Goal: Complete application form: Complete application form

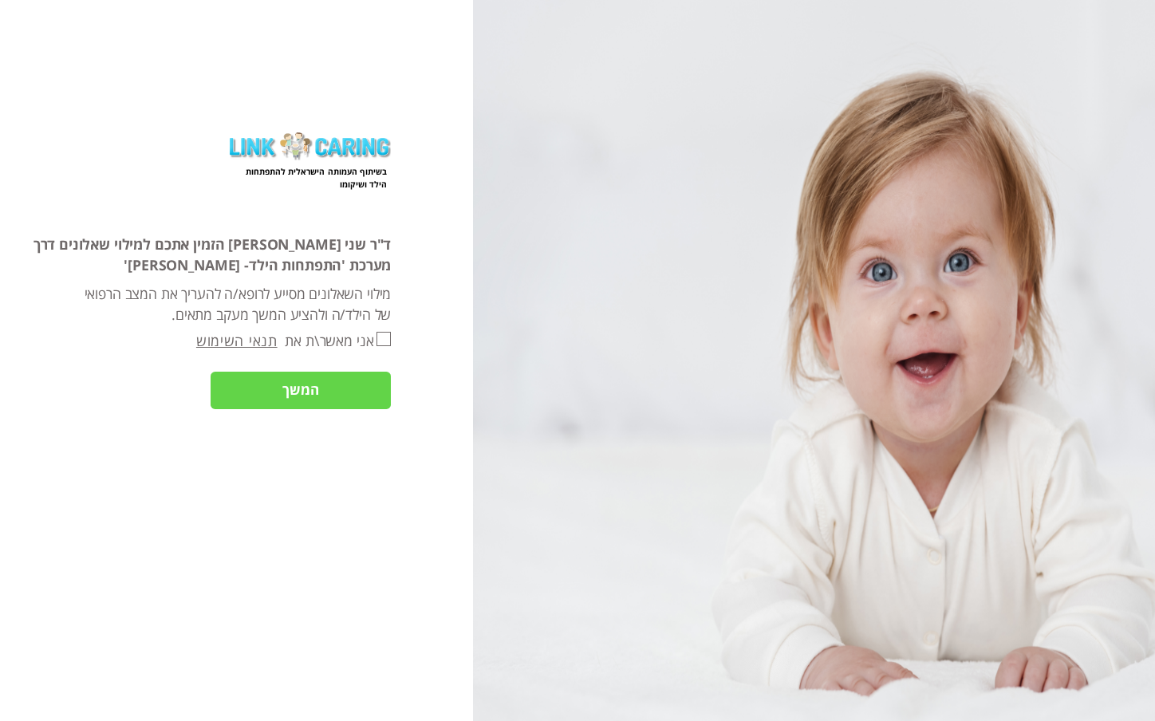
click at [380, 339] on input "אני מאשר\ת את" at bounding box center [383, 339] width 14 height 15
checkbox input "true"
click at [347, 395] on input "המשך" at bounding box center [301, 391] width 180 height 38
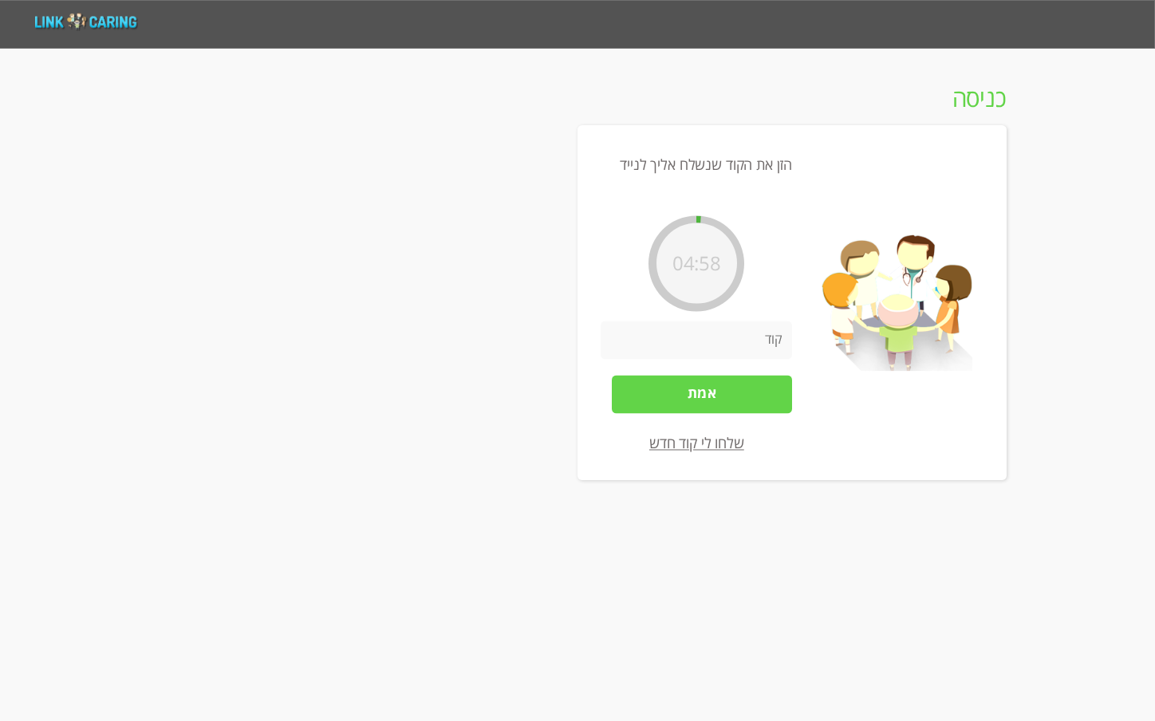
click at [740, 343] on input "number" at bounding box center [695, 340] width 191 height 38
type input "2756"
click at [743, 394] on input "אמת" at bounding box center [702, 394] width 180 height 38
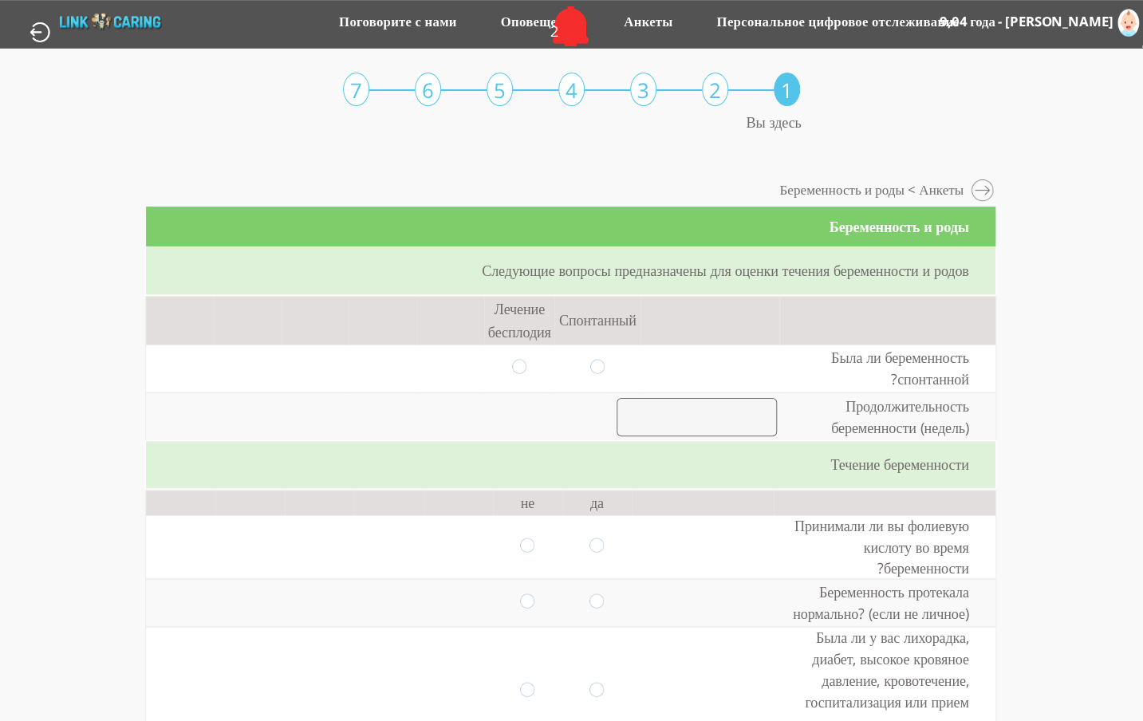
click at [590, 367] on input "radio" at bounding box center [597, 368] width 14 height 18
radio input "true"
click at [679, 414] on input "number" at bounding box center [696, 417] width 160 height 38
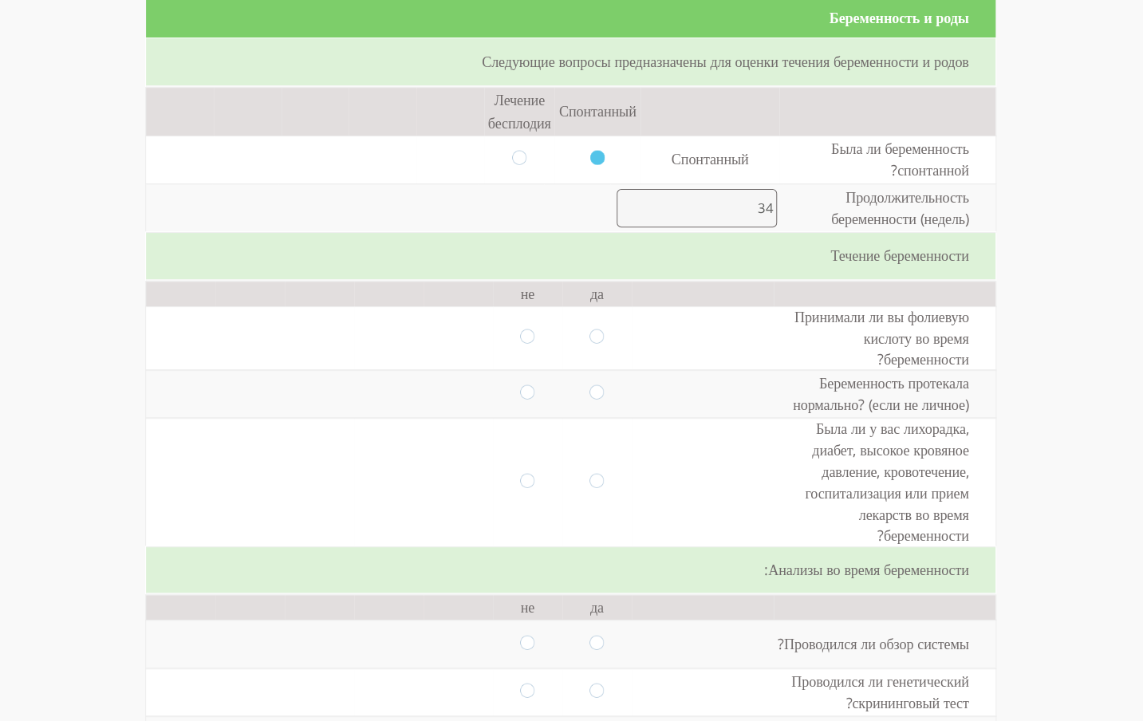
scroll to position [215, 0]
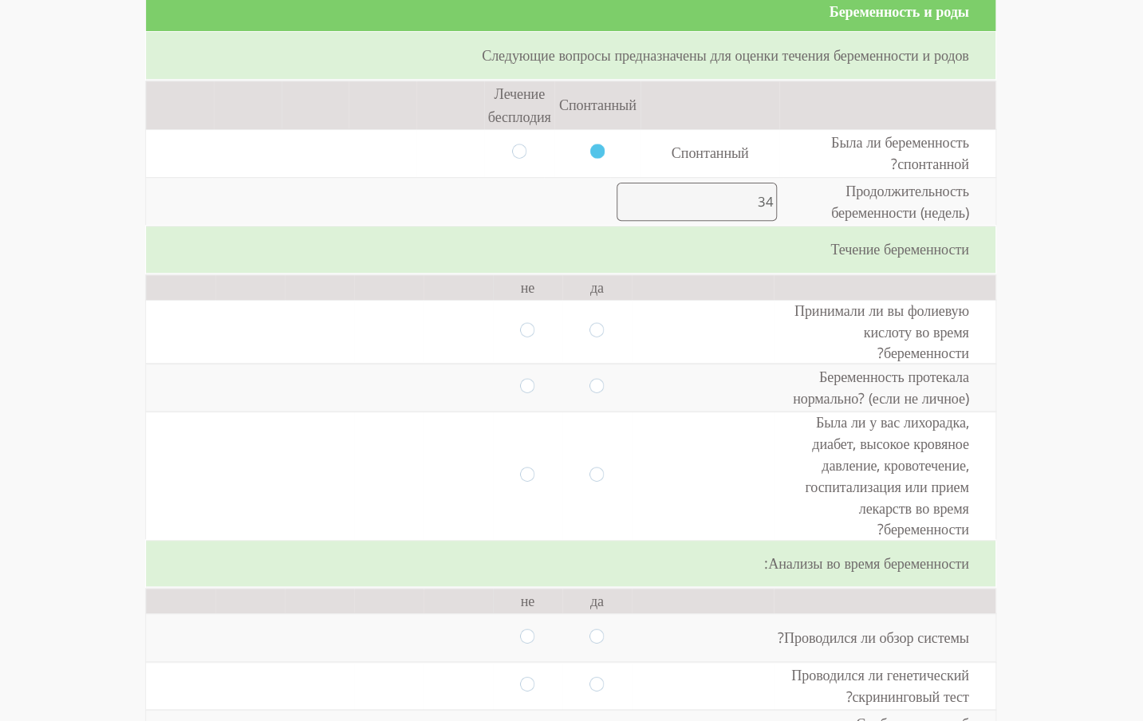
type input "34"
click at [523, 332] on input "radio" at bounding box center [527, 331] width 14 height 18
radio input "true"
click at [589, 385] on input "radio" at bounding box center [596, 388] width 14 height 18
radio input "true"
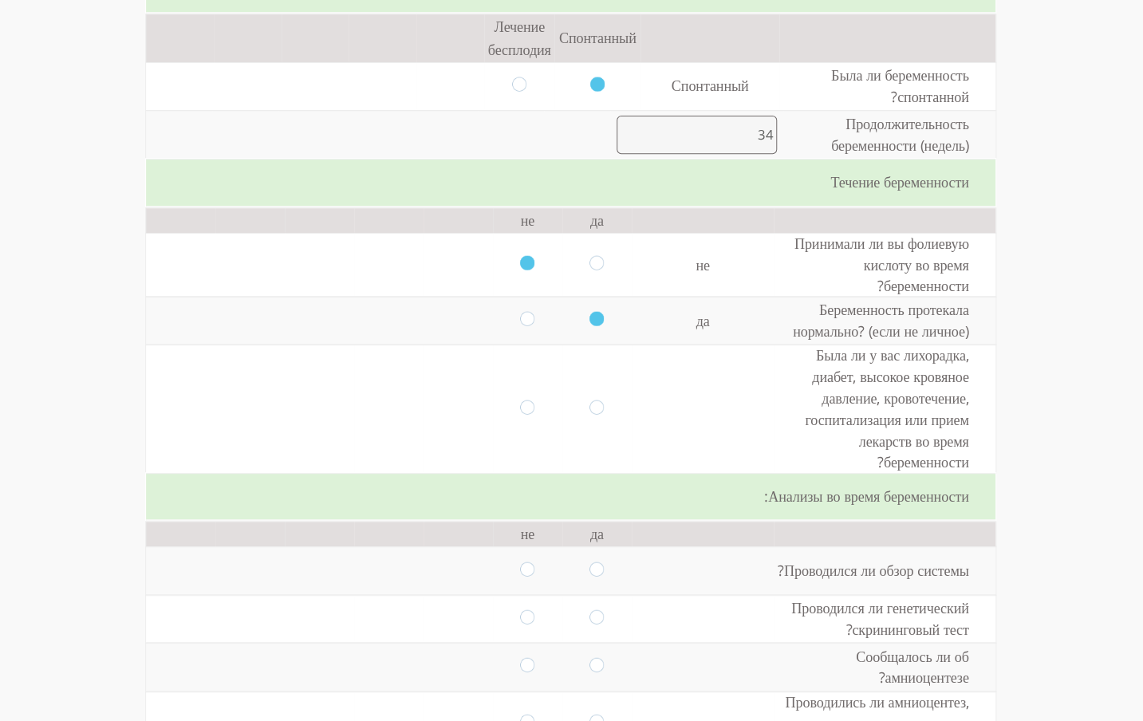
scroll to position [285, 0]
click at [520, 404] on input "radio" at bounding box center [527, 405] width 14 height 18
radio input "true"
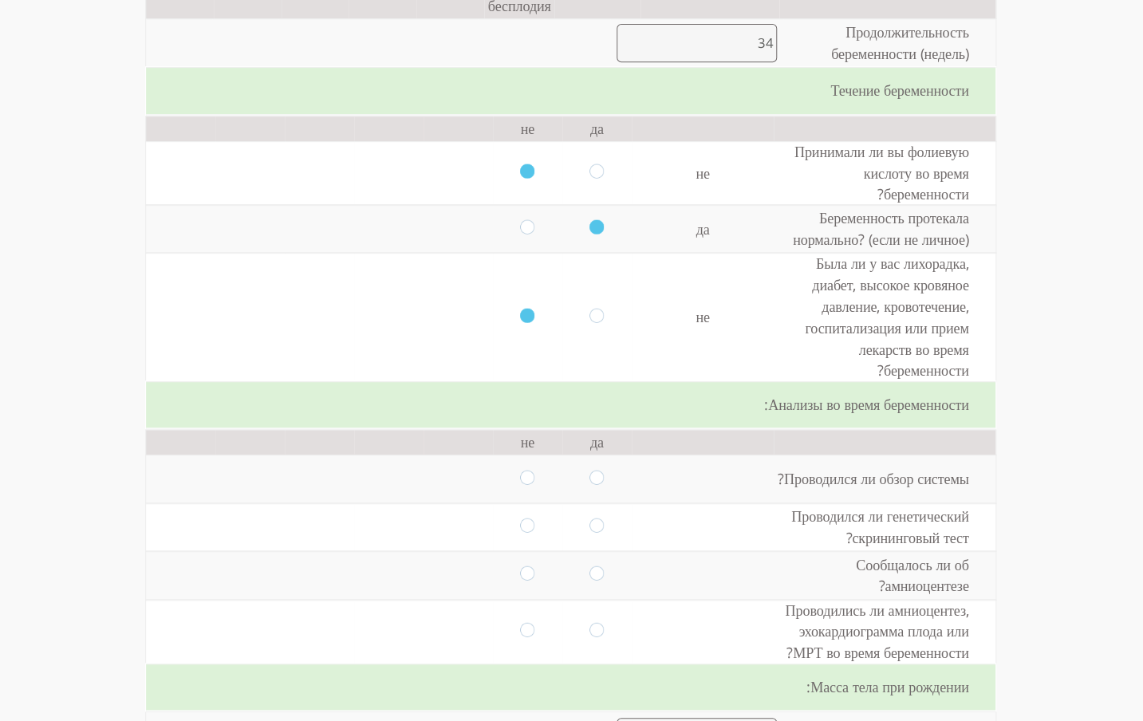
scroll to position [378, 0]
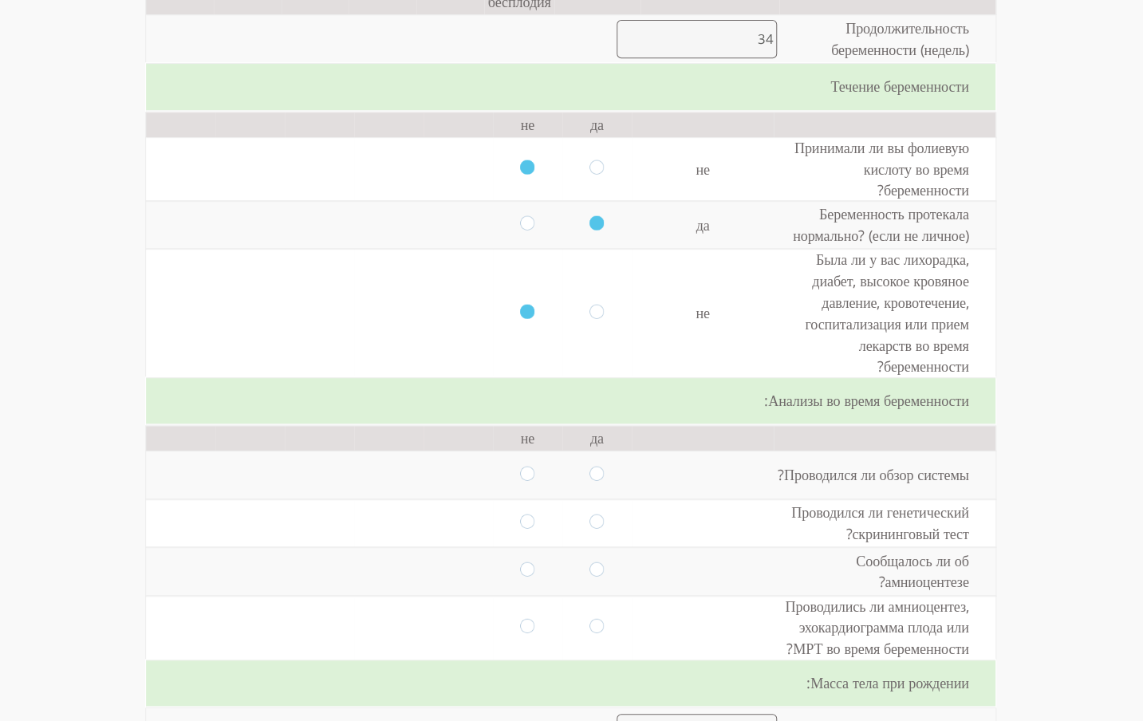
click at [589, 477] on input "radio" at bounding box center [596, 475] width 14 height 18
radio input "true"
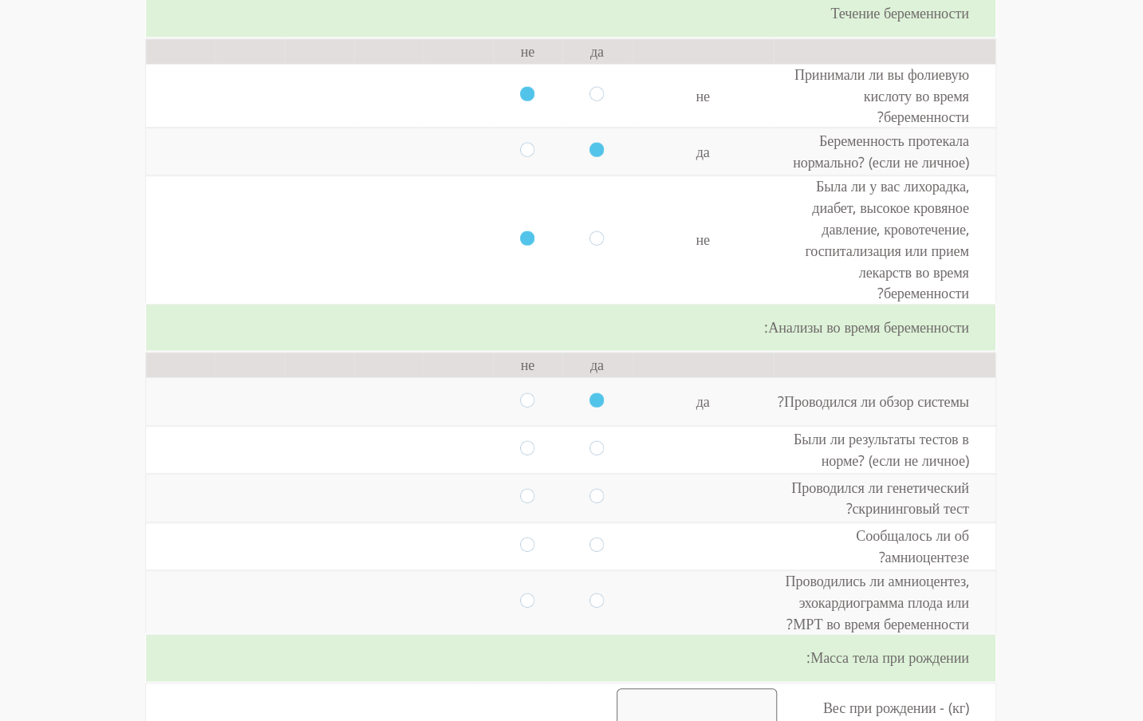
scroll to position [470, 0]
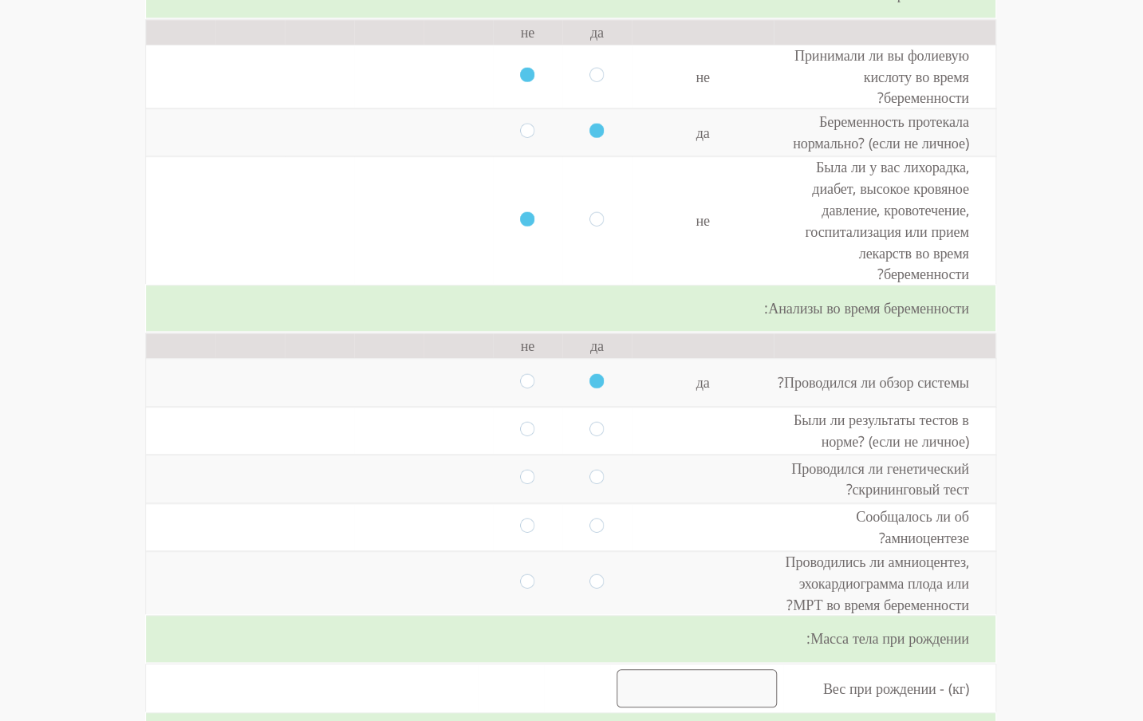
click at [589, 429] on input "radio" at bounding box center [596, 431] width 14 height 18
radio input "true"
click at [589, 474] on input "radio" at bounding box center [596, 479] width 14 height 18
radio input "true"
click at [522, 529] on input "radio" at bounding box center [527, 526] width 14 height 18
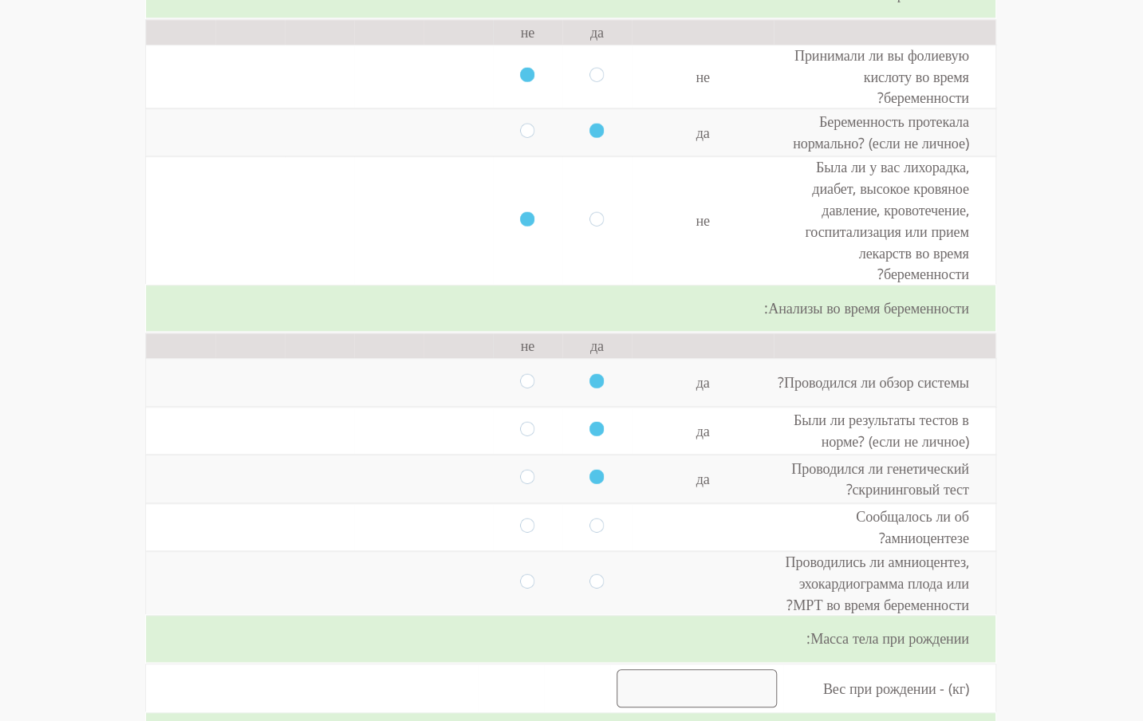
radio input "true"
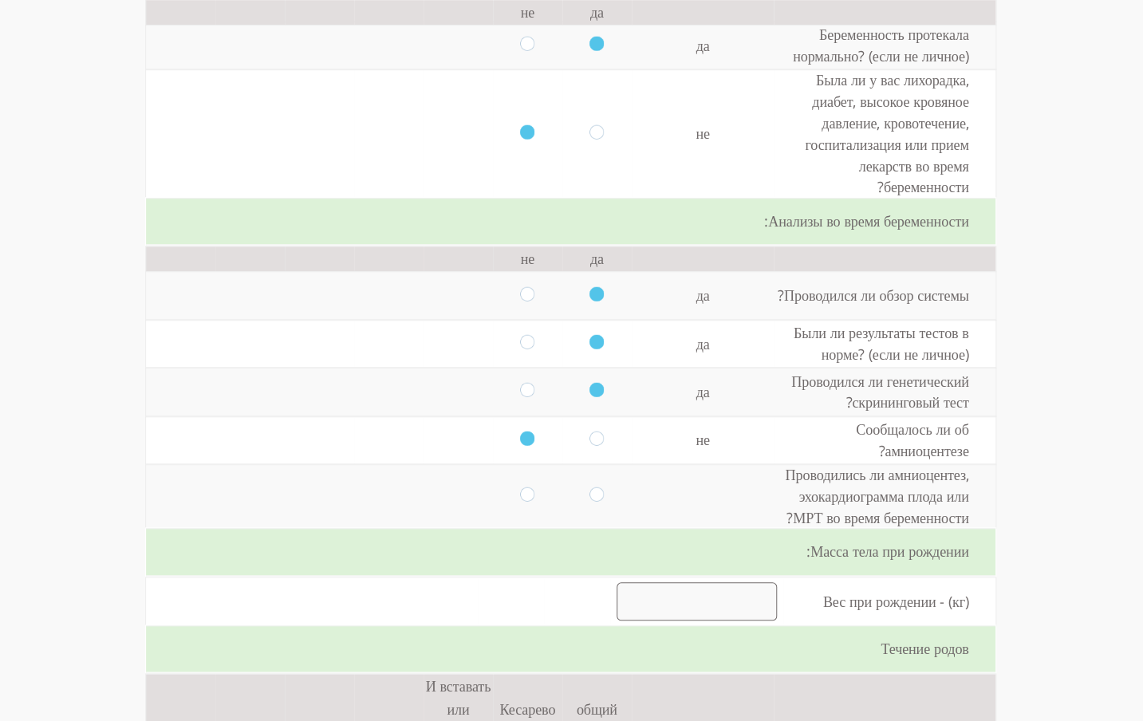
scroll to position [563, 0]
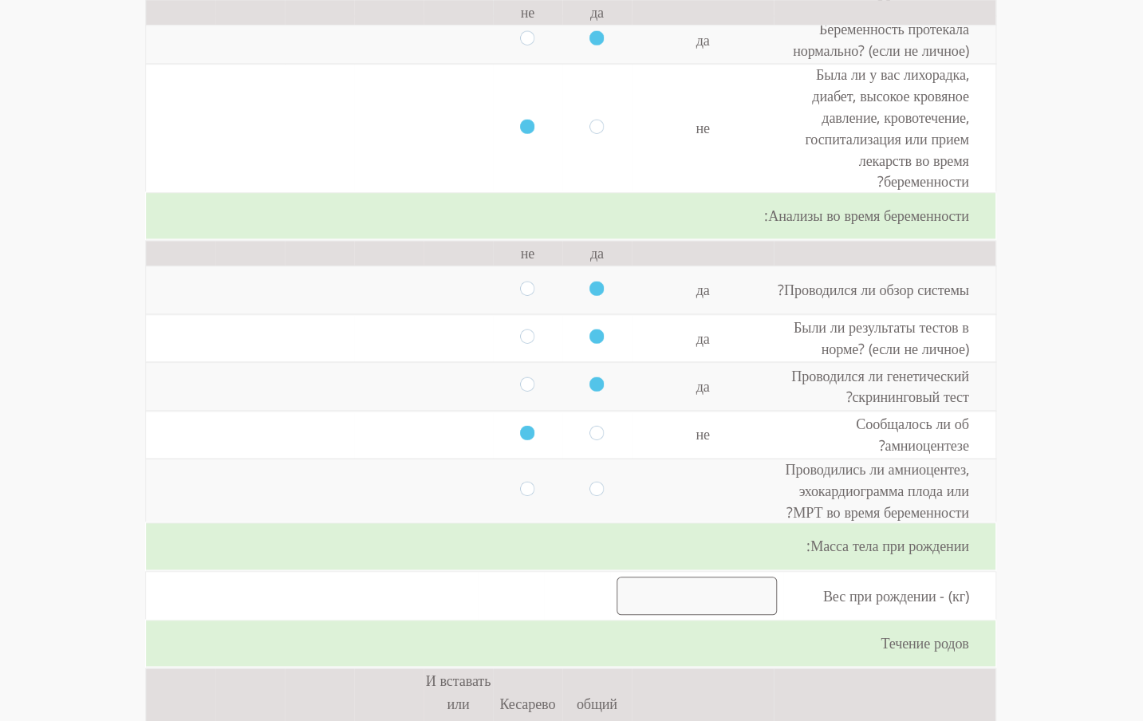
click at [591, 486] on input "radio" at bounding box center [596, 491] width 14 height 18
radio input "true"
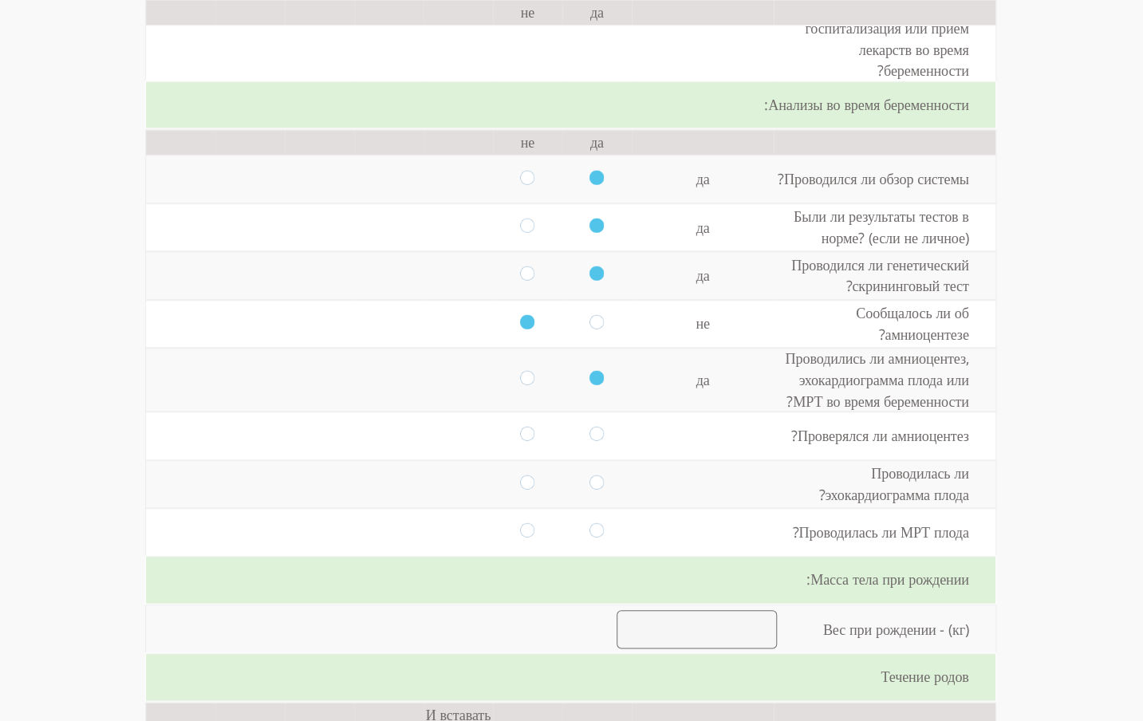
scroll to position [675, 0]
click at [520, 436] on input "radio" at bounding box center [527, 435] width 14 height 18
radio input "true"
click at [593, 478] on input "radio" at bounding box center [596, 483] width 14 height 18
radio input "true"
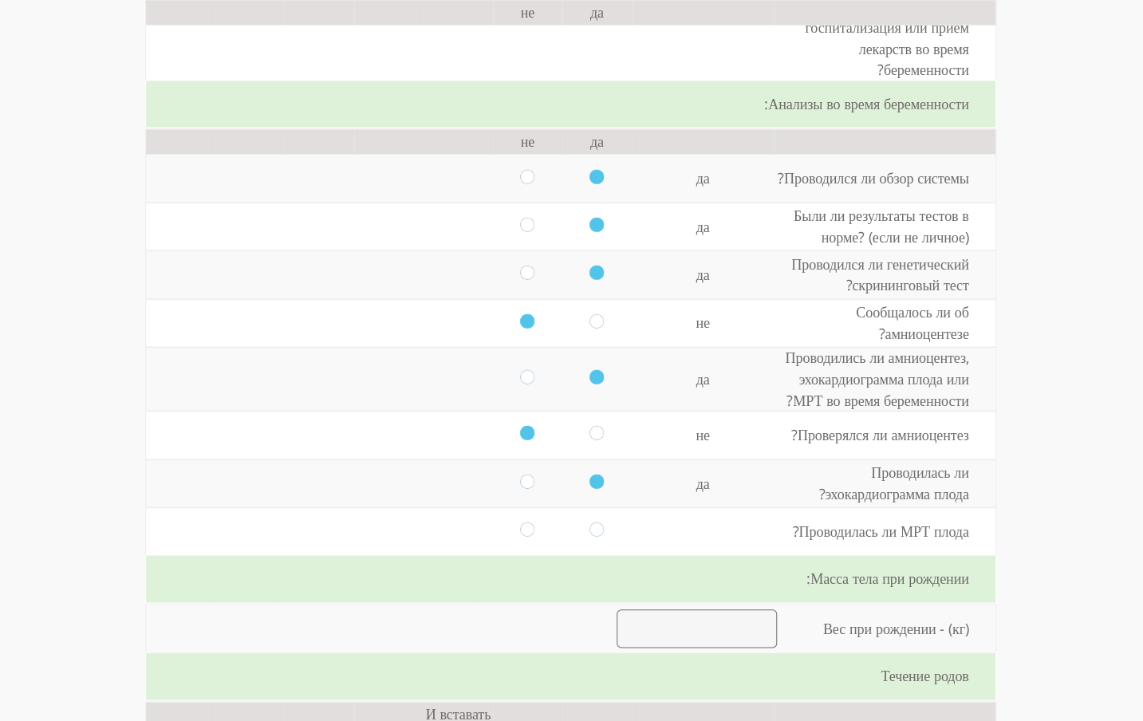
click at [521, 536] on input "radio" at bounding box center [527, 531] width 14 height 18
radio input "true"
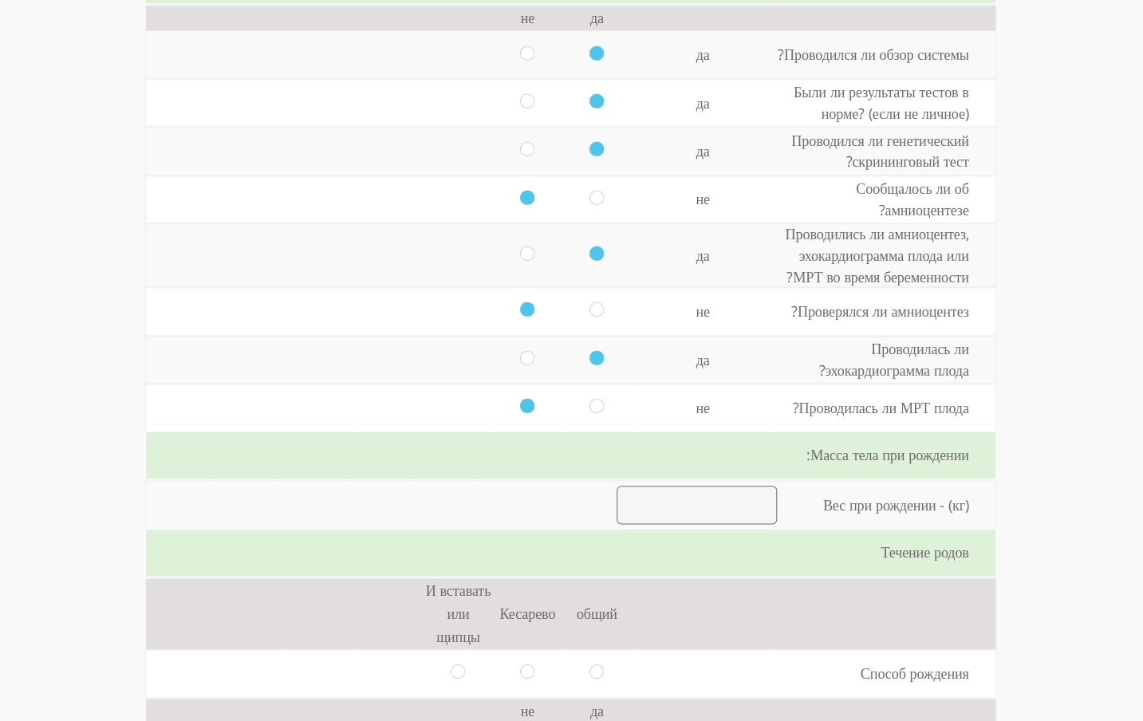
scroll to position [808, 0]
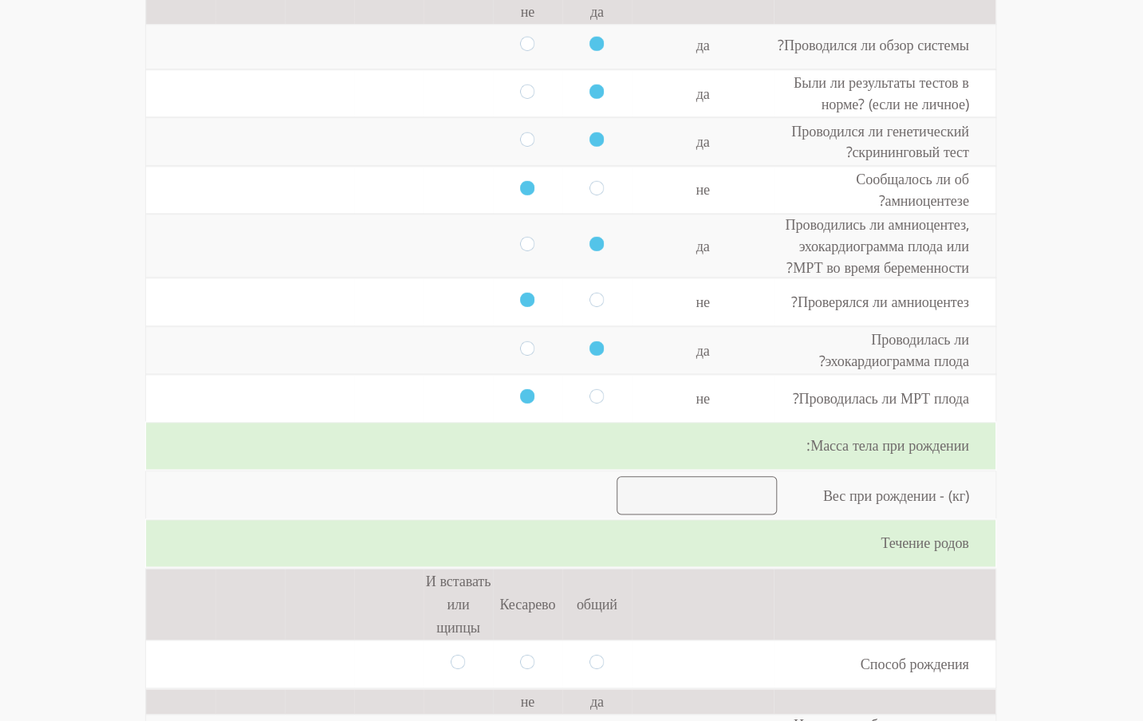
click at [654, 494] on input "number" at bounding box center [696, 495] width 160 height 38
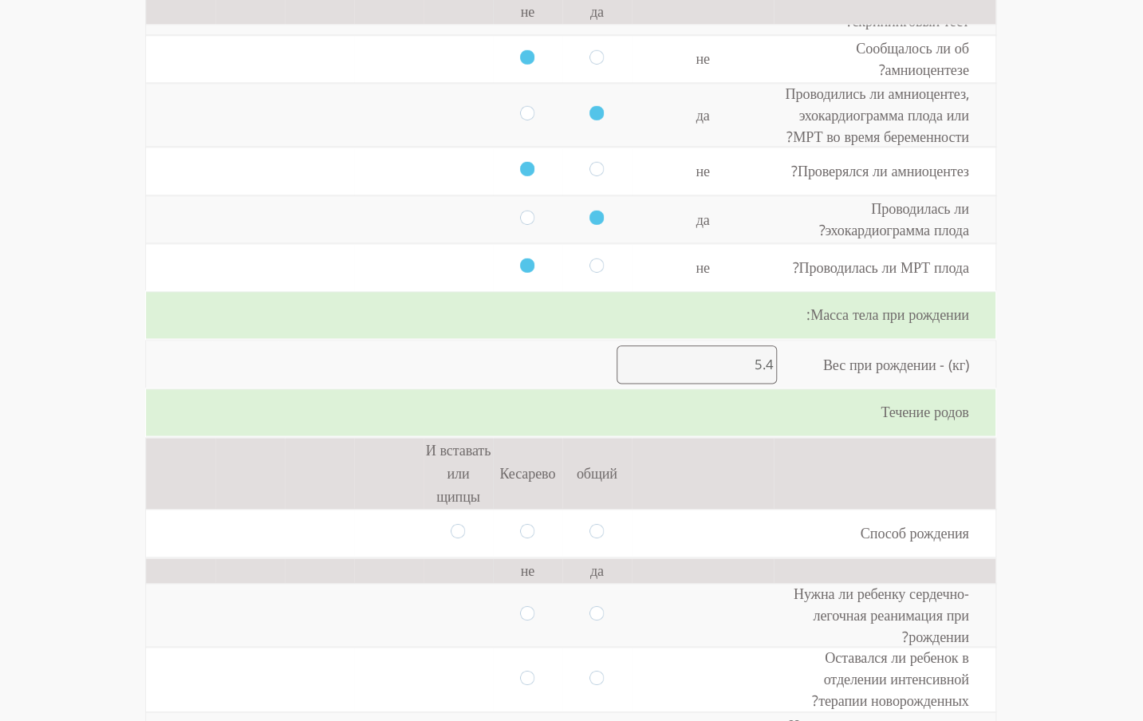
scroll to position [943, 0]
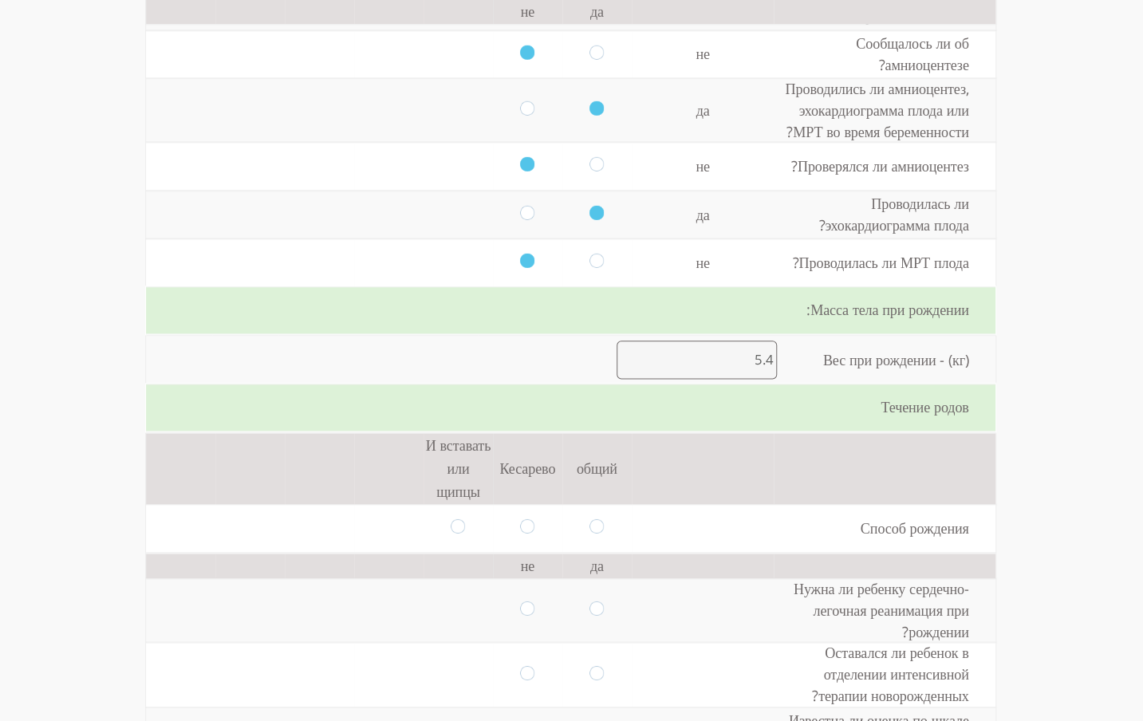
type input "5"
type input "3"
click at [809, 417] on div "Течение родов" at bounding box center [570, 408] width 849 height 48
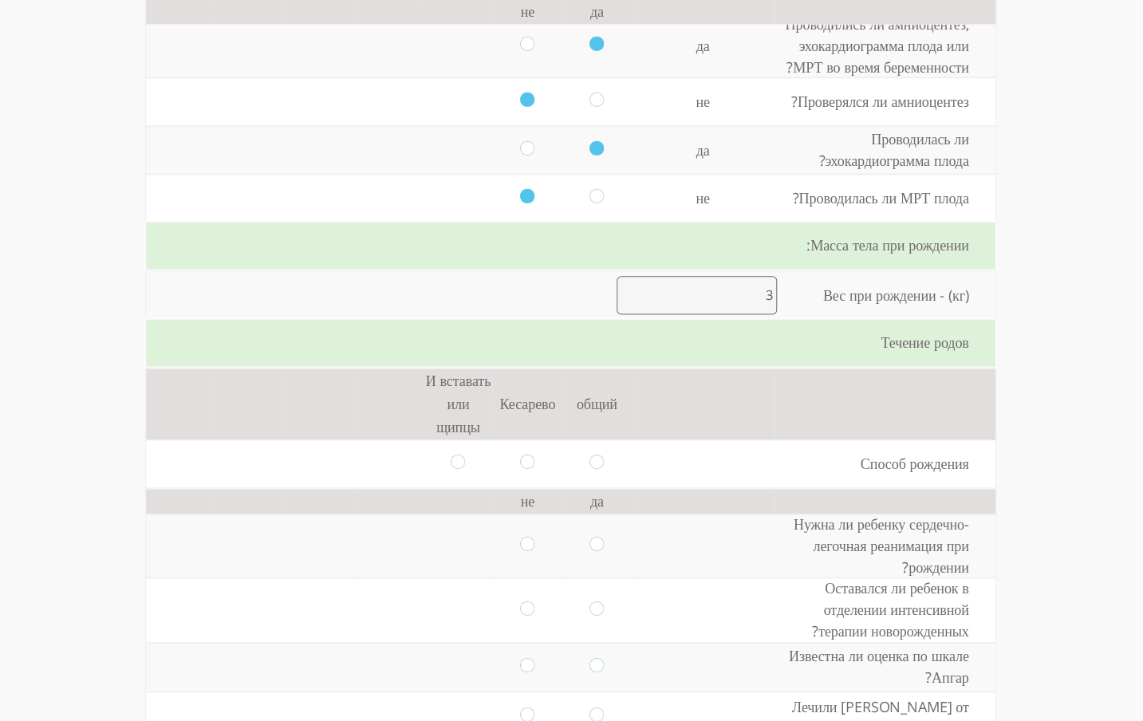
scroll to position [1009, 0]
click at [521, 462] on input "radio" at bounding box center [527, 461] width 14 height 18
radio input "true"
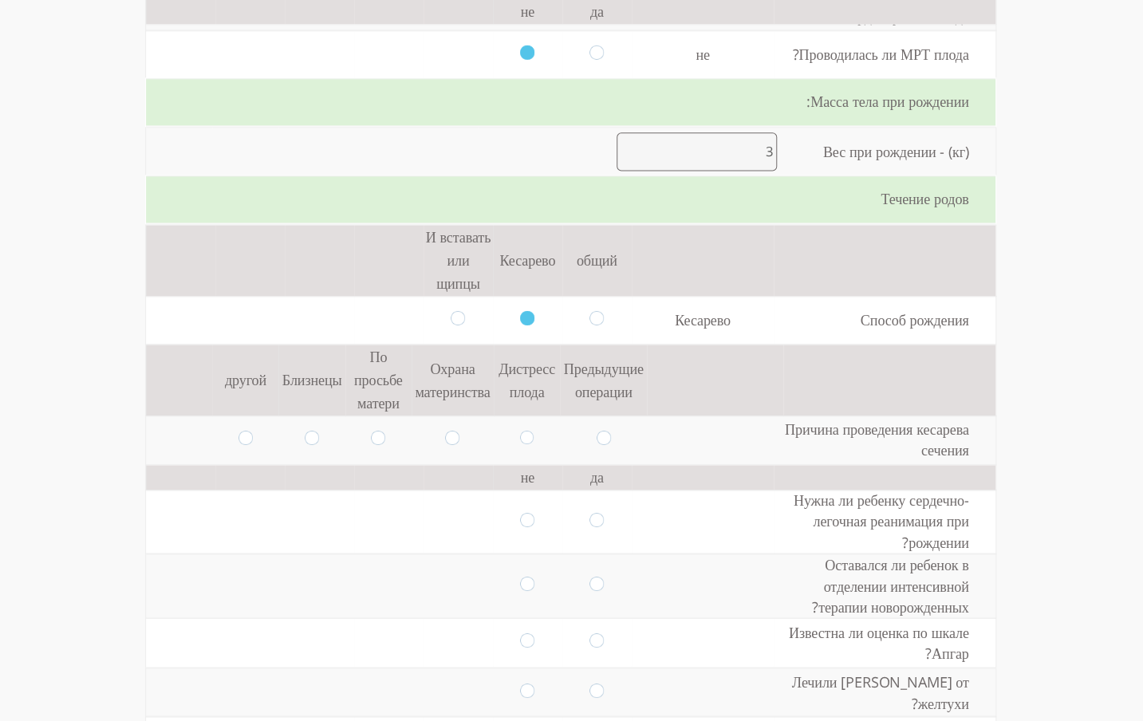
scroll to position [1179, 0]
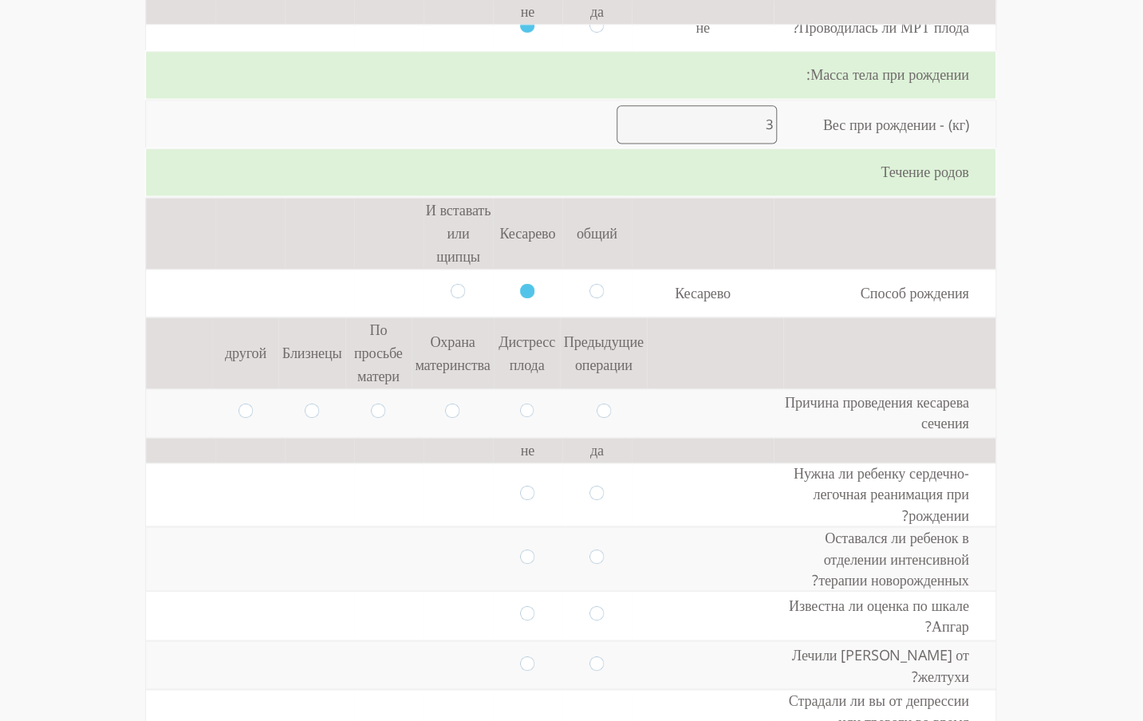
click at [305, 413] on input "radio" at bounding box center [312, 412] width 14 height 18
radio input "true"
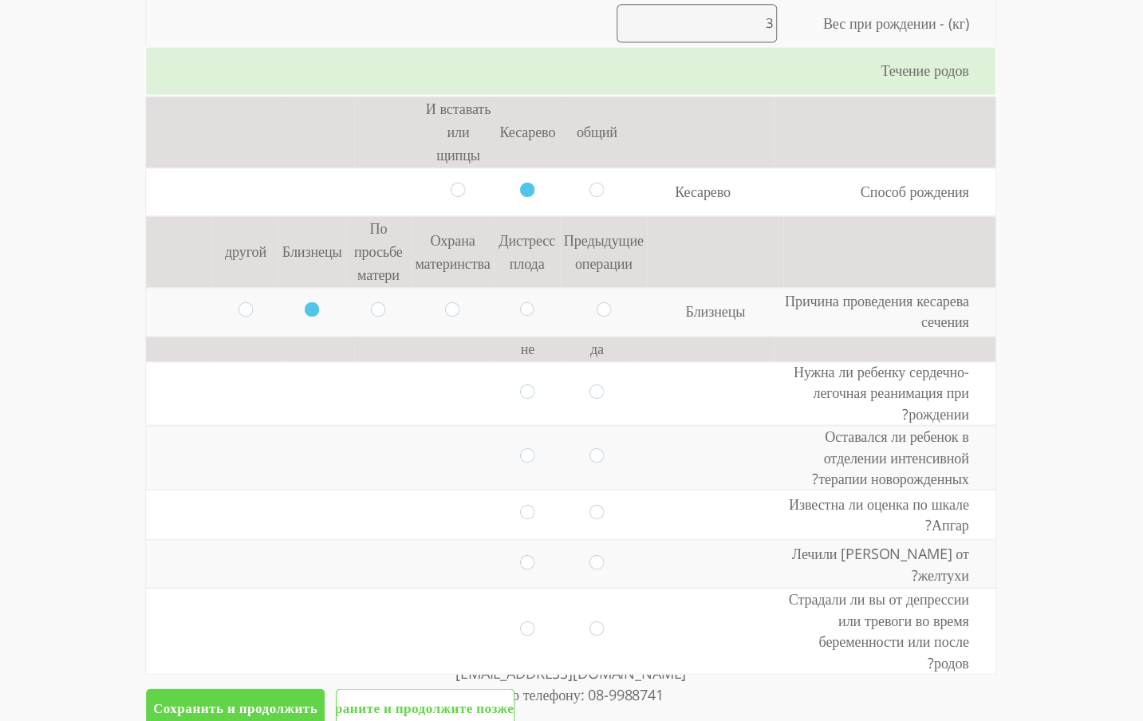
scroll to position [1285, 0]
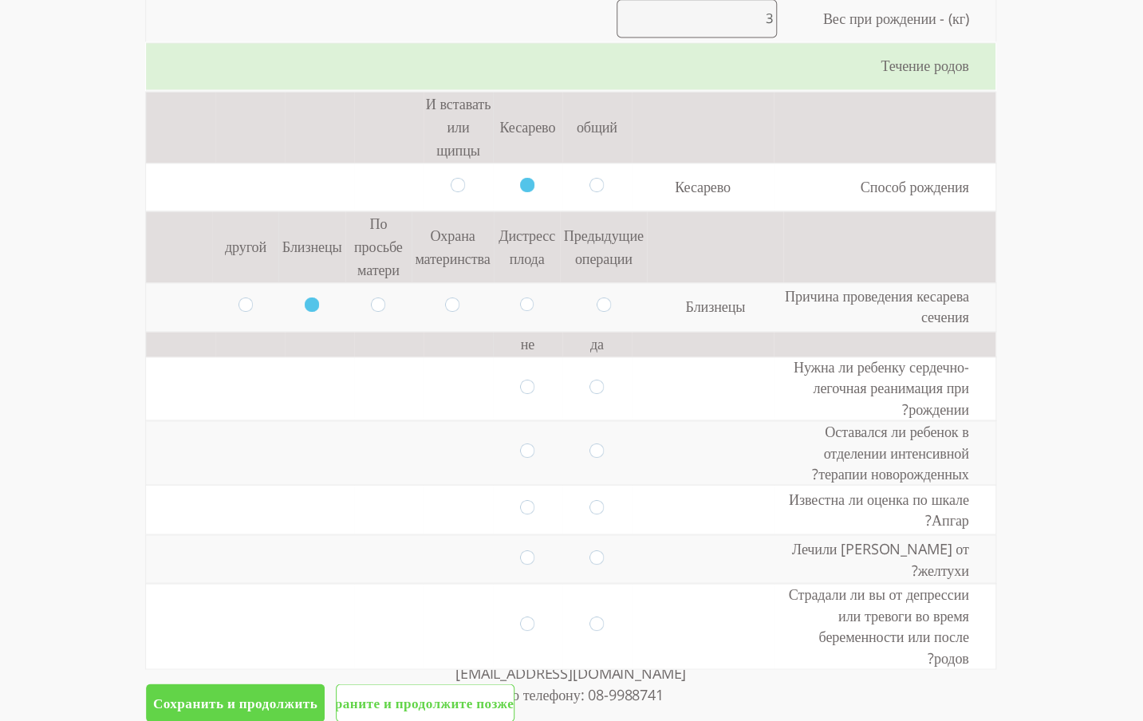
click at [520, 387] on input "radio" at bounding box center [527, 388] width 14 height 18
radio input "true"
click at [520, 449] on input "radio" at bounding box center [527, 452] width 14 height 18
radio input "true"
click at [523, 506] on input "radio" at bounding box center [527, 509] width 14 height 18
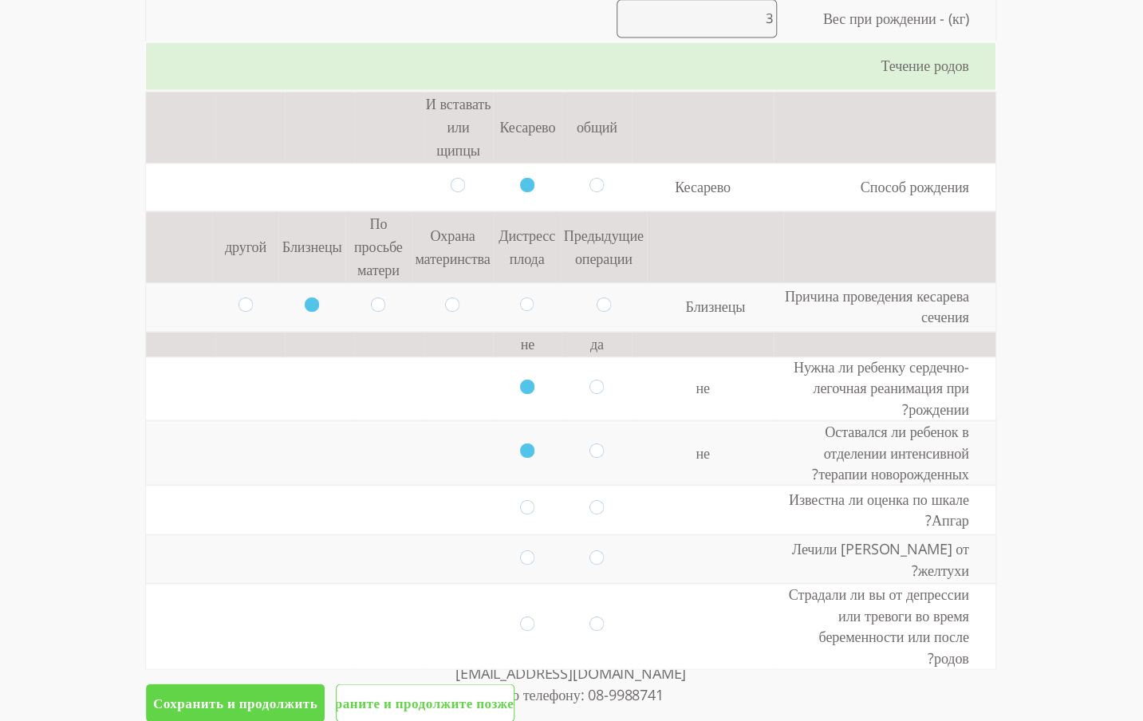
radio input "true"
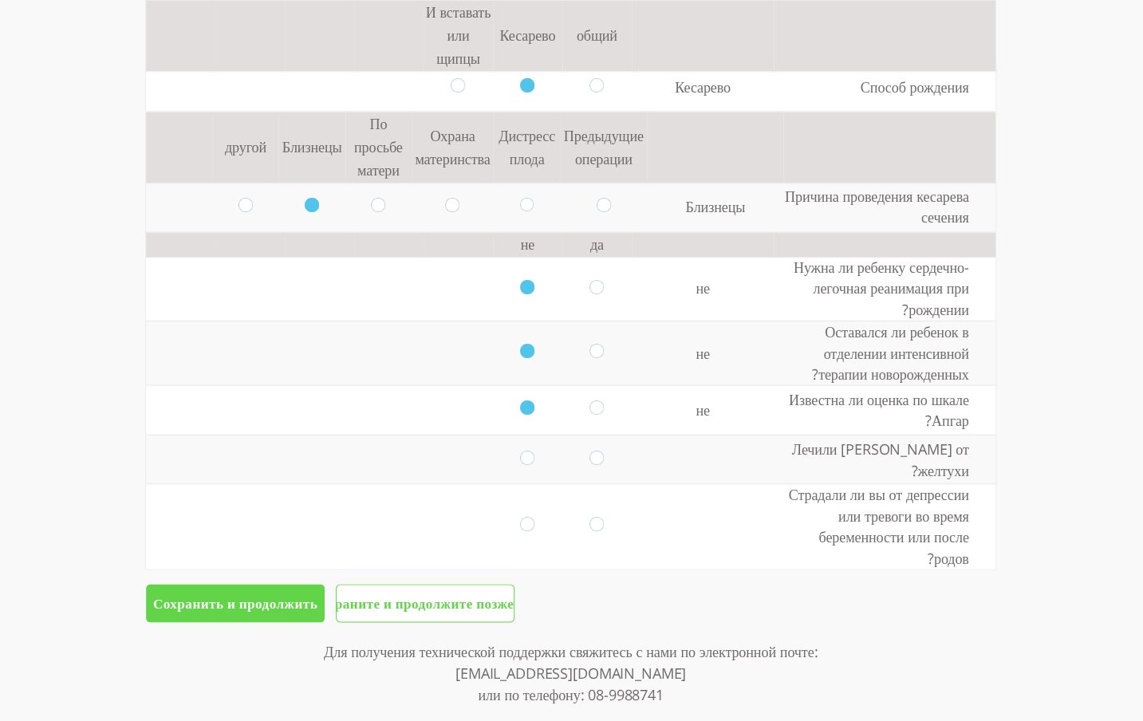
scroll to position [1389, 0]
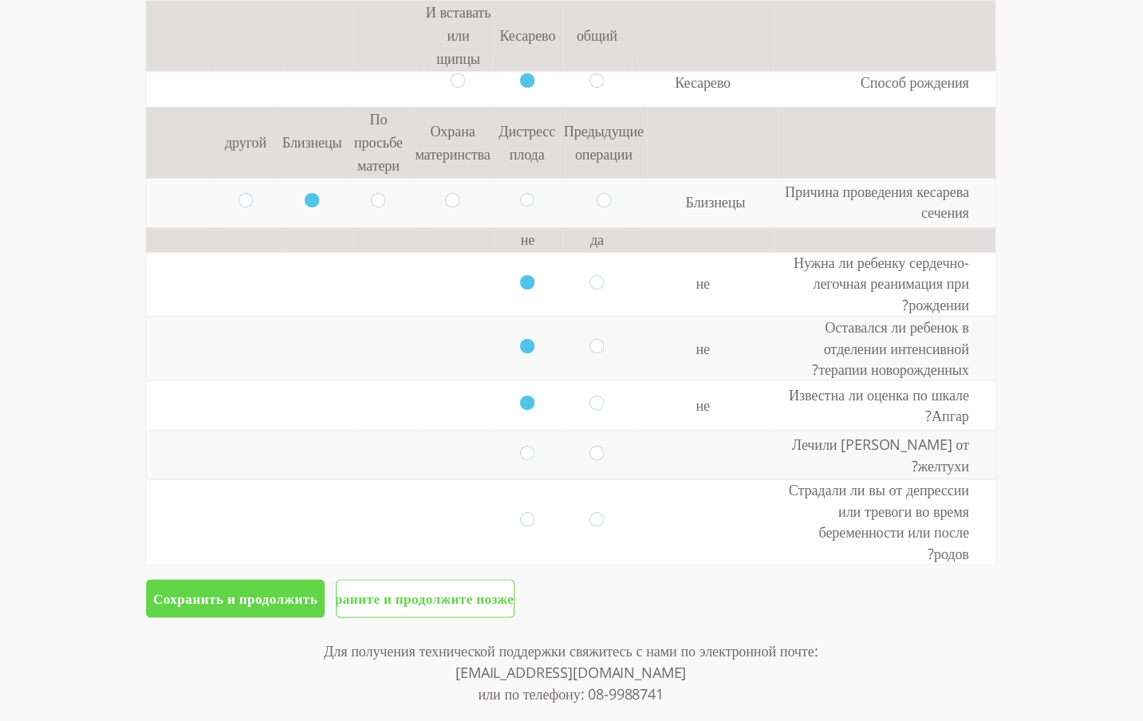
click at [521, 454] on input "radio" at bounding box center [527, 454] width 14 height 18
radio input "true"
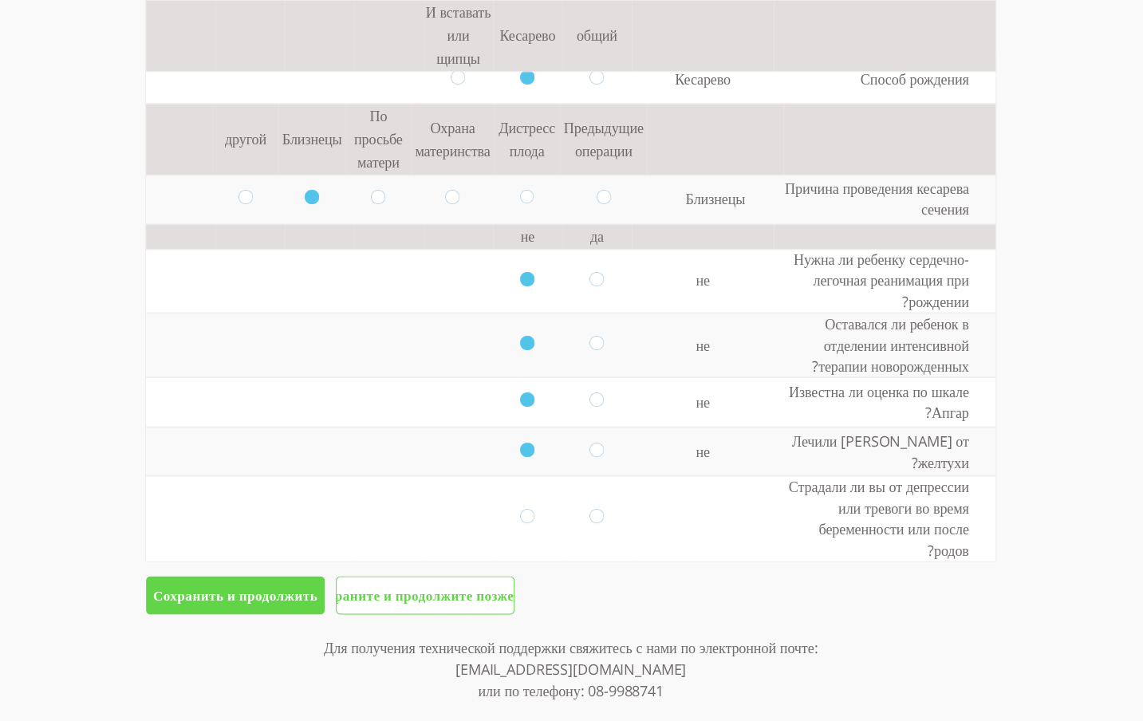
click at [520, 509] on input "radio" at bounding box center [527, 518] width 14 height 18
radio input "true"
click at [264, 576] on input "שמור והמשך" at bounding box center [235, 595] width 179 height 38
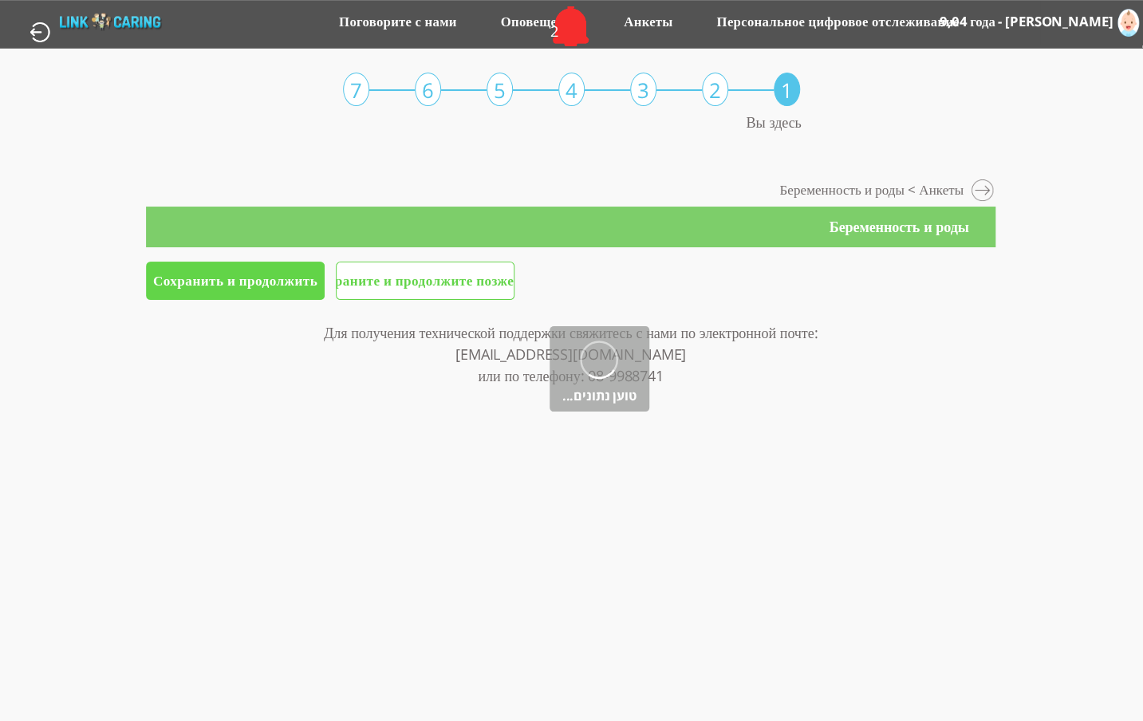
scroll to position [0, 0]
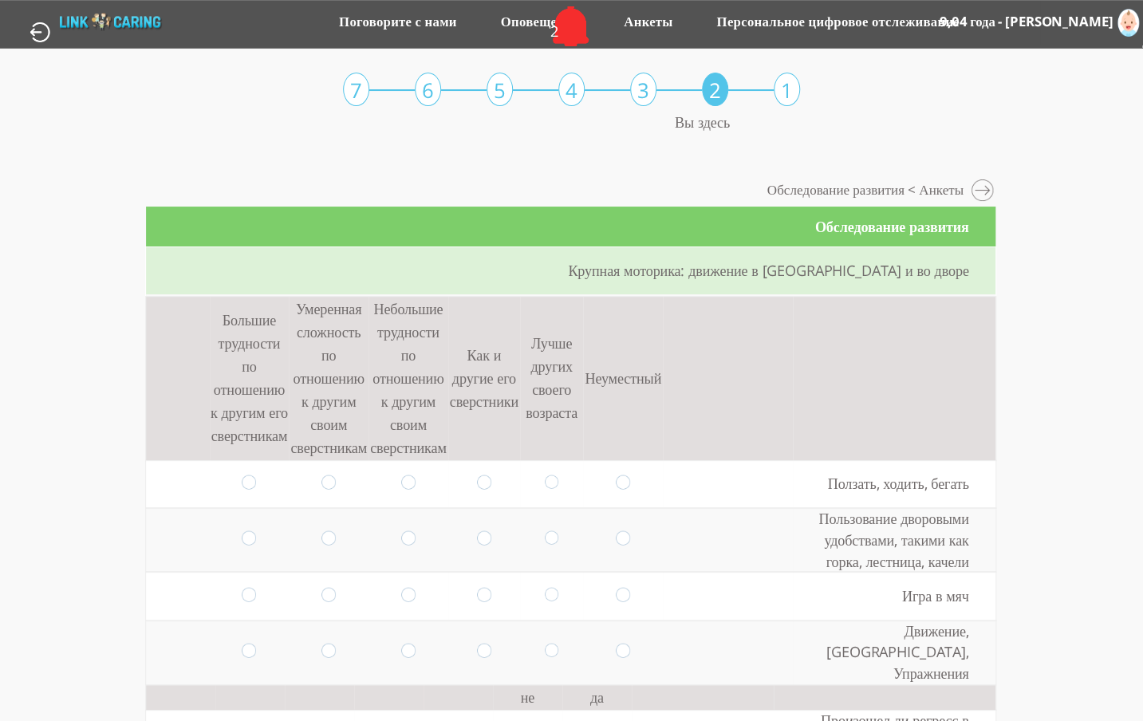
click at [477, 481] on input "radio" at bounding box center [484, 483] width 14 height 18
radio input "true"
click at [556, 474] on td at bounding box center [551, 484] width 63 height 48
click at [547, 485] on input "radio" at bounding box center [551, 483] width 14 height 18
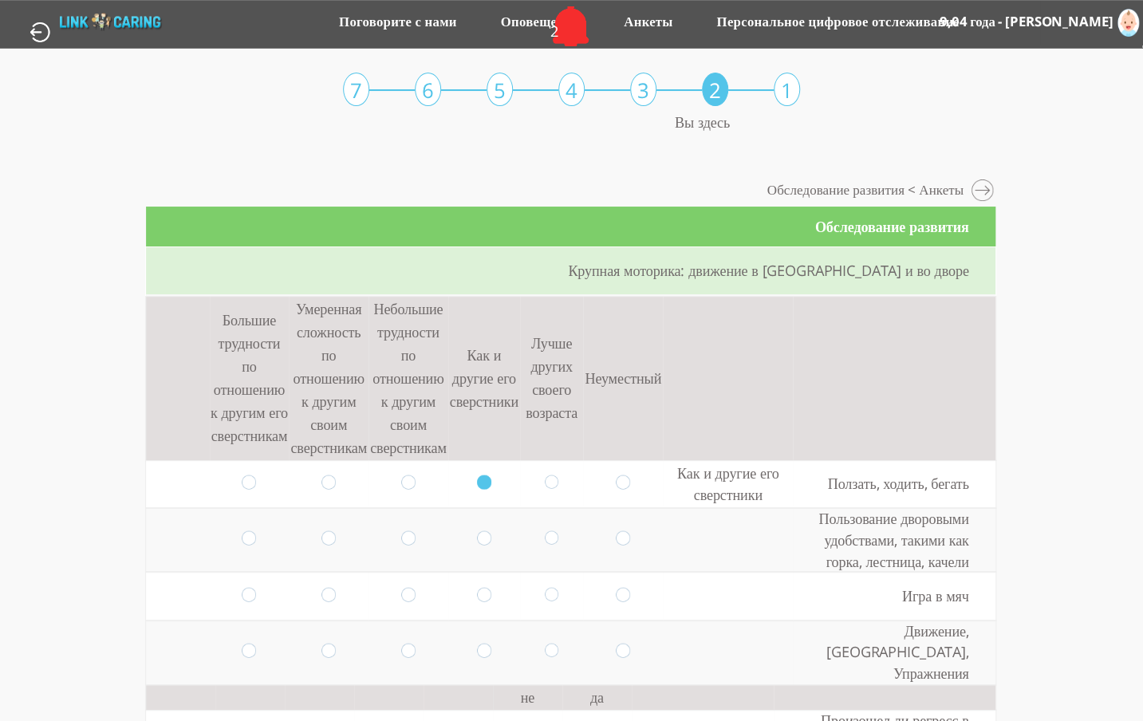
radio input "true"
click at [544, 537] on input "radio" at bounding box center [551, 540] width 14 height 18
radio input "true"
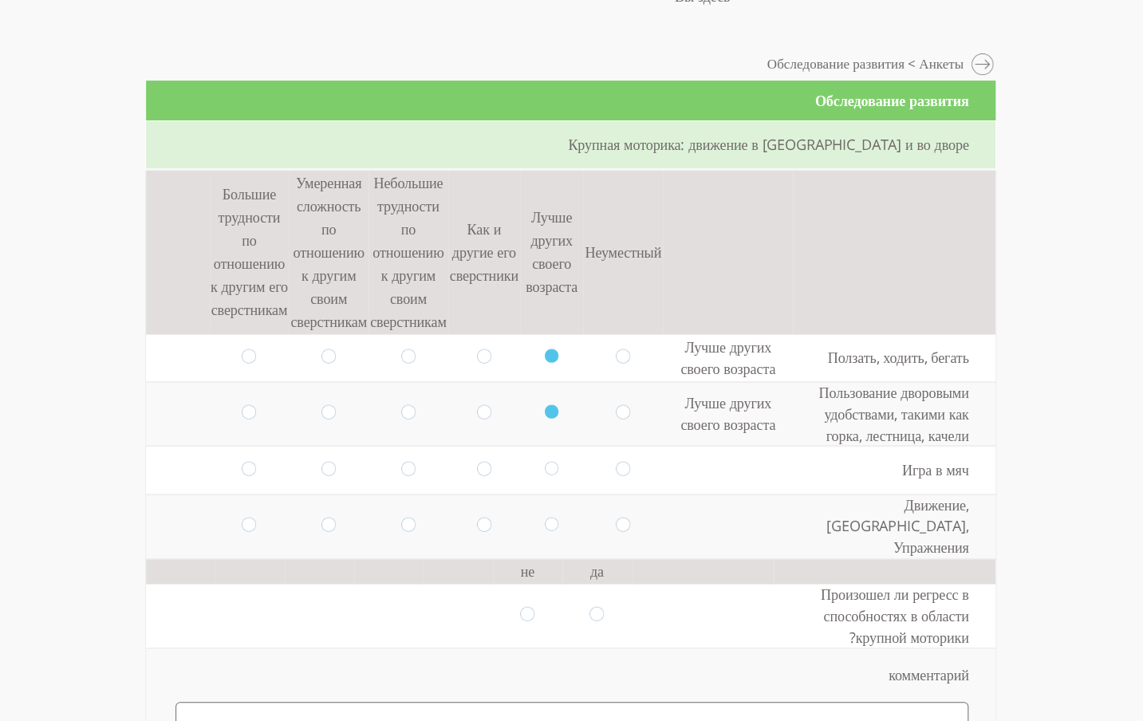
scroll to position [128, 0]
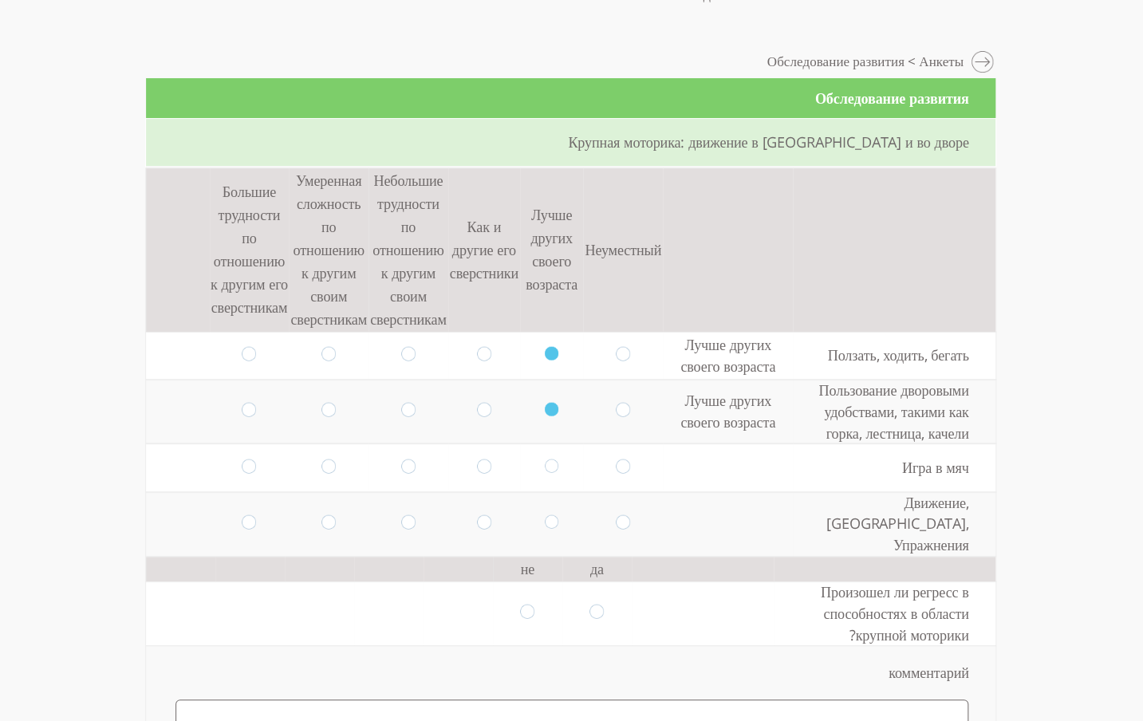
click at [544, 463] on input "radio" at bounding box center [551, 467] width 14 height 18
radio input "true"
click at [544, 514] on input "radio" at bounding box center [551, 523] width 14 height 18
radio input "true"
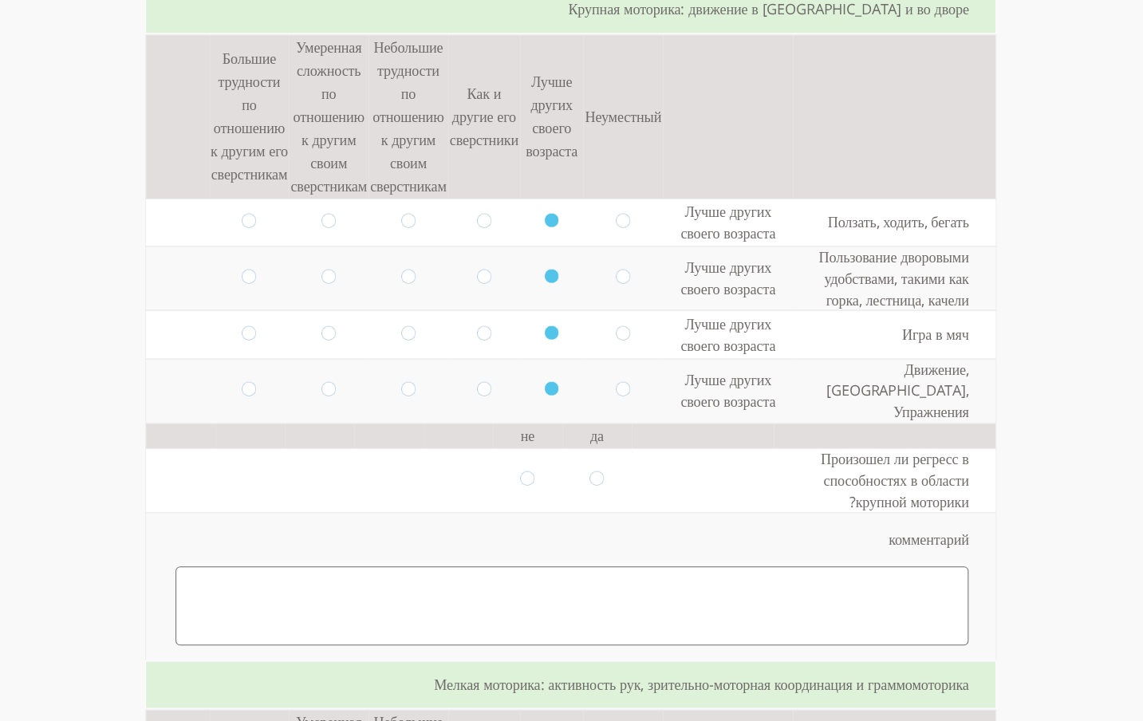
scroll to position [272, 0]
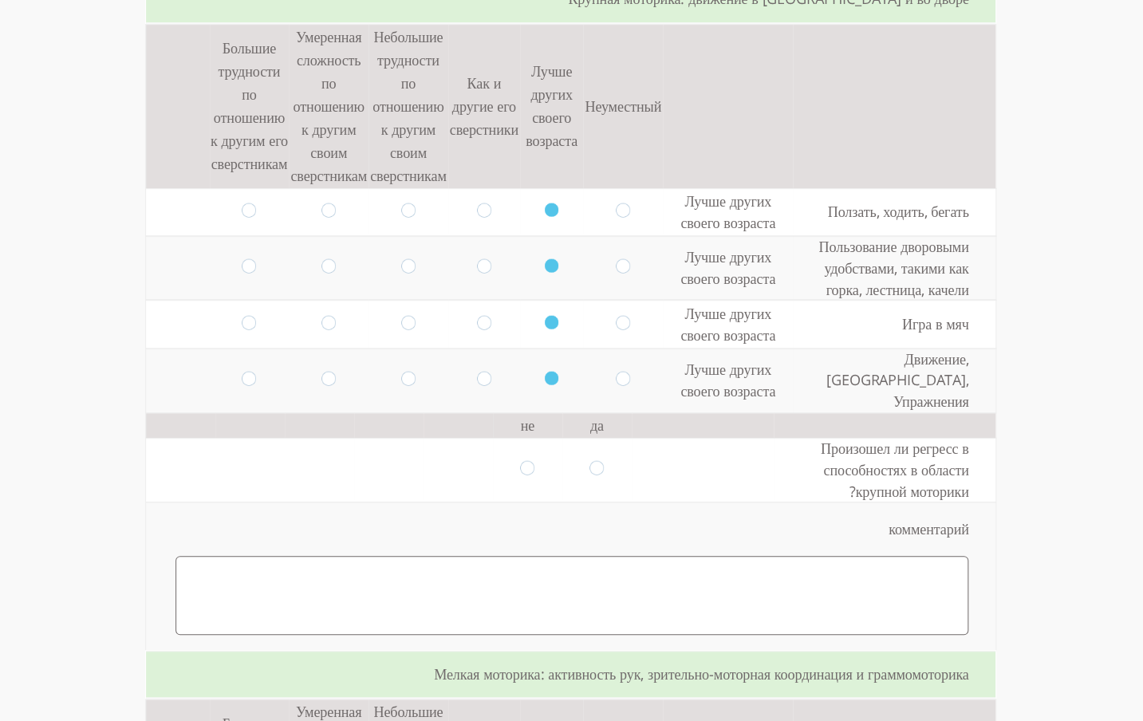
click at [525, 461] on input "radio" at bounding box center [527, 470] width 14 height 18
radio input "true"
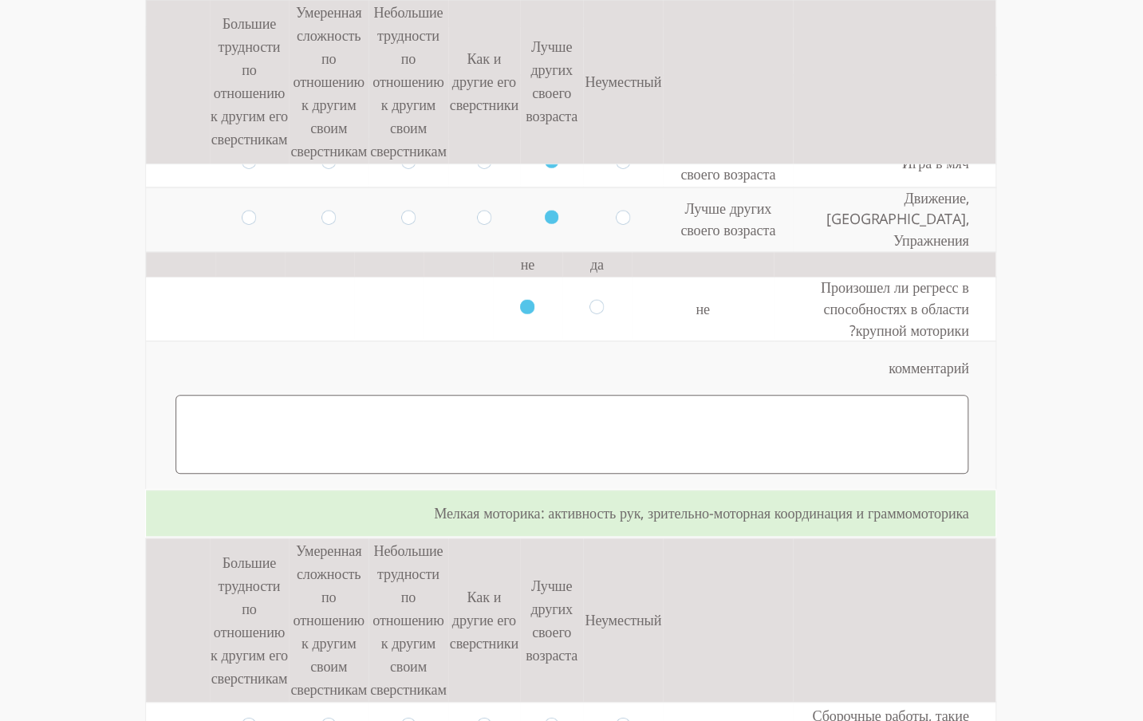
scroll to position [643, 0]
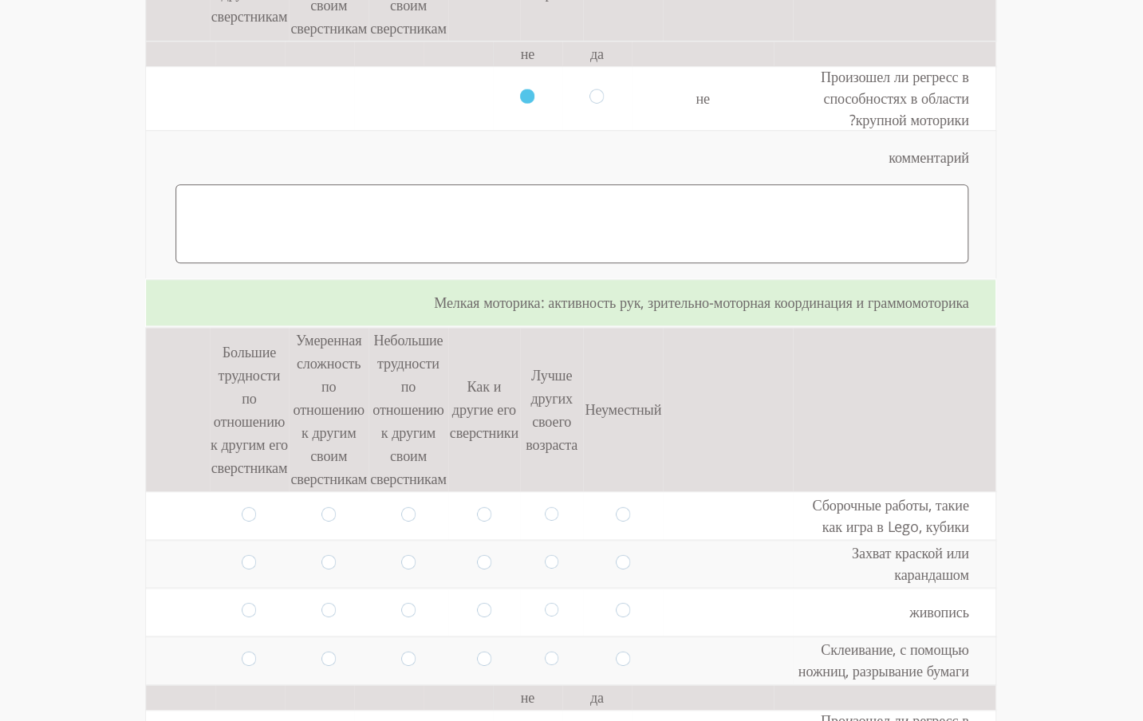
click at [544, 506] on input "radio" at bounding box center [551, 515] width 14 height 18
radio input "true"
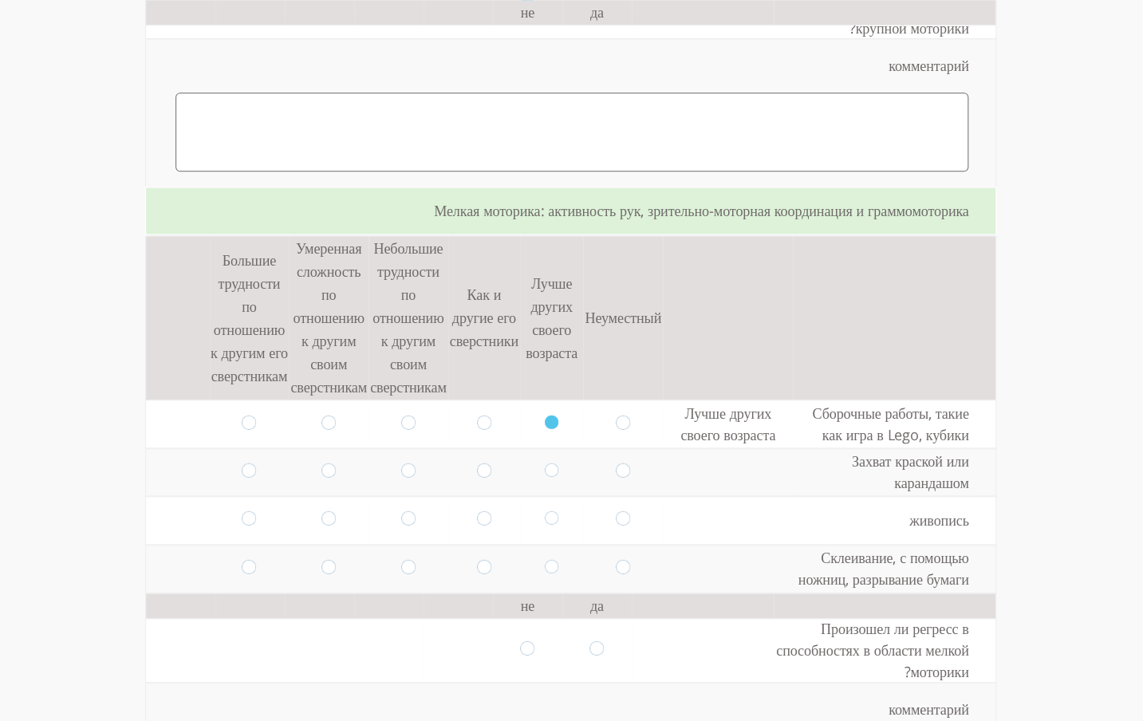
scroll to position [736, 0]
click at [466, 461] on td at bounding box center [484, 471] width 72 height 48
click at [478, 462] on input "radio" at bounding box center [484, 471] width 14 height 18
radio input "true"
click at [477, 510] on input "radio" at bounding box center [484, 519] width 14 height 18
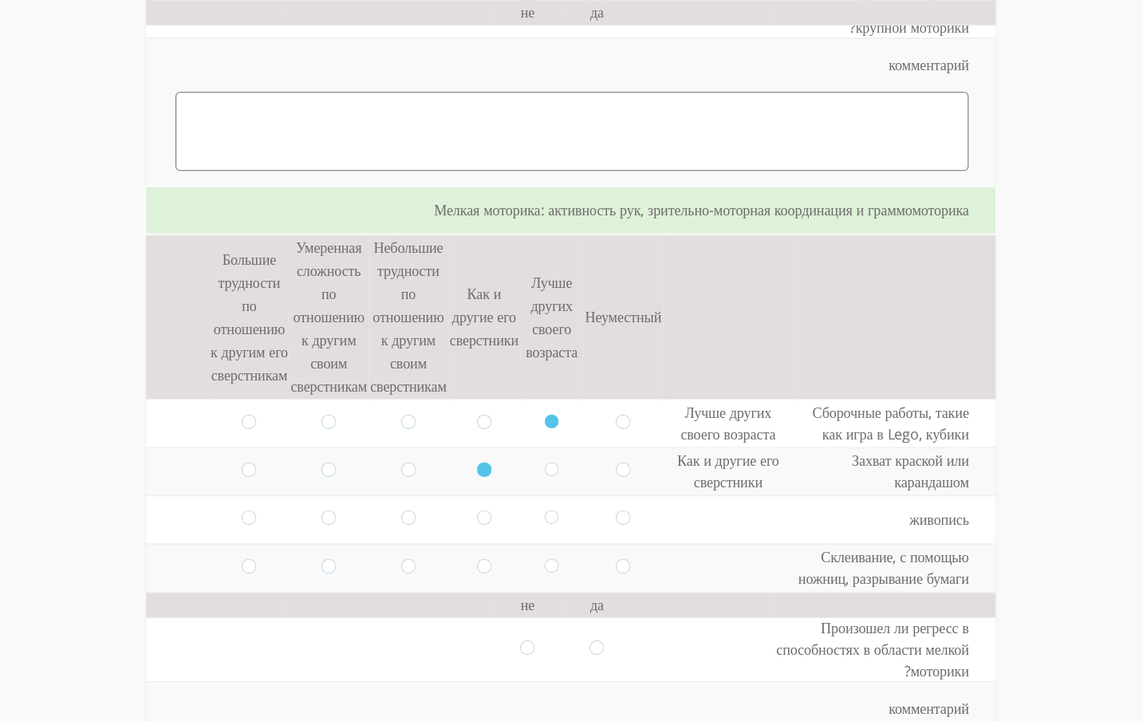
radio input "true"
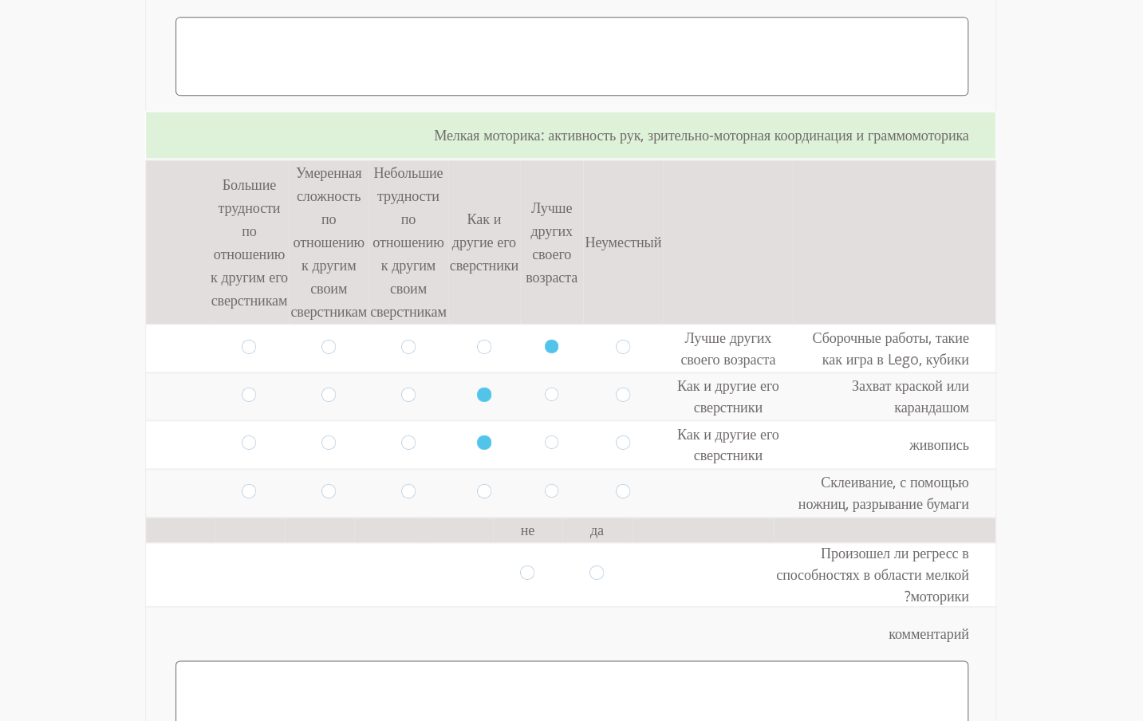
scroll to position [817, 0]
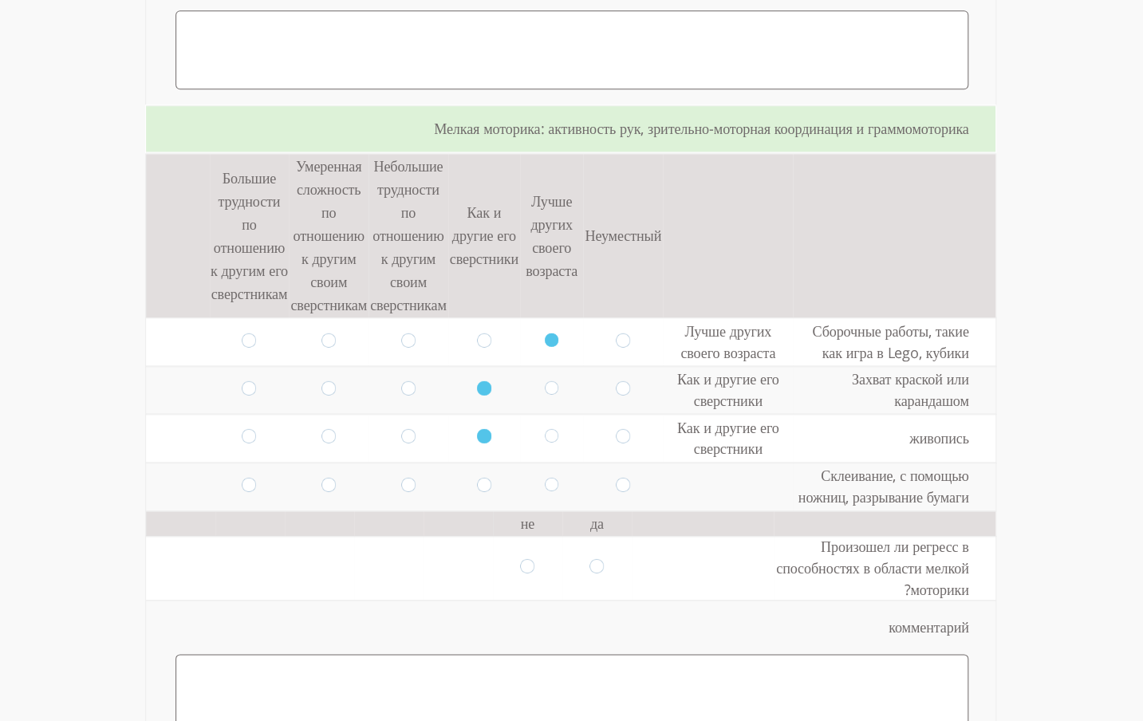
click at [545, 477] on input "radio" at bounding box center [551, 486] width 14 height 18
radio input "true"
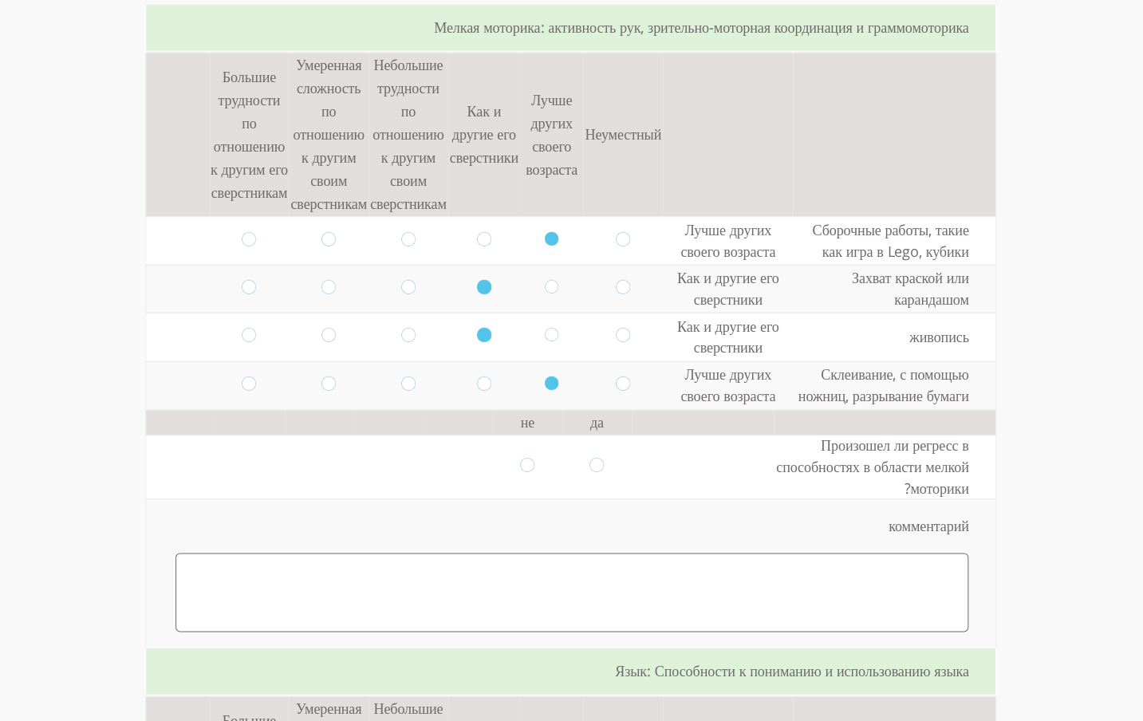
scroll to position [919, 0]
click at [520, 457] on input "radio" at bounding box center [527, 466] width 14 height 18
radio input "true"
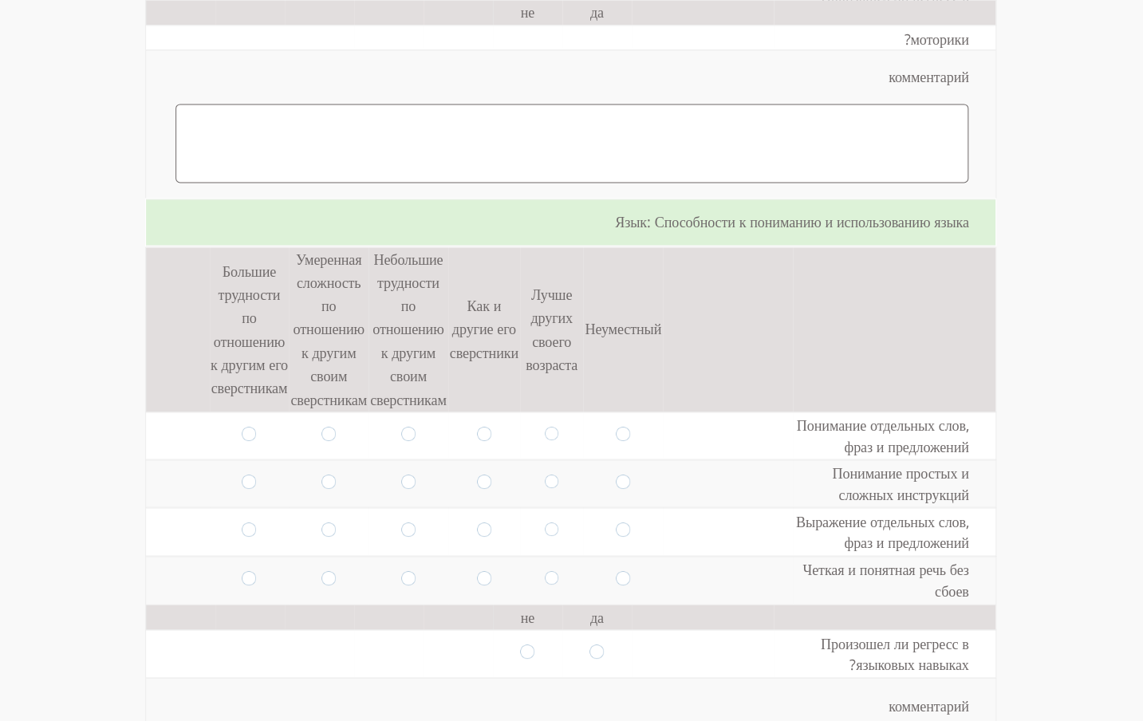
scroll to position [1368, 0]
click at [242, 425] on input "radio" at bounding box center [249, 434] width 14 height 18
radio input "true"
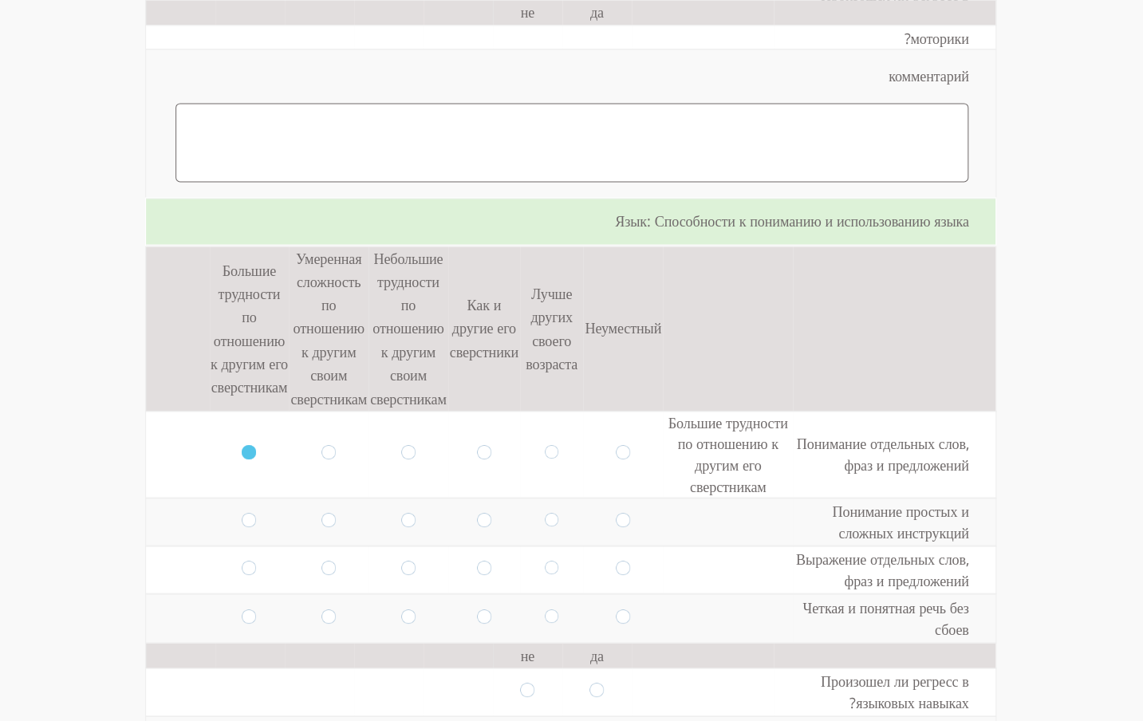
click at [242, 512] on input "radio" at bounding box center [249, 521] width 14 height 18
radio input "true"
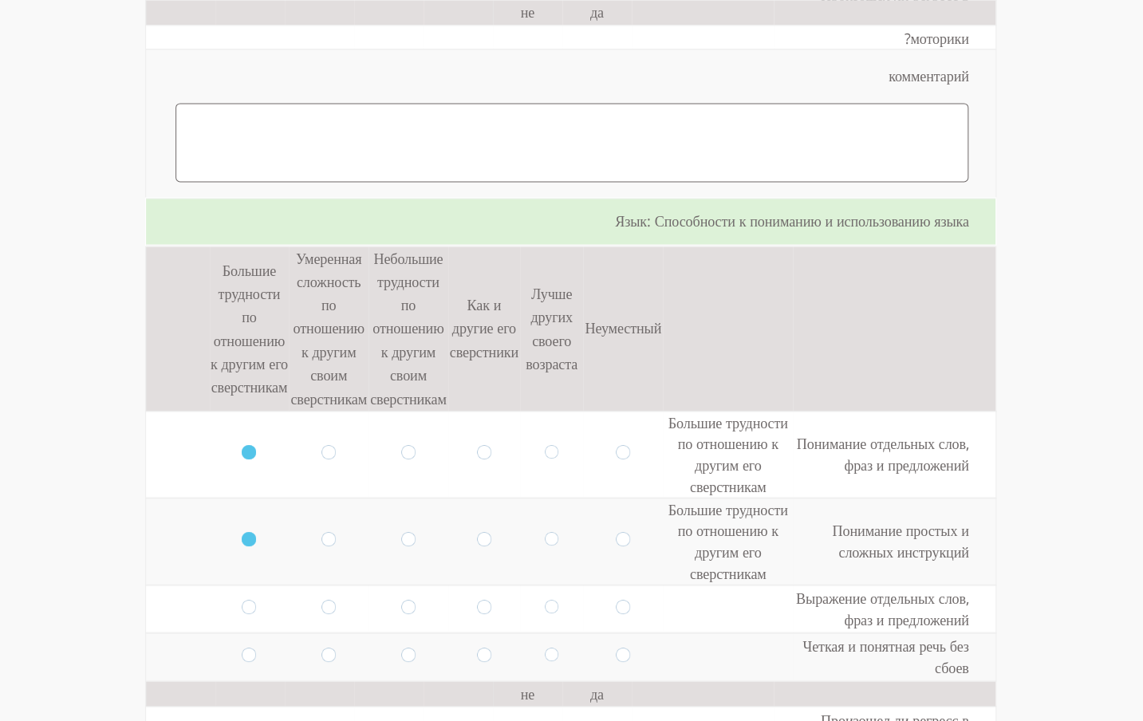
scroll to position [1463, 0]
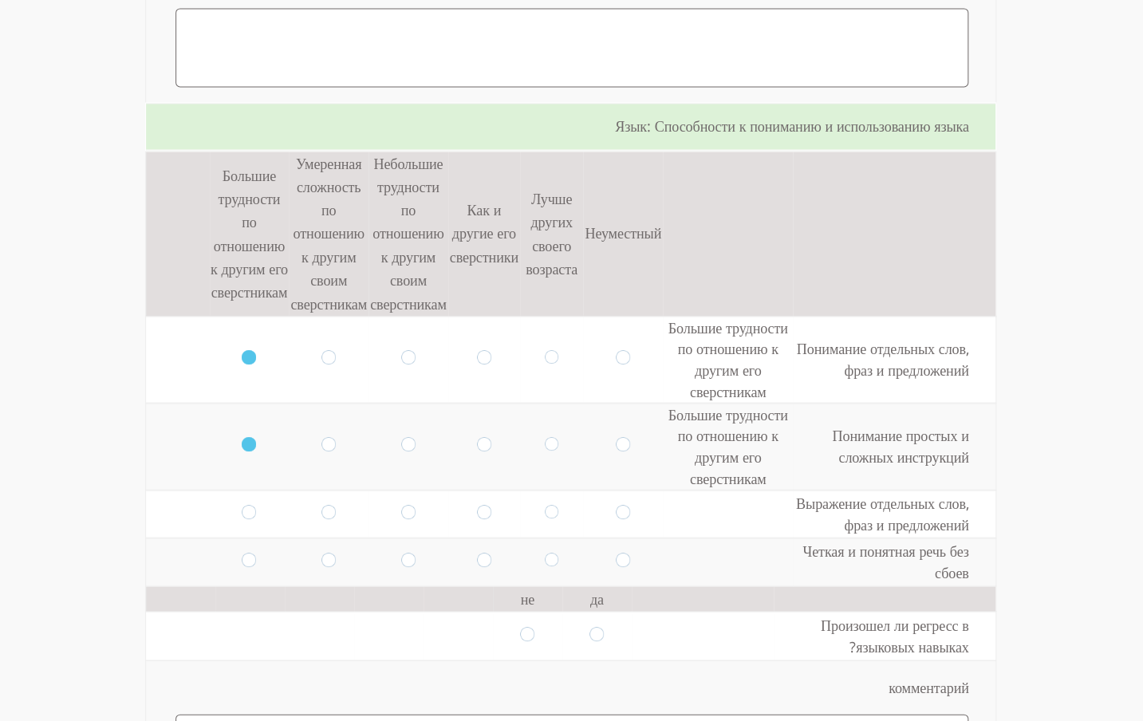
click at [321, 437] on input "radio" at bounding box center [328, 446] width 14 height 18
radio input "true"
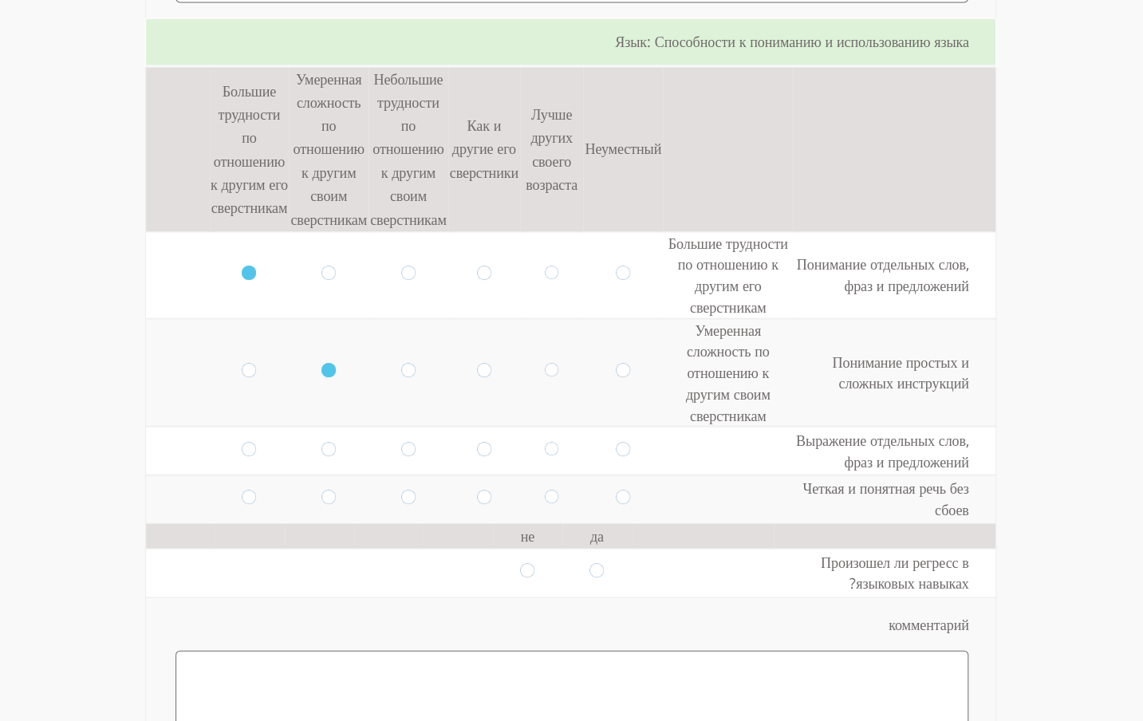
scroll to position [1554, 0]
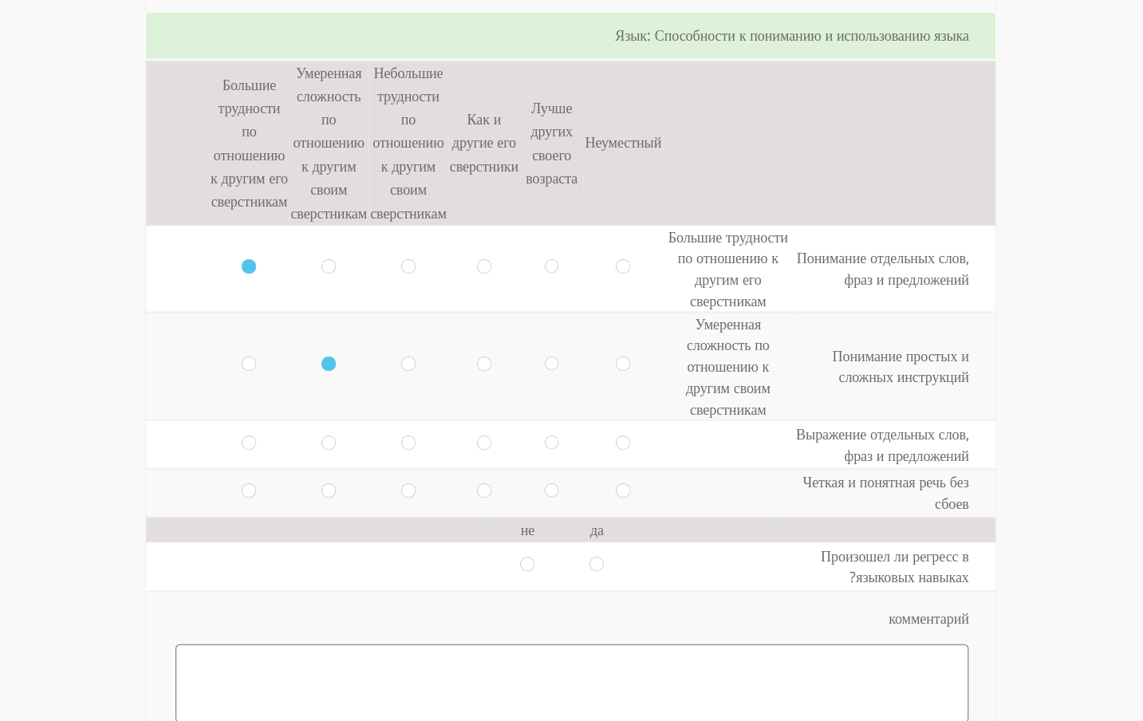
click at [328, 250] on td at bounding box center [329, 268] width 80 height 87
click at [321, 259] on input "radio" at bounding box center [328, 268] width 14 height 18
radio input "true"
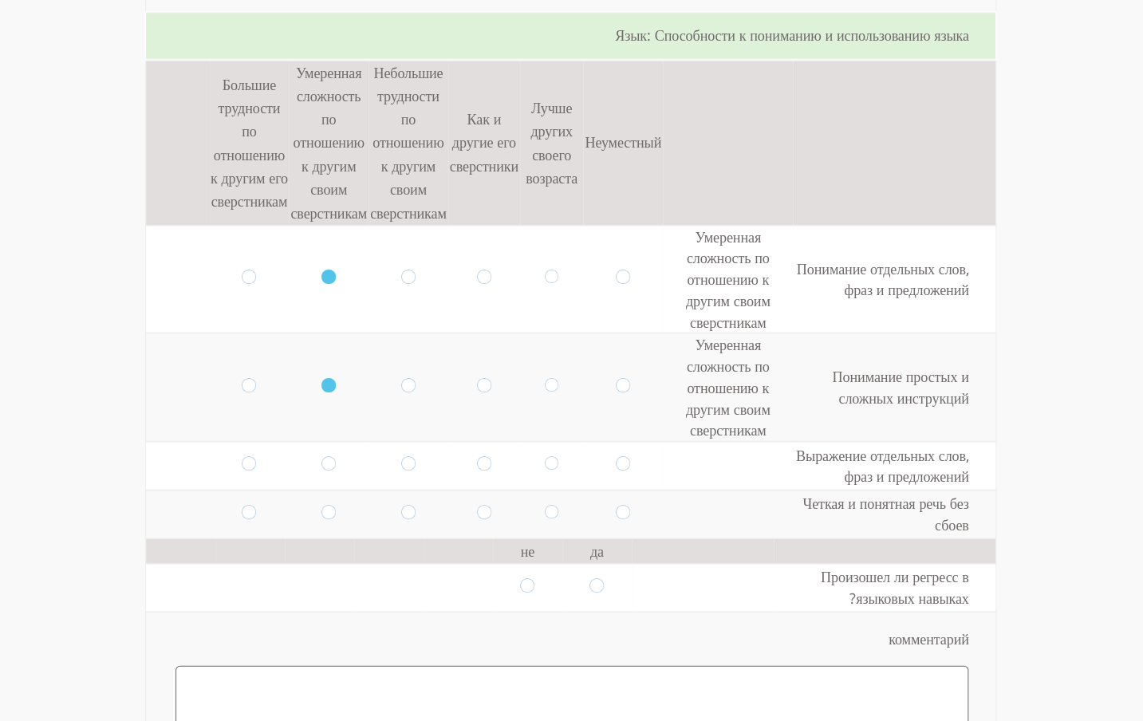
click at [401, 378] on input "radio" at bounding box center [408, 387] width 14 height 18
radio input "true"
click at [401, 456] on input "radio" at bounding box center [408, 465] width 14 height 18
radio input "true"
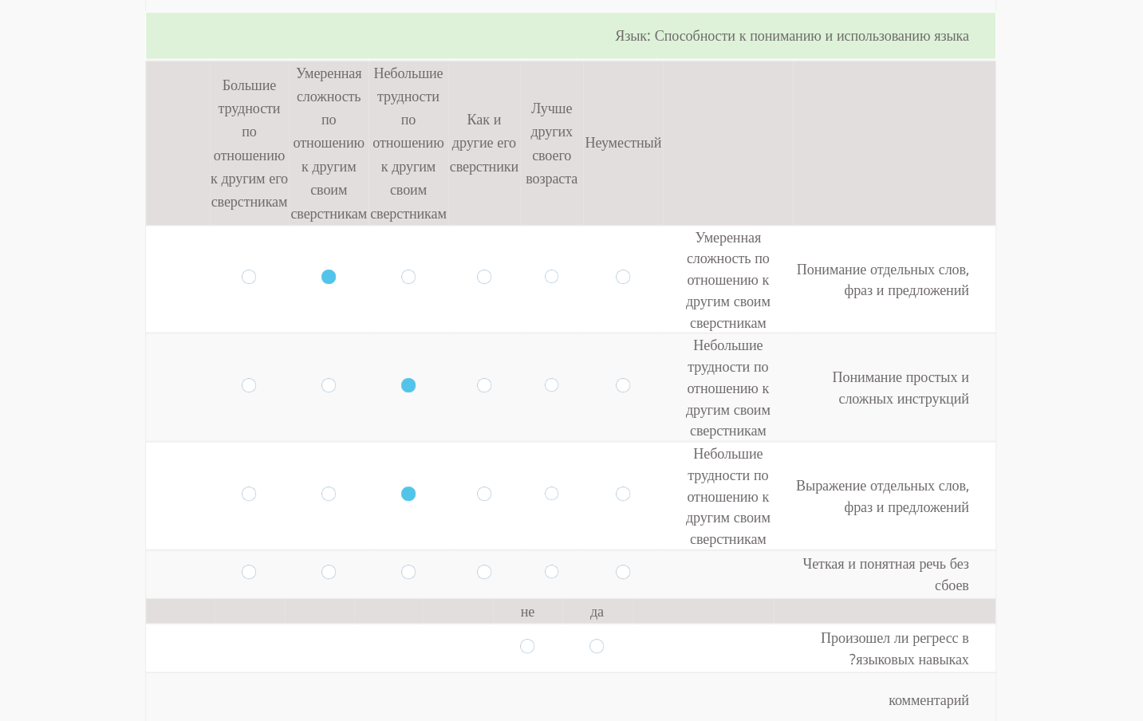
click at [403, 565] on input "radio" at bounding box center [408, 574] width 14 height 18
radio input "true"
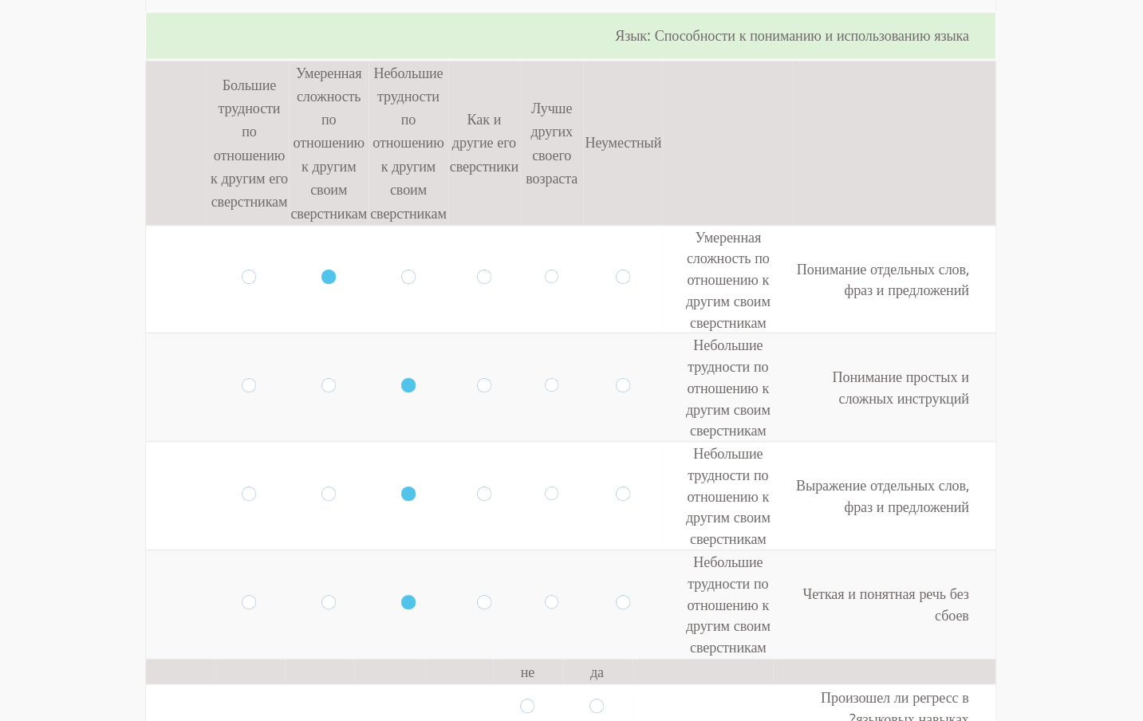
click at [321, 378] on input "radio" at bounding box center [328, 387] width 14 height 18
radio input "true"
click at [321, 486] on input "radio" at bounding box center [328, 495] width 14 height 18
radio input "true"
click at [321, 594] on input "radio" at bounding box center [328, 603] width 14 height 18
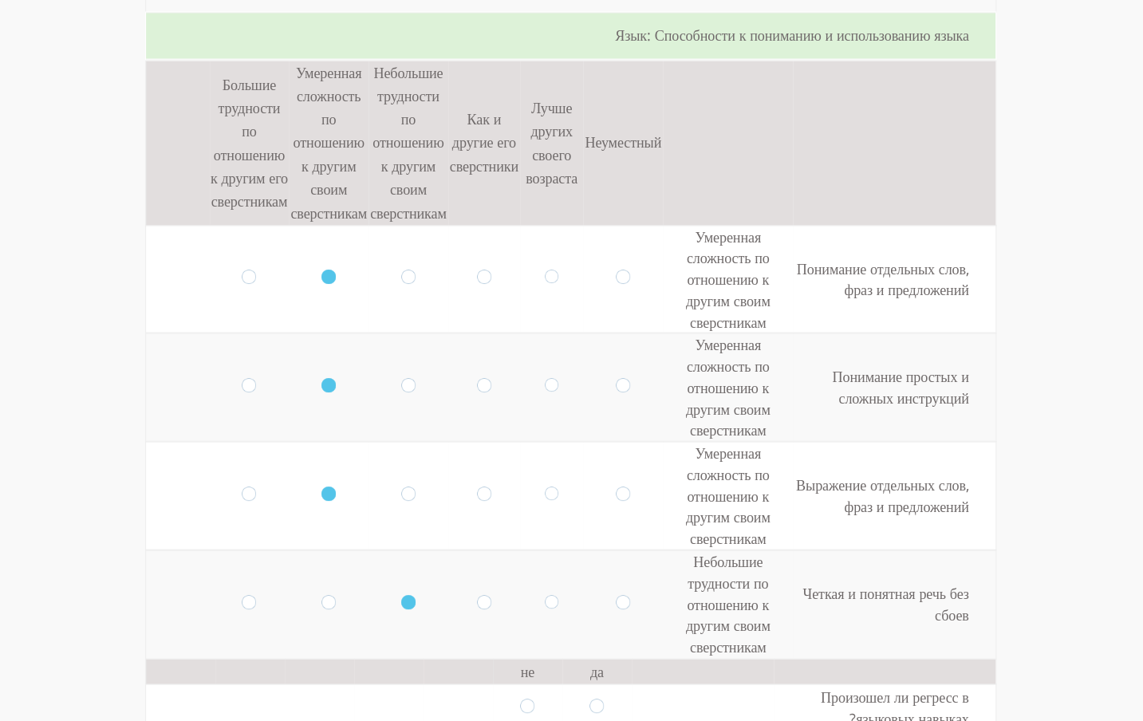
radio input "true"
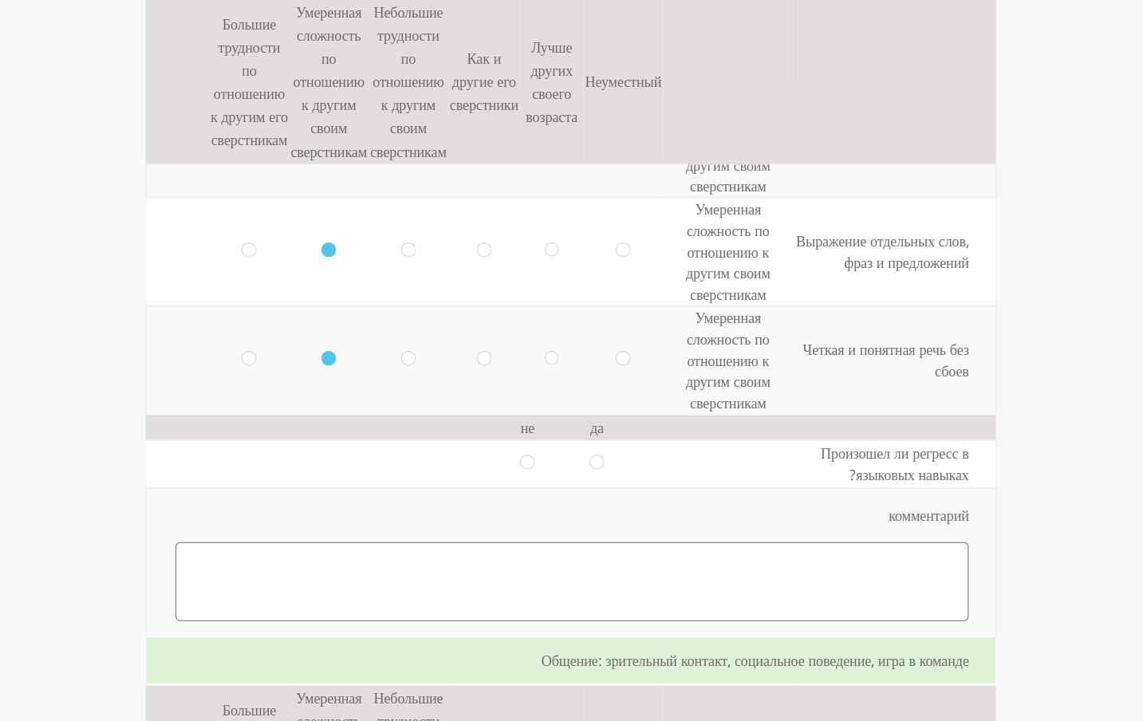
scroll to position [1798, 0]
click at [520, 454] on input "radio" at bounding box center [527, 463] width 14 height 18
radio input "true"
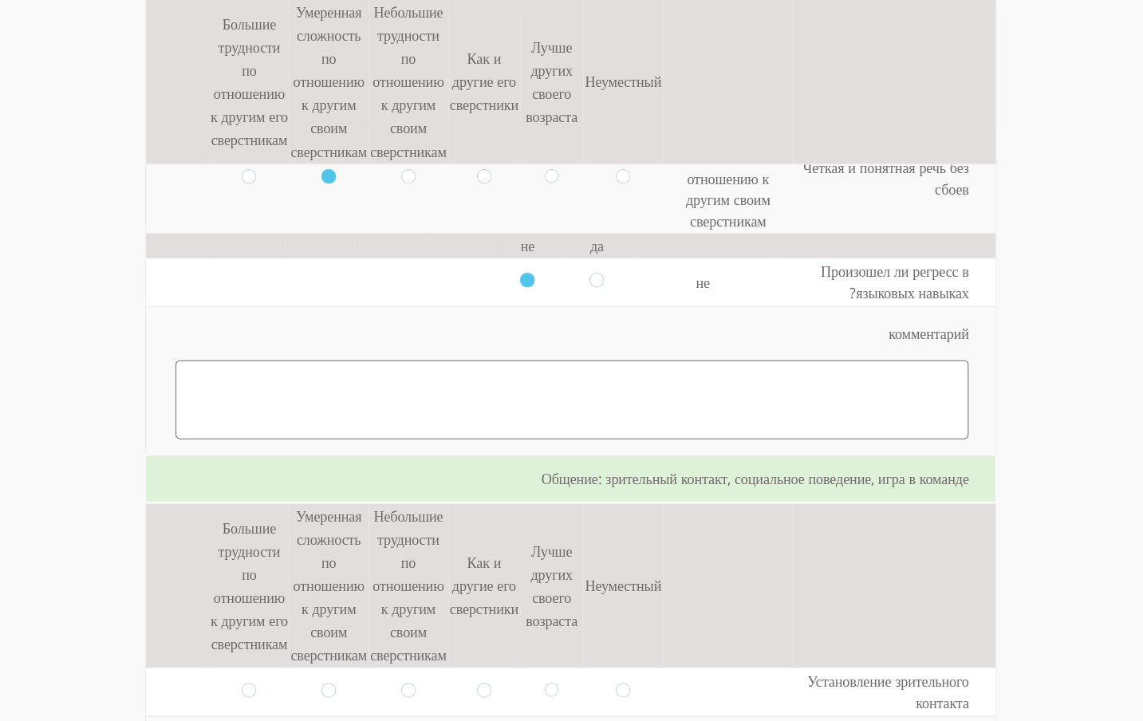
scroll to position [1988, 0]
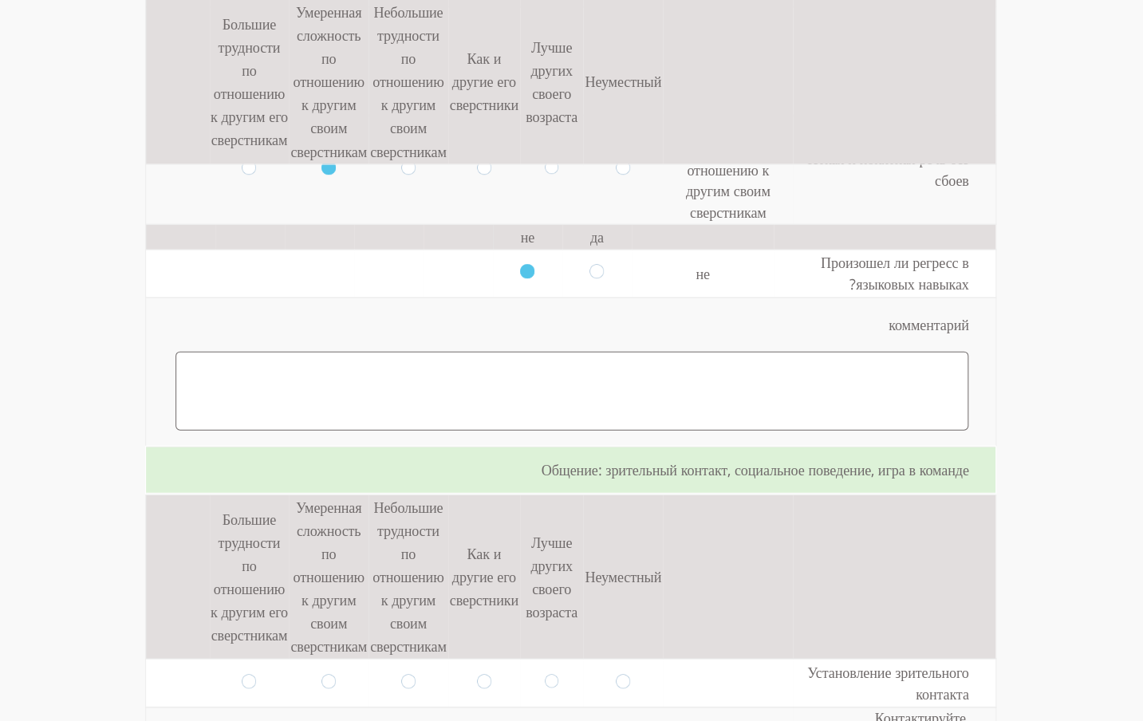
click at [762, 352] on textarea at bounding box center [571, 391] width 793 height 79
click at [488, 352] on textarea "בגיל 3 קיבל" at bounding box center [571, 391] width 793 height 79
drag, startPoint x: 954, startPoint y: 273, endPoint x: 834, endPoint y: 266, distance: 120.6
click at [834, 350] on textarea "בגיל 3 קיבל" at bounding box center [571, 389] width 793 height 79
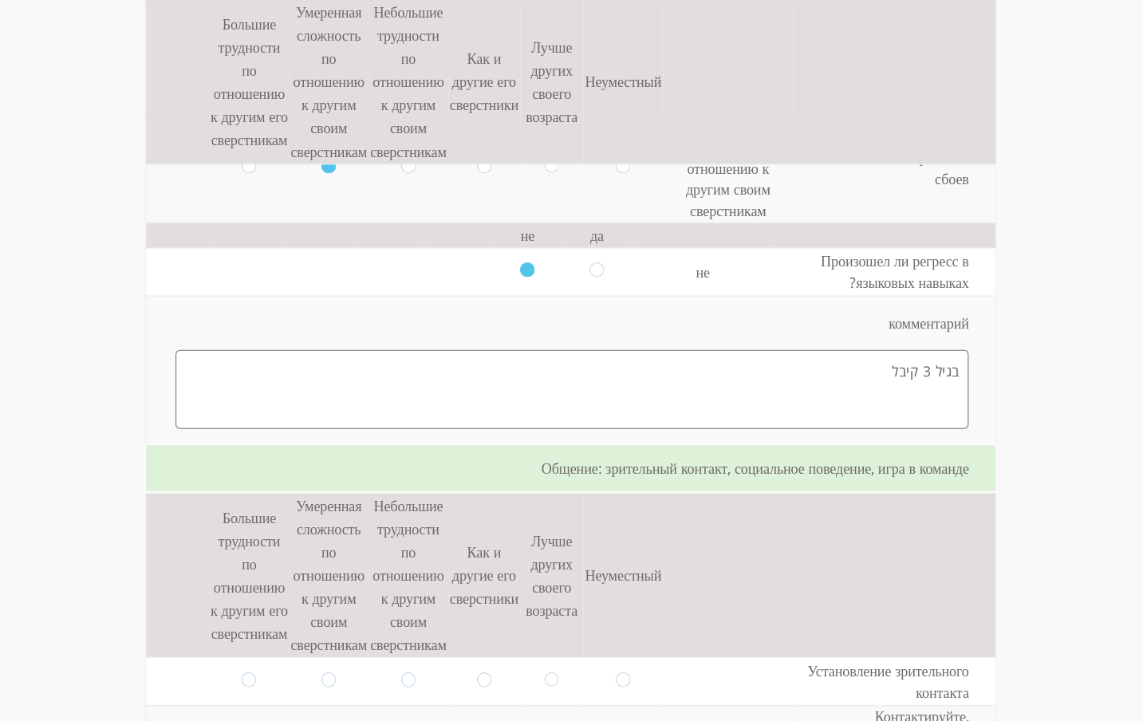
paste textarea "ובחן אצלו קושי בהתפתחות השפה. הוא קיבל סיוע מלשונאי (קלינאי תקשורת). נצפו קשיים…"
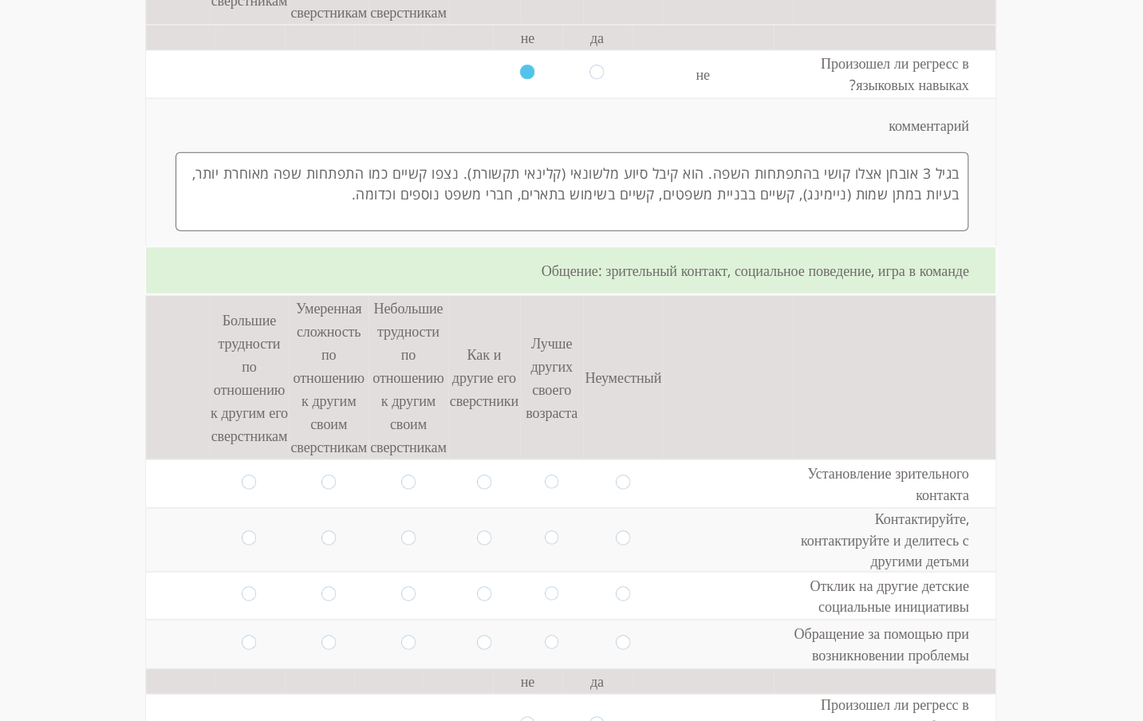
scroll to position [2188, 0]
type textarea "בגיל 3 אובחן אצלו קושי בהתפתחות השפה. הוא קיבל סיוע מלשונאי (קלינאי תקשורת). נצ…"
click at [477, 474] on input "radio" at bounding box center [484, 483] width 14 height 18
radio input "true"
click at [401, 474] on input "radio" at bounding box center [408, 483] width 14 height 18
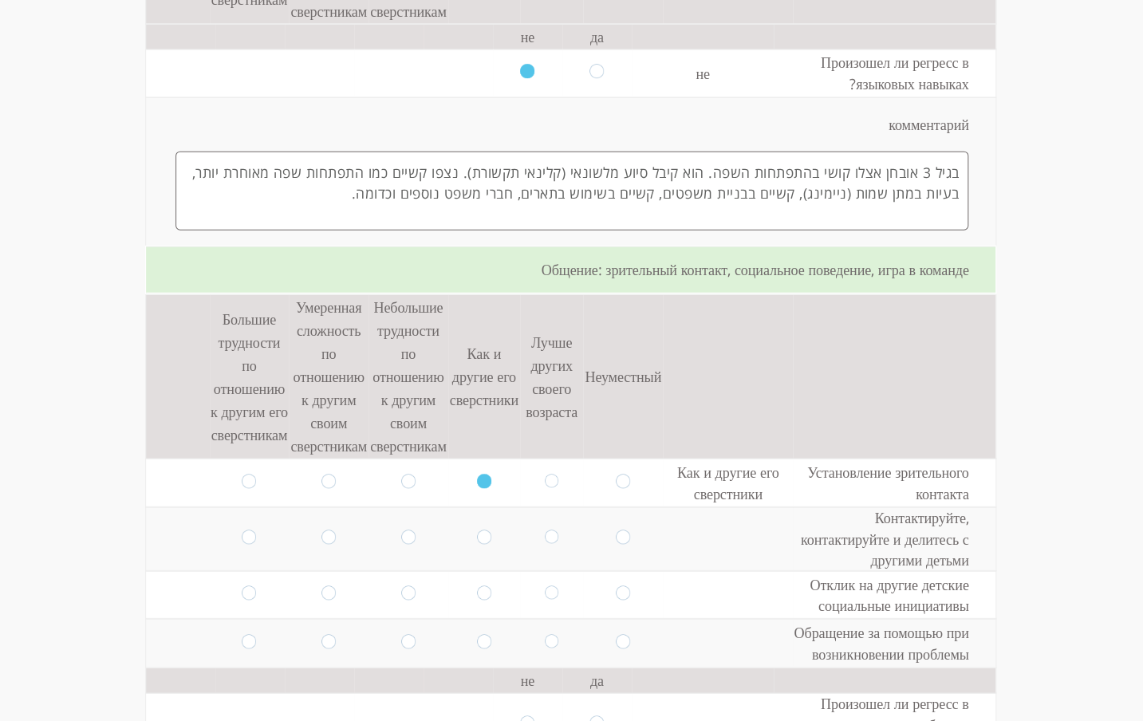
radio input "true"
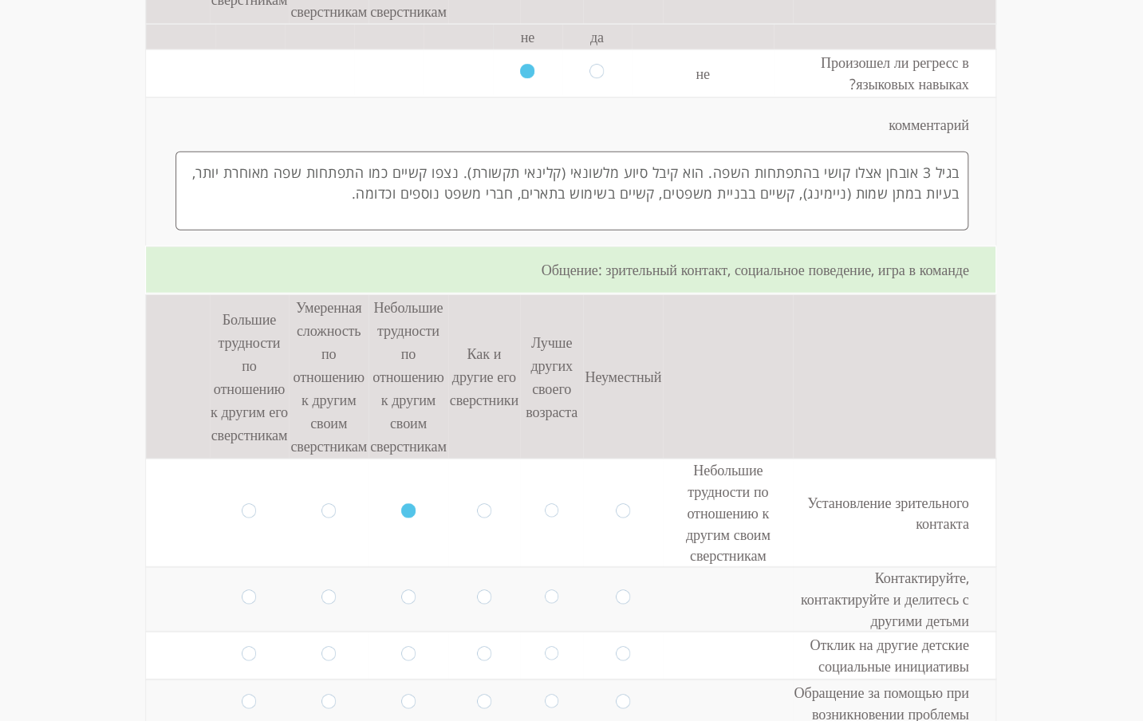
click at [403, 590] on input "radio" at bounding box center [408, 599] width 14 height 18
radio input "true"
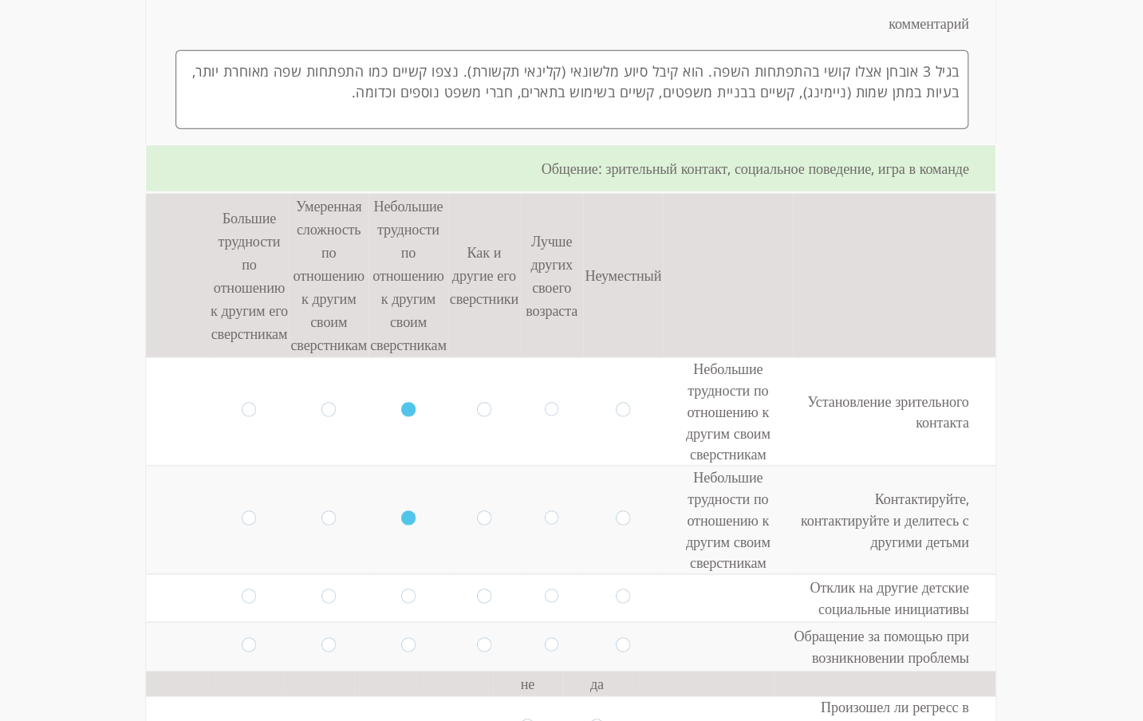
scroll to position [2290, 0]
click at [401, 588] on input "radio" at bounding box center [408, 597] width 14 height 18
radio input "true"
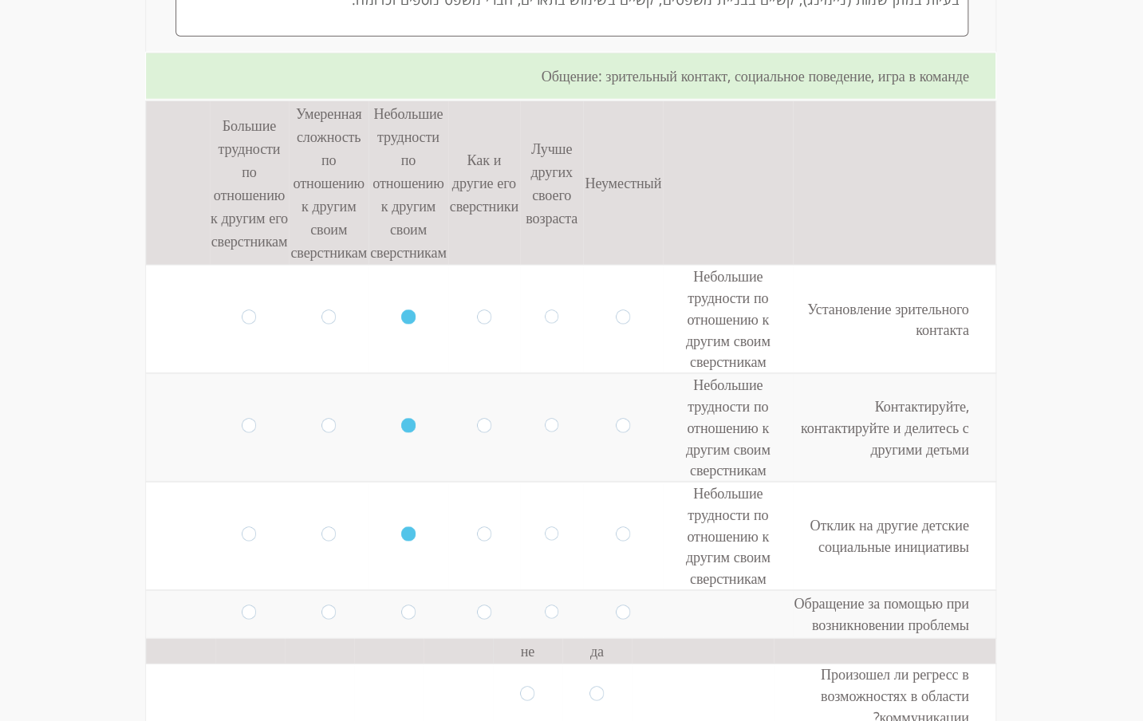
scroll to position [2389, 0]
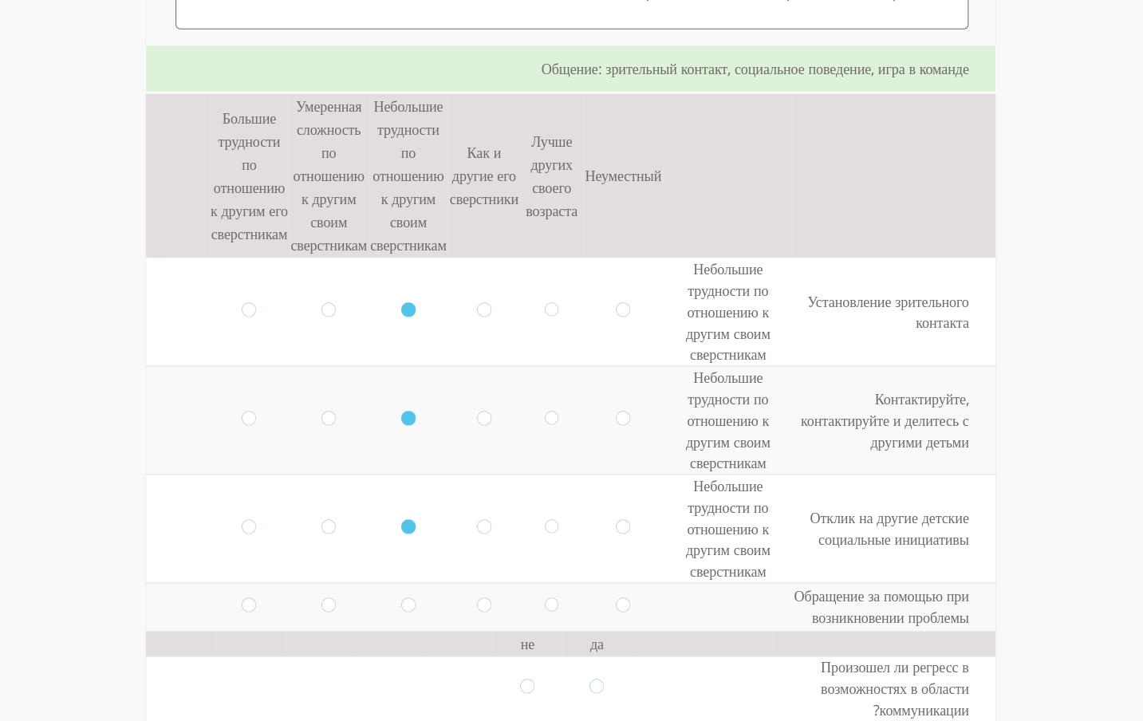
click at [242, 598] on input "radio" at bounding box center [249, 607] width 14 height 18
radio input "true"
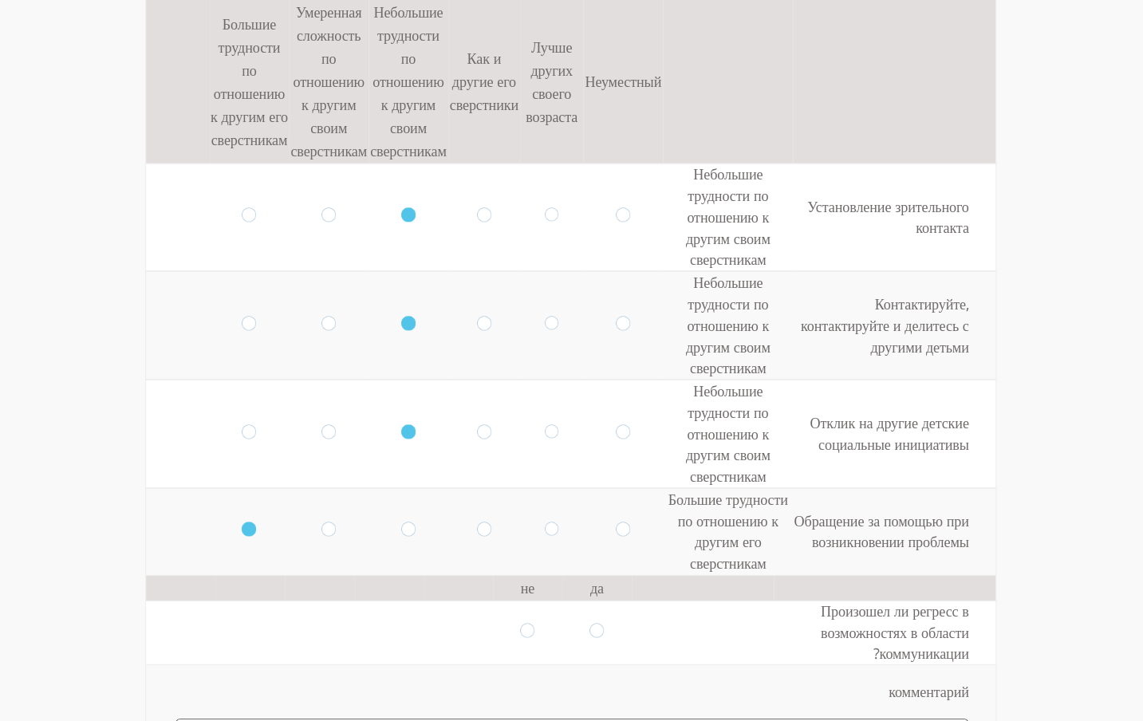
scroll to position [2502, 0]
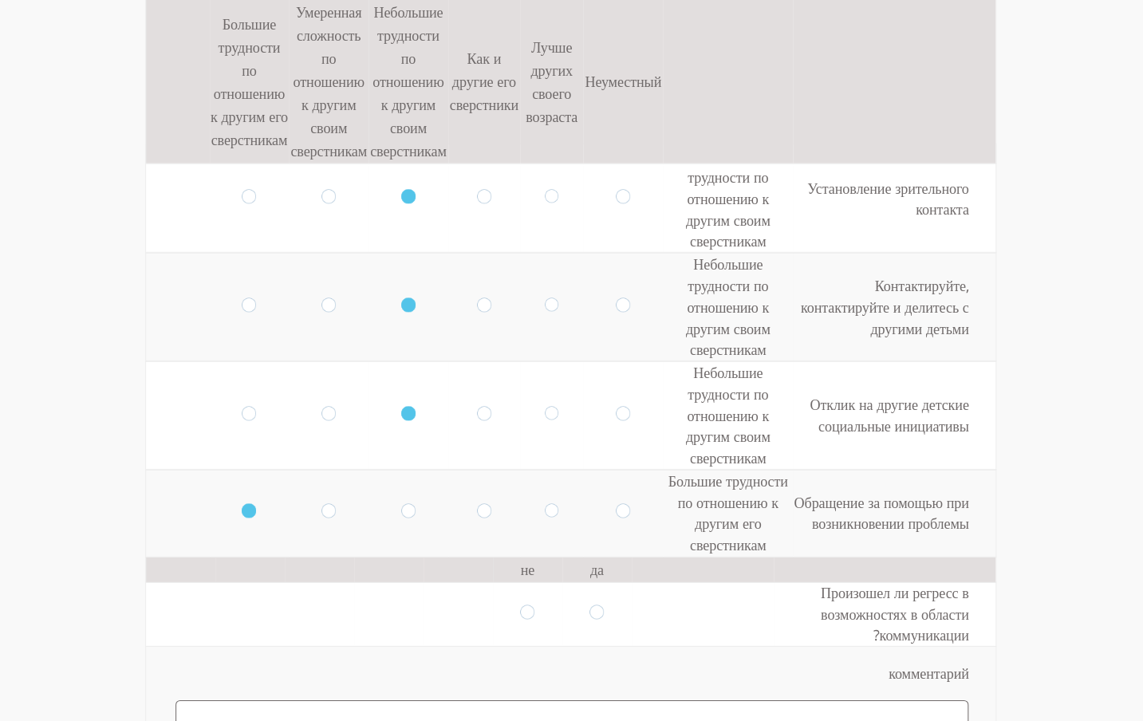
click at [592, 605] on input "radio" at bounding box center [596, 614] width 14 height 18
radio input "true"
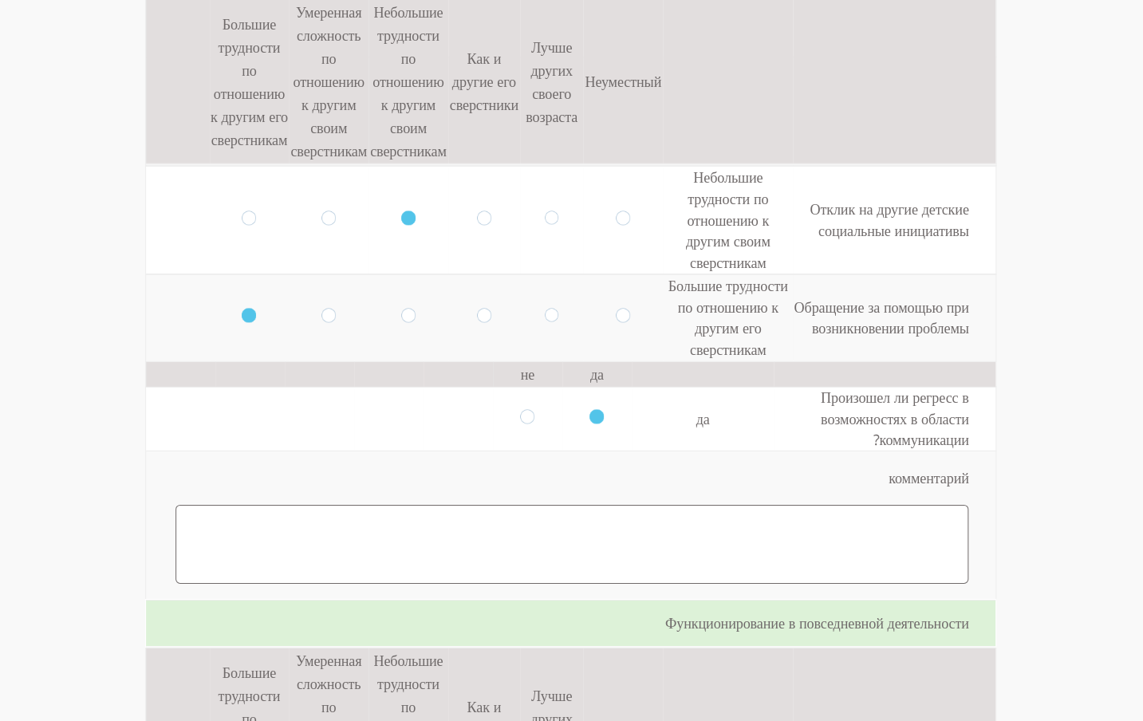
scroll to position [2698, 0]
click at [502, 504] on textarea at bounding box center [571, 543] width 793 height 79
paste textarea "לו בהחלט קשה להביע את עצמו, לפנות למבוגר לעזרה, ולהסביר מה הבעיה. במקרה של קונפ…"
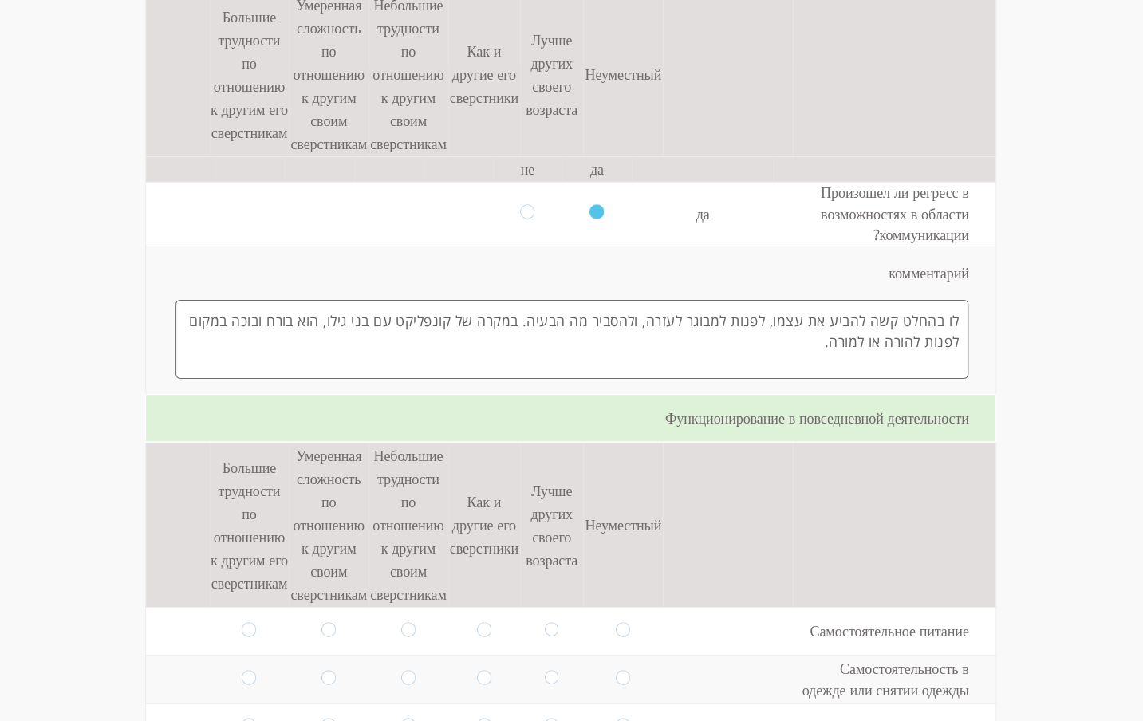
scroll to position [2907, 0]
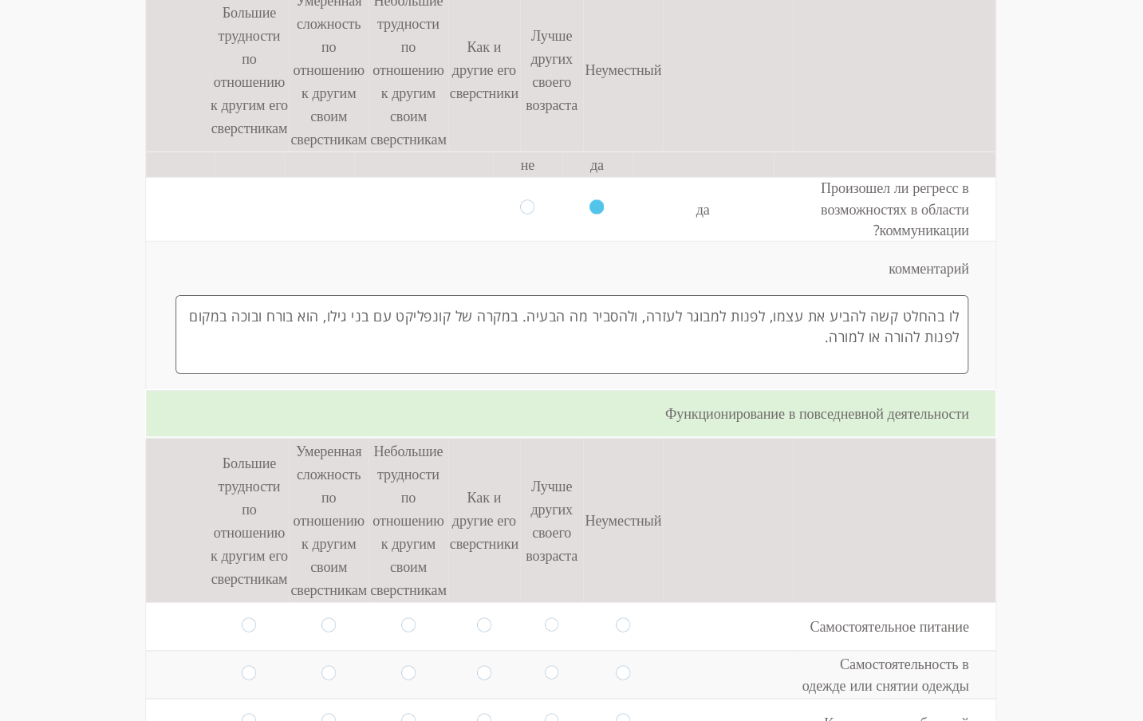
type textarea "לו בהחלט קשה להביע את עצמו, לפנות למבוגר לעזרה, ולהסביר מה הבעיה. במקרה של קונפ…"
click at [544, 617] on input "radio" at bounding box center [551, 626] width 14 height 18
radio input "true"
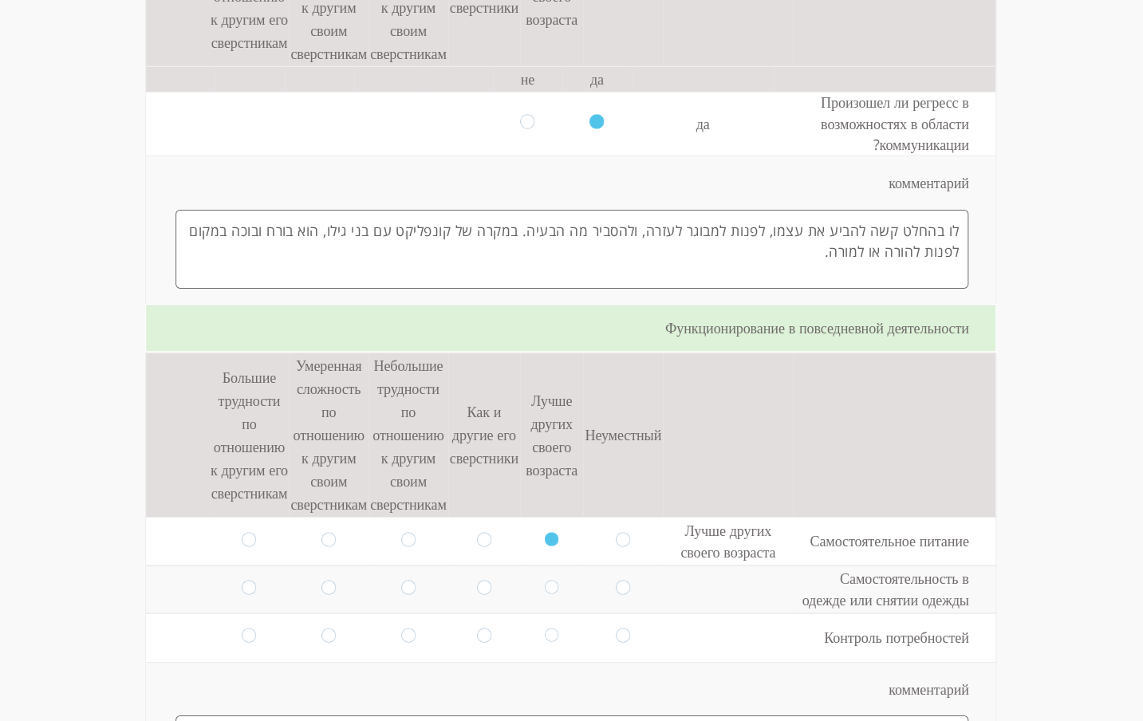
scroll to position [2999, 0]
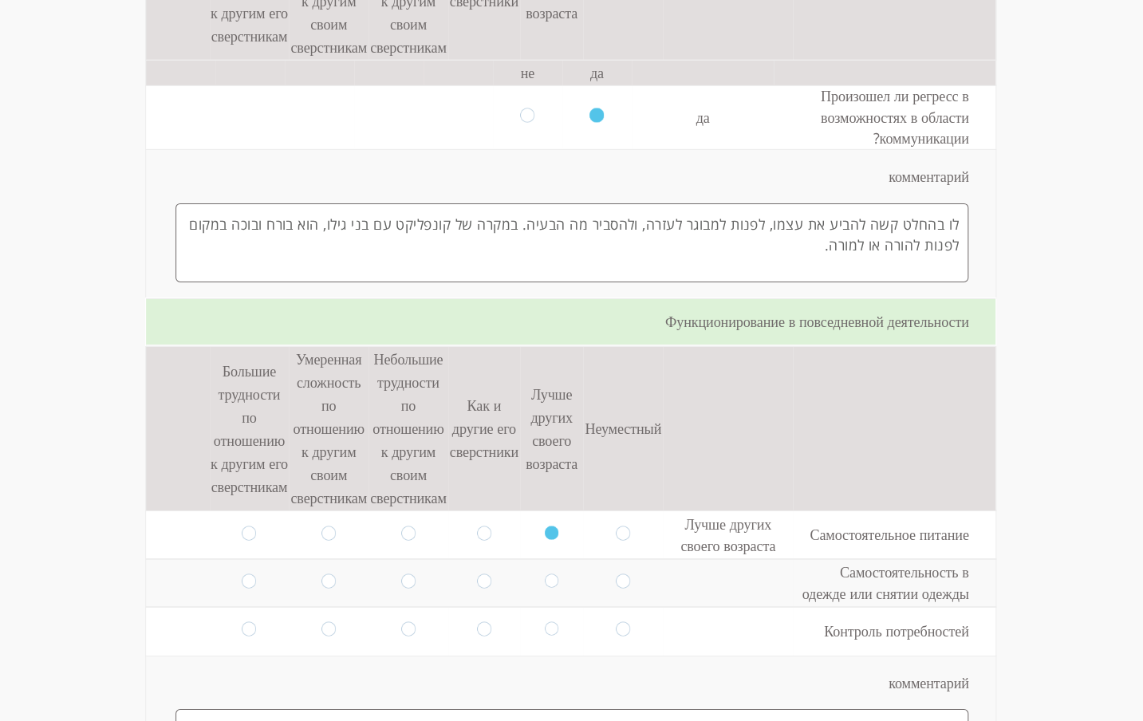
click at [544, 574] on input "radio" at bounding box center [551, 583] width 14 height 18
radio input "true"
click at [545, 622] on input "radio" at bounding box center [551, 631] width 14 height 18
radio input "true"
click at [477, 622] on input "radio" at bounding box center [484, 631] width 14 height 18
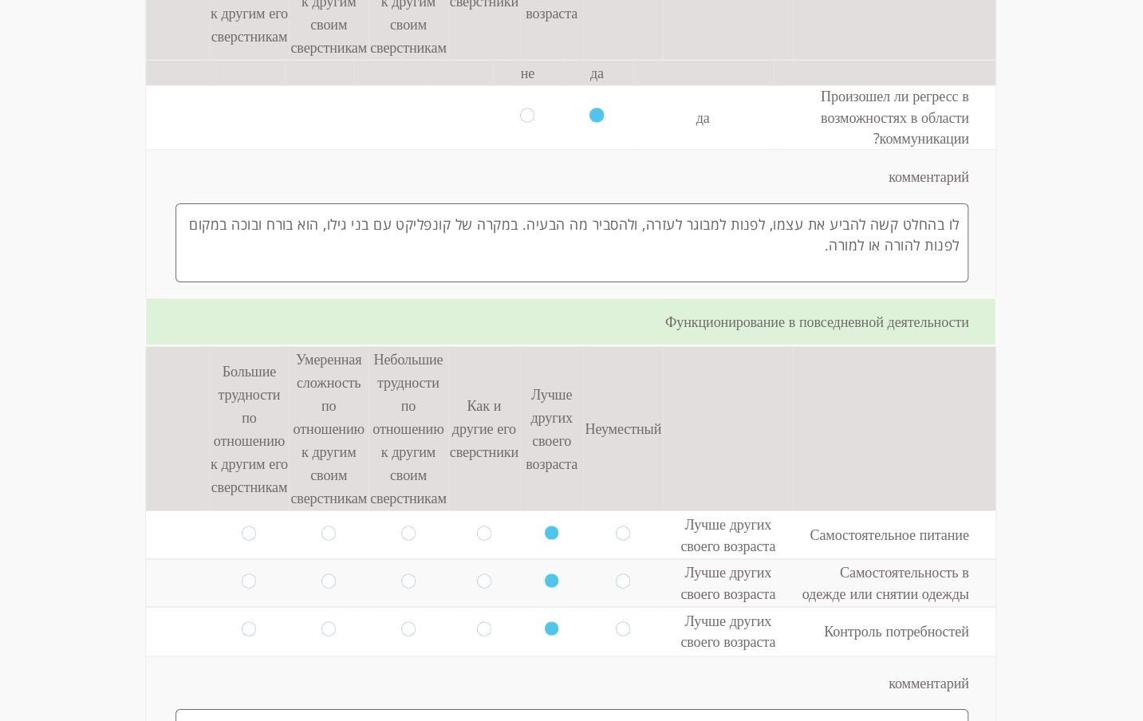
radio input "true"
click at [477, 574] on input "radio" at bounding box center [484, 583] width 14 height 18
radio input "true"
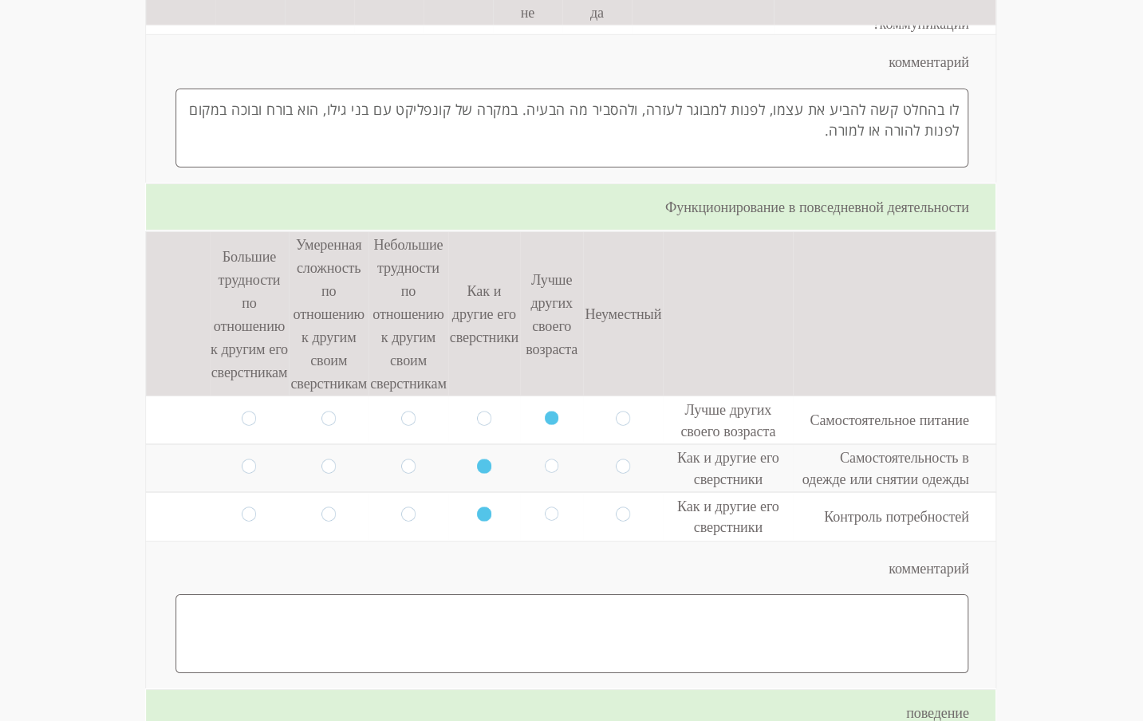
scroll to position [3122, 0]
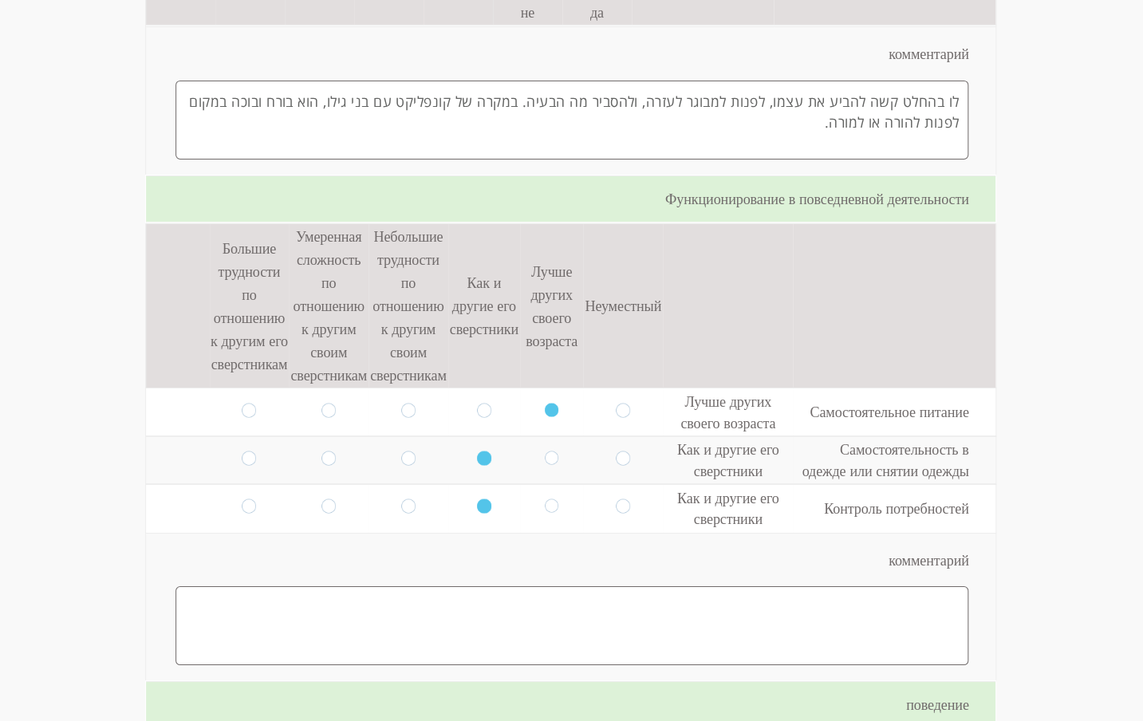
click at [427, 586] on textarea at bounding box center [571, 625] width 793 height 79
paste textarea "הוא היה מסוגל לאכול בעצמו מגיל צעיר. אך בכל הנוגע להלבשה, הוא התחיל להתלבש בעצמ…"
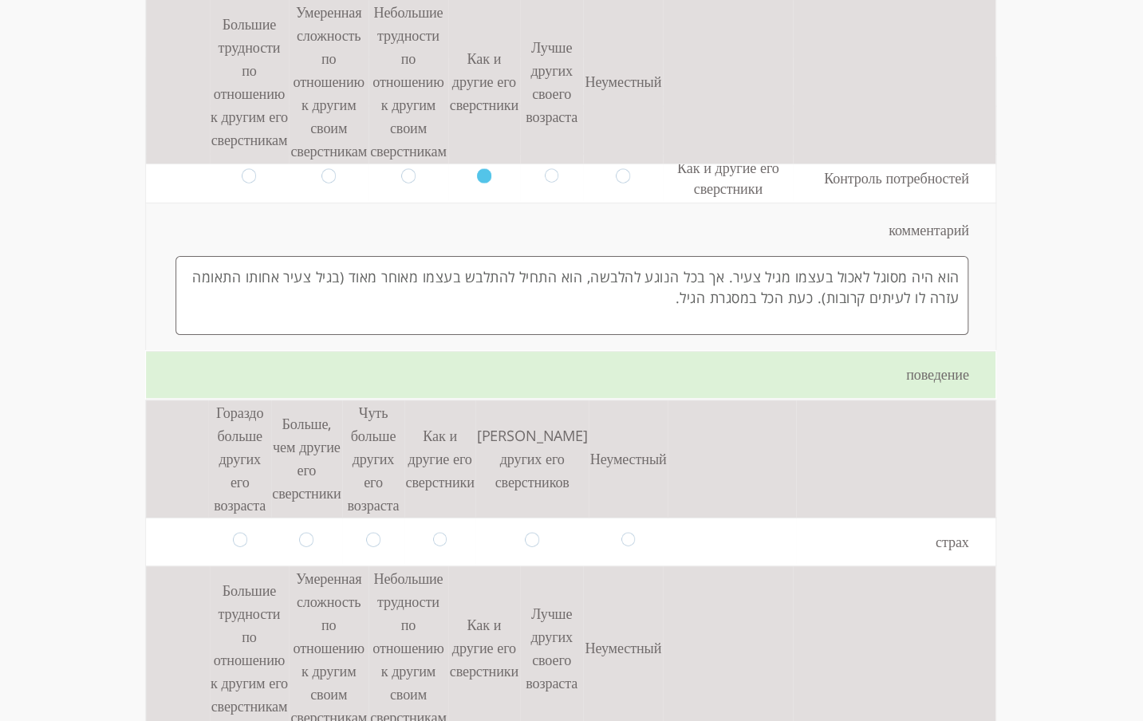
scroll to position [3453, 0]
type textarea "הוא היה מסוגל לאכול בעצמו מגיל צעיר. אך בכל הנוגע להלבשה, הוא התחיל להתלבש בעצמ…"
click at [241, 517] on td at bounding box center [239, 541] width 62 height 48
click at [233, 531] on input "radio" at bounding box center [240, 540] width 14 height 18
radio input "true"
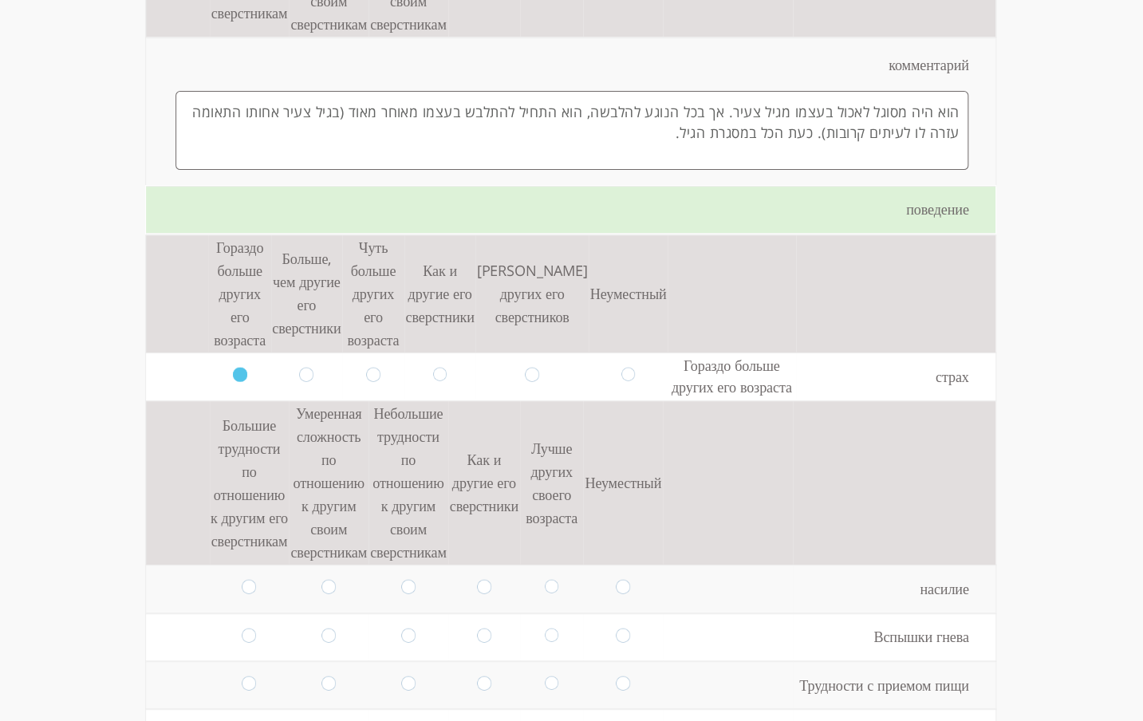
scroll to position [3637, 0]
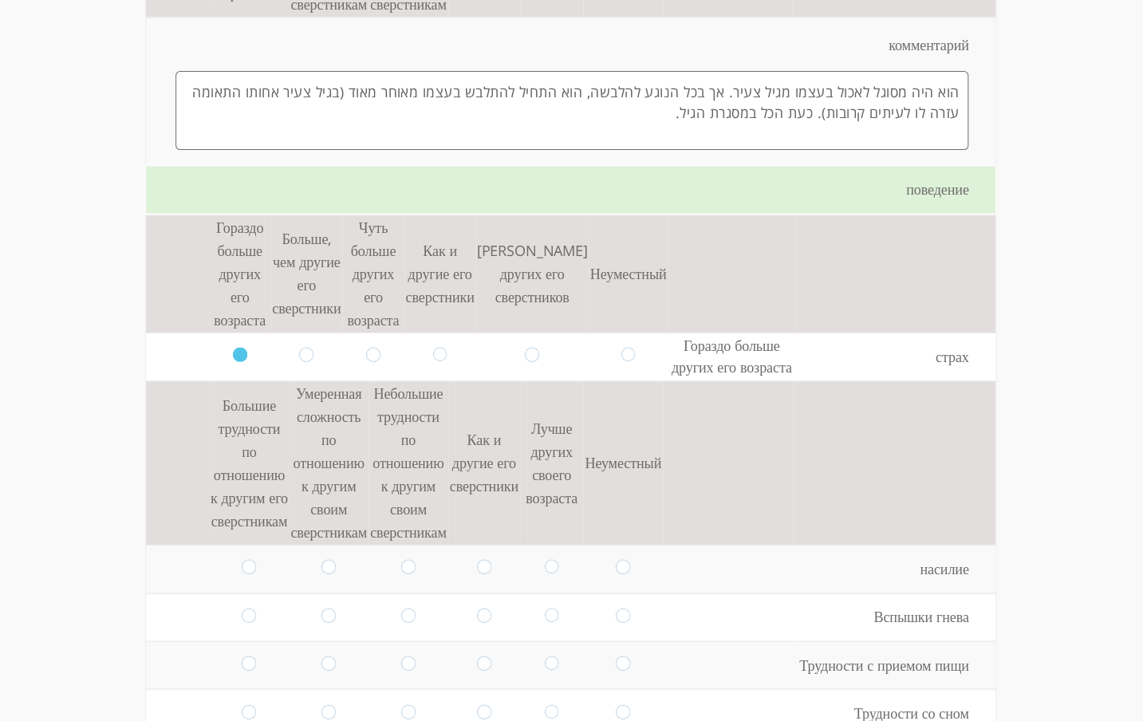
click at [242, 608] on input "radio" at bounding box center [249, 617] width 14 height 18
radio input "true"
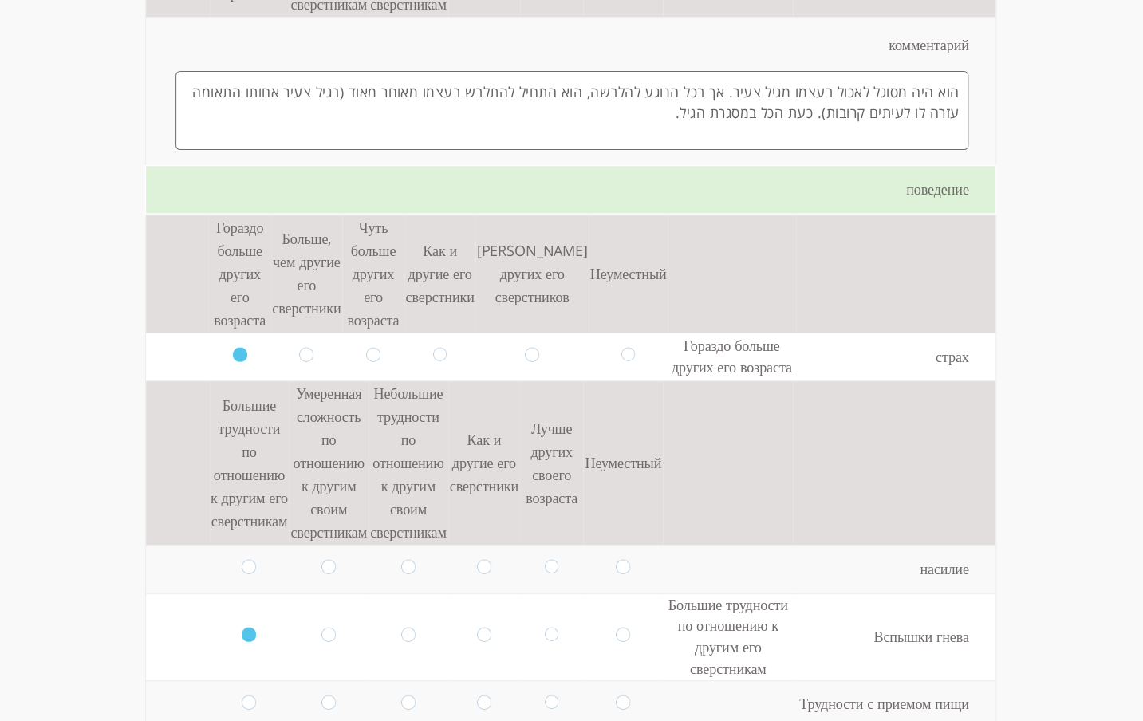
click at [321, 560] on input "radio" at bounding box center [328, 569] width 14 height 18
radio input "true"
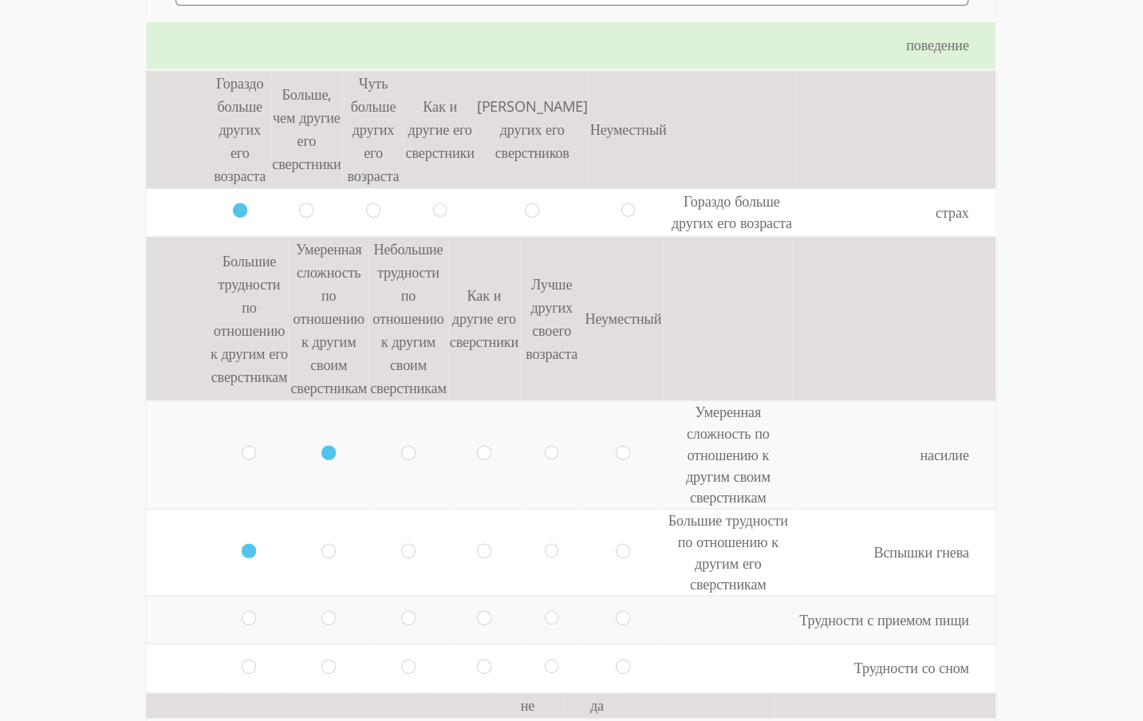
scroll to position [3789, 0]
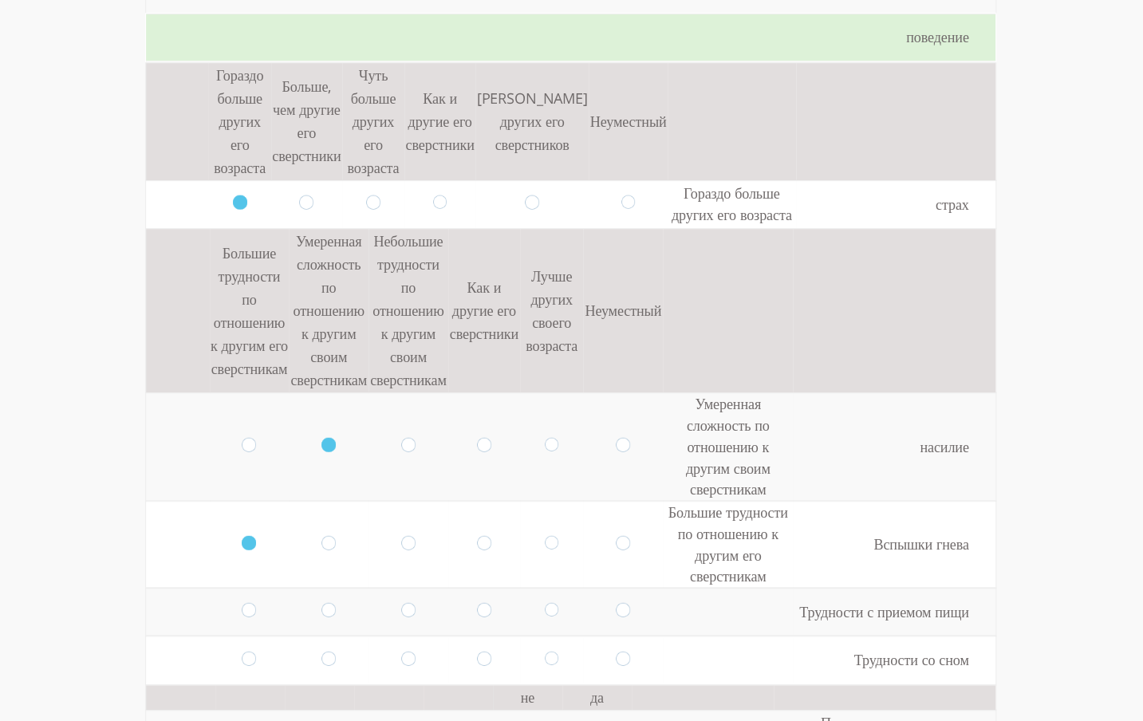
click at [477, 603] on input "radio" at bounding box center [484, 612] width 14 height 18
radio input "true"
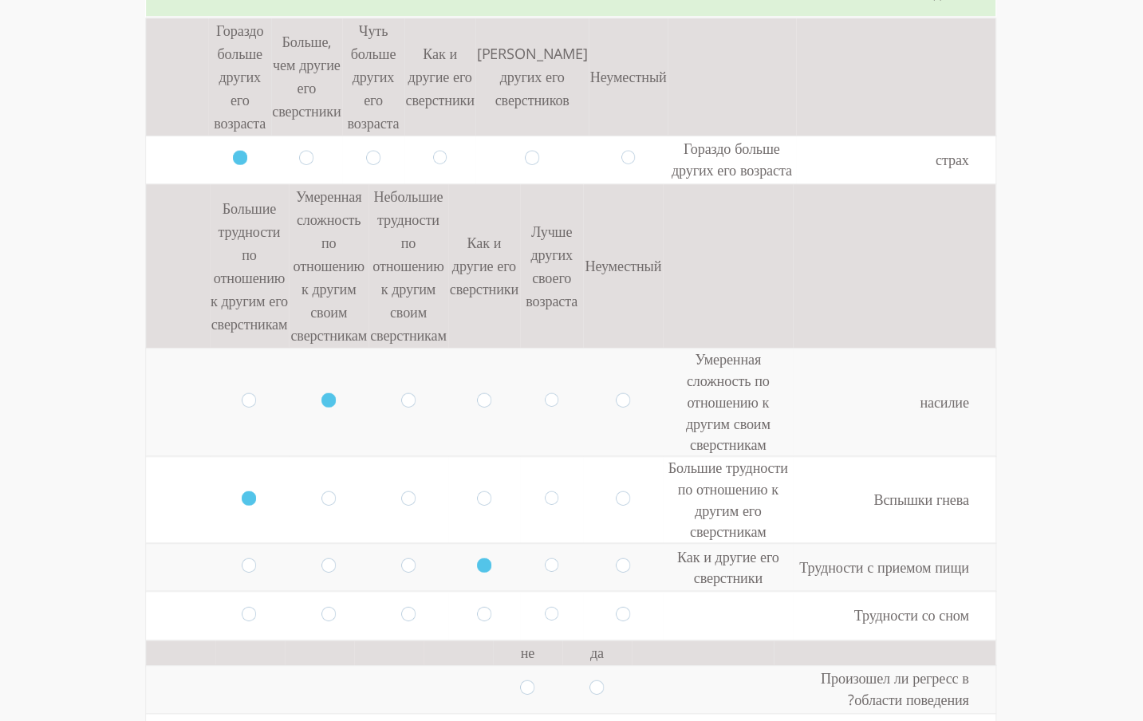
scroll to position [3835, 0]
click at [545, 604] on input "radio" at bounding box center [551, 613] width 14 height 18
radio input "true"
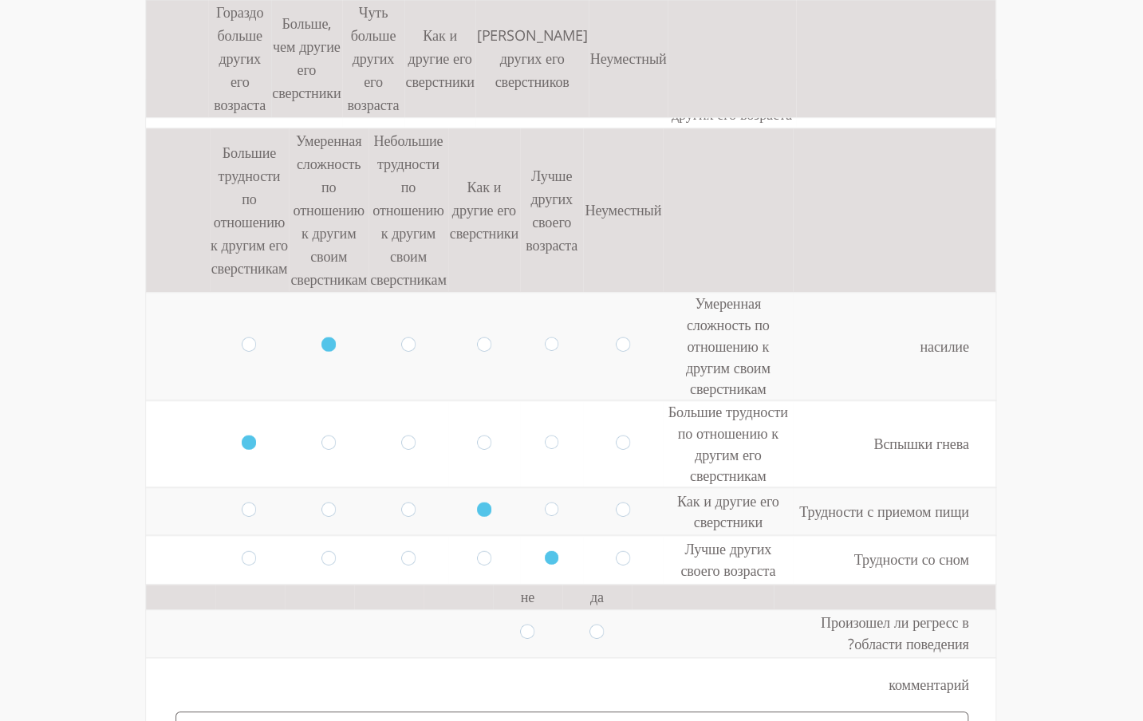
click at [616, 502] on input "radio" at bounding box center [623, 511] width 14 height 18
radio input "true"
click at [616, 502] on input "radio" at bounding box center [623, 511] width 14 height 18
click at [618, 550] on input "radio" at bounding box center [623, 559] width 14 height 18
radio input "true"
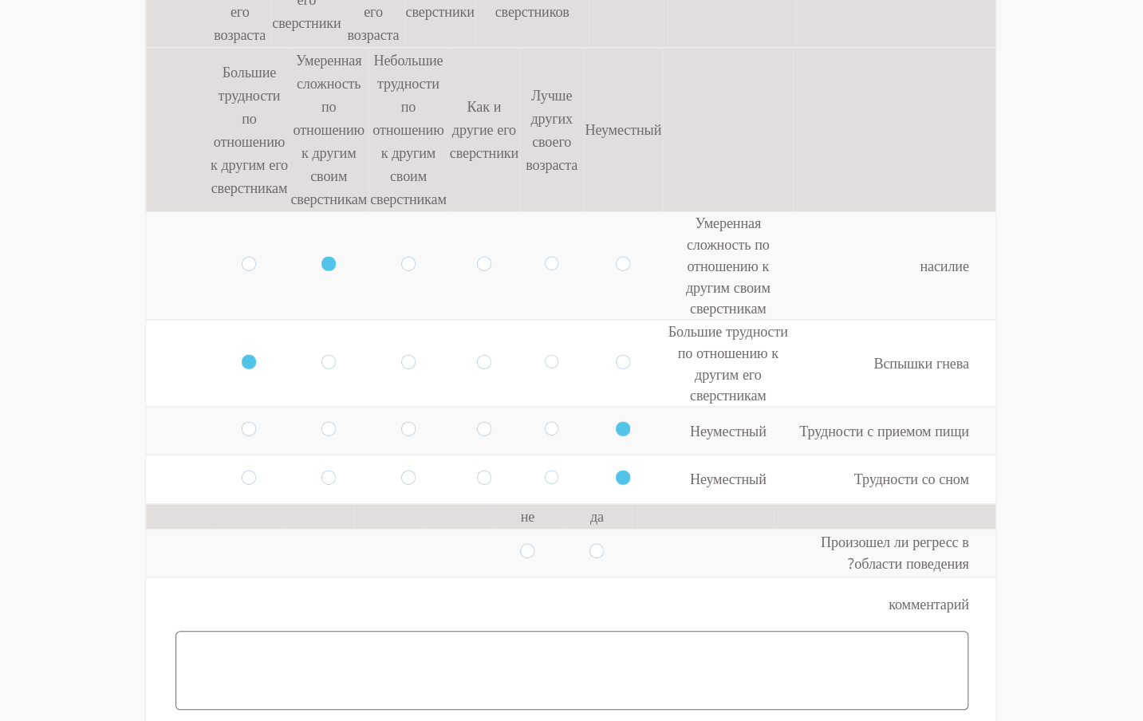
scroll to position [3971, 0]
click at [589, 543] on input "radio" at bounding box center [596, 552] width 14 height 18
radio input "true"
click at [589, 543] on input "radio" at bounding box center [596, 552] width 14 height 18
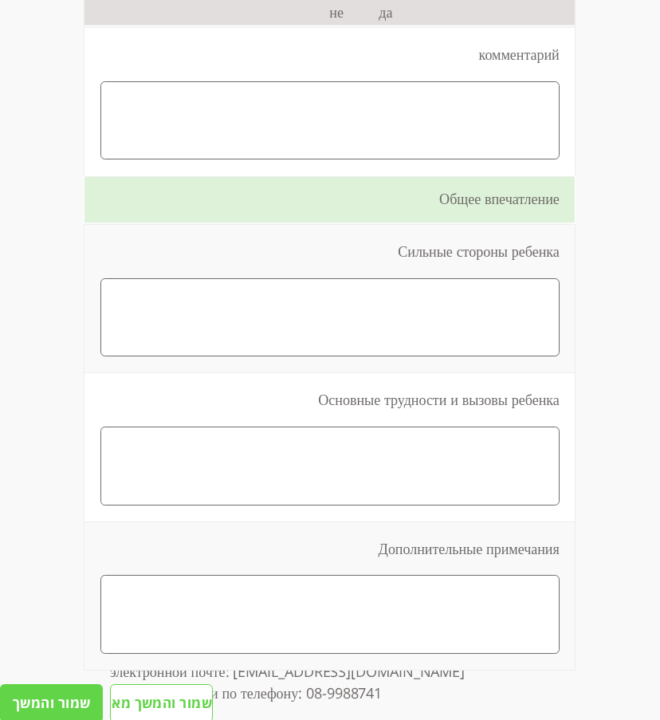
scroll to position [5703, 0]
click at [457, 342] on textarea at bounding box center [329, 318] width 459 height 79
paste textarea "החוזקות של הילד – הוא מאוד עצמאי לגילו. כשהוא מתעניין במשהו, הוא לרוב מצליח. יש…"
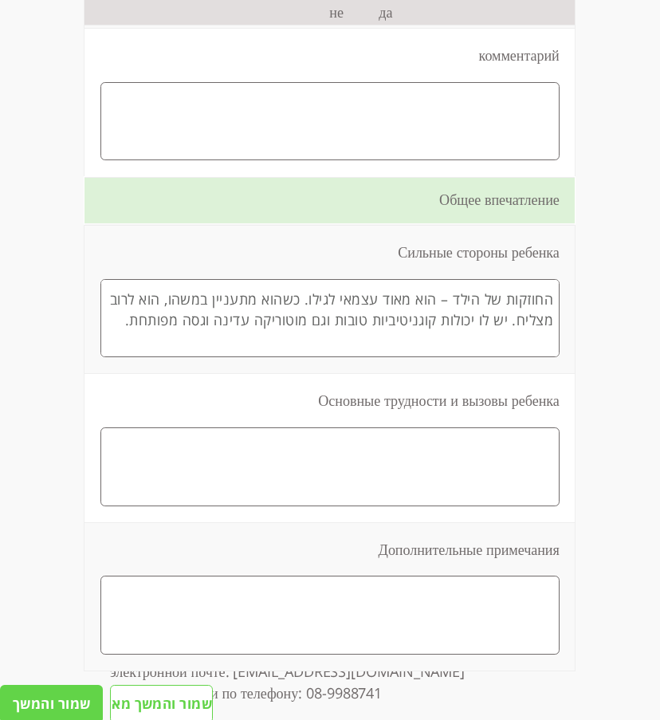
scroll to position [212, 0]
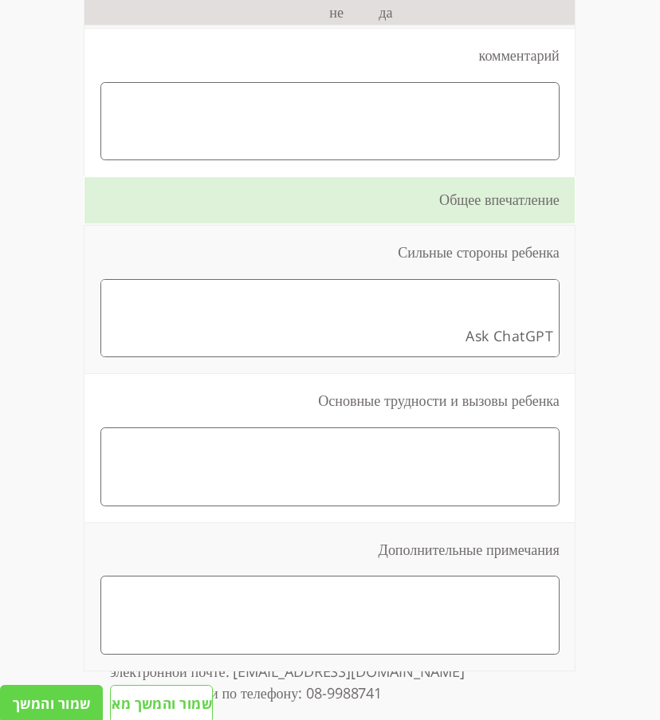
drag, startPoint x: 531, startPoint y: 376, endPoint x: 537, endPoint y: 324, distance: 52.2
click at [537, 324] on textarea "החוזקות של הילד – הוא מאוד עצמאי לגילו. כשהוא מתעניין במשהו, הוא לרוב מצליח. יש…" at bounding box center [329, 318] width 459 height 79
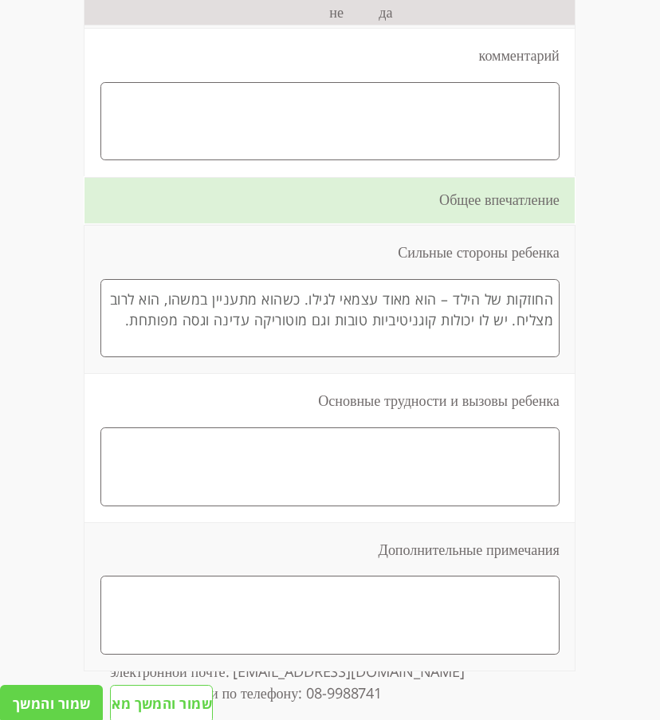
scroll to position [5, 0]
type textarea "החוזקות של הילד – הוא מאוד עצמאי לגילו. כשהוא מתעניין במשהו, הוא לרוב מצליח. יש…"
click at [437, 486] on textarea at bounding box center [329, 466] width 459 height 79
paste textarea "הקשיים העיקריים – לילד יש בעיות עם אימפולסיביות. התגובה [PERSON_NAME] לתסכול מו…"
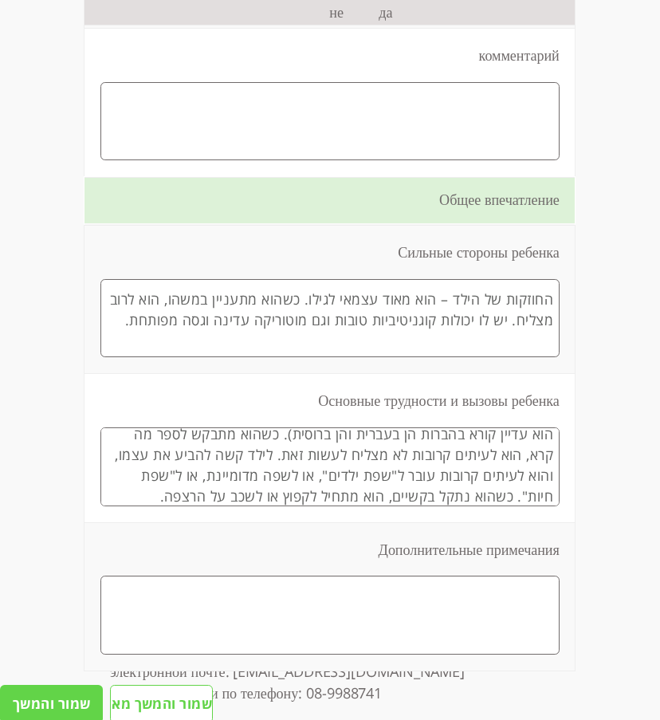
scroll to position [67, 0]
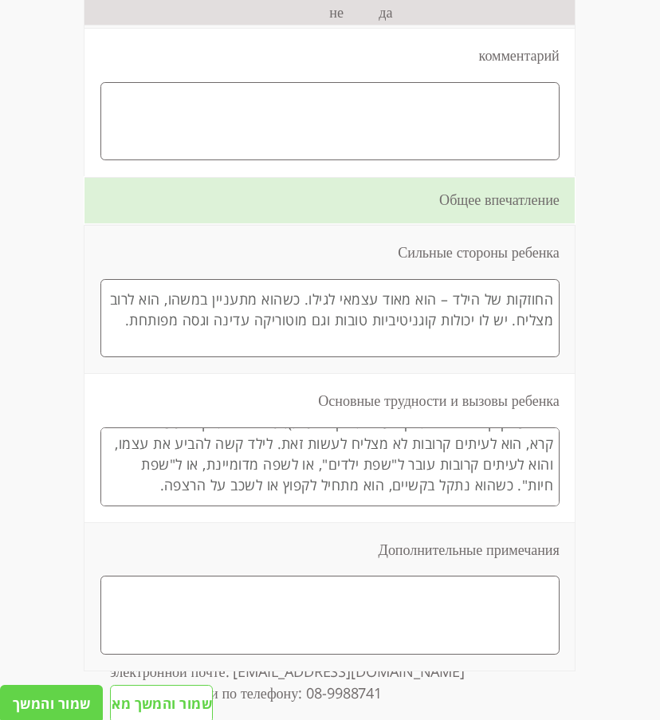
type textarea "הקשיים העיקריים – לילד יש בעיות עם אימפולסיביות. התגובה [PERSON_NAME] לתסכול מו…"
click at [456, 358] on textarea "החוזקות של הילד – הוא מאוד עצמאי לגילו. כשהוא מתעניין במשהו, הוא לרוב מצליח. יש…" at bounding box center [329, 318] width 459 height 79
paste textarea "עוד חוזקה – כאשר יש לו קושי בקריאה עצמאית, הילד מקשיב בהתעניינות [PERSON_NAME] …"
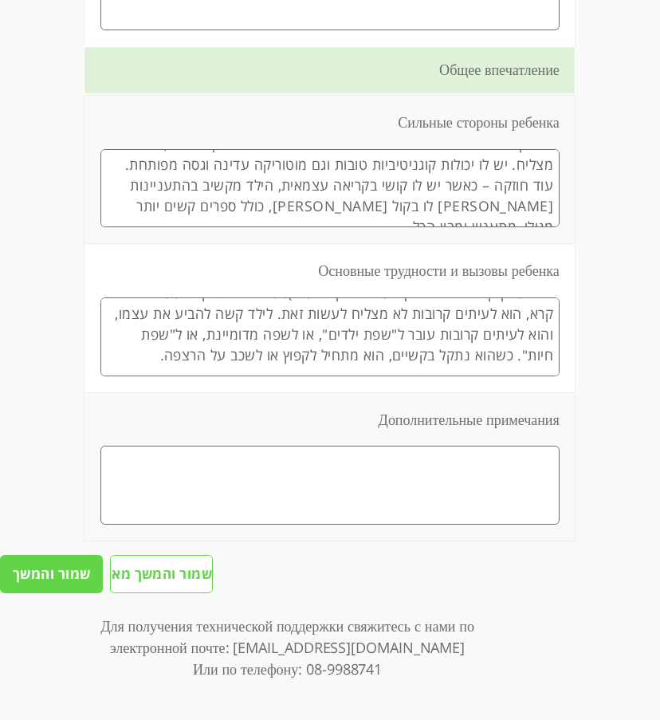
scroll to position [5863, 0]
type textarea "החוזקות של הילד – הוא מאוד עצמאי לגילו. כשהוא מתעניין במשהו, הוא לרוב מצליח. יש…"
click at [434, 471] on textarea at bounding box center [329, 485] width 459 height 79
paste textarea "לילד יש קשיים בבית הספר. המורים מתלוננים שהוא לא מצליח ללמוד בצורה יעילה. בנוסף…"
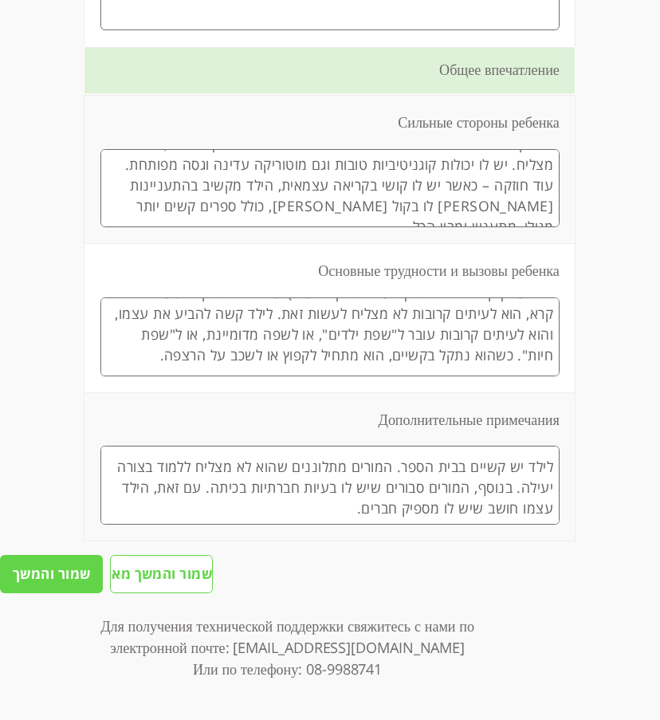
type textarea "לילד יש קשיים בבית הספר. המורים מתלוננים שהוא לא מצליח ללמוד בצורה יעילה. בנוסף…"
click at [66, 576] on input "שמור והמשך" at bounding box center [51, 574] width 103 height 38
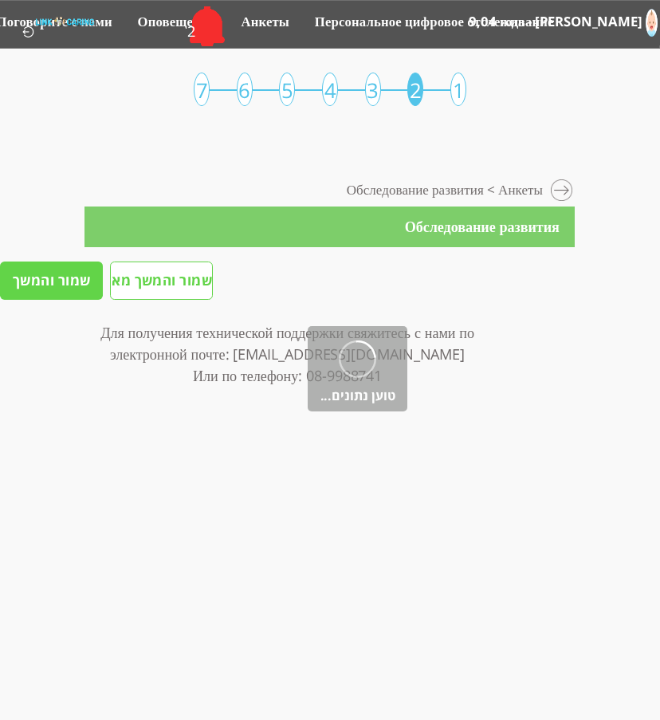
scroll to position [0, 0]
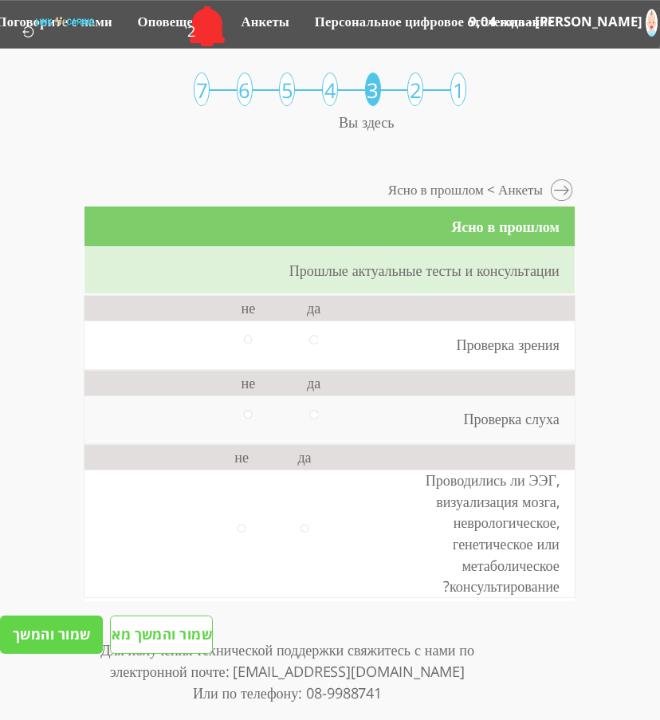
click at [309, 338] on input "radio" at bounding box center [313, 345] width 8 height 18
radio input "true"
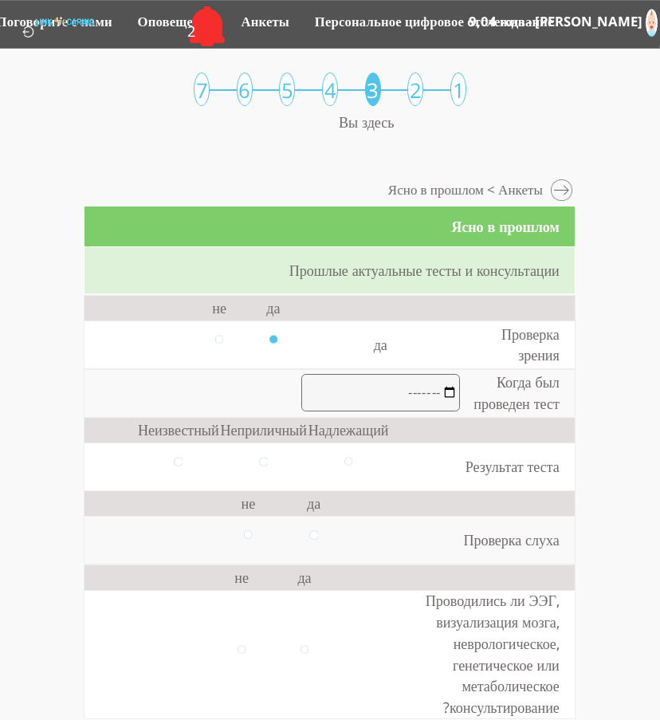
click at [394, 392] on input "month" at bounding box center [380, 393] width 159 height 38
click at [444, 391] on input "month" at bounding box center [380, 393] width 159 height 38
type input "2025-08"
click at [175, 458] on input "radio" at bounding box center [179, 467] width 8 height 18
radio input "true"
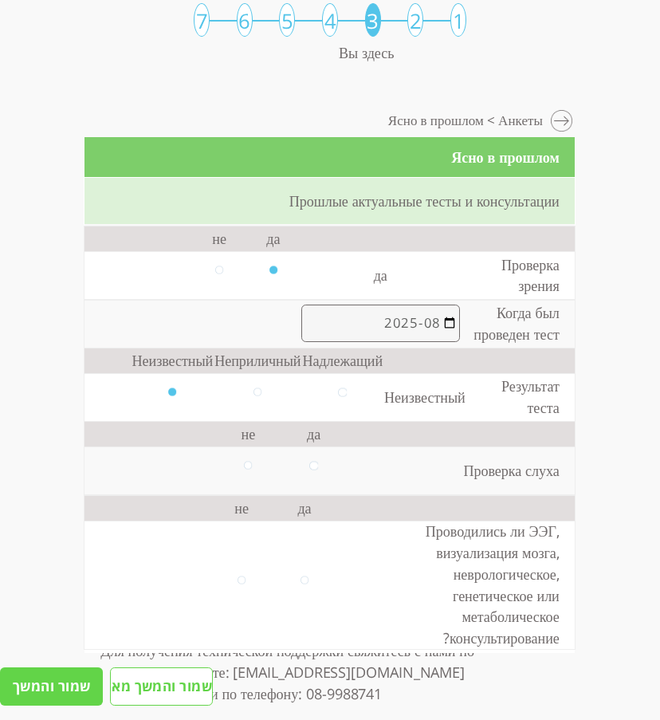
scroll to position [70, 0]
click at [309, 464] on input "radio" at bounding box center [313, 470] width 8 height 18
radio input "true"
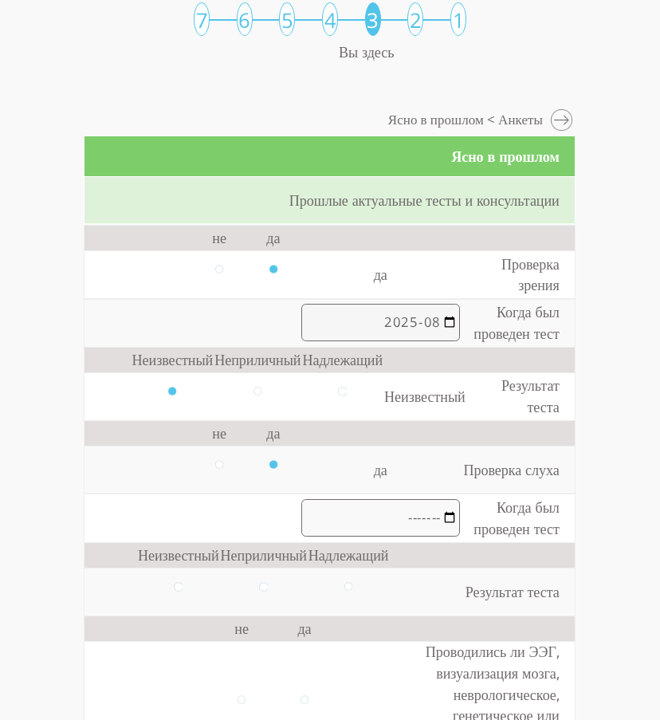
scroll to position [85, 0]
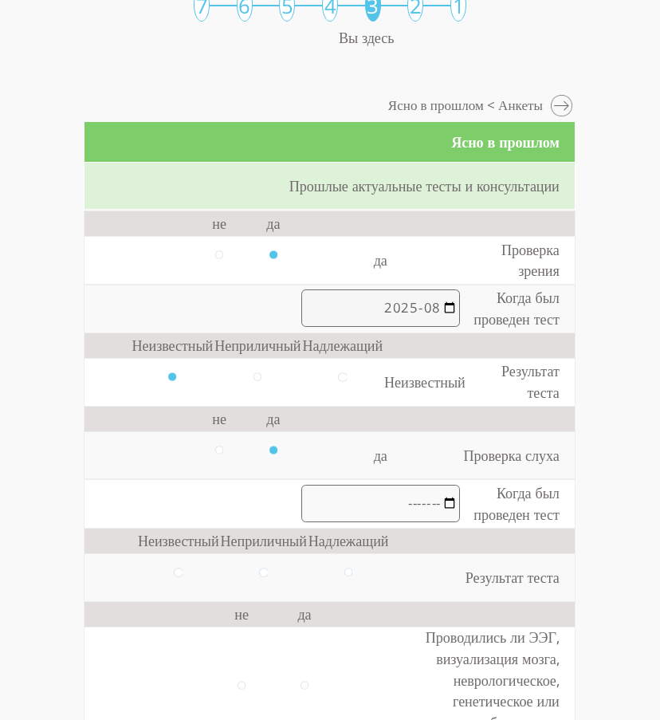
click at [447, 503] on input "month" at bounding box center [380, 504] width 159 height 38
click at [430, 505] on input "month" at bounding box center [380, 504] width 159 height 38
click at [410, 567] on td at bounding box center [425, 577] width 73 height 48
click at [344, 572] on input "radio" at bounding box center [348, 577] width 8 height 18
radio input "true"
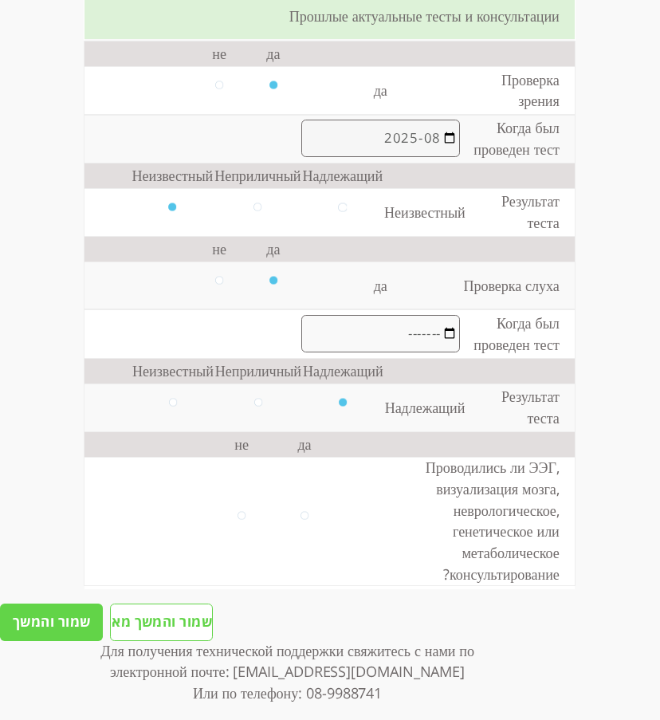
scroll to position [289, 0]
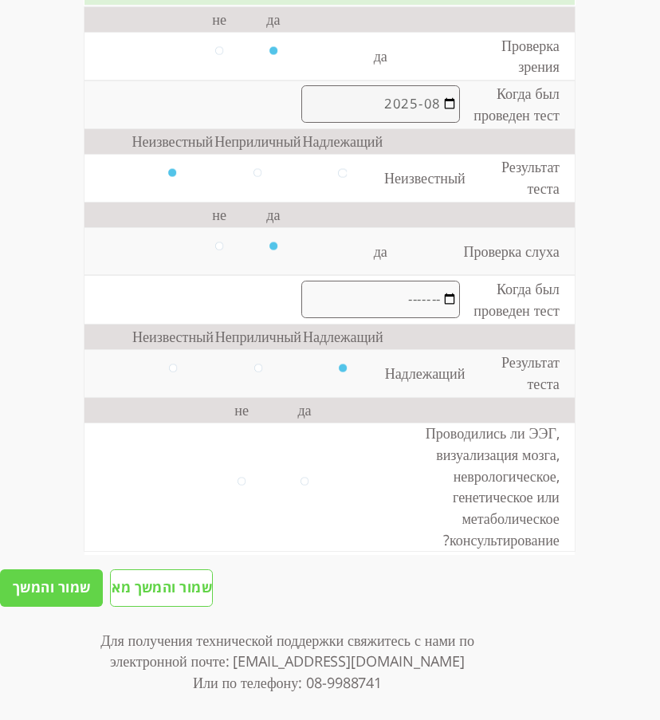
click at [238, 482] on td at bounding box center [242, 487] width 63 height 128
click at [238, 481] on input "radio" at bounding box center [242, 487] width 8 height 18
radio input "true"
click at [61, 604] on input "שמור והמשך" at bounding box center [51, 588] width 103 height 38
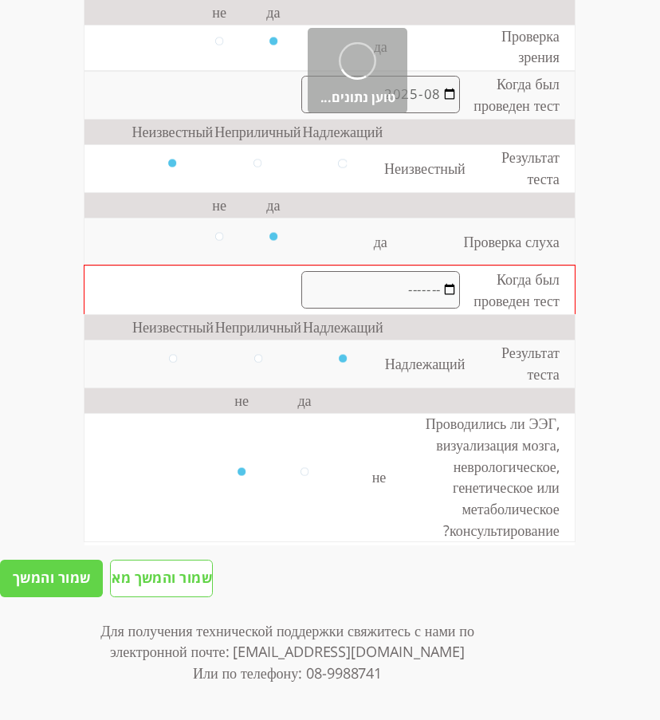
scroll to position [304, 0]
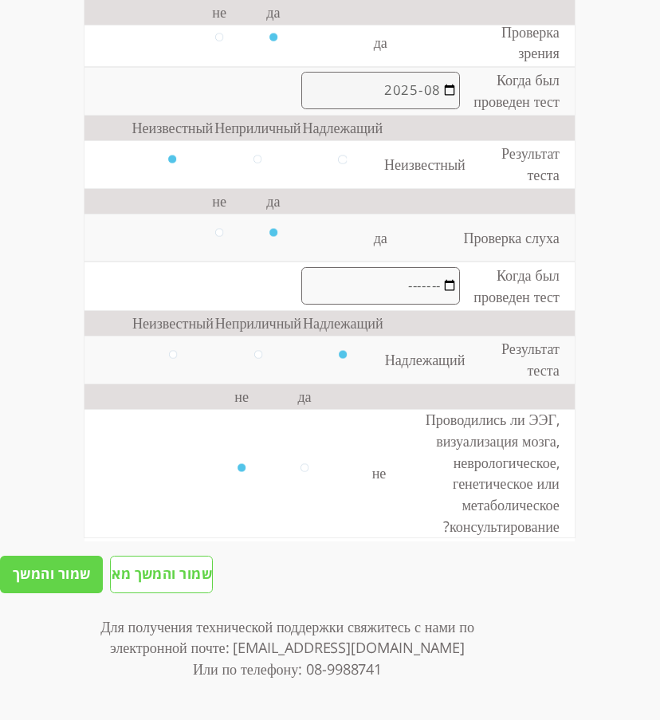
click at [384, 286] on input "month" at bounding box center [380, 286] width 159 height 38
click at [439, 285] on input "month" at bounding box center [380, 286] width 159 height 38
click at [430, 277] on input "2025-08" at bounding box center [380, 286] width 159 height 38
type input "2023-08"
type input "2022-08"
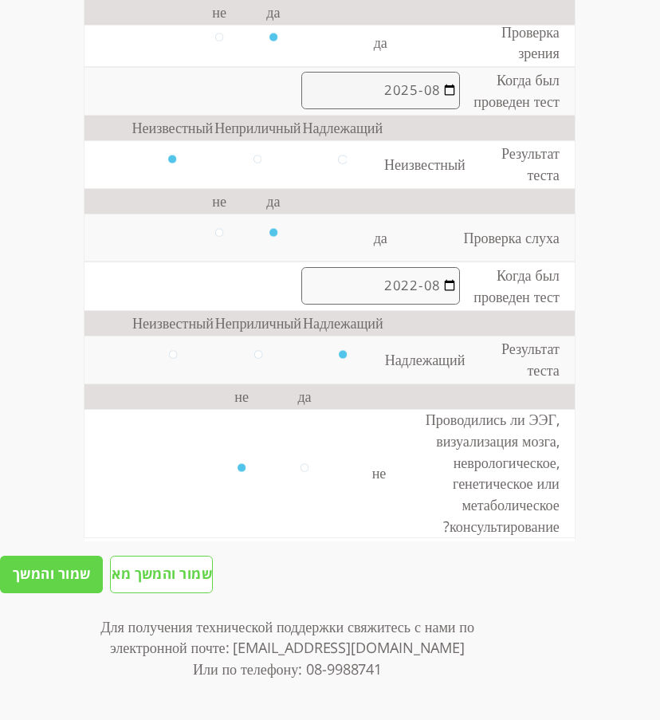
click at [86, 584] on input "שמור והמשך" at bounding box center [51, 575] width 103 height 38
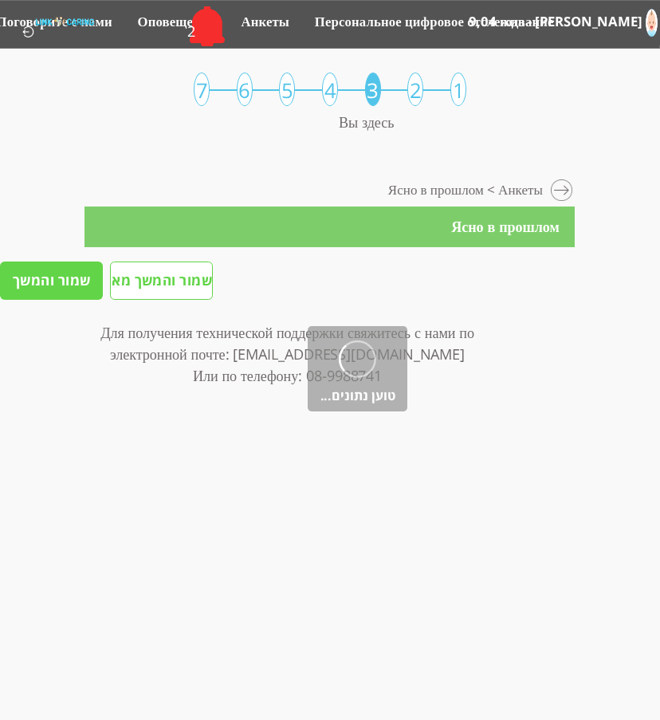
scroll to position [0, 0]
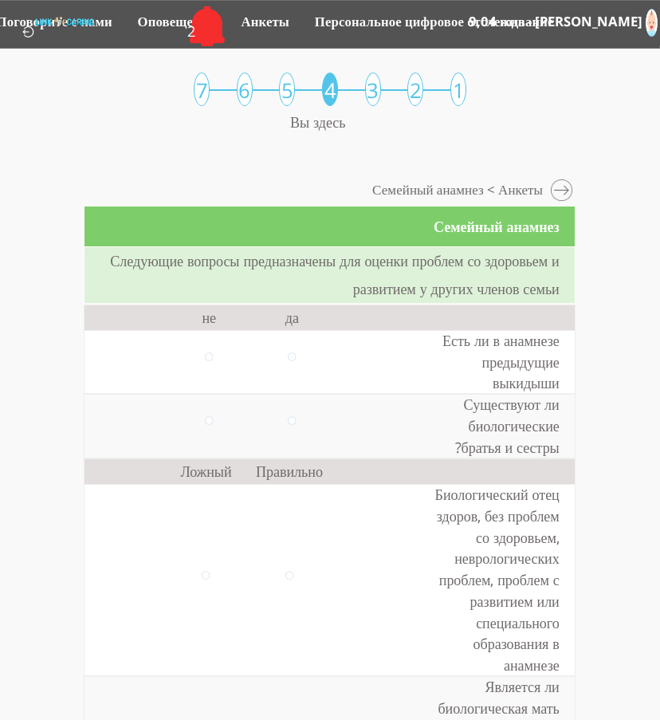
click at [191, 353] on td at bounding box center [208, 362] width 83 height 64
click at [205, 356] on input "radio" at bounding box center [209, 361] width 8 height 18
radio input "true"
click at [288, 419] on input "radio" at bounding box center [292, 426] width 8 height 18
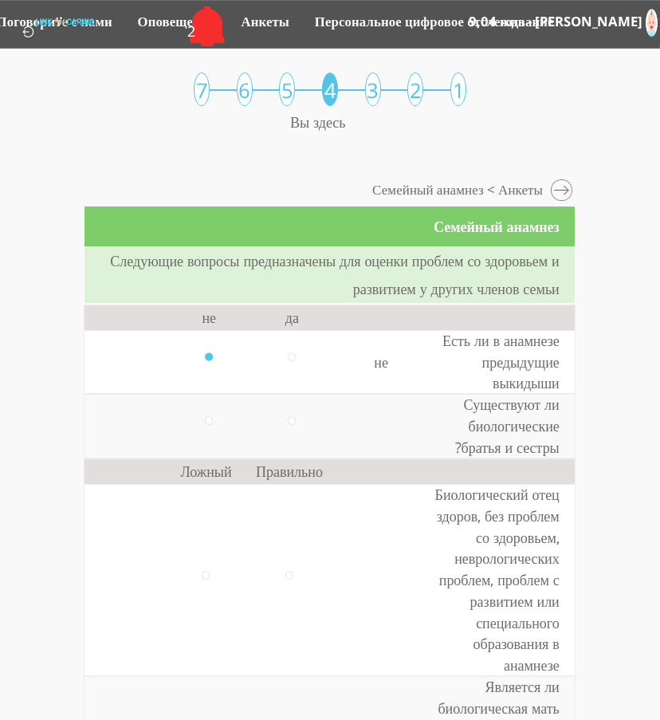
radio input "true"
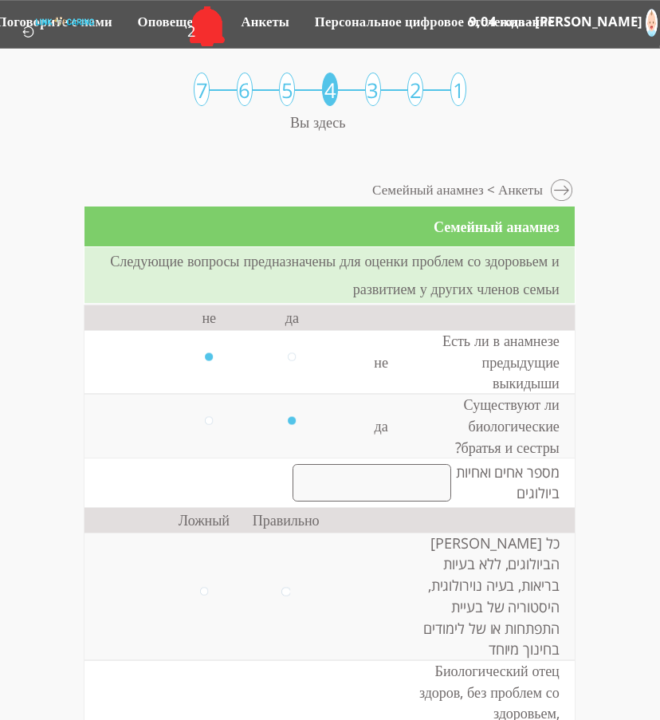
click at [288, 419] on input "radio" at bounding box center [292, 426] width 8 height 18
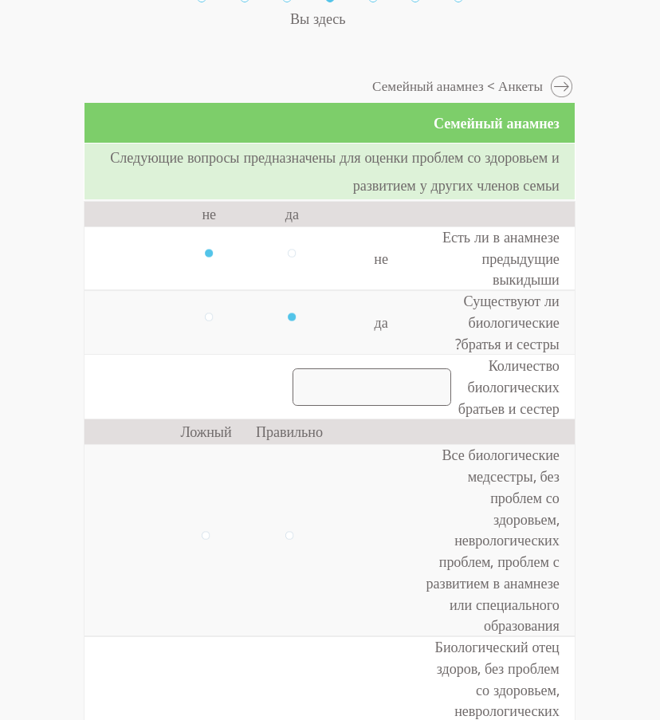
scroll to position [116, 0]
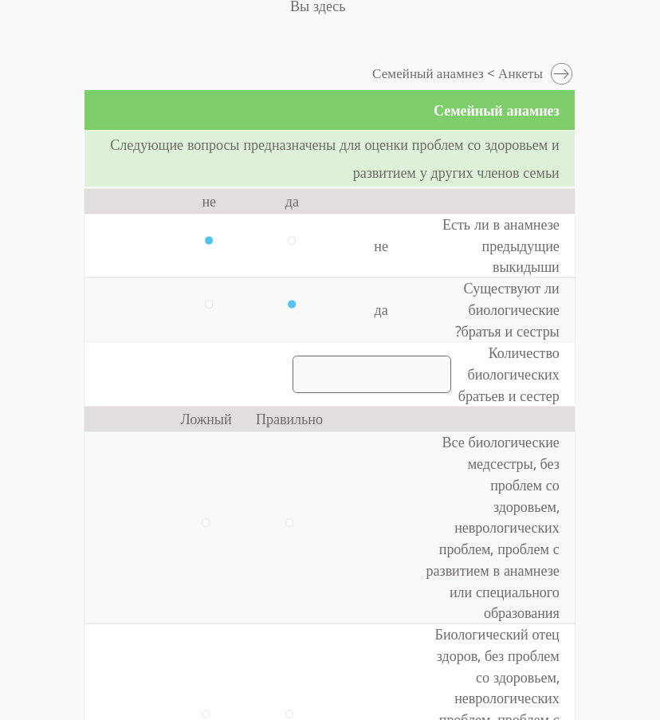
click at [360, 371] on input "number" at bounding box center [372, 375] width 159 height 38
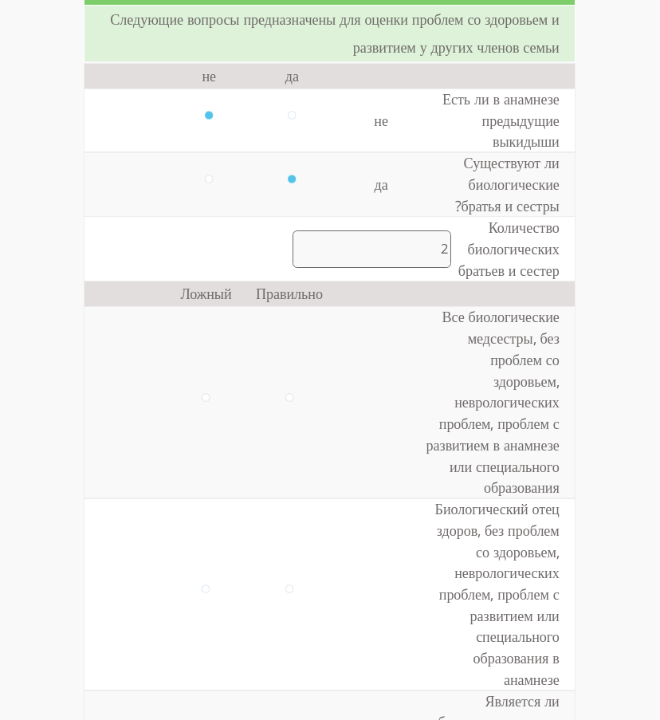
scroll to position [256, 0]
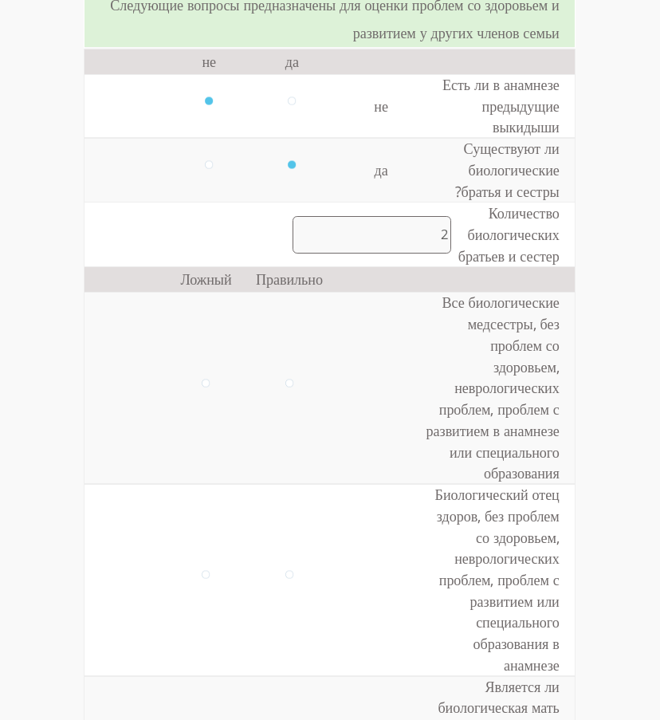
type input "2"
click at [202, 384] on input "radio" at bounding box center [206, 388] width 8 height 18
radio input "true"
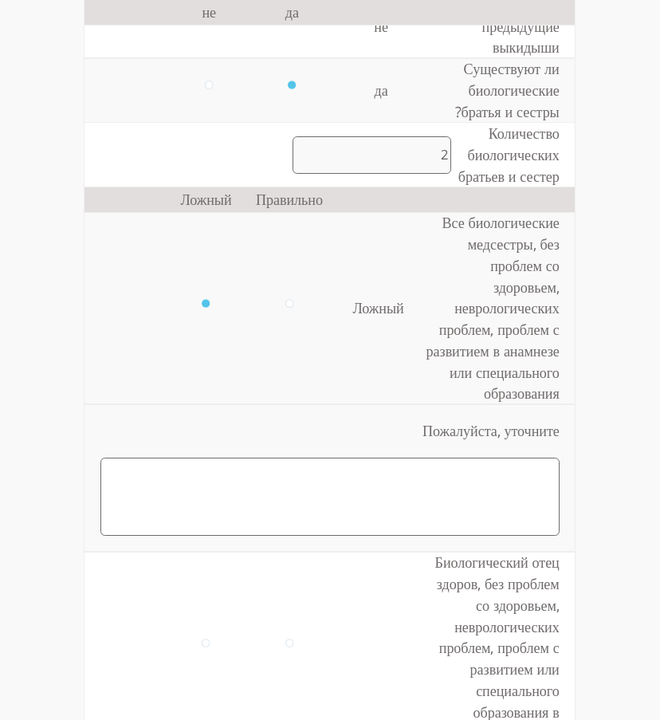
scroll to position [343, 0]
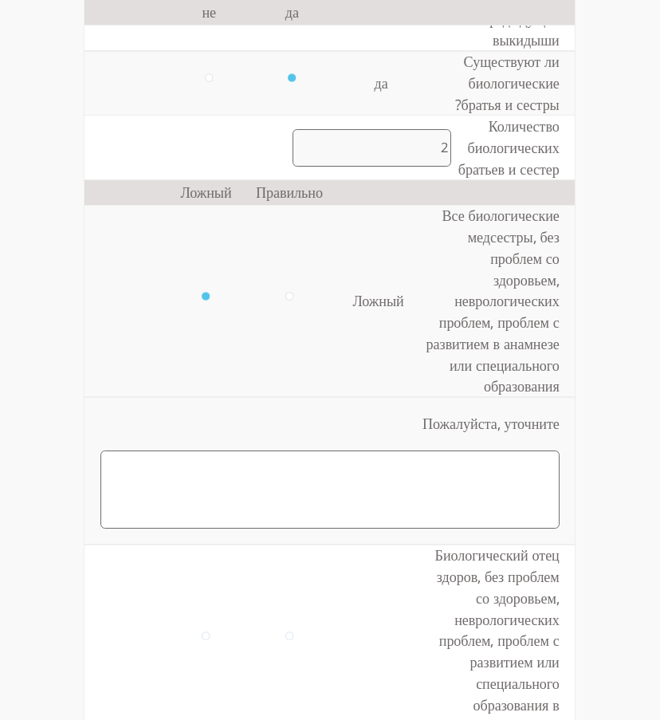
click at [285, 294] on input "radio" at bounding box center [289, 301] width 8 height 18
radio input "true"
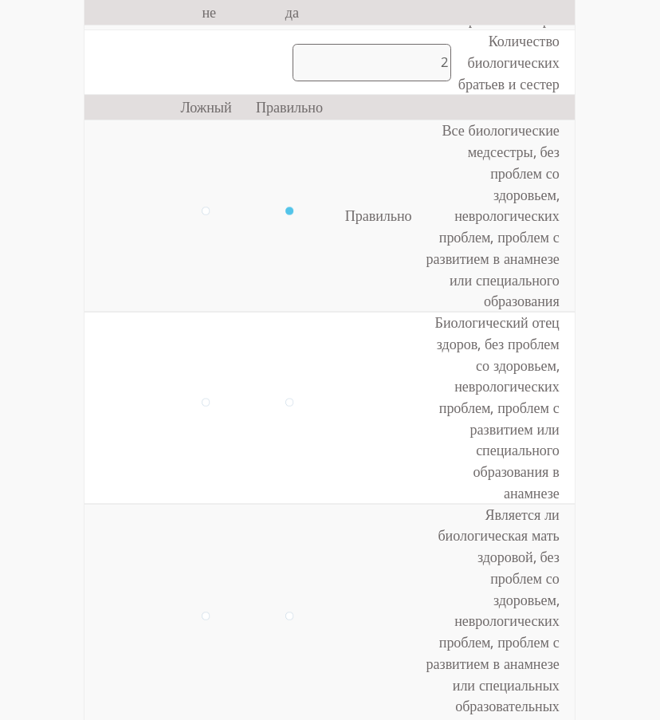
scroll to position [436, 0]
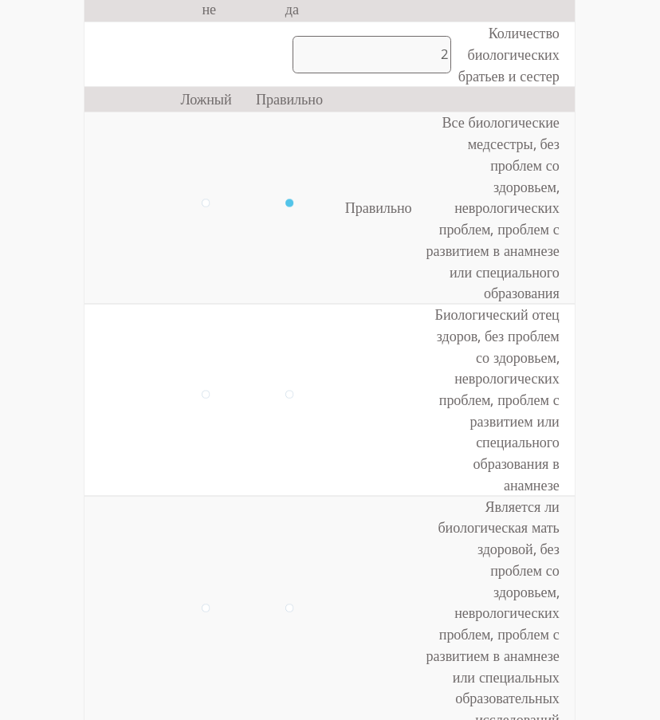
click at [202, 200] on input "radio" at bounding box center [206, 208] width 8 height 18
radio input "true"
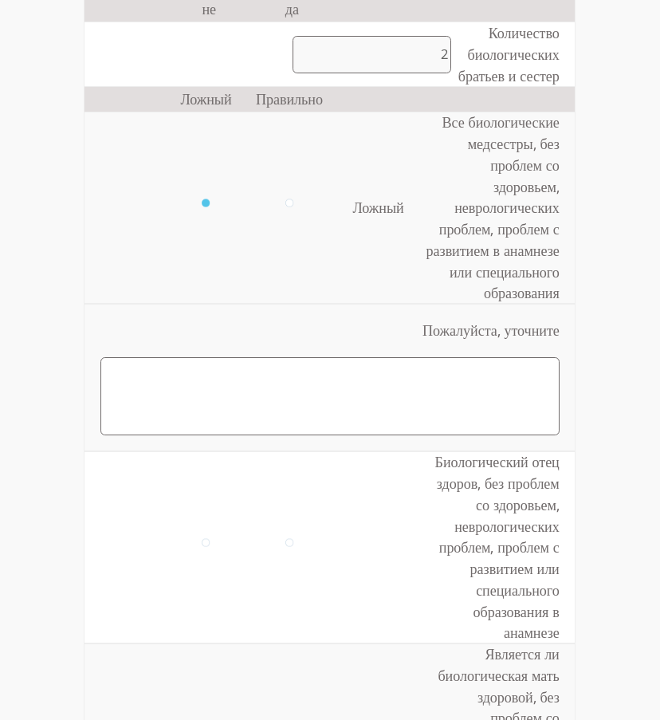
click at [329, 405] on textarea at bounding box center [329, 396] width 459 height 79
paste textarea "מאז גיל 3 נמצא במעקב באיטפתחות הילד. יש אבחנה של קשיי שפה. Ask ChatGPT"
drag, startPoint x: 545, startPoint y: 390, endPoint x: 550, endPoint y: 442, distance: 52.1
click at [550, 442] on td "Пожалуйста, уточните מאז גיל 3 נמצא במעקב באיטפתחות הילד. יש אבחנה של קשיי שפה.…" at bounding box center [330, 378] width 490 height 148
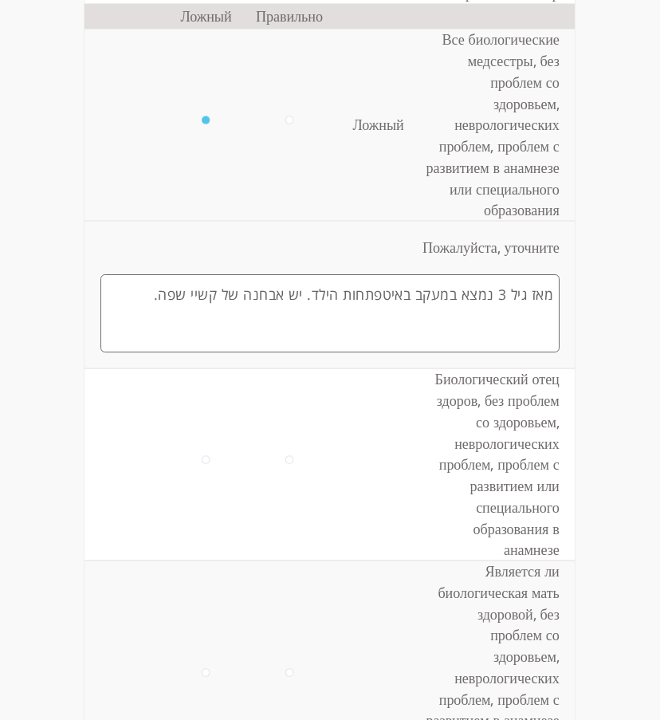
scroll to position [528, 0]
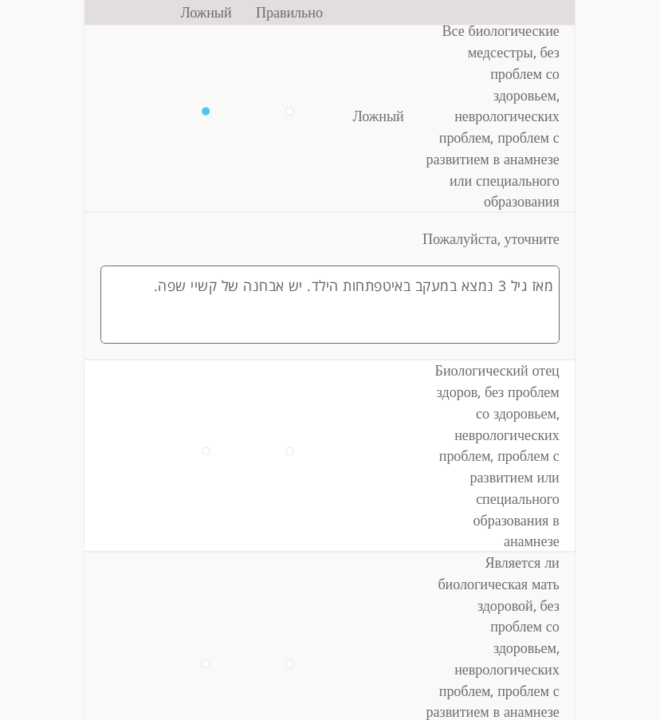
type textarea "מאז גיל 3 נמצא במעקב באיטפתחות הילד. יש אבחנה של קשיי שפה."
click at [285, 447] on input "radio" at bounding box center [289, 456] width 8 height 18
radio input "true"
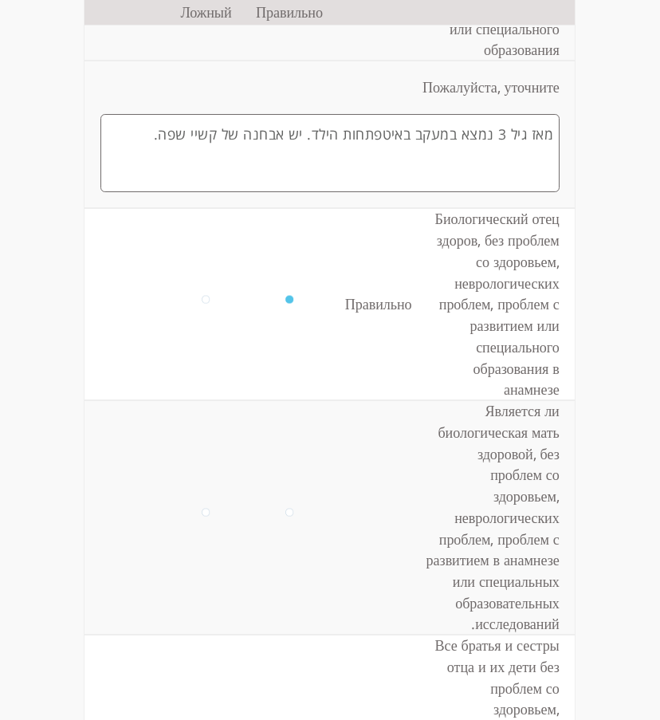
scroll to position [683, 0]
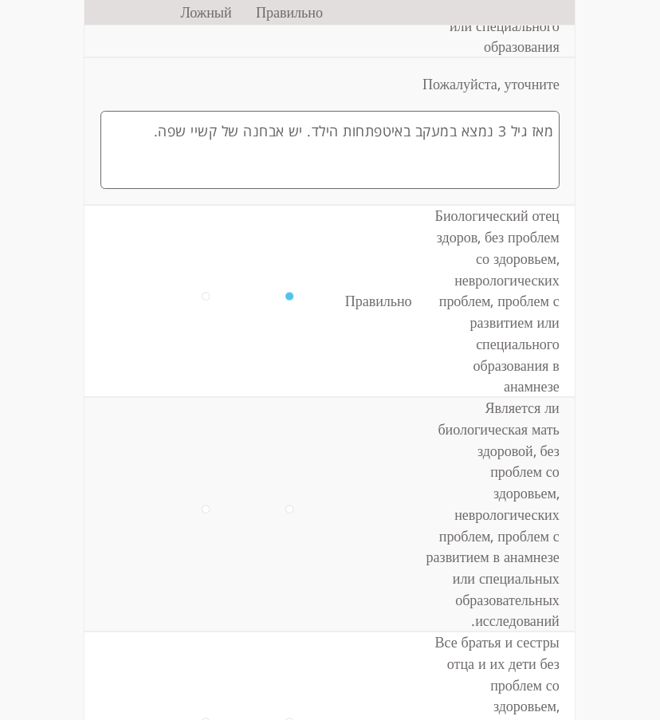
click at [285, 513] on input "radio" at bounding box center [289, 515] width 8 height 18
radio input "true"
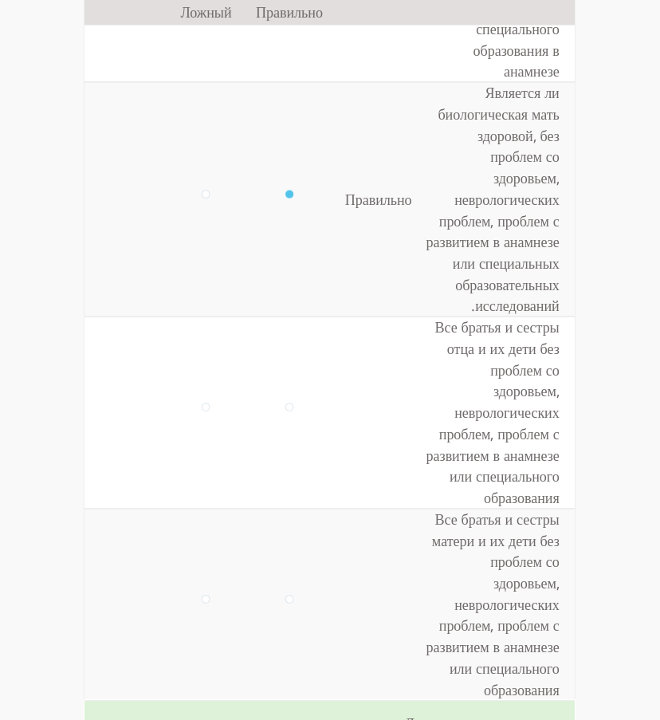
scroll to position [998, 0]
click at [285, 407] on input "radio" at bounding box center [289, 412] width 8 height 18
radio input "true"
click at [202, 409] on input "radio" at bounding box center [206, 412] width 8 height 18
radio input "true"
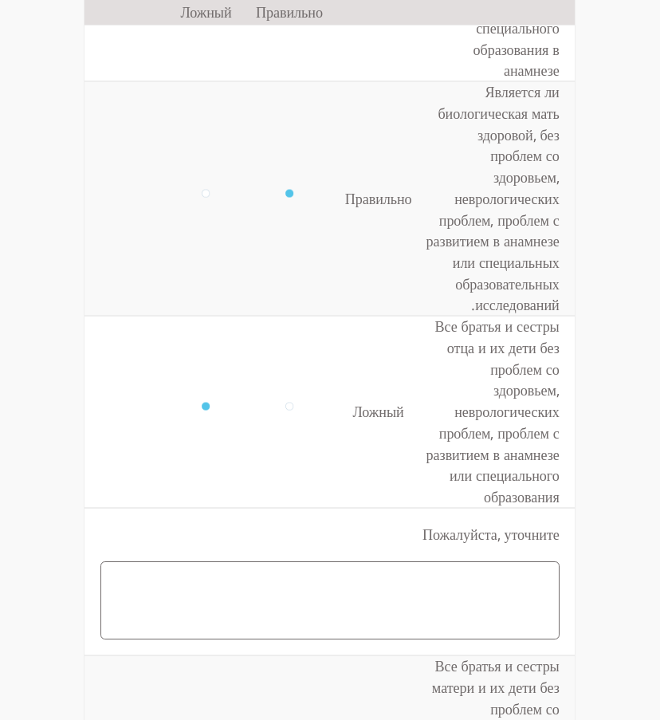
click at [288, 616] on textarea at bounding box center [329, 600] width 459 height 79
paste textarea "אבחנה דומה אצל האחות. Ask ChatGPT"
type textarea "אבחנה דומה אצל האחות תאומה"
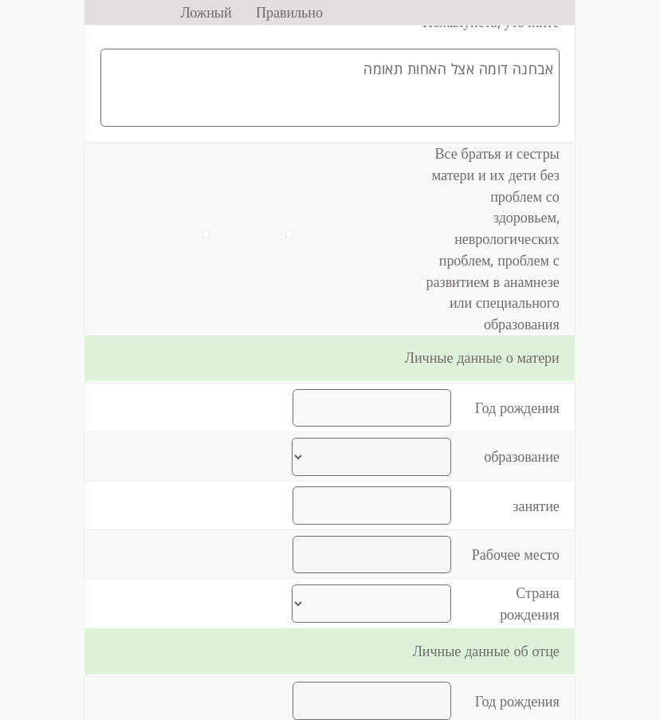
scroll to position [1513, 0]
click at [418, 403] on input "number" at bounding box center [372, 407] width 159 height 38
type input "1986"
click at [396, 454] on select "Начальное образование до 8 лет Средняя школа до 12 лет обучения Профессионально…" at bounding box center [371, 455] width 159 height 38
select select "4"
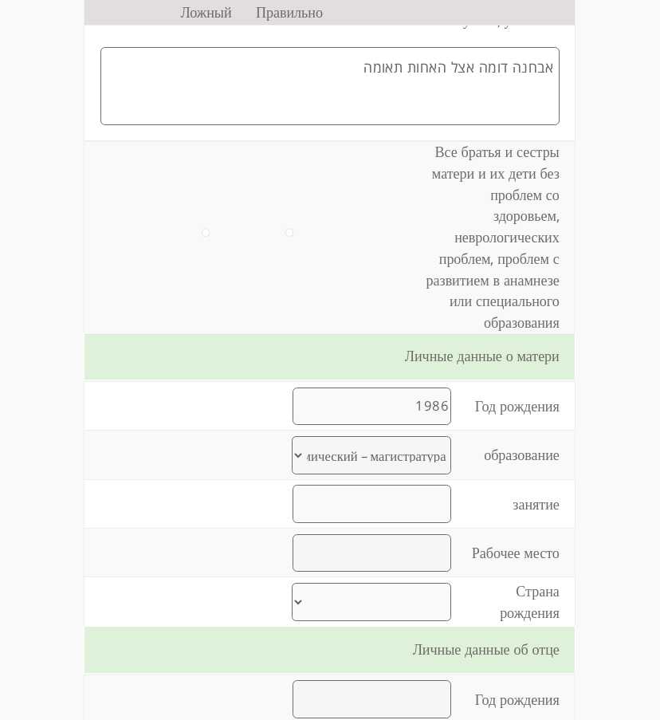
click at [292, 437] on select "Начальное образование до 8 лет Средняя школа до 12 лет обучения Профессионально…" at bounding box center [371, 455] width 159 height 38
click at [392, 506] on input "text" at bounding box center [372, 504] width 159 height 38
type input "פ"
type input "פסחכולוג"
click at [403, 553] on input "text" at bounding box center [372, 553] width 159 height 38
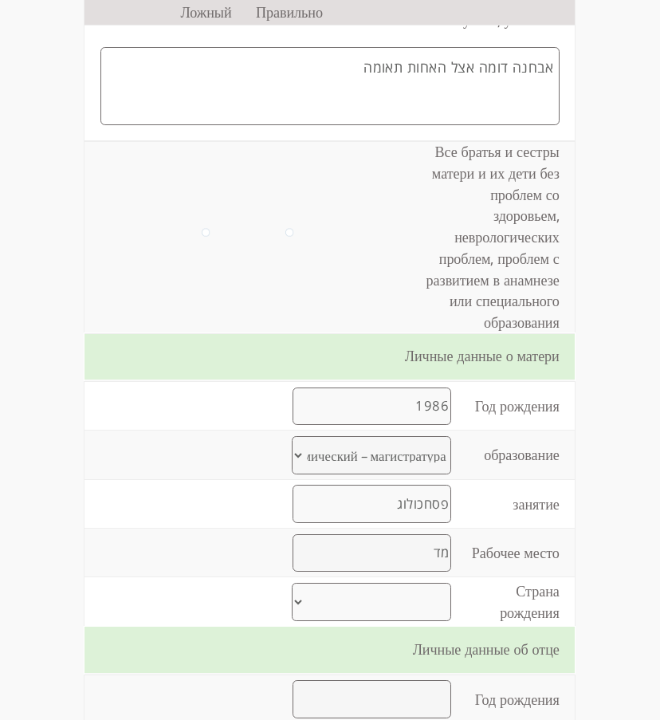
type input "מ"
click at [411, 496] on input "פסחכולוג" at bounding box center [372, 504] width 159 height 38
click at [396, 554] on input "text" at bounding box center [372, 553] width 159 height 38
click at [377, 495] on input "פסחכולוג" at bounding box center [372, 504] width 159 height 38
type input "פ"
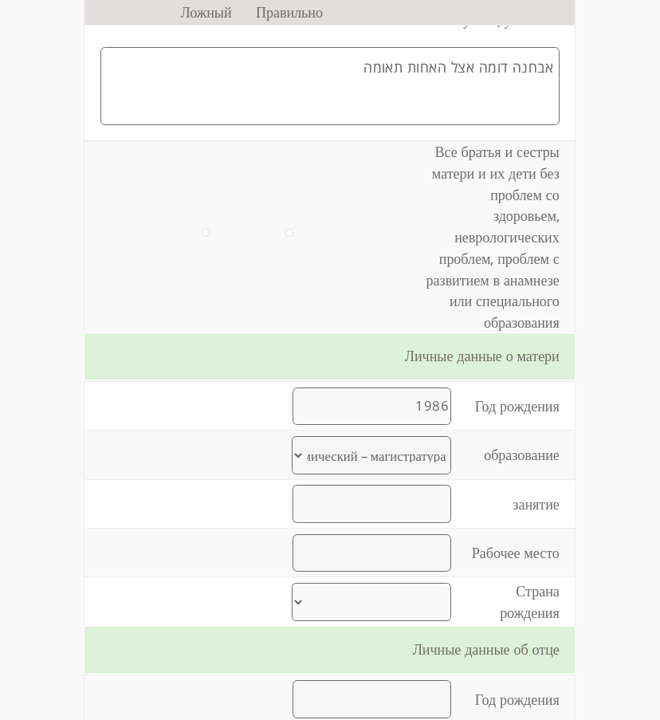
scroll to position [1135, 0]
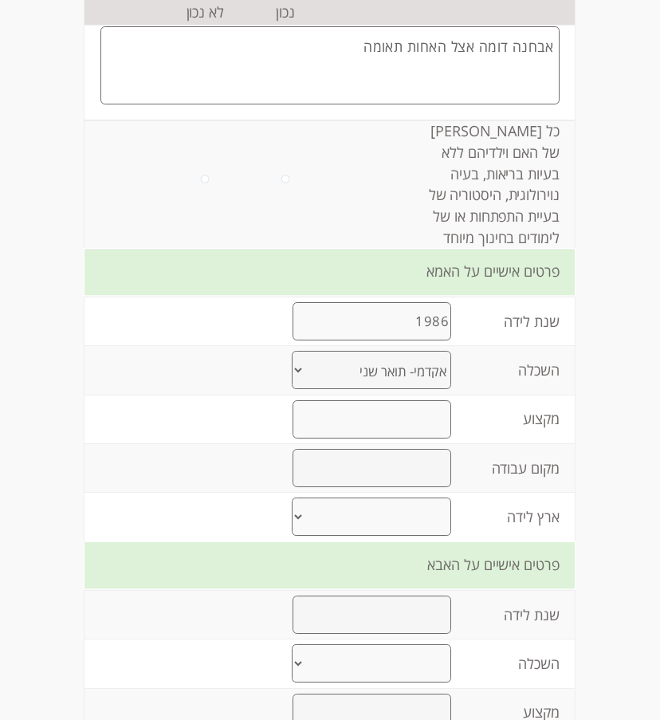
click at [376, 439] on input "text" at bounding box center [372, 419] width 159 height 38
click at [395, 487] on input "text" at bounding box center [372, 468] width 159 height 38
click at [388, 536] on select "[PERSON_NAME] ברית המועצות לשעבר אתיופיה צפון אמריקה [GEOGRAPHIC_DATA] אפריקה א…" at bounding box center [371, 517] width 159 height 38
click at [395, 536] on select "[PERSON_NAME] ברית המועצות לשעבר אתיופיה צפון אמריקה [GEOGRAPHIC_DATA] אפריקה א…" at bounding box center [371, 517] width 159 height 38
click at [368, 536] on select "[PERSON_NAME] ברית המועצות לשעבר אתיופיה צפון אמריקה [GEOGRAPHIC_DATA] אפריקה א…" at bounding box center [371, 517] width 159 height 38
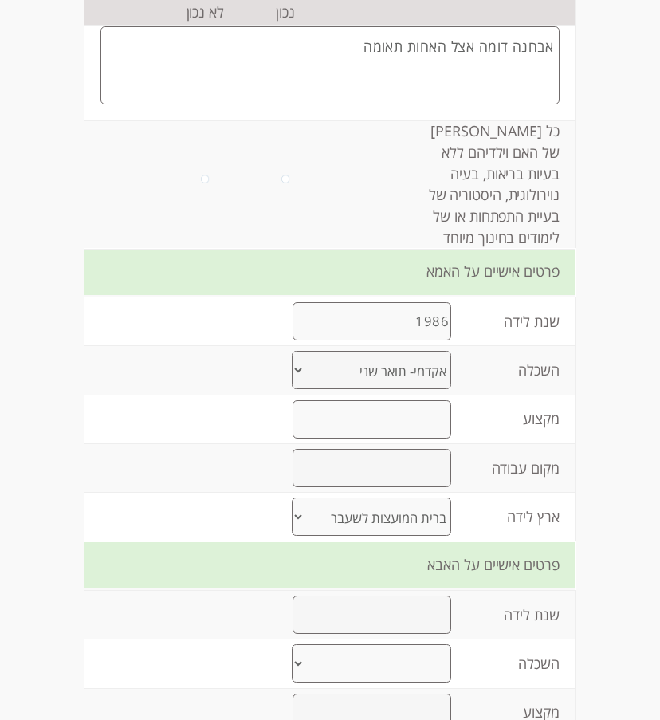
click at [292, 521] on select "[PERSON_NAME] ברית המועצות לשעבר אתיופיה צפון אמריקה [GEOGRAPHIC_DATA] אפריקה א…" at bounding box center [371, 517] width 159 height 38
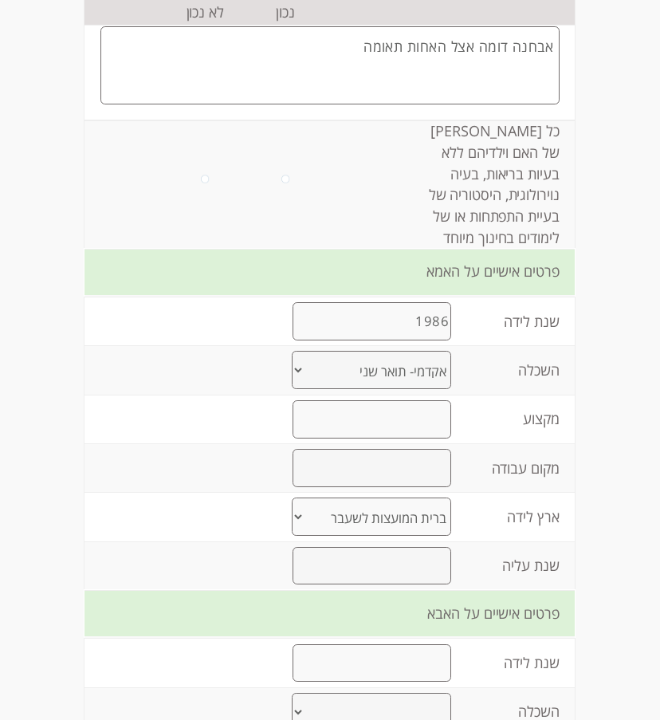
click at [422, 536] on select "[PERSON_NAME] ברית המועצות לשעבר אתיופיה צפון אמריקה [GEOGRAPHIC_DATA] אפריקה א…" at bounding box center [371, 517] width 159 height 38
select select "6"
click at [292, 521] on select "[PERSON_NAME] ברית המועצות לשעבר אתיופיה צפון אמריקה [GEOGRAPHIC_DATA] אפריקה א…" at bounding box center [371, 517] width 159 height 38
click at [412, 585] on input "number" at bounding box center [372, 566] width 159 height 38
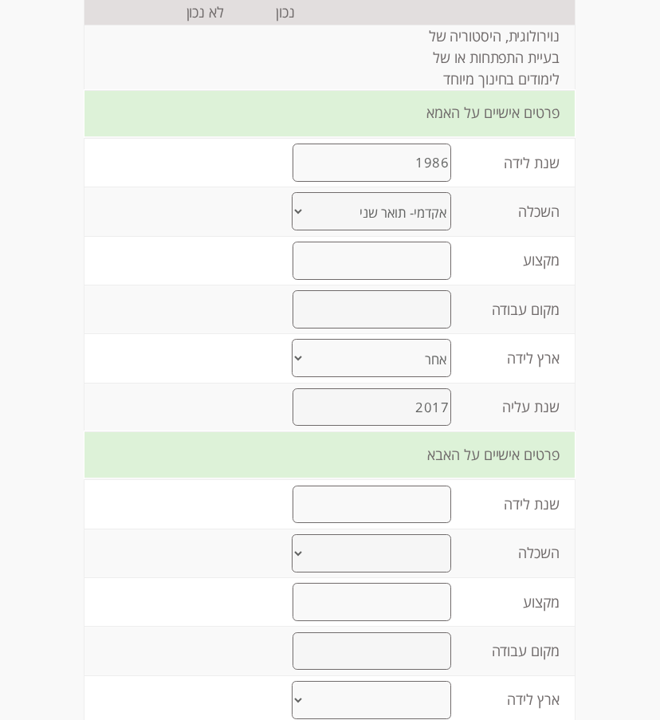
scroll to position [1302, 0]
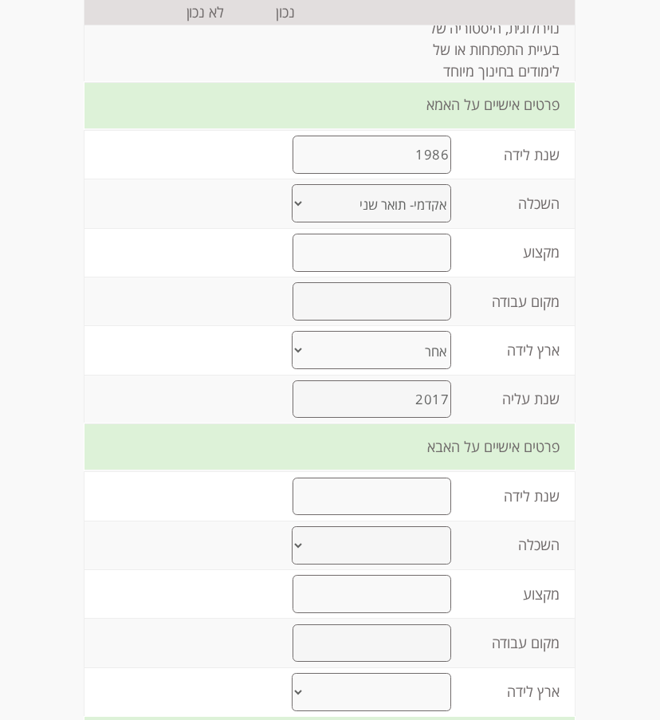
type input "2017"
click at [426, 516] on input "number" at bounding box center [372, 497] width 159 height 38
type input "1984"
click at [395, 565] on select "יסודי עד 8 שנות לימוד תיכוני עד 12 שנות לימוד על תיכוני מסלול מקצועי אקדמי- תוא…" at bounding box center [371, 545] width 159 height 38
select select "4"
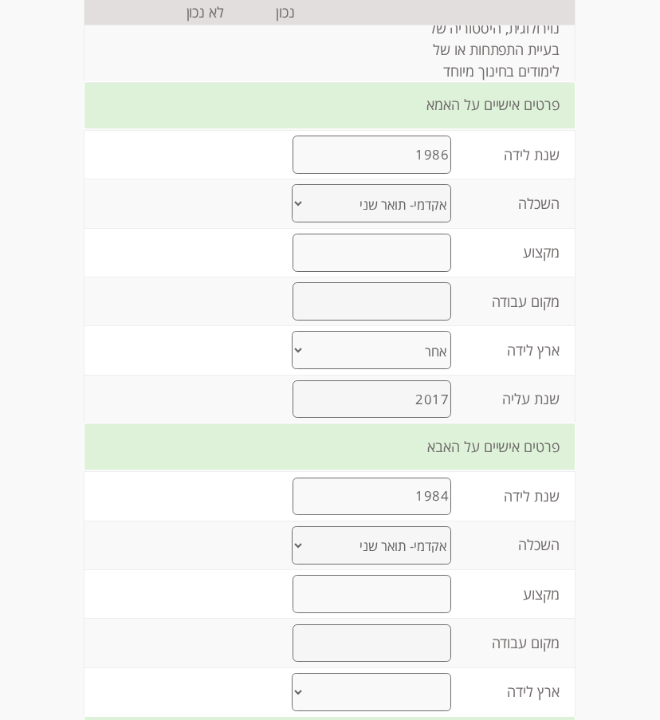
click at [292, 550] on select "יסודי עד 8 שנות לימוד תיכוני עד 12 שנות לימוד על תיכוני מסלול מקצועי אקדמי- תוא…" at bounding box center [371, 545] width 159 height 38
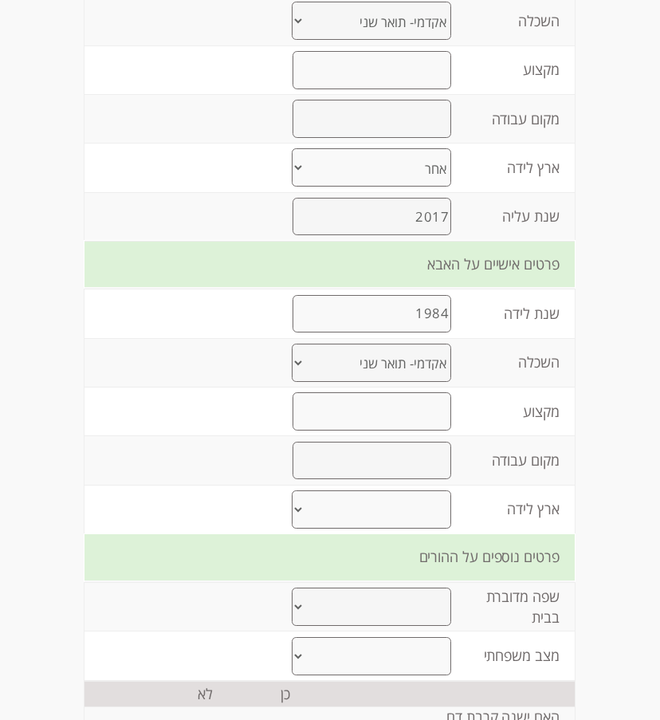
scroll to position [1485, 0]
click at [435, 430] on input "text" at bounding box center [372, 411] width 159 height 38
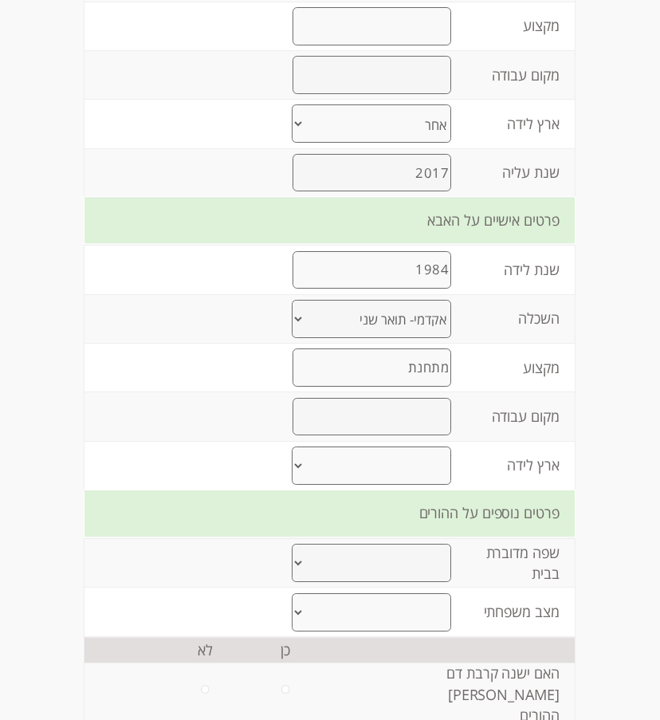
scroll to position [1541, 0]
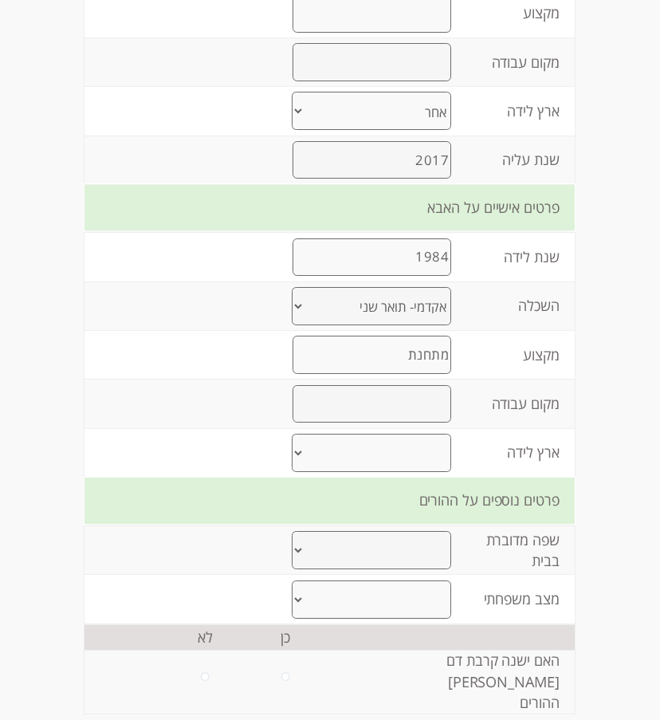
type input "מתחנת"
click at [414, 423] on input "text" at bounding box center [372, 404] width 159 height 38
click at [407, 423] on input "text" at bounding box center [372, 404] width 159 height 38
type input "היי טק"
click at [399, 471] on select "[PERSON_NAME] ברית המועצות לשעבר אתיופיה צפון אמריקה [GEOGRAPHIC_DATA] אפריקה א…" at bounding box center [371, 453] width 159 height 38
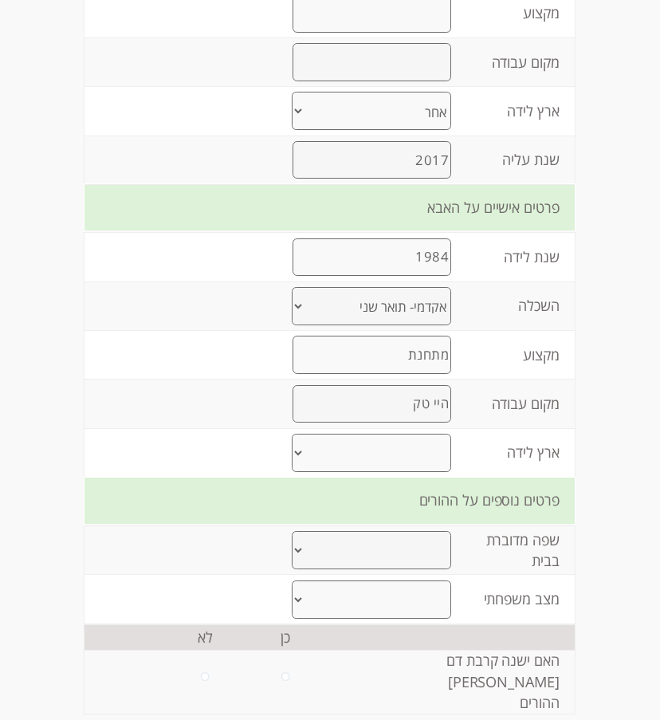
select select "6"
click at [292, 458] on select "[PERSON_NAME] ברית המועצות לשעבר אתיופיה צפון אמריקה [GEOGRAPHIC_DATA] אפריקה א…" at bounding box center [371, 453] width 159 height 38
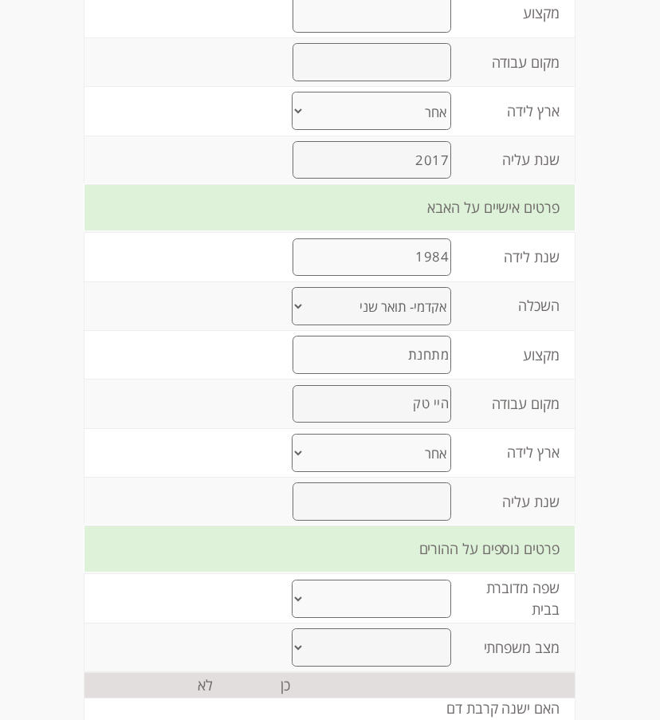
click at [415, 521] on input "number" at bounding box center [372, 501] width 159 height 38
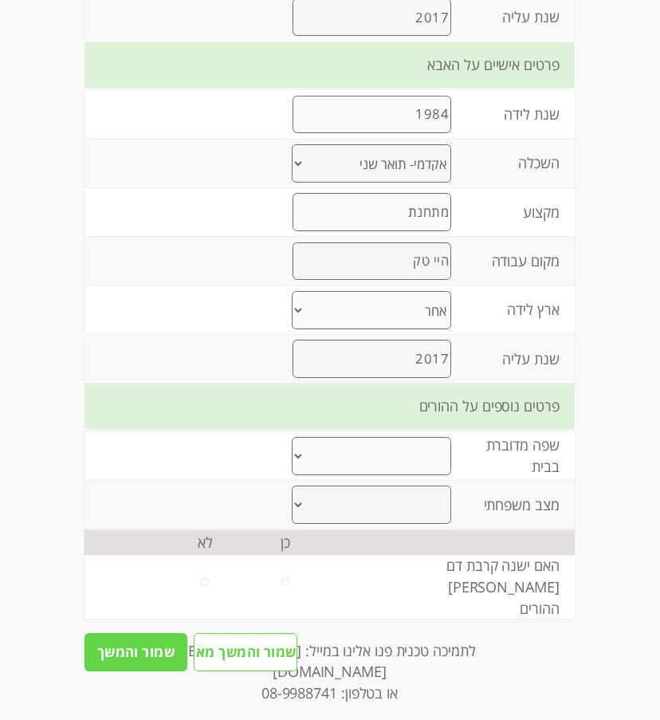
scroll to position [1685, 0]
type input "2017"
click at [413, 474] on select "עברית ערבית רוסית אמהרית אנגלית אחר" at bounding box center [371, 455] width 159 height 38
select select "2"
click at [292, 462] on select "עברית ערבית רוסית אמהרית אנגלית אחר" at bounding box center [371, 455] width 159 height 38
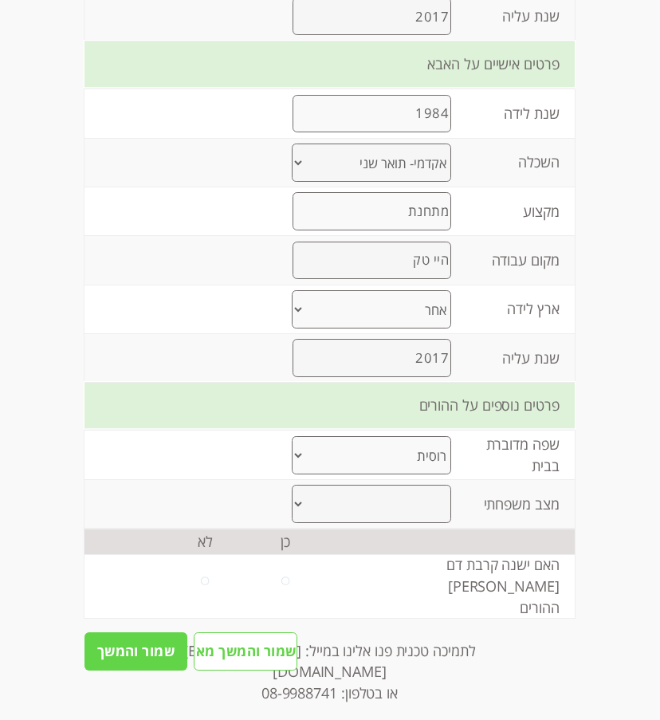
click at [415, 523] on select "נשואים גרושים אחר" at bounding box center [371, 504] width 159 height 38
select select "0"
click at [292, 511] on select "נשואים גרושים אחר" at bounding box center [371, 504] width 159 height 38
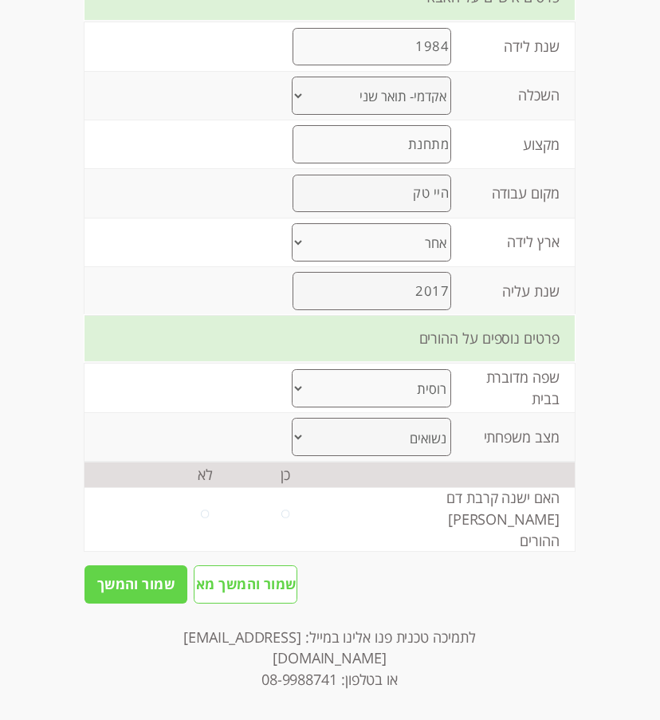
click at [453, 525] on td "האם ישנה קרבת דם [PERSON_NAME] ההורים" at bounding box center [496, 519] width 157 height 64
click at [205, 529] on input "radio" at bounding box center [209, 519] width 8 height 18
radio input "true"
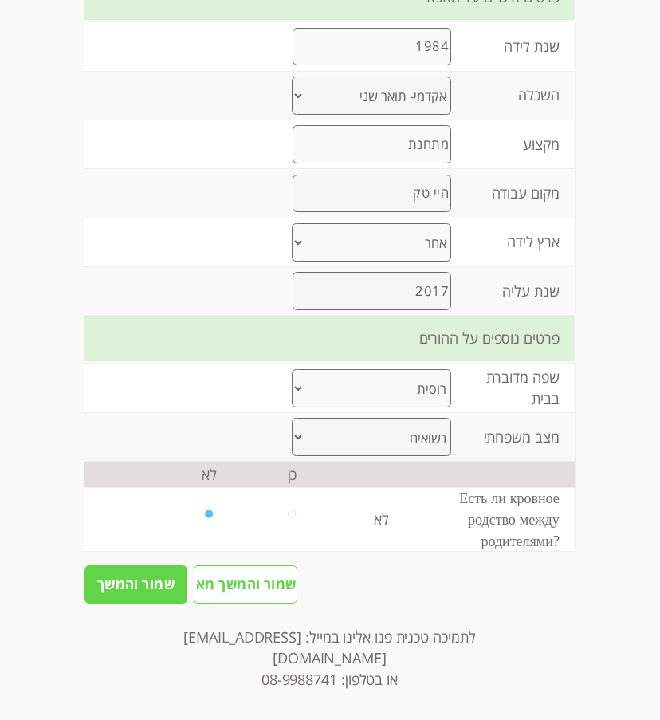
click at [137, 604] on input "שמור והמשך" at bounding box center [136, 584] width 103 height 38
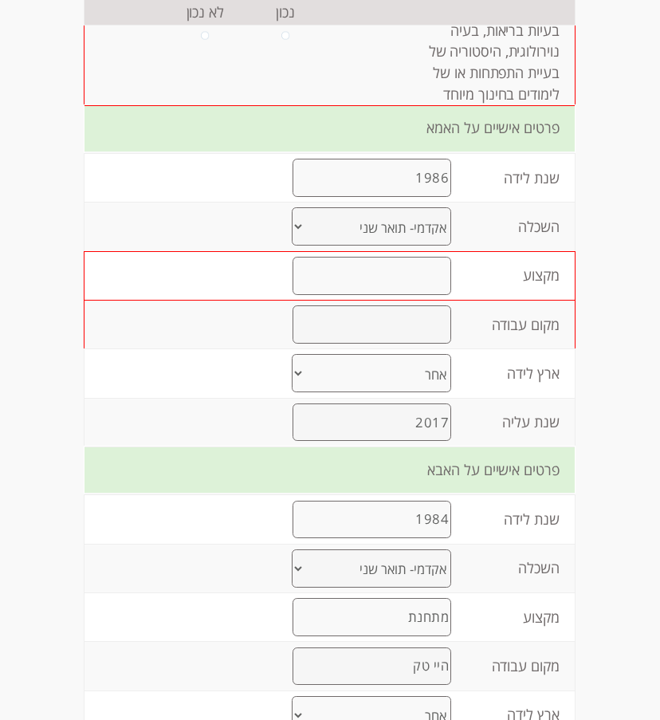
scroll to position [1278, 0]
click at [367, 296] on input "text" at bounding box center [372, 277] width 159 height 38
type input "פסיכולוג"
click at [395, 344] on input "text" at bounding box center [372, 325] width 159 height 38
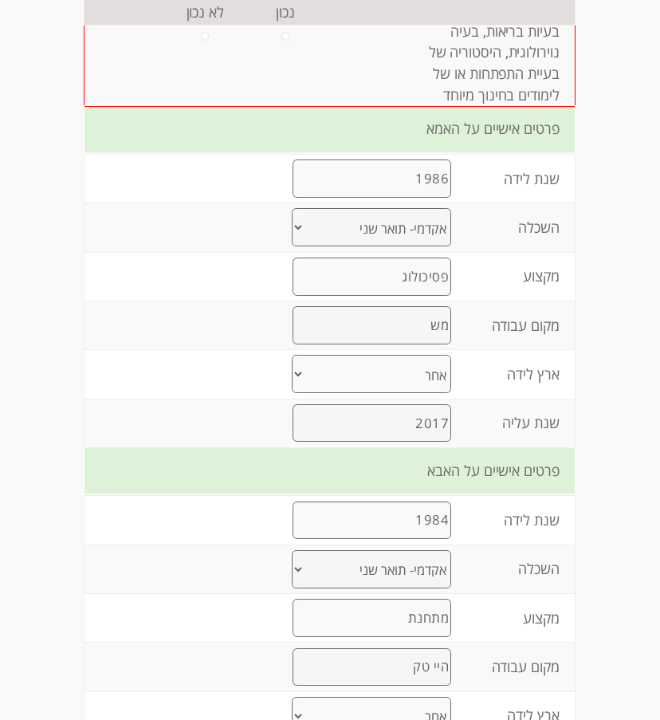
type input "מ"
type input "ל"
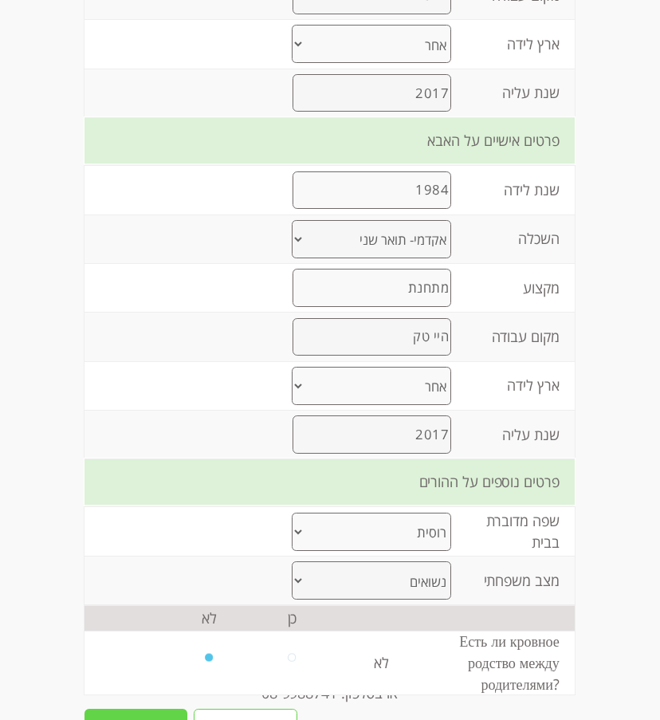
scroll to position [1767, 0]
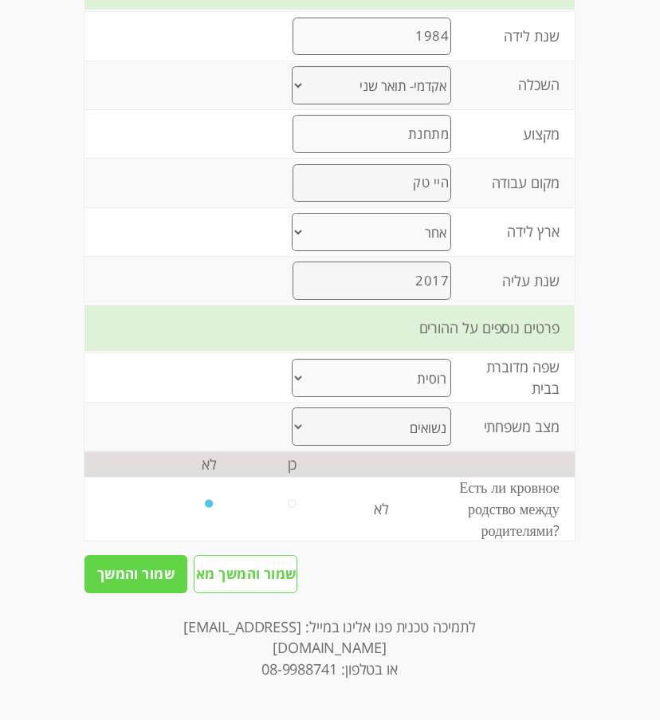
type input "מחפשת"
click at [131, 593] on input "שמור והמשך" at bounding box center [136, 574] width 103 height 38
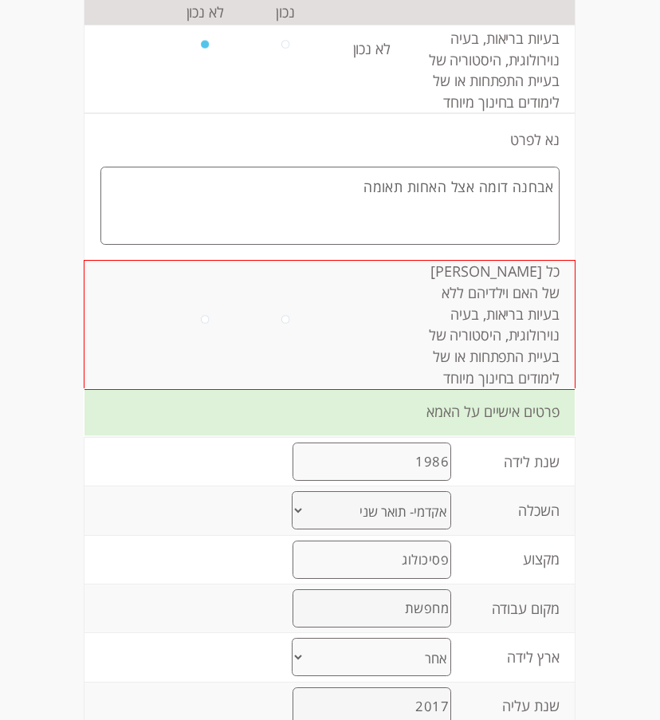
scroll to position [940, 0]
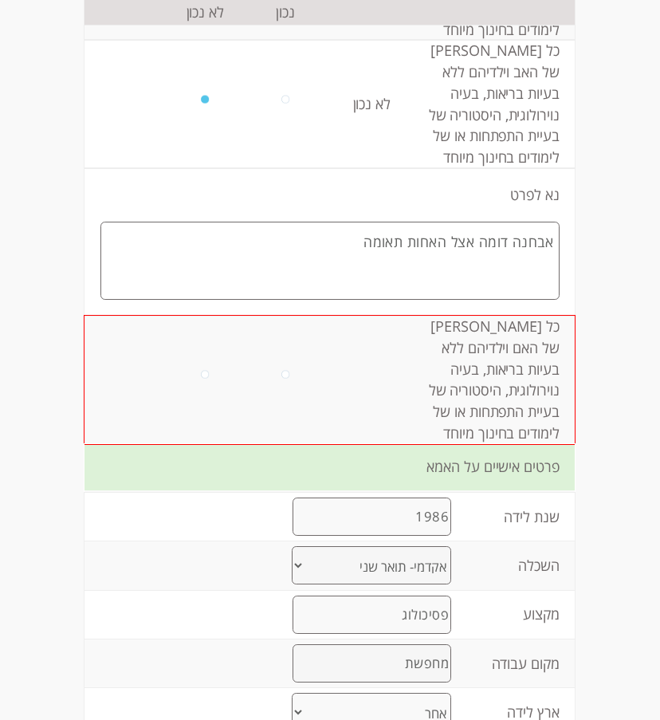
click at [476, 392] on td "כל [PERSON_NAME] של האם וילדיהם ללא בעיות בריאות, בעיה נוירולוגית, היסטוריה של …" at bounding box center [496, 380] width 157 height 128
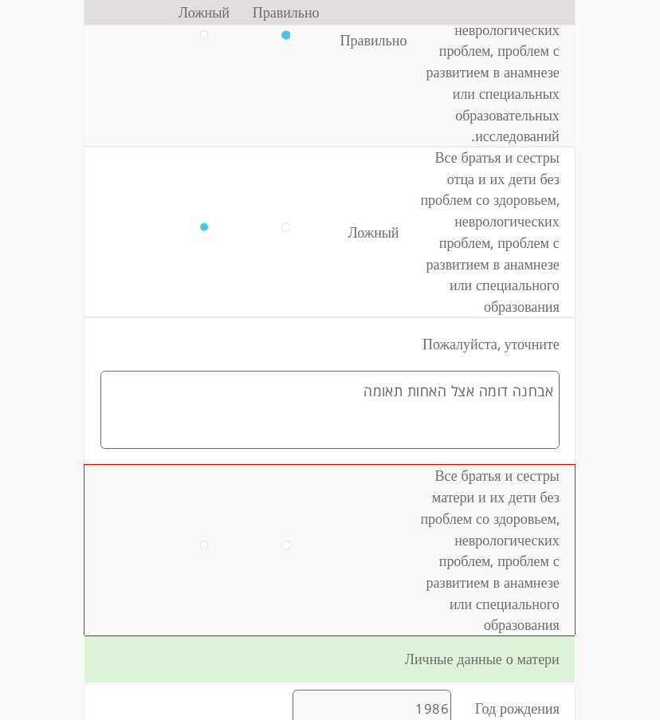
click at [281, 241] on input "radio" at bounding box center [285, 231] width 8 height 18
radio input "true"
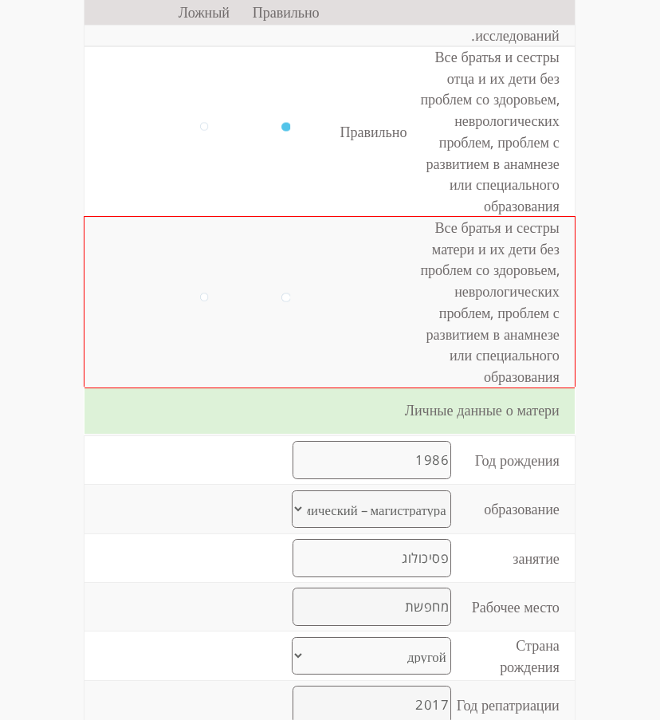
scroll to position [1053, 0]
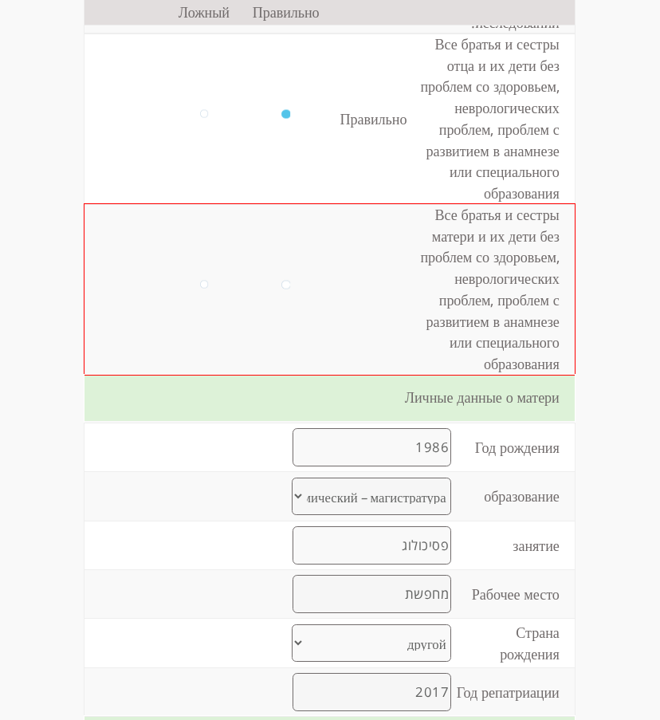
click at [399, 375] on td at bounding box center [373, 289] width 91 height 171
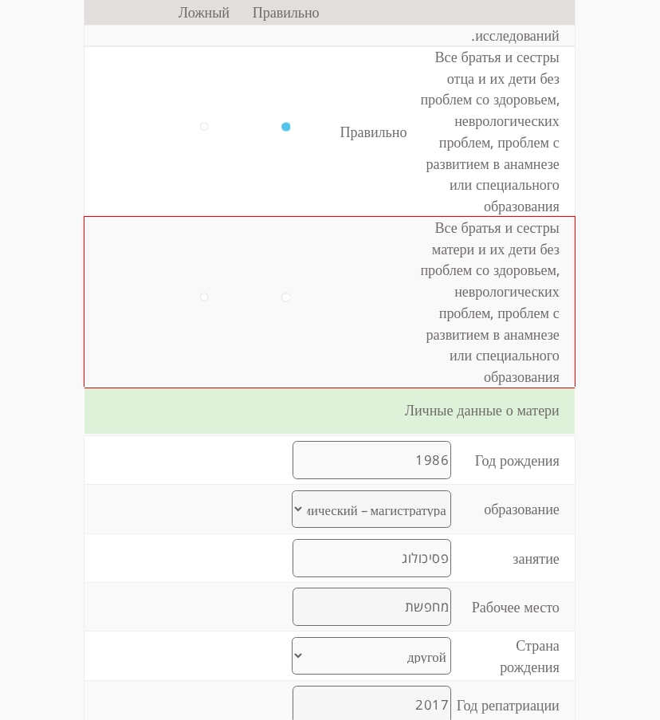
scroll to position [1058, 0]
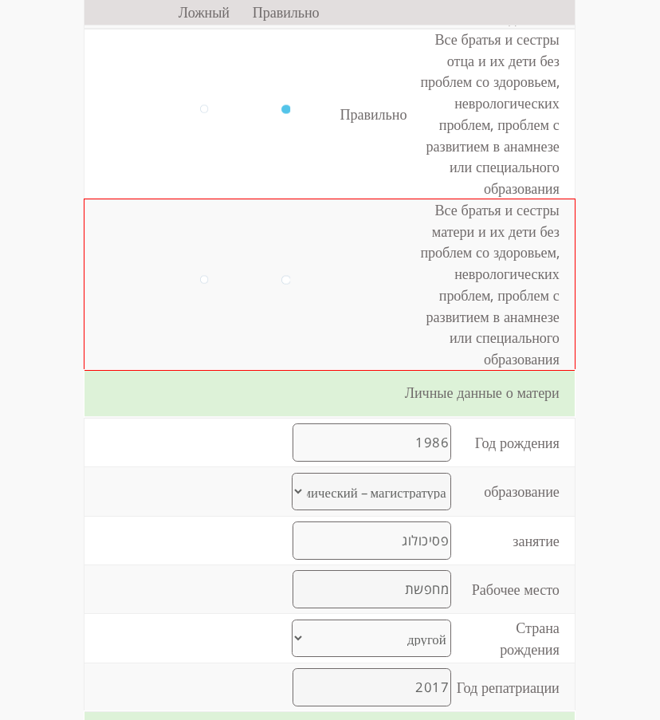
click at [200, 123] on input "radio" at bounding box center [204, 113] width 8 height 18
radio input "true"
click at [200, 123] on input "radio" at bounding box center [204, 113] width 8 height 18
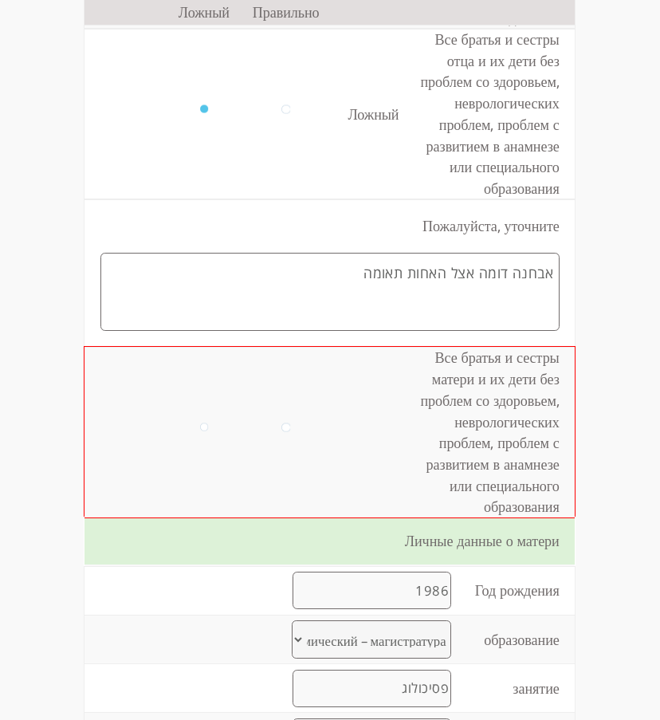
click at [483, 332] on textarea "אבחנה דומה אצל האחות תאומה" at bounding box center [329, 292] width 459 height 79
click at [482, 411] on td "Все братья и сестры матери и их дети без проблем со здоровьем, неврологических …" at bounding box center [497, 432] width 156 height 171
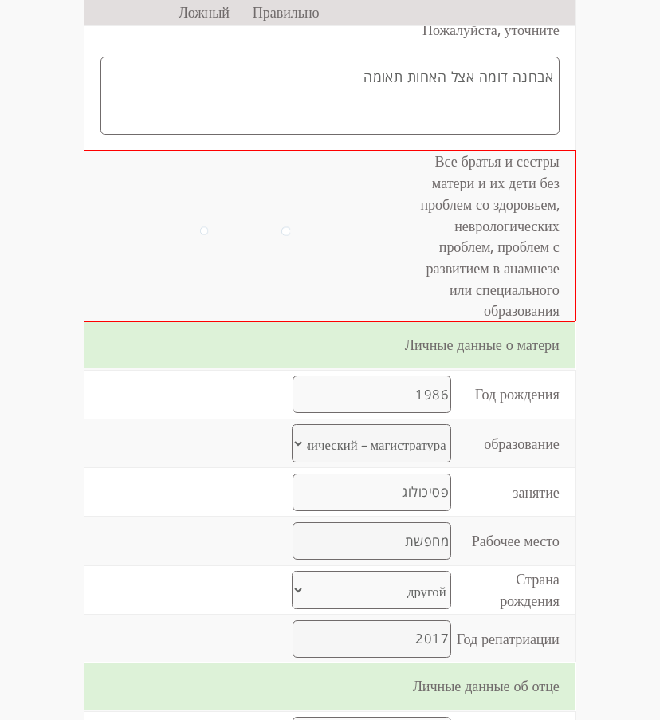
scroll to position [1257, 0]
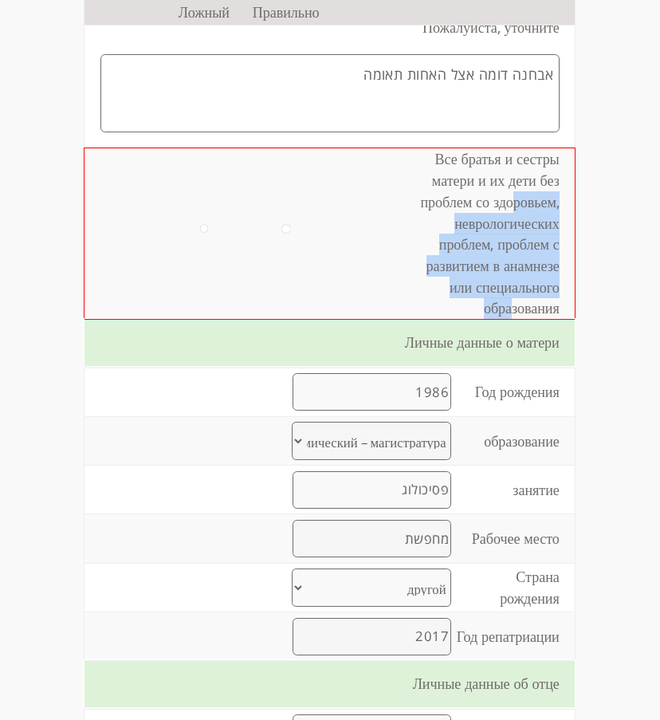
drag, startPoint x: 508, startPoint y: 266, endPoint x: 508, endPoint y: 372, distance: 106.0
click at [508, 319] on td "Все братья и сестры матери и их дети без проблем со здоровьем, неврологических …" at bounding box center [497, 233] width 156 height 171
drag, startPoint x: 508, startPoint y: 372, endPoint x: 458, endPoint y: 308, distance: 80.7
click at [458, 308] on td "Все братья и сестры матери и их дети без проблем со здоровьем, неврологических …" at bounding box center [497, 233] width 156 height 171
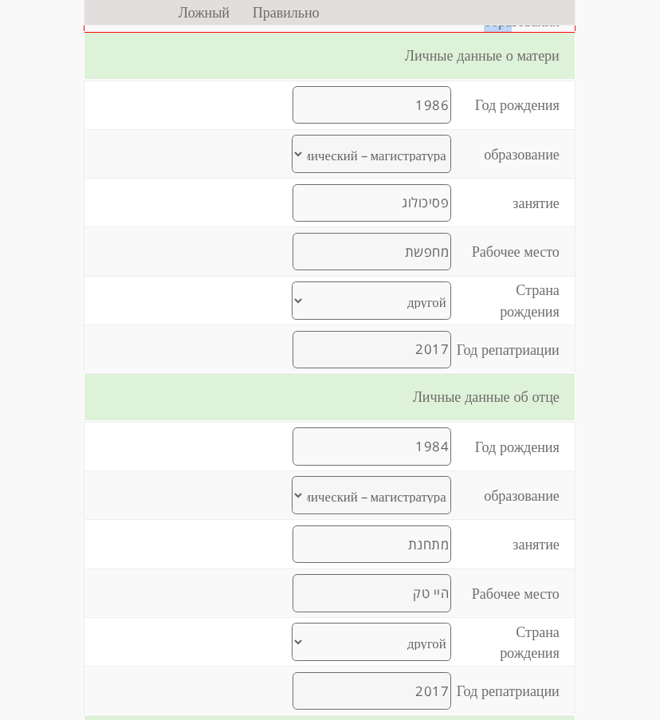
scroll to position [1545, 0]
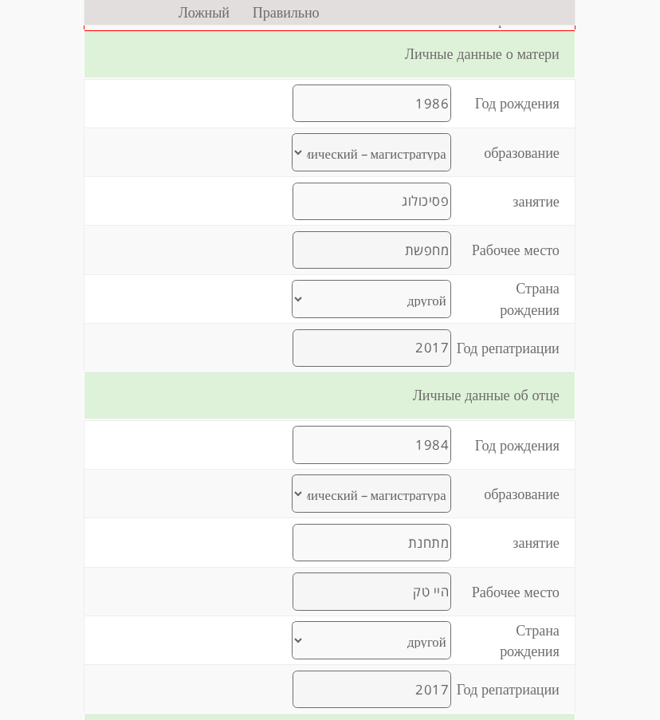
click at [407, 221] on input "פסיכולוג" at bounding box center [372, 202] width 159 height 38
click at [403, 270] on input "מחפשת" at bounding box center [372, 250] width 159 height 38
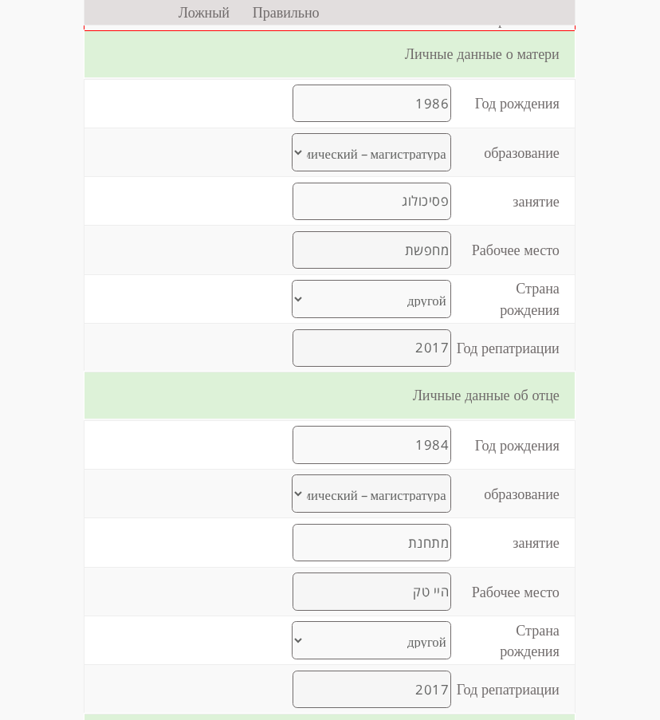
click at [403, 270] on input "מחפשת" at bounding box center [372, 250] width 159 height 38
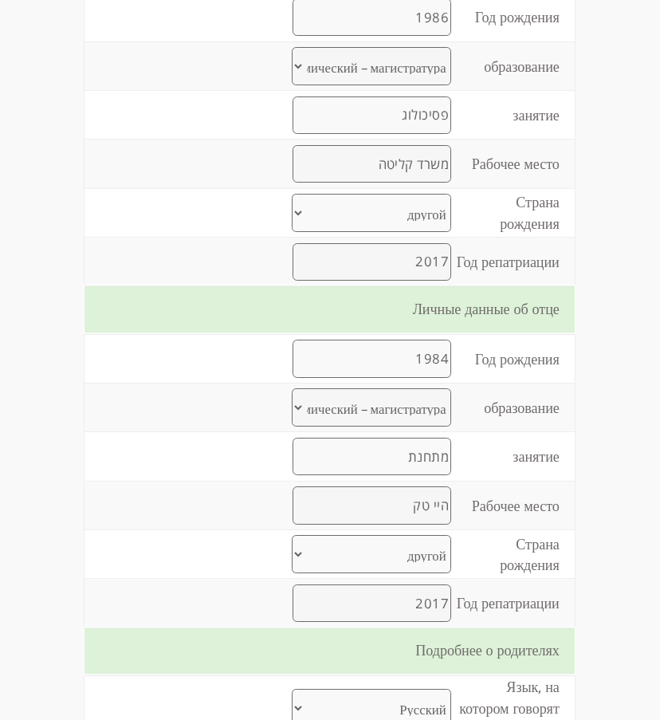
scroll to position [1644, 0]
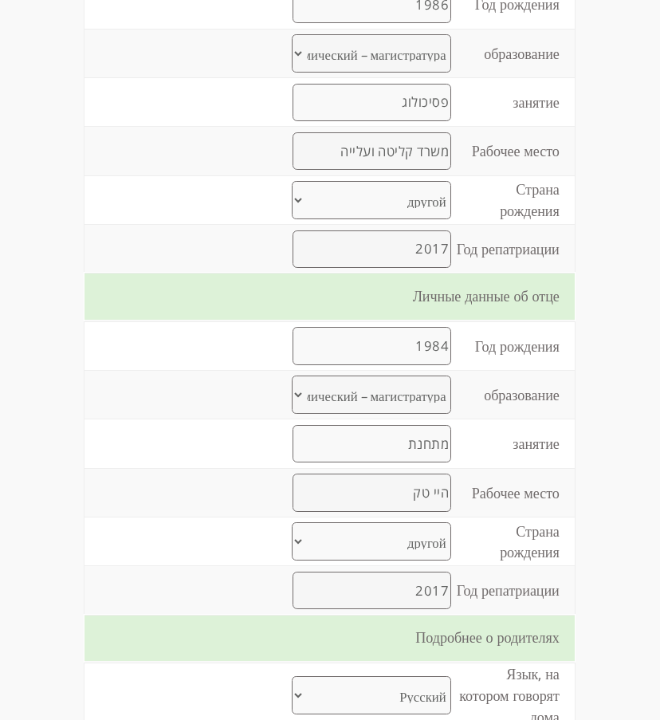
type input "משרד קליטה ועלייה"
click at [432, 122] on input "פסיכולוג" at bounding box center [372, 103] width 159 height 38
type input "פ"
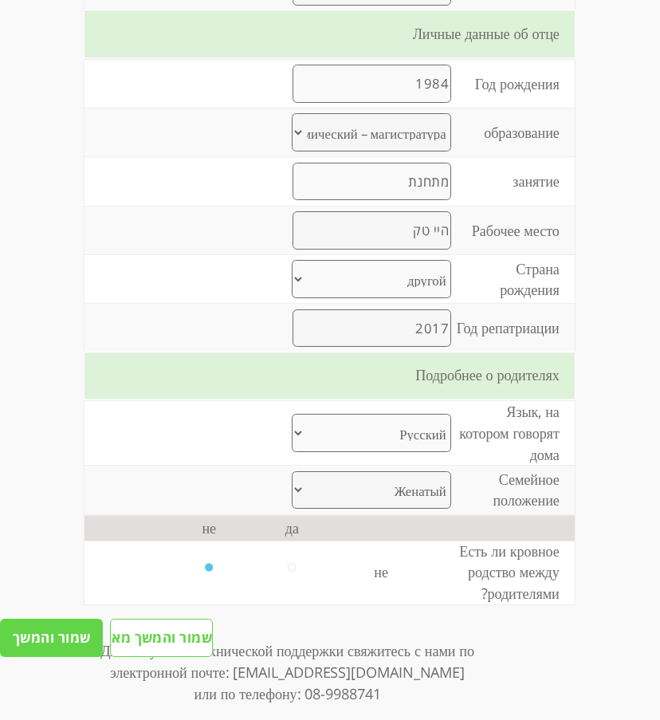
scroll to position [2024, 0]
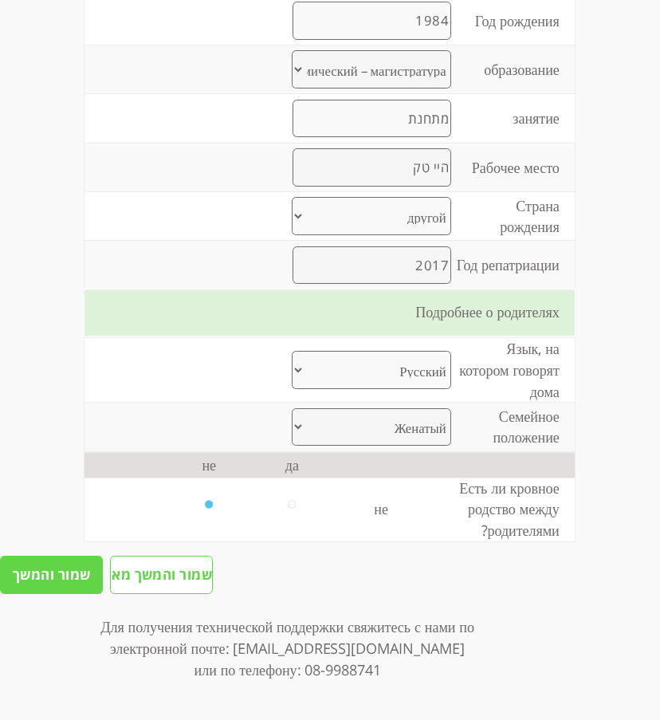
type input "יועצת"
click at [60, 583] on input "שמור והמשך" at bounding box center [51, 575] width 103 height 38
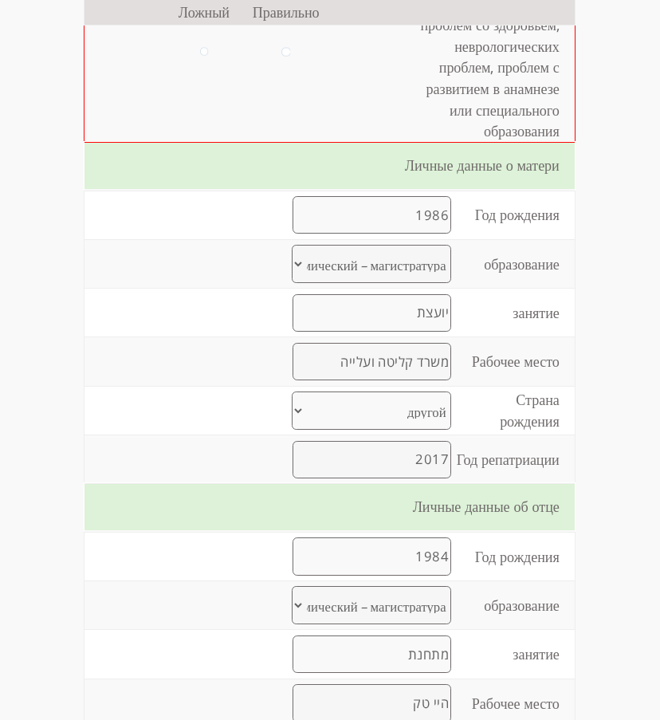
scroll to position [1429, 0]
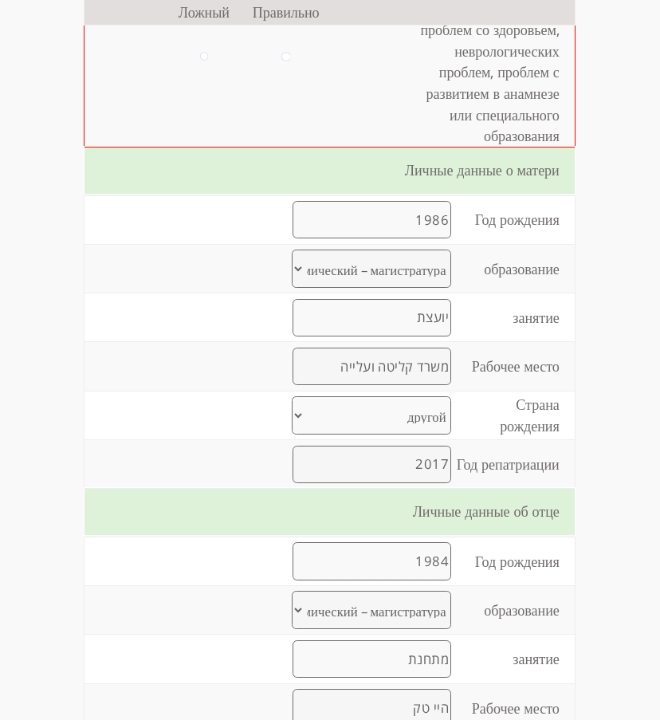
click at [437, 128] on td "Все братья и сестры матери и их дети без проблем со здоровьем, неврологических …" at bounding box center [497, 61] width 156 height 171
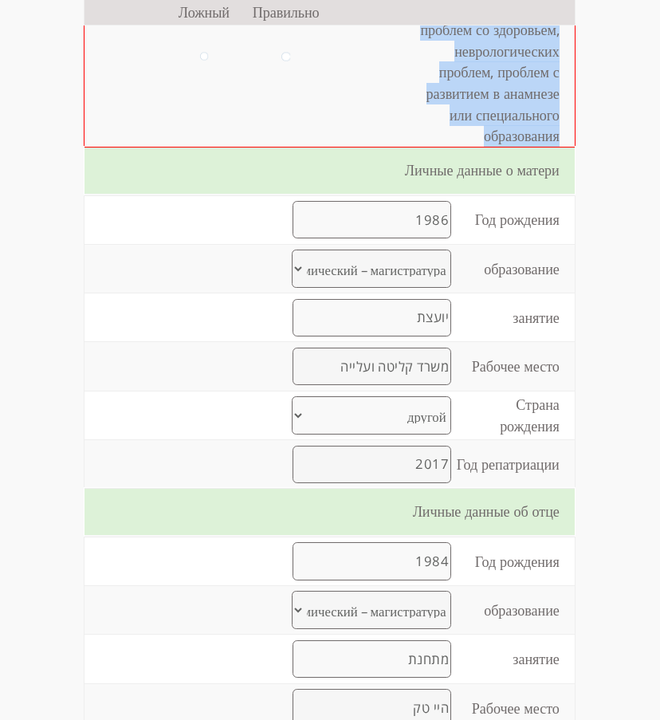
click at [437, 128] on td "Все братья и сестры матери и их дети без проблем со здоровьем, неврологических …" at bounding box center [497, 61] width 156 height 171
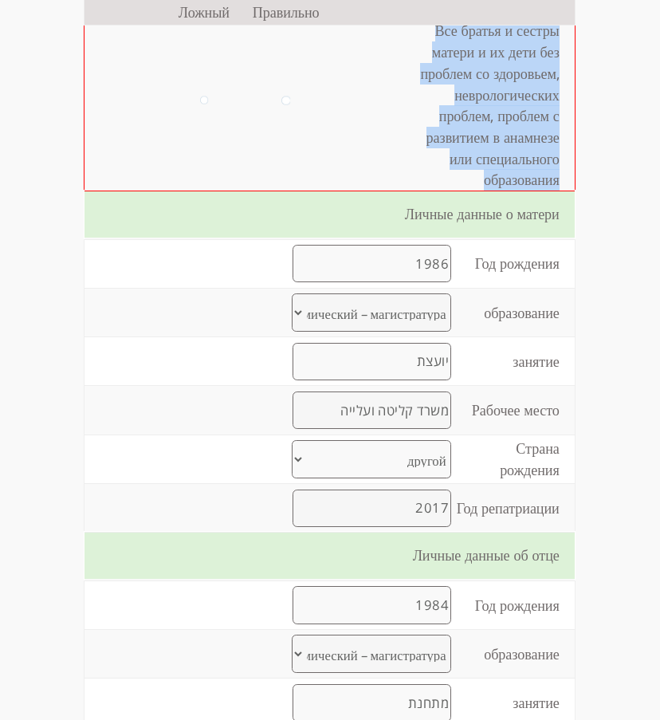
scroll to position [1383, 0]
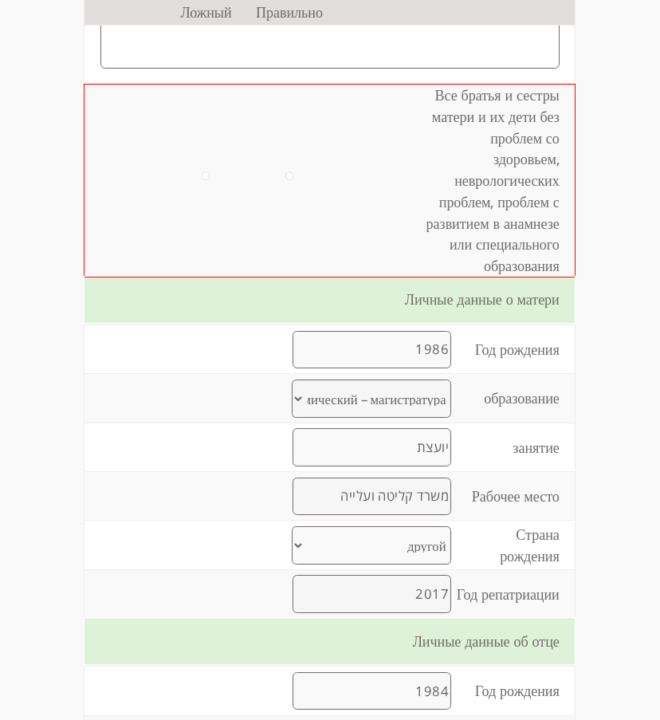
scroll to position [1584, 0]
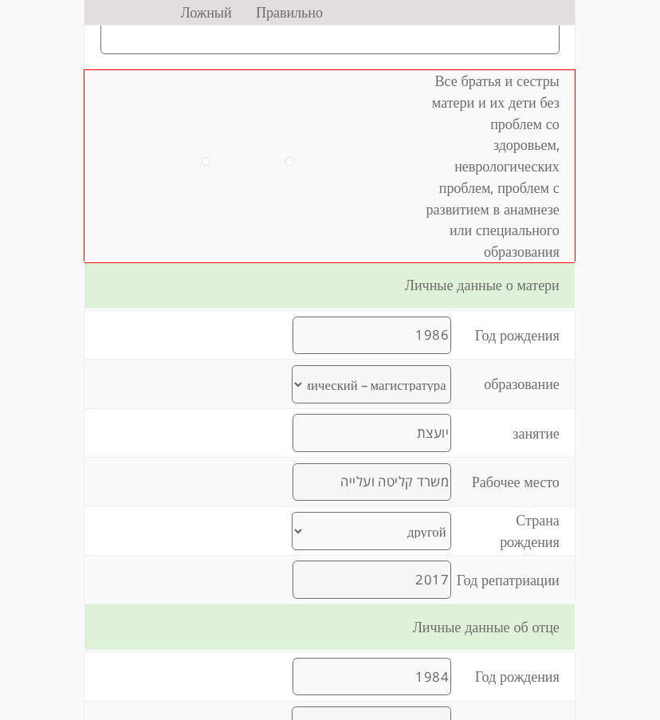
click at [451, 117] on td "Все братья и сестры матери и их дети без проблем со здоровьем, неврологических …" at bounding box center [500, 166] width 150 height 192
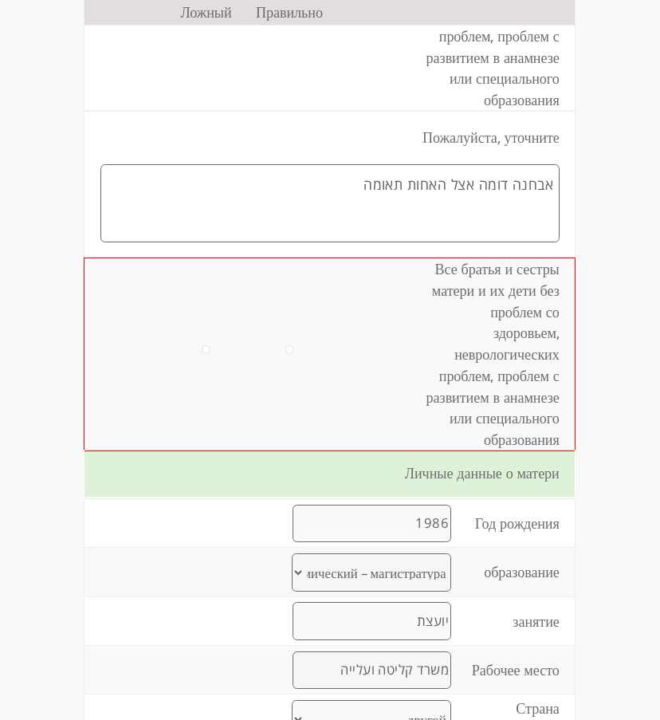
scroll to position [1395, 0]
click at [232, 197] on textarea "אבחנה דומה אצל האחות תאומה" at bounding box center [329, 203] width 459 height 79
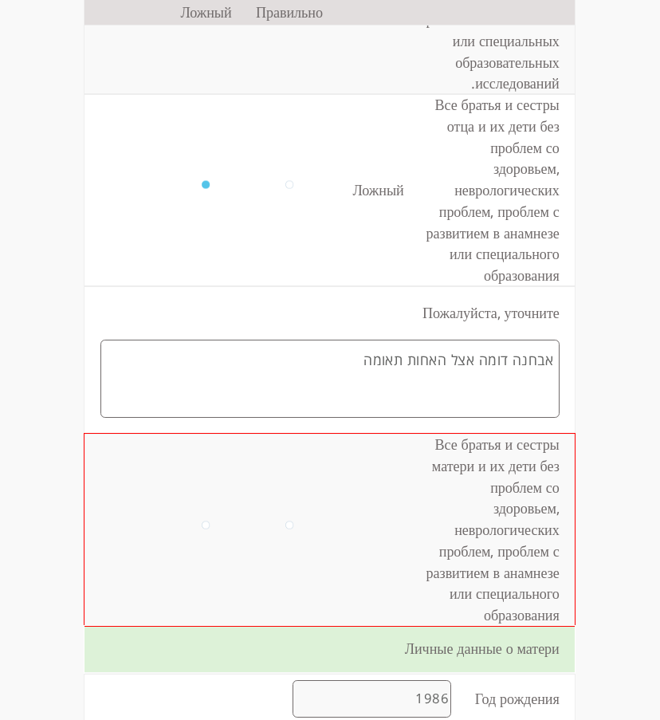
scroll to position [1214, 0]
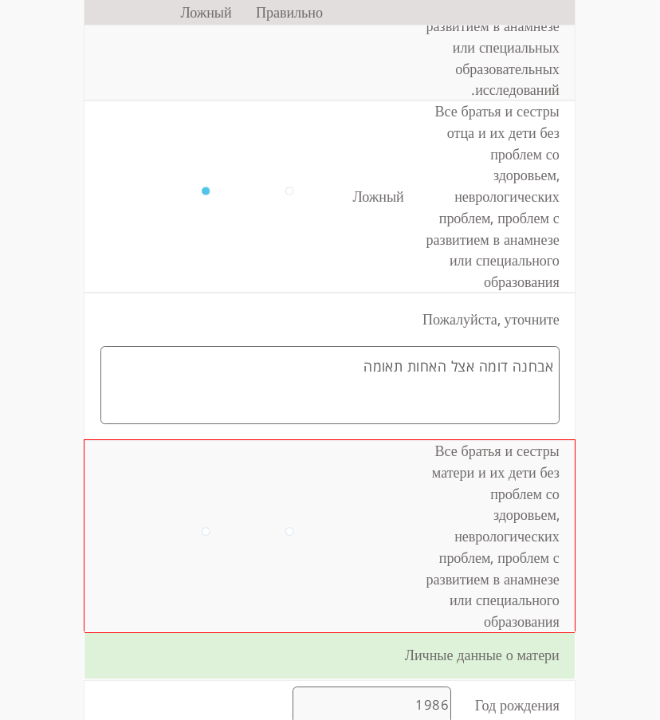
click at [285, 191] on input "radio" at bounding box center [289, 196] width 8 height 18
radio input "true"
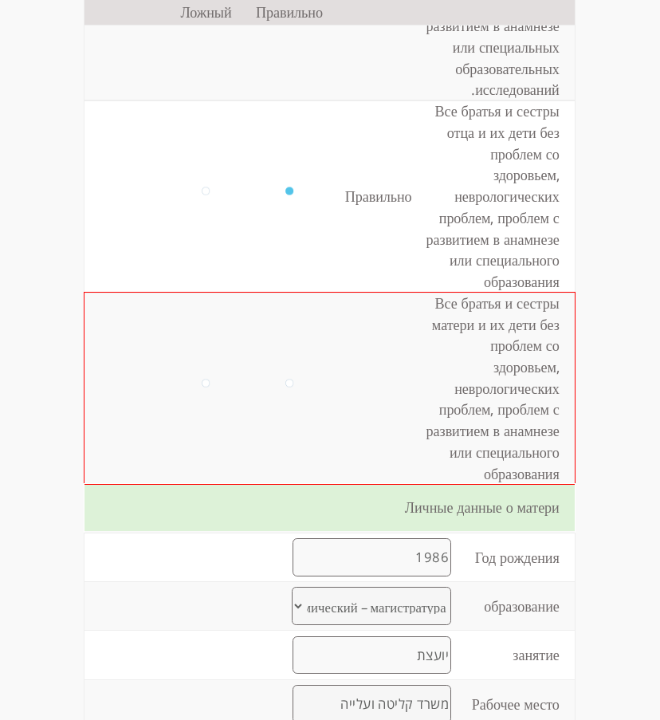
click at [365, 371] on td at bounding box center [379, 389] width 92 height 192
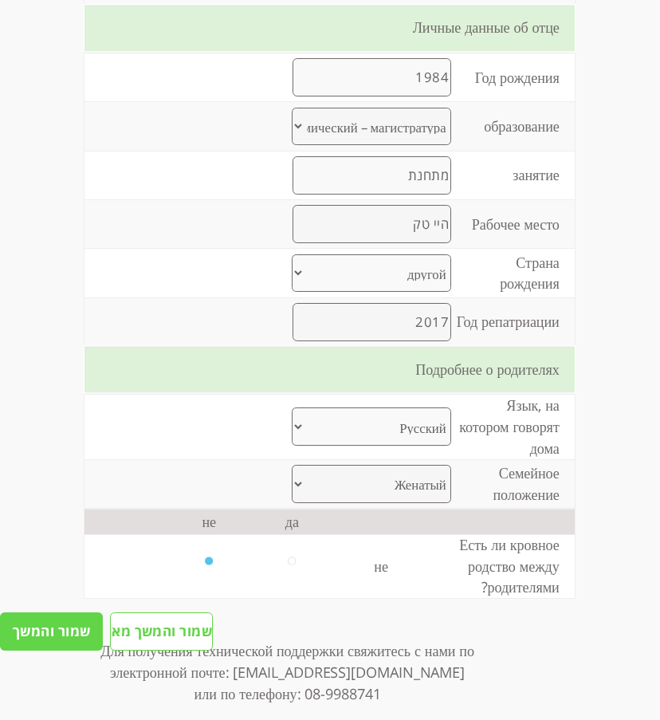
scroll to position [2081, 0]
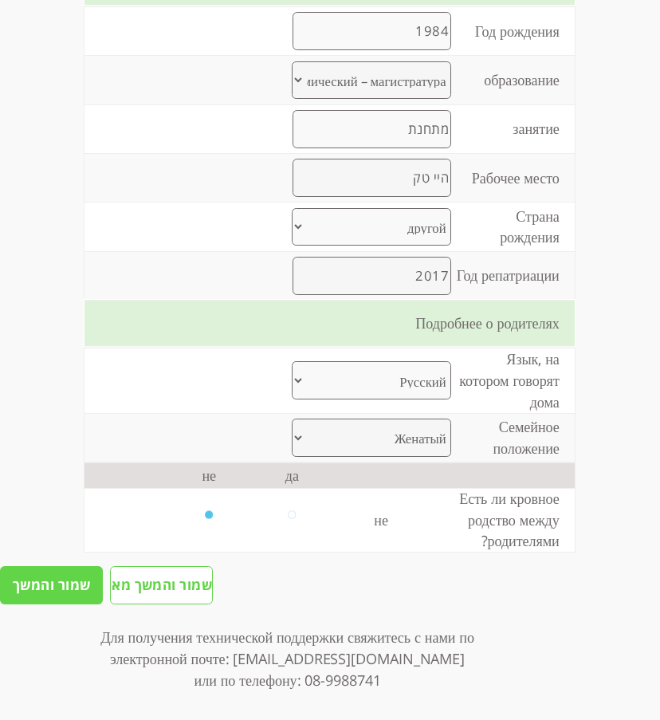
click at [59, 566] on input "שמור והמשך" at bounding box center [51, 585] width 103 height 38
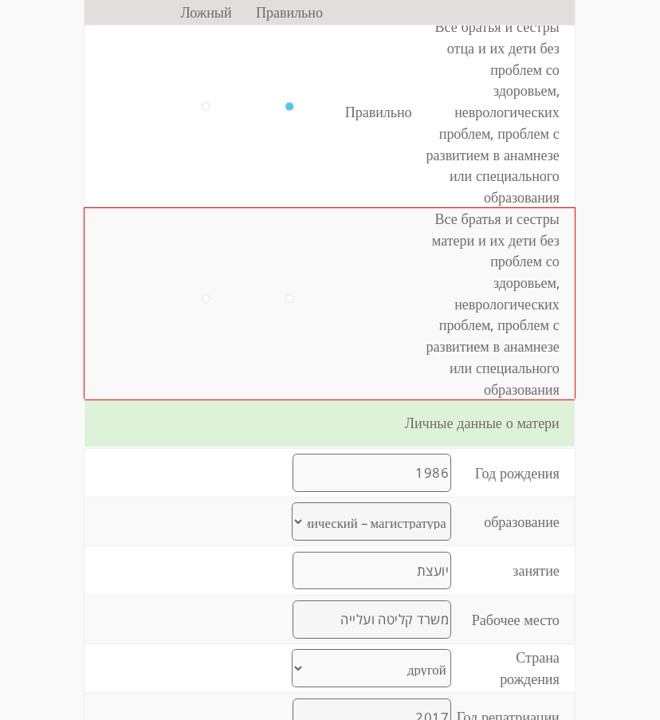
scroll to position [1285, 0]
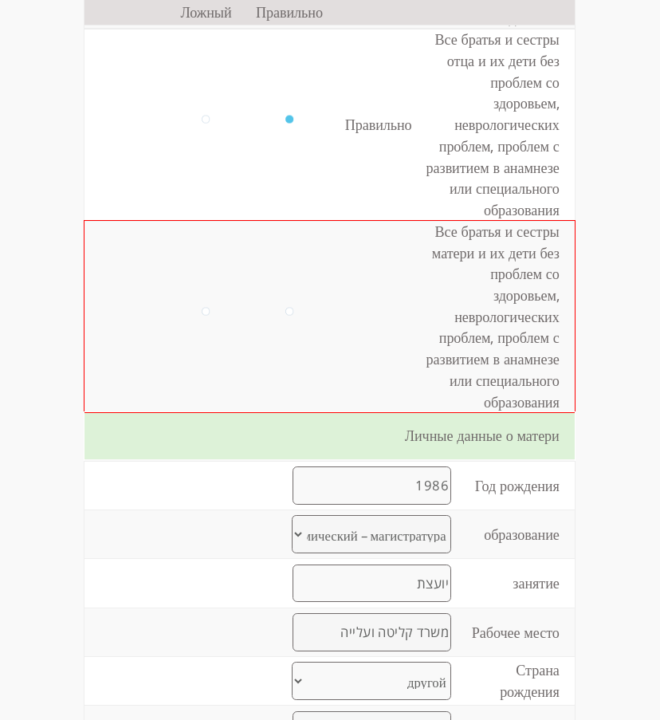
click at [202, 119] on input "radio" at bounding box center [206, 125] width 8 height 18
radio input "true"
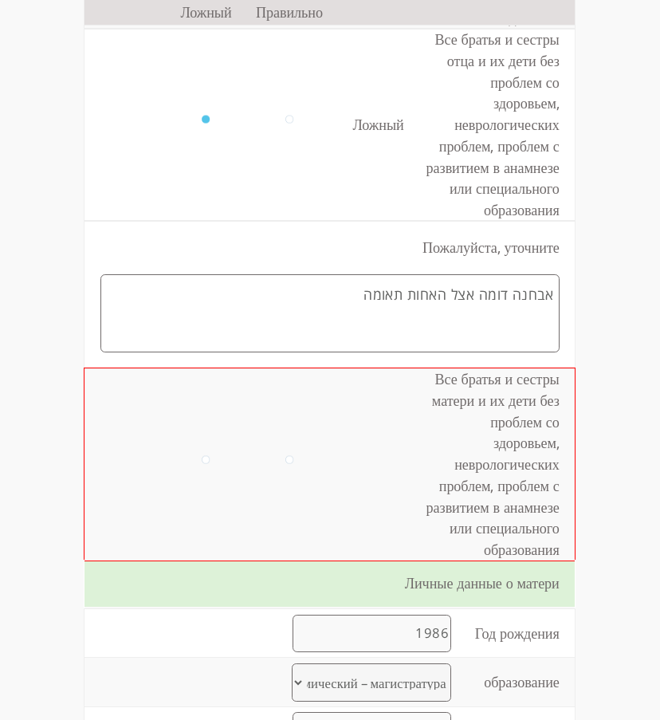
click at [517, 427] on td "Все братья и сестры матери и их дети без проблем со здоровьем, неврологических …" at bounding box center [500, 464] width 150 height 192
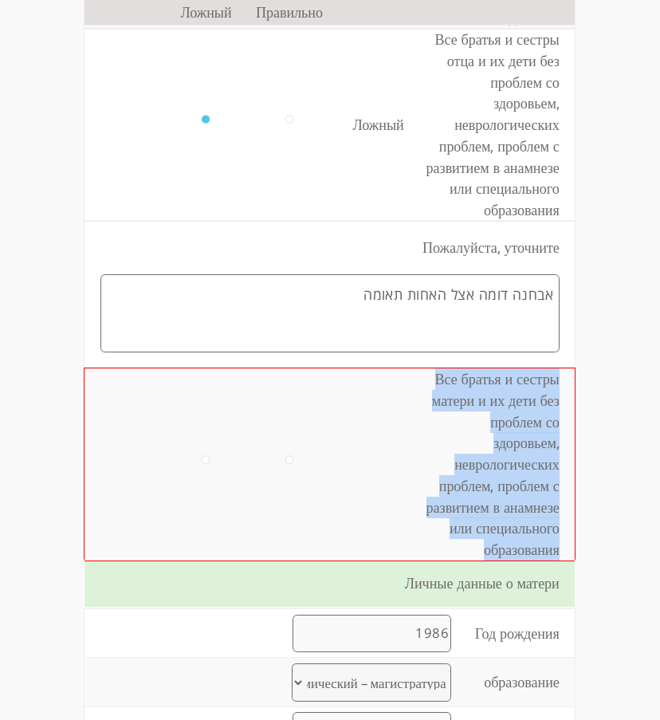
click at [517, 427] on td "Все братья и сестры матери и их дети без проблем со здоровьем, неврологических …" at bounding box center [500, 464] width 150 height 192
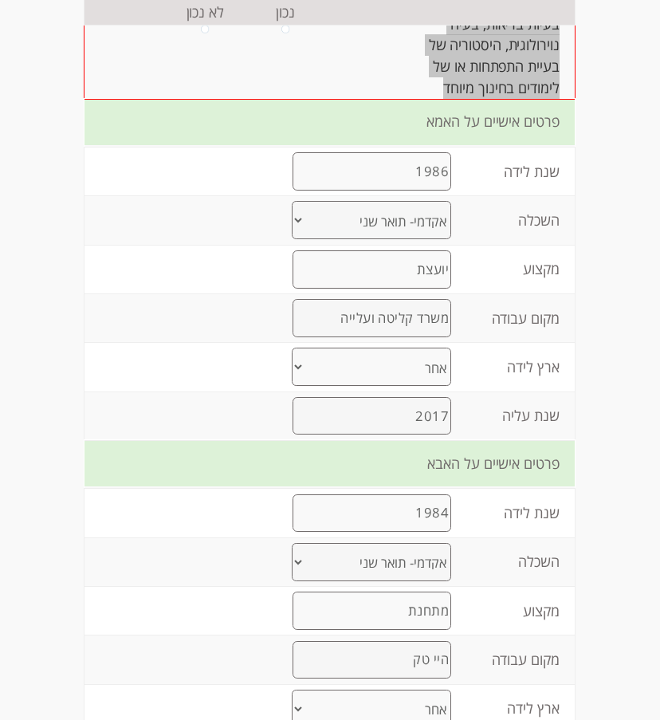
scroll to position [1080, 0]
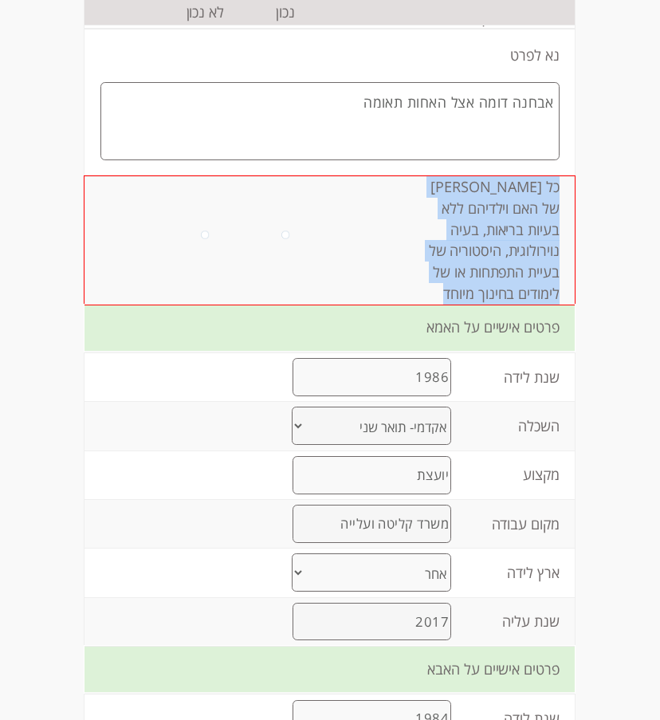
click at [553, 265] on td "כל [PERSON_NAME] של האם וילדיהם ללא בעיות בריאות, בעיה נוירולוגית, היסטוריה של …" at bounding box center [496, 240] width 157 height 128
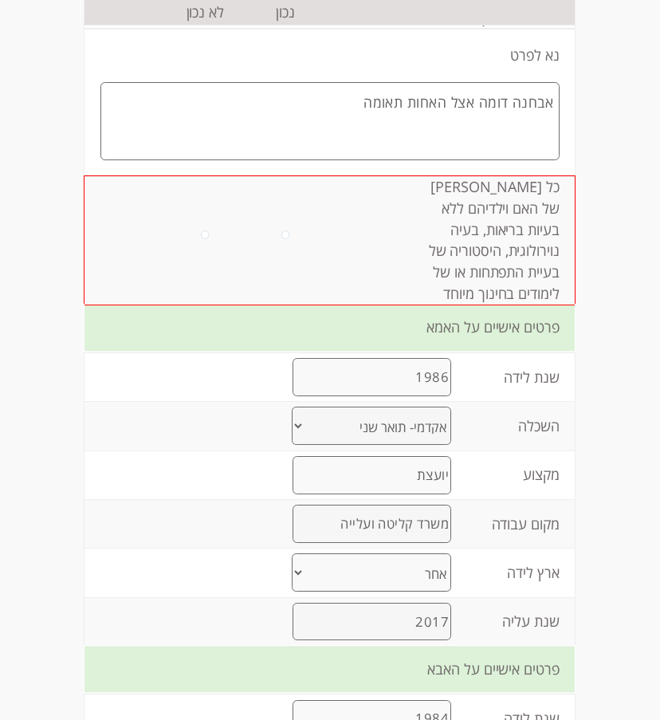
click at [499, 222] on td "כל [PERSON_NAME] של האם וילדיהם ללא בעיות בריאות, בעיה נוירולוגית, היסטוריה של …" at bounding box center [496, 240] width 157 height 128
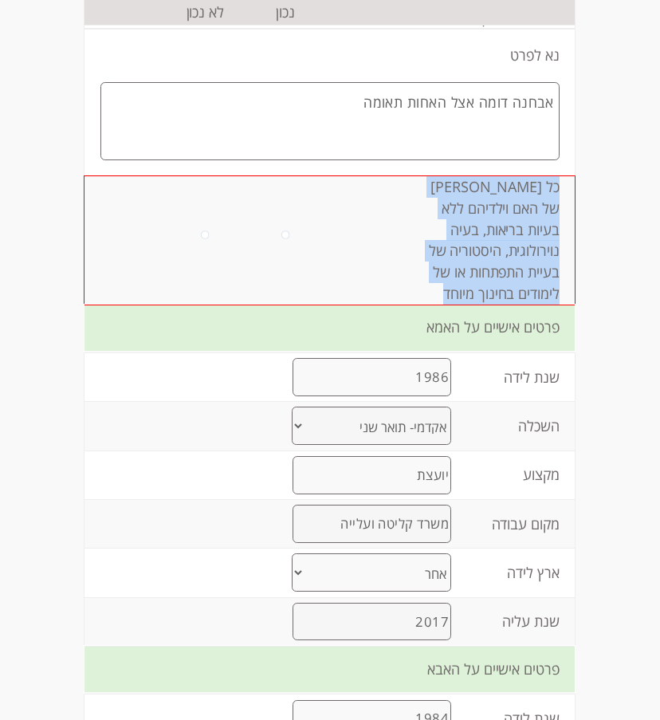
click at [499, 222] on td "כל [PERSON_NAME] של האם וילדיהם ללא בעיות בריאות, בעיה נוירולוגית, היסטוריה של …" at bounding box center [496, 240] width 157 height 128
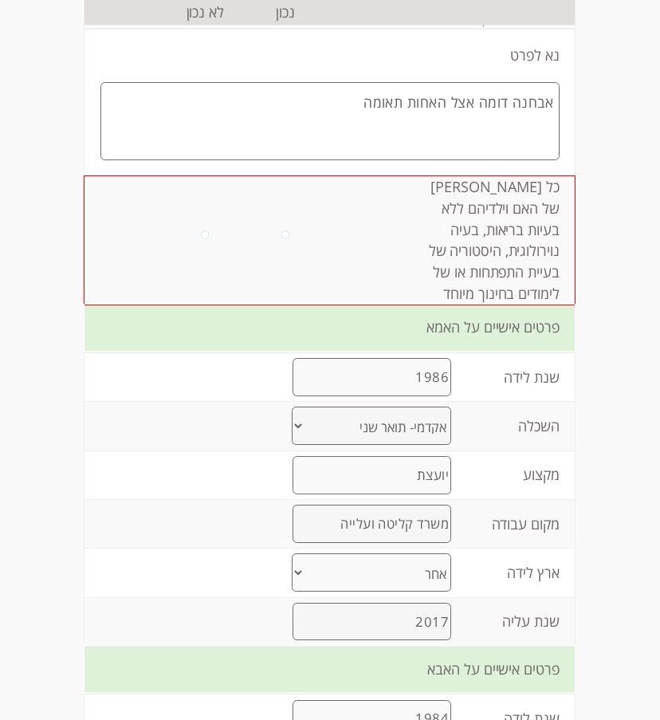
drag, startPoint x: 499, startPoint y: 222, endPoint x: 513, endPoint y: 345, distance: 124.3
click at [513, 345] on div "פרטים אישיים על האמא" at bounding box center [330, 329] width 490 height 48
drag, startPoint x: 513, startPoint y: 345, endPoint x: 393, endPoint y: 218, distance: 174.3
click at [393, 218] on td at bounding box center [372, 240] width 92 height 128
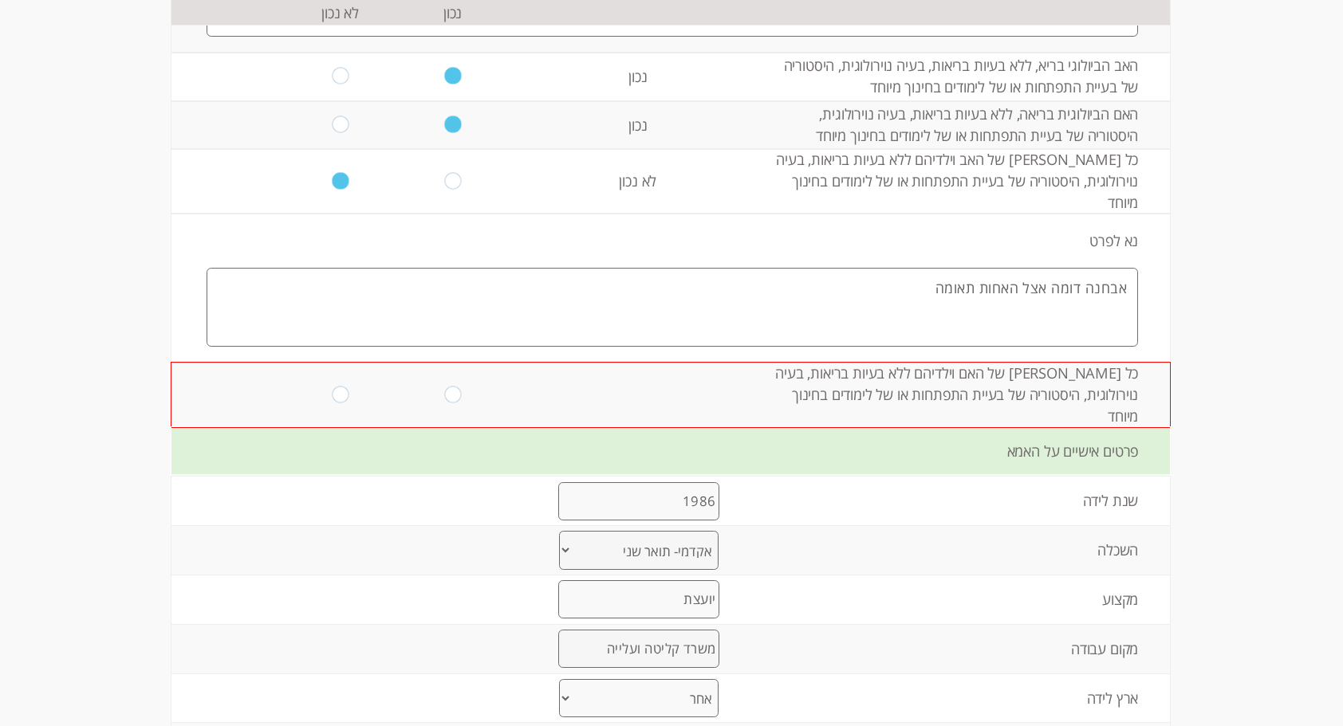
scroll to position [652, 0]
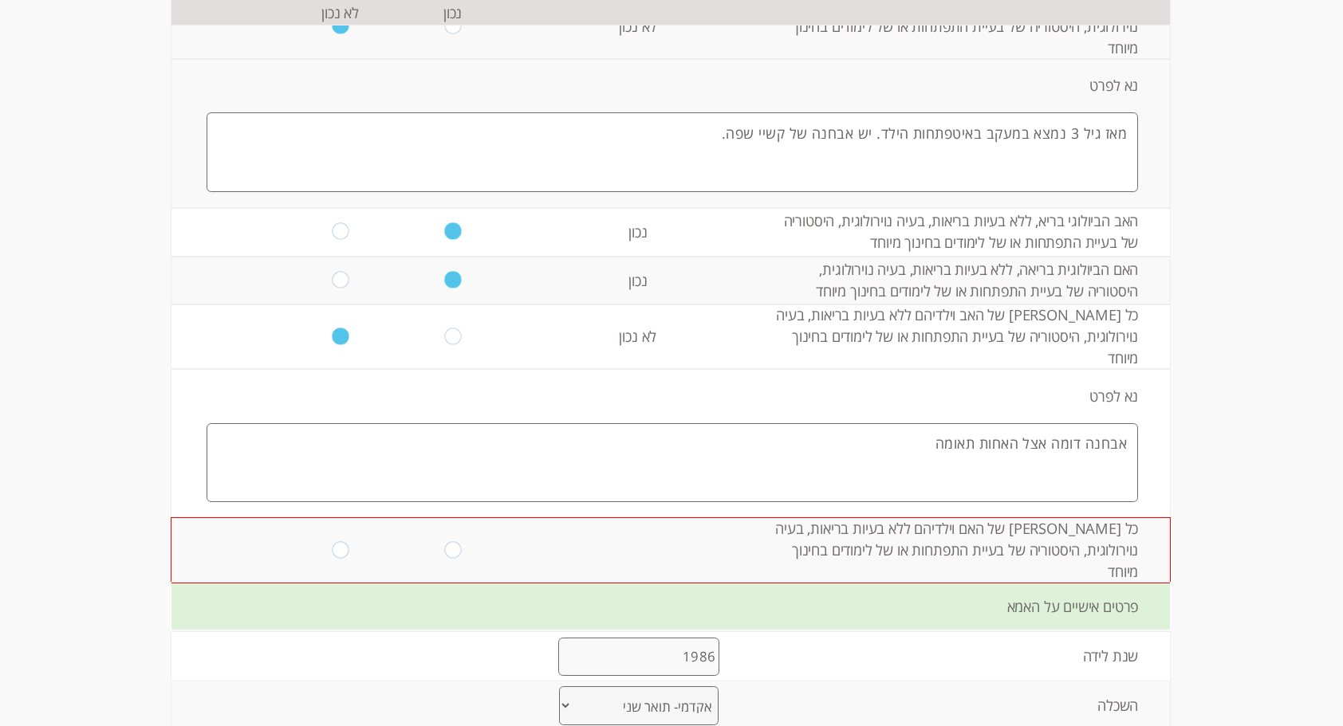
scroll to position [457, 0]
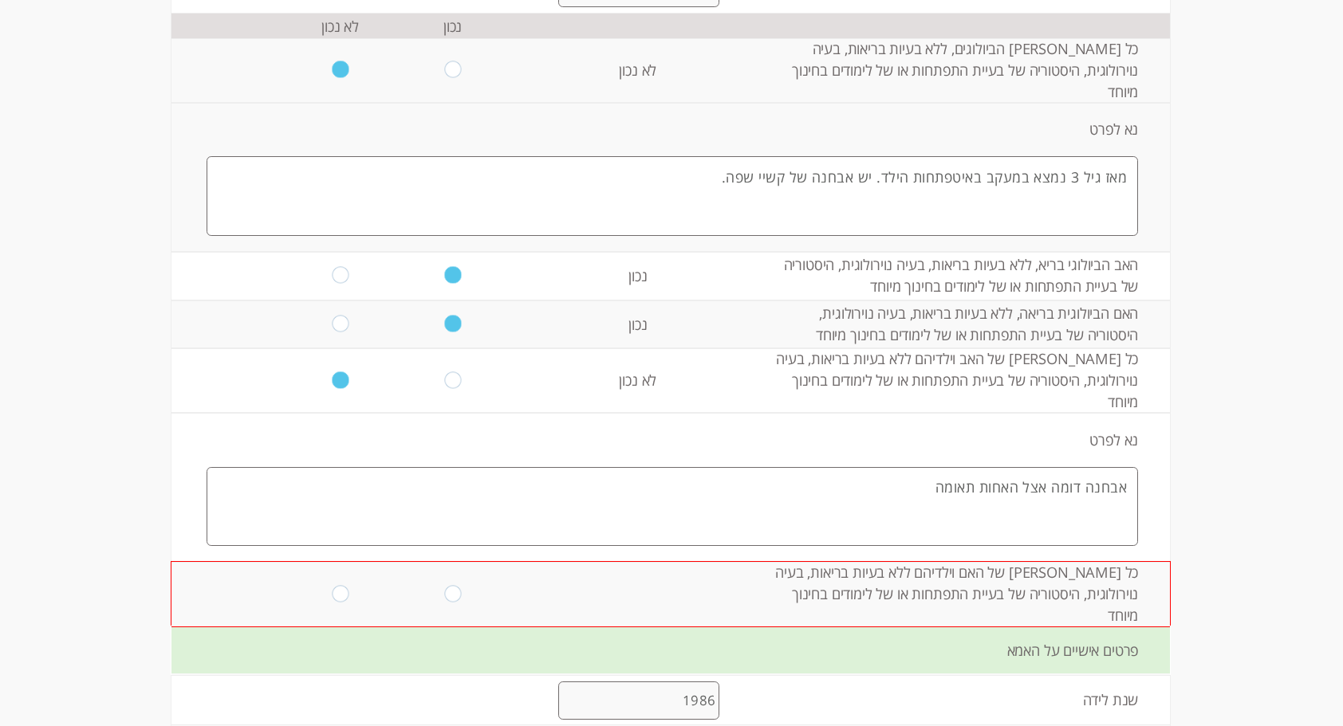
click at [1067, 360] on td "כל [PERSON_NAME] של האב וילדיהם ללא בעיות בריאות, בעיה נוירולוגית, היסטוריה של …" at bounding box center [968, 380] width 403 height 65
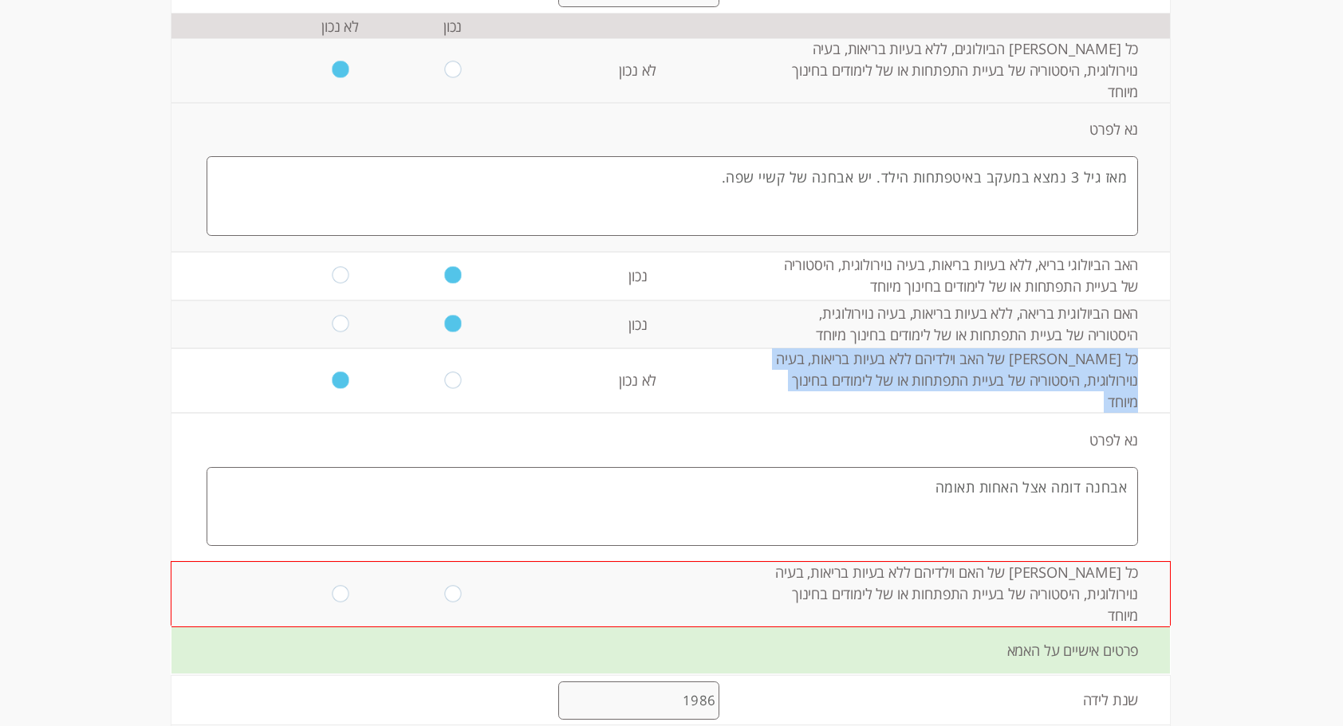
click at [1067, 360] on td "כל [PERSON_NAME] של האב וילדיהם ללא בעיות בריאות, בעיה נוירולוגית, היסטוריה של …" at bounding box center [968, 380] width 403 height 65
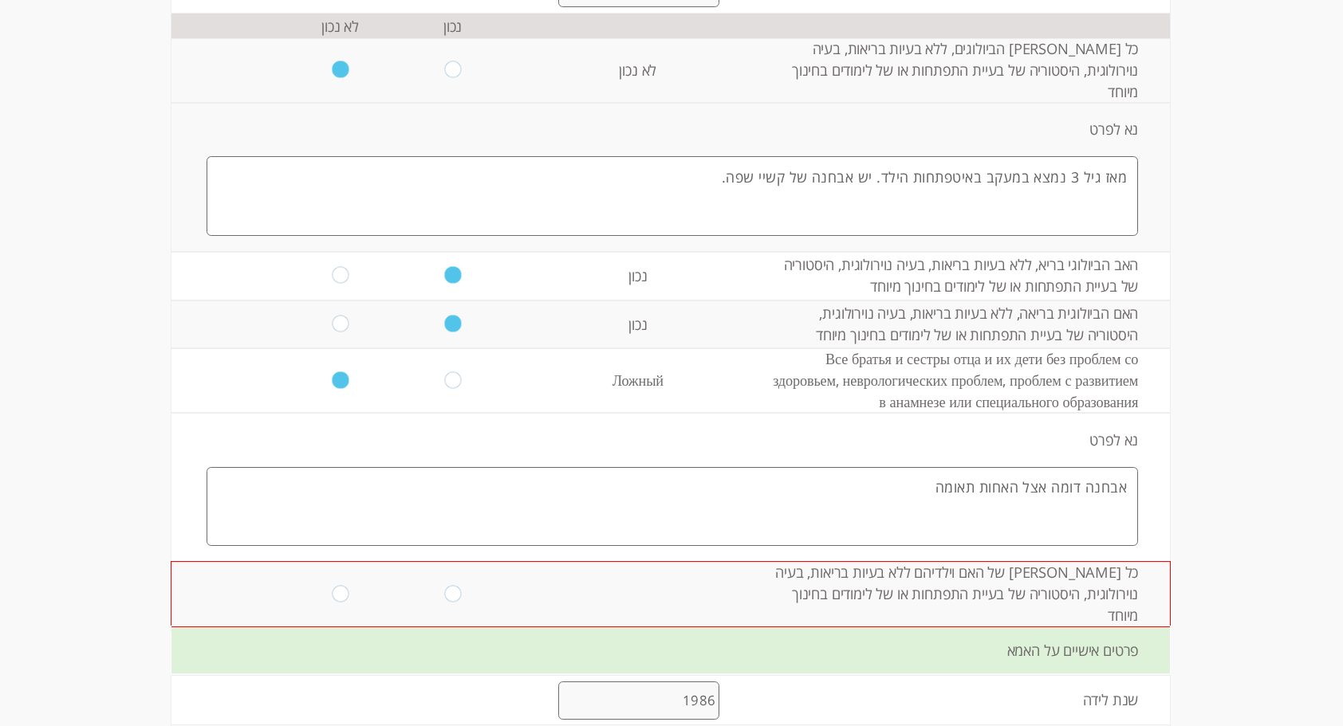
click at [974, 581] on td "כל [PERSON_NAME] של האם וילדיהם ללא בעיות בריאות, בעיה נוירולוגית, היסטוריה של …" at bounding box center [968, 594] width 403 height 65
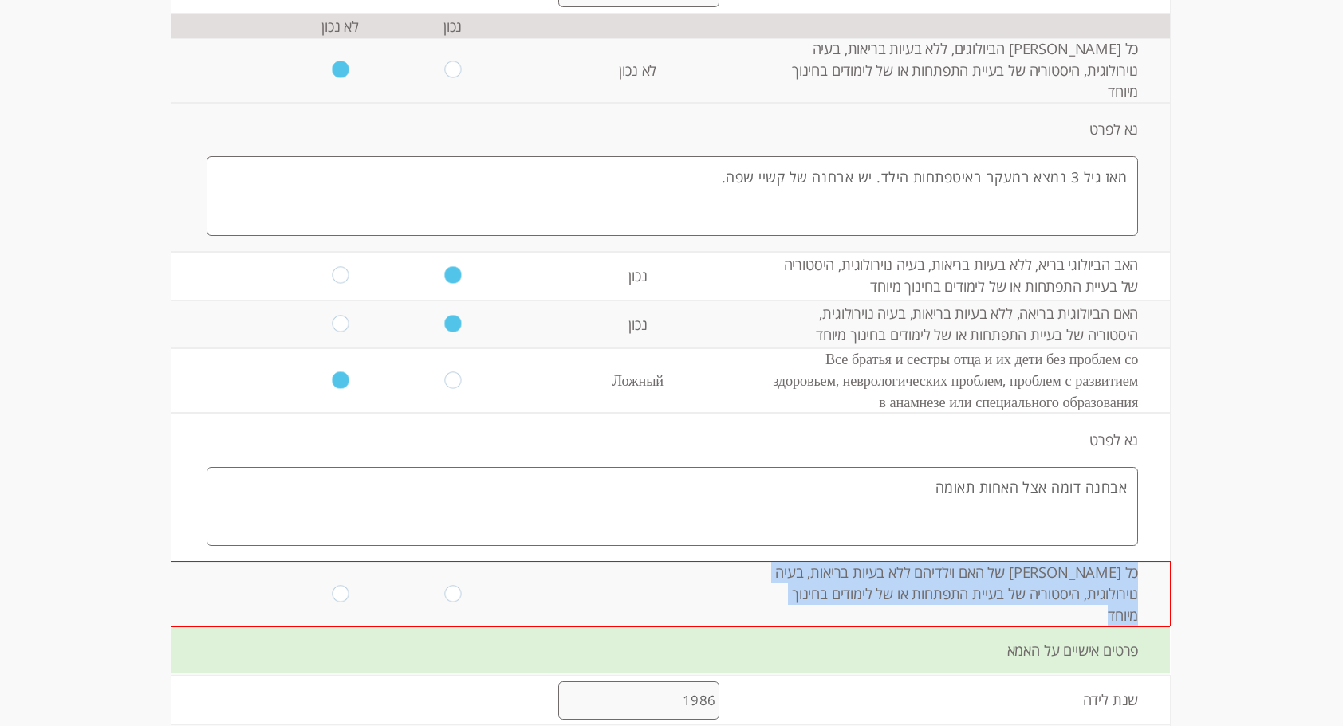
click at [974, 581] on td "כל [PERSON_NAME] של האם וילדיהם ללא בעיות בריאות, בעיה נוירולוגית, היסטוריה של …" at bounding box center [968, 594] width 403 height 65
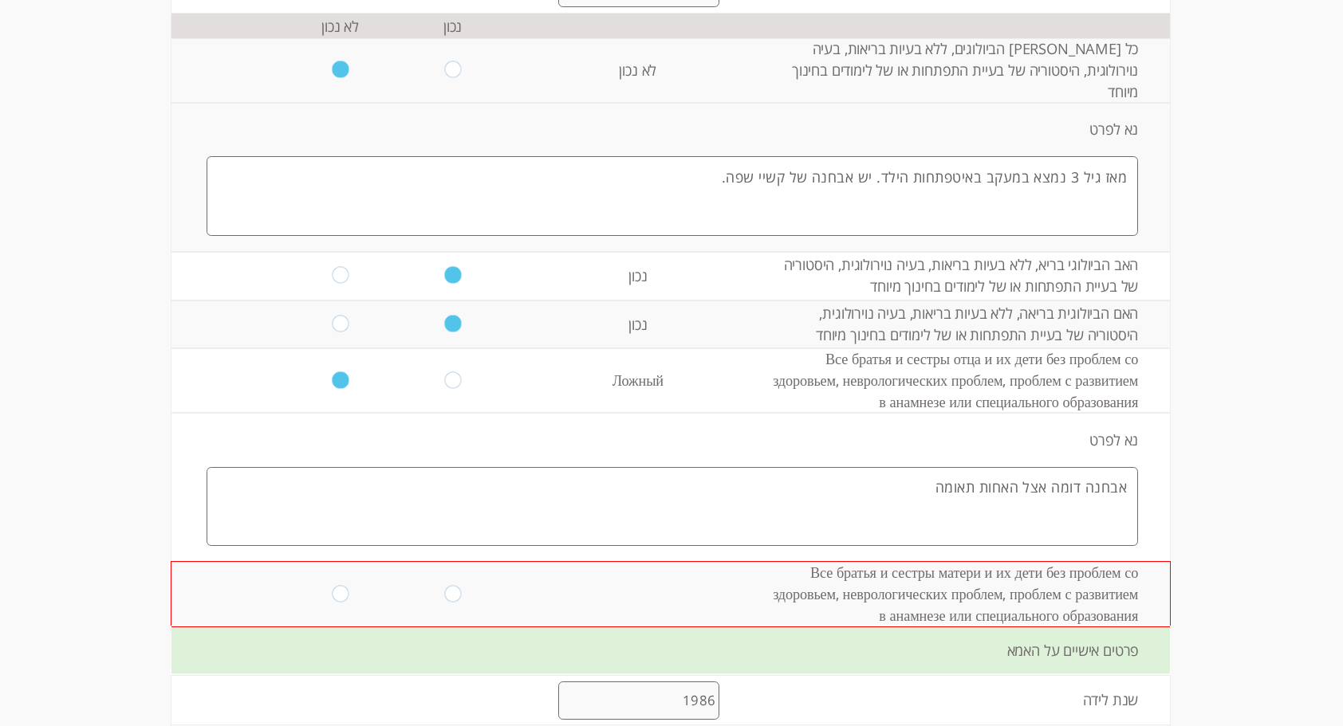
click at [917, 578] on td "‎Все братья и сестры матери и их дети без проблем со здоровьем, неврологических…" at bounding box center [968, 594] width 403 height 65
click at [445, 372] on input "radio" at bounding box center [452, 381] width 17 height 18
radio input "true"
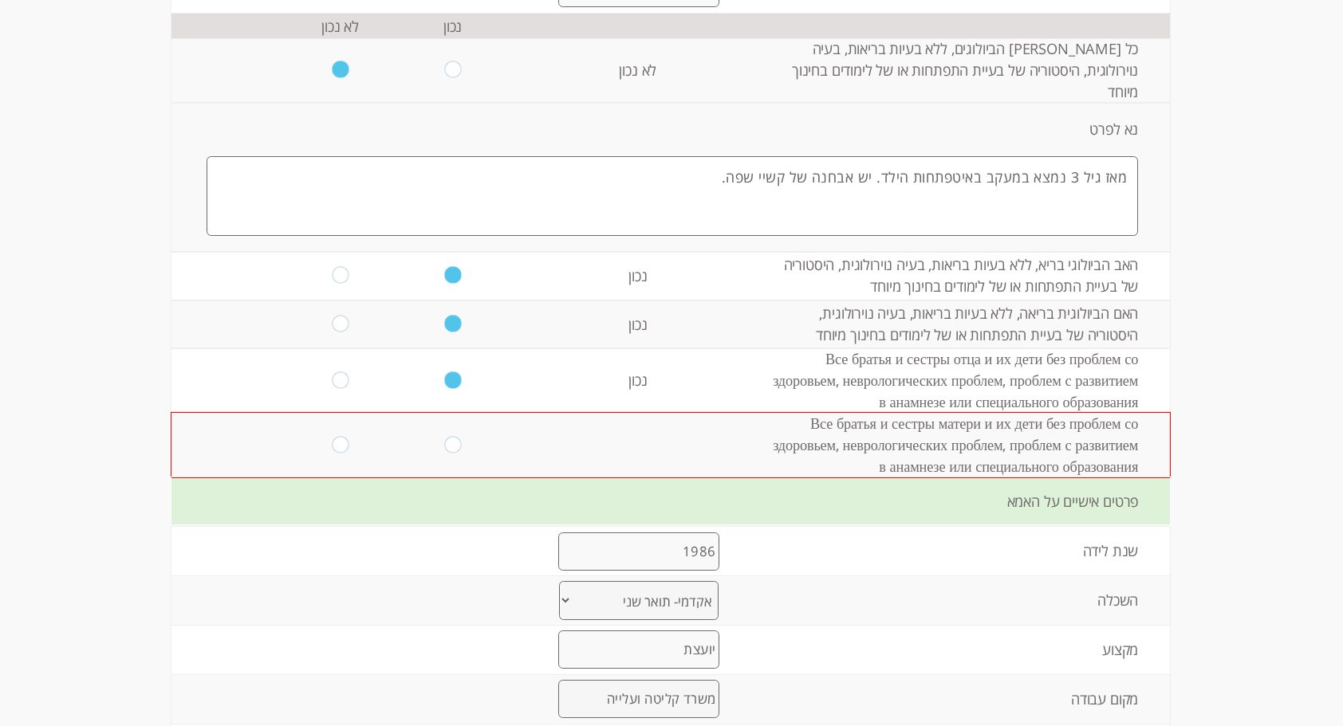
click at [444, 436] on input "radio" at bounding box center [452, 445] width 17 height 18
radio input "true"
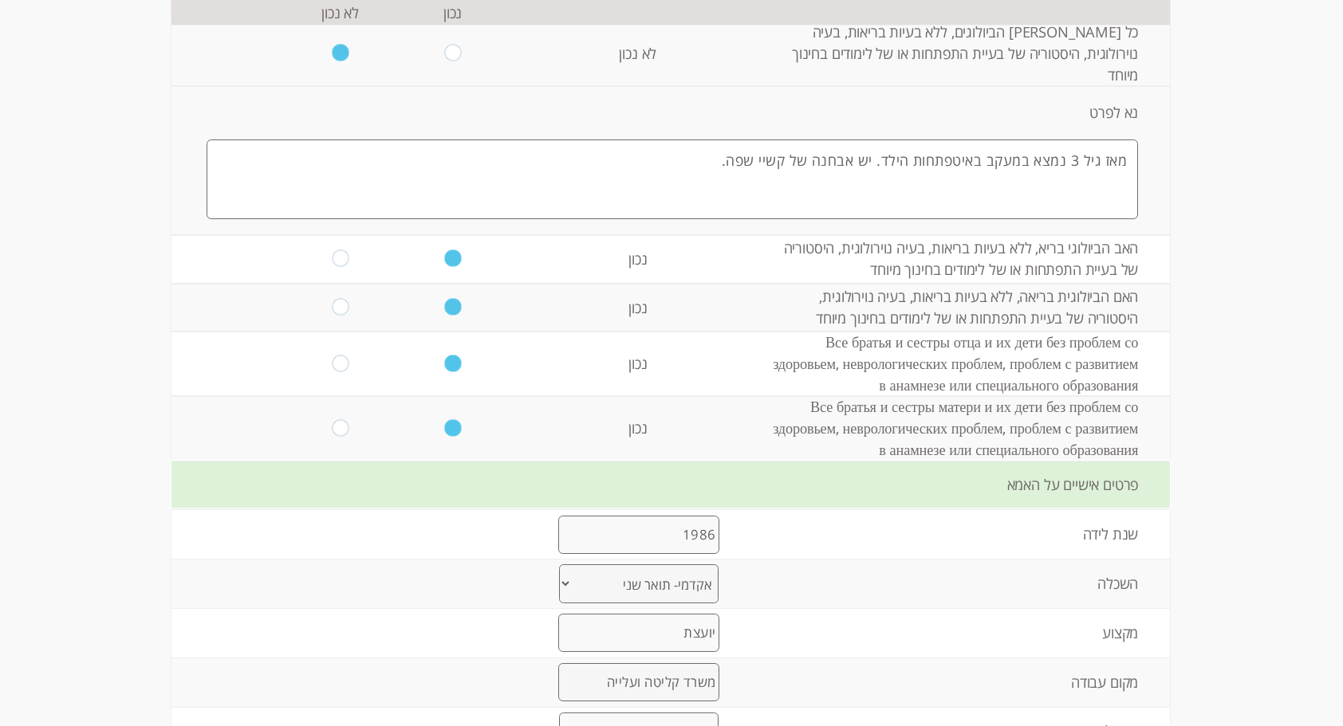
scroll to position [458, 0]
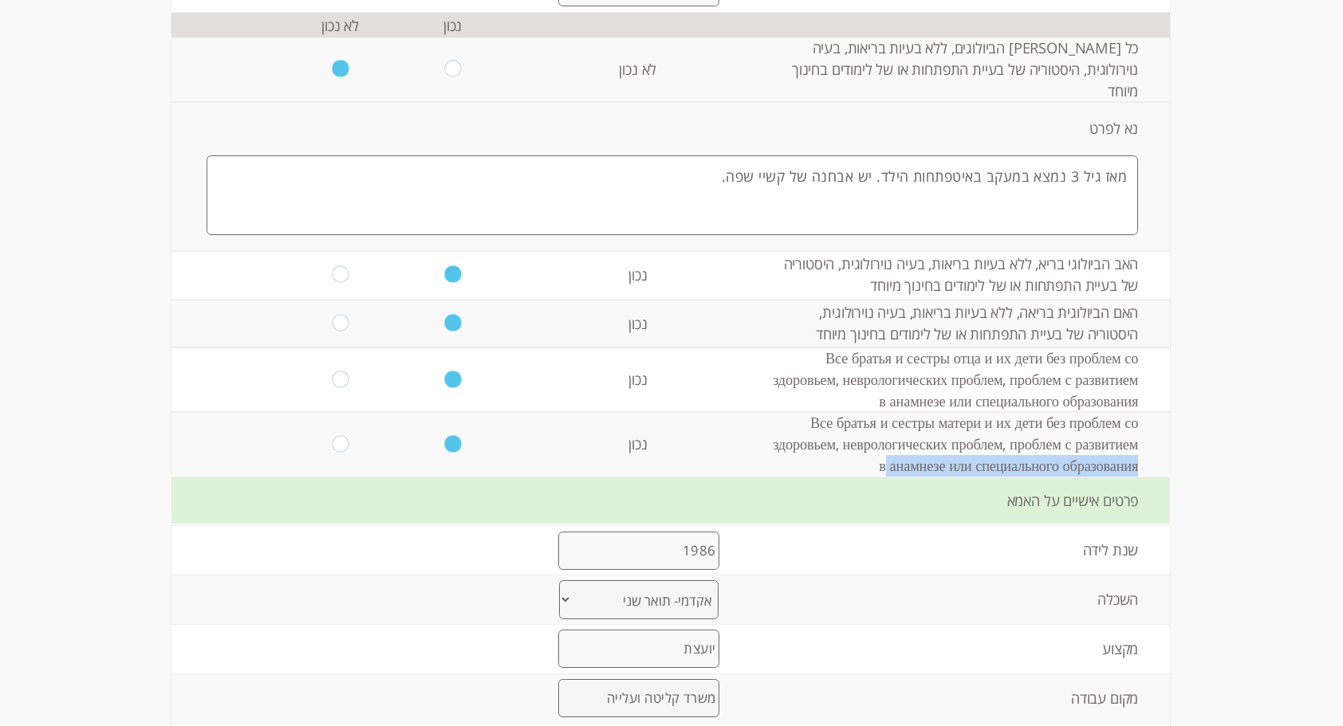
drag, startPoint x: 714, startPoint y: 419, endPoint x: 763, endPoint y: 431, distance: 50.3
click at [763, 431] on tr "‎Все братья и сестры матери и их дети без проблем со здоровьем, неврологических…" at bounding box center [670, 444] width 998 height 65
drag, startPoint x: 763, startPoint y: 431, endPoint x: 950, endPoint y: 415, distance: 188.1
click at [950, 415] on td "‎Все братья и сестры матери и их дети без проблем со здоровьем, неврологических…" at bounding box center [968, 444] width 403 height 65
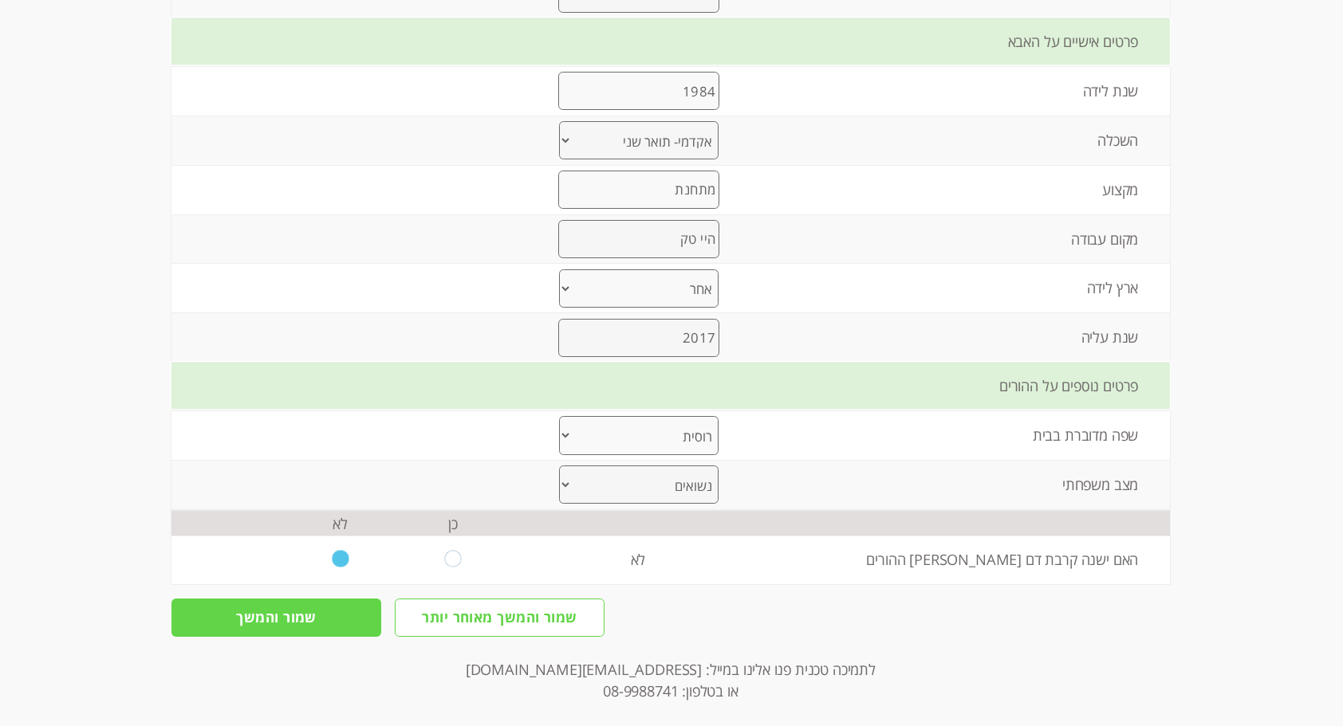
scroll to position [1266, 0]
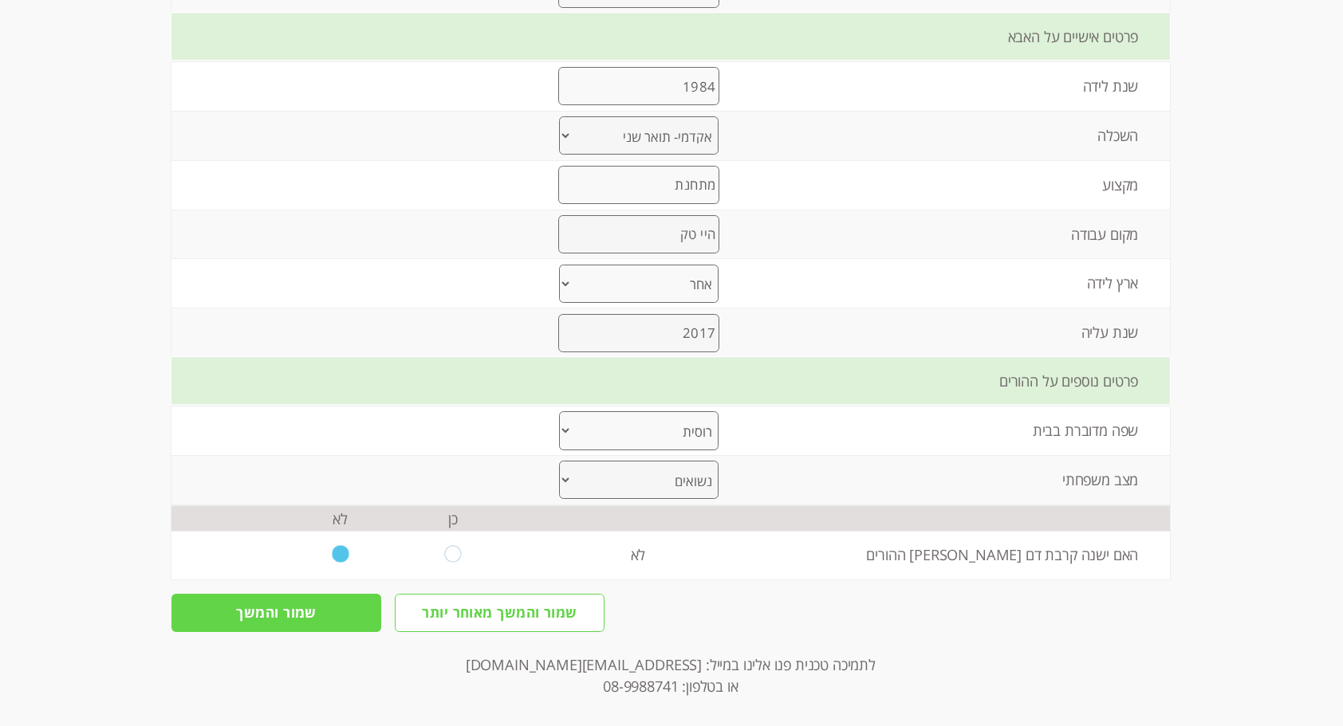
click at [286, 606] on input "שמור והמשך" at bounding box center [276, 613] width 210 height 38
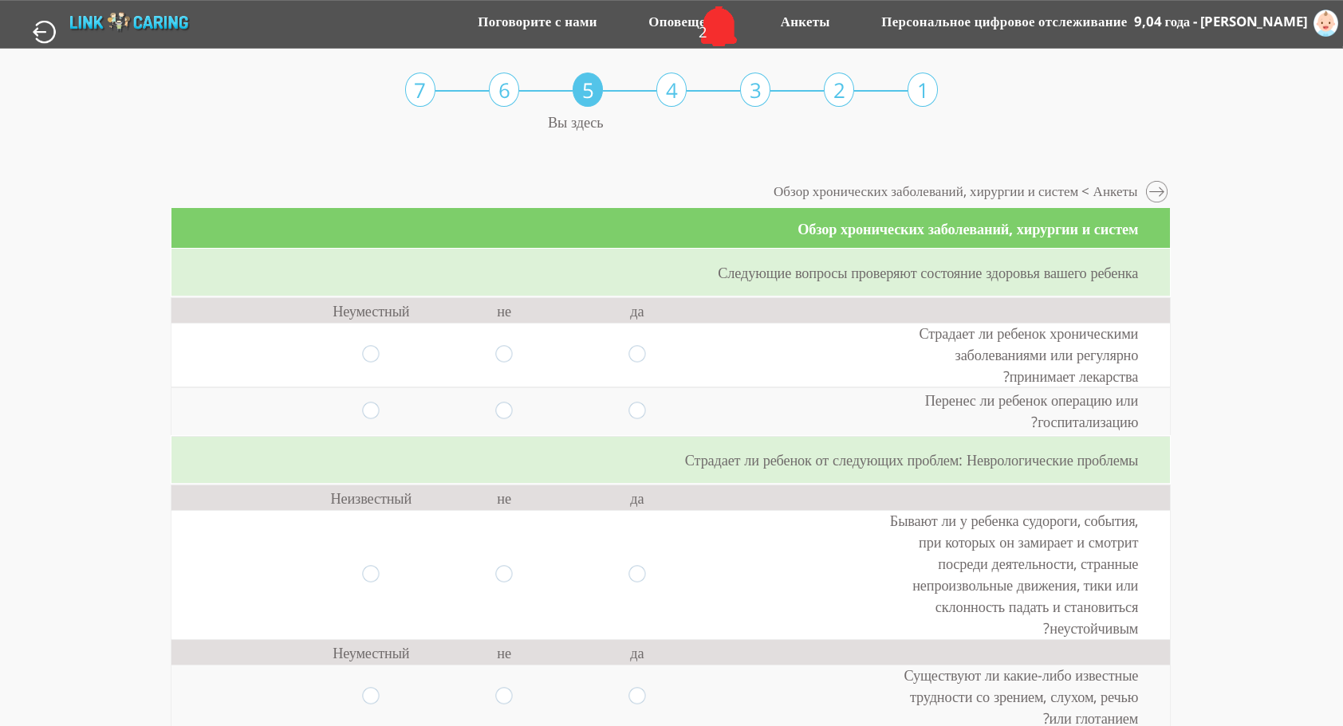
click at [495, 357] on input "radio" at bounding box center [503, 355] width 17 height 18
radio input "true"
click at [495, 408] on input "radio" at bounding box center [503, 412] width 17 height 18
radio input "true"
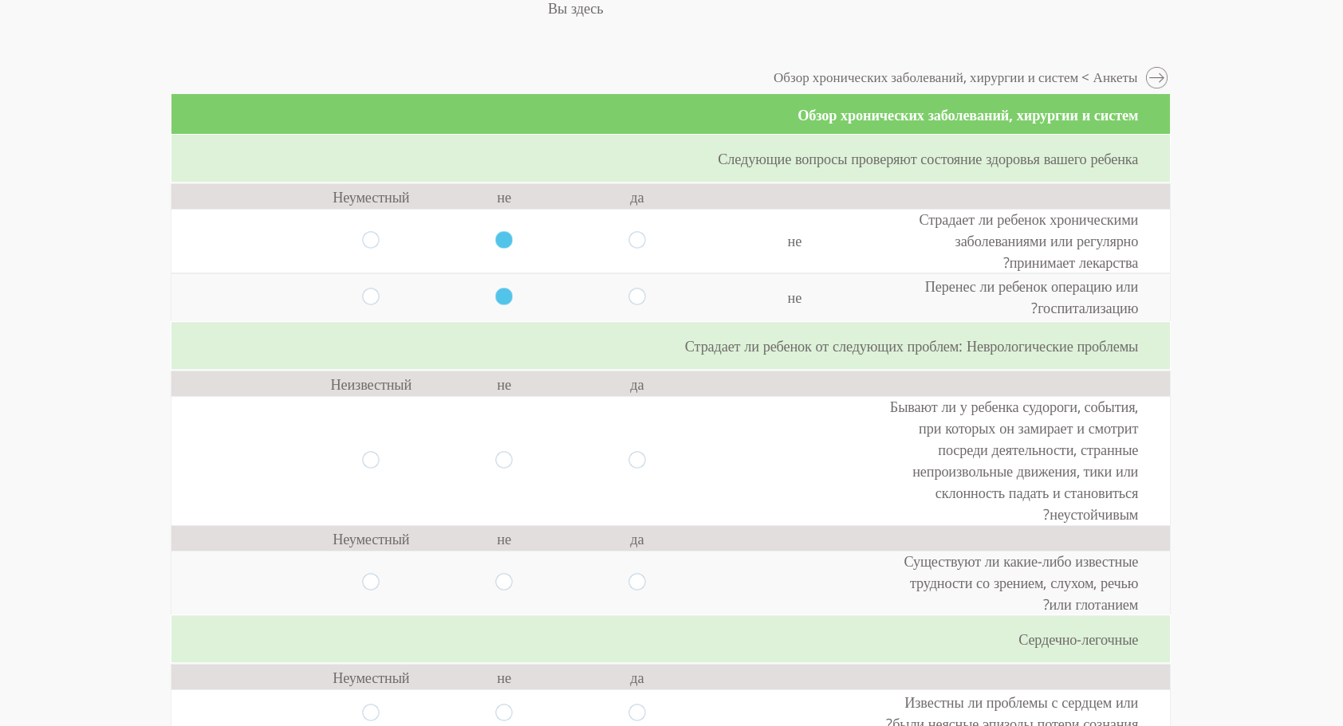
scroll to position [136, 0]
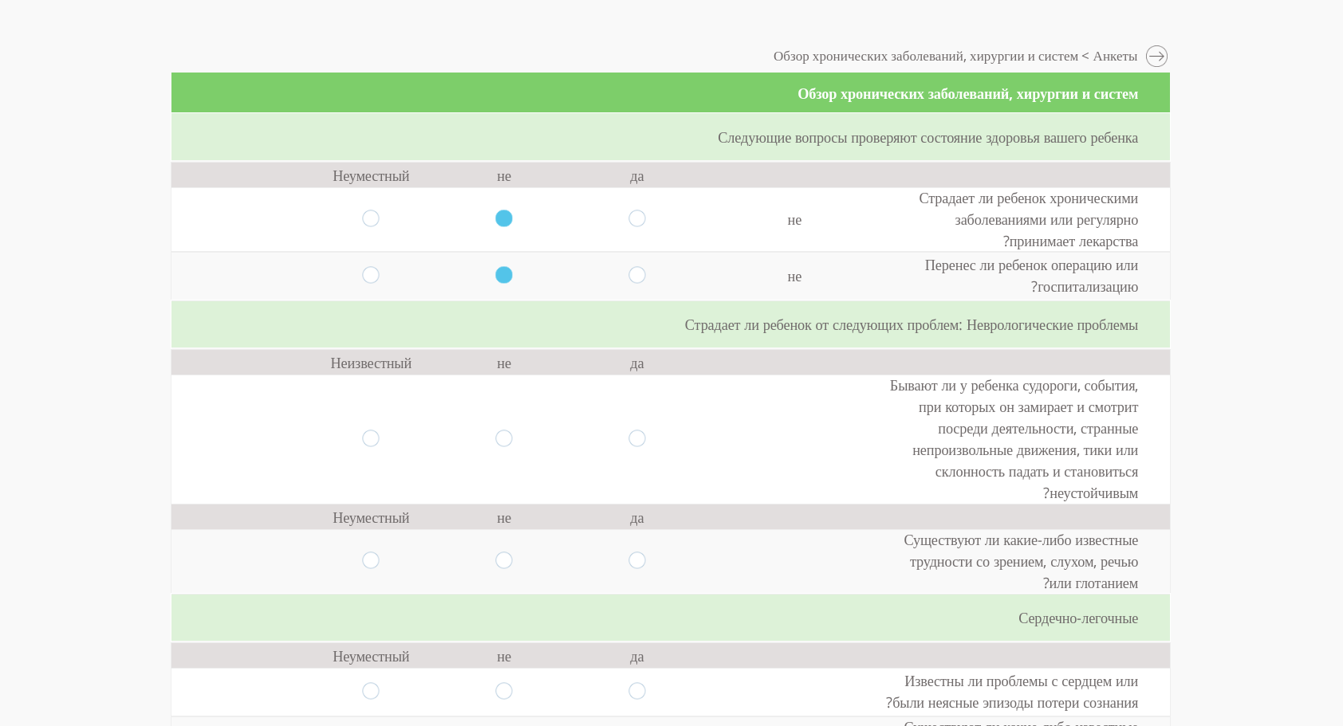
click at [496, 443] on input "radio" at bounding box center [503, 439] width 17 height 18
radio input "true"
click at [496, 443] on input "radio" at bounding box center [503, 439] width 17 height 18
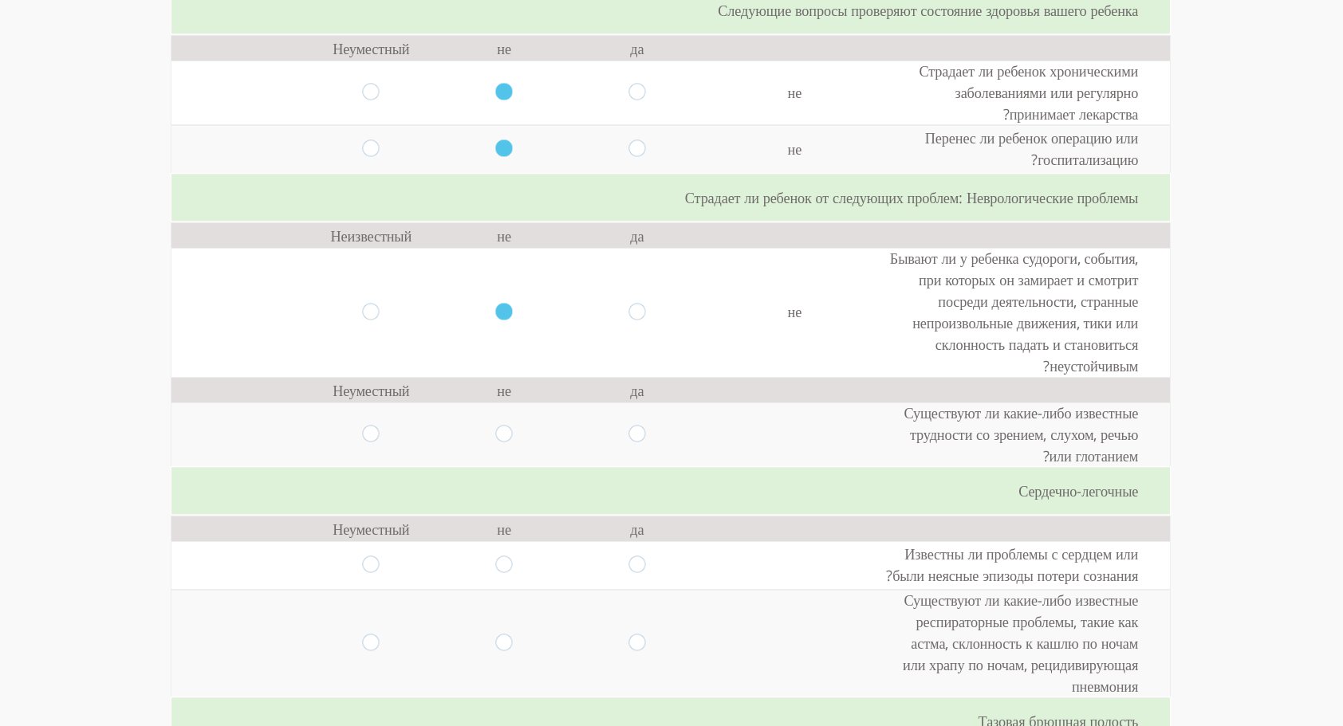
scroll to position [263, 0]
click at [499, 437] on input "radio" at bounding box center [503, 434] width 17 height 18
radio input "true"
click at [499, 437] on input "radio" at bounding box center [503, 434] width 17 height 18
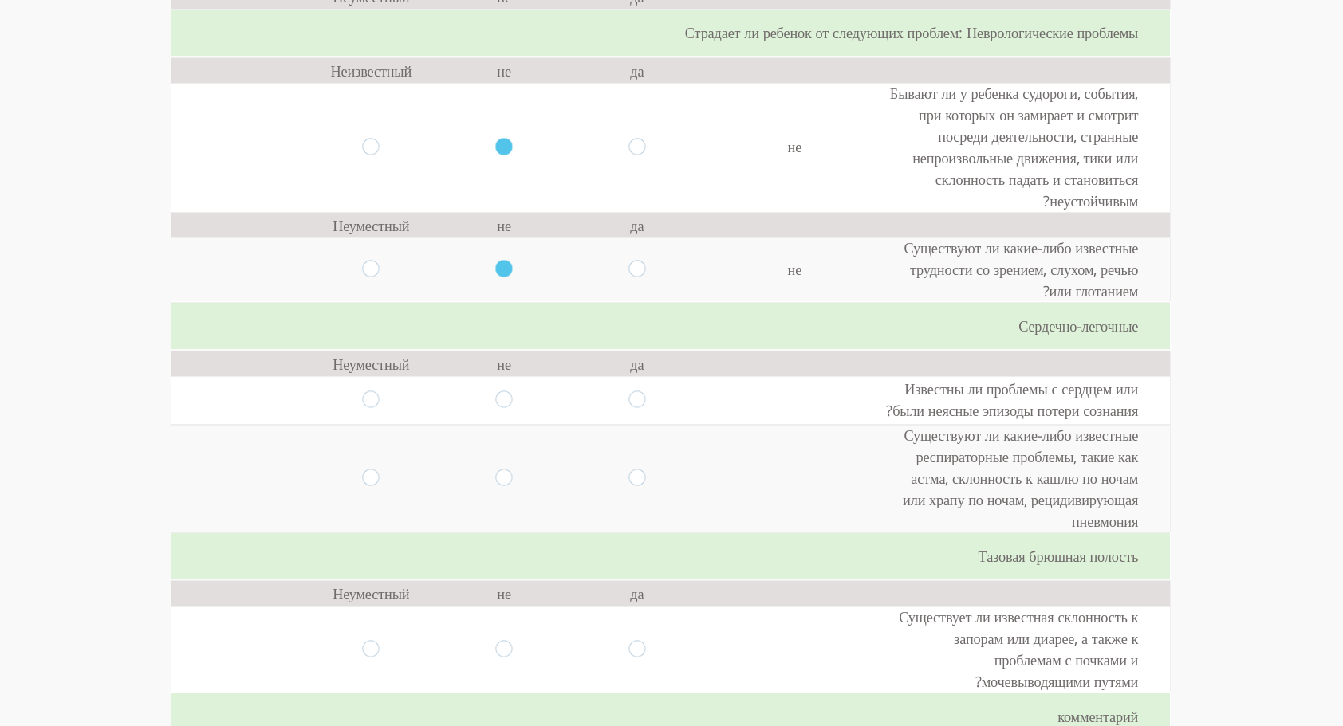
scroll to position [433, 0]
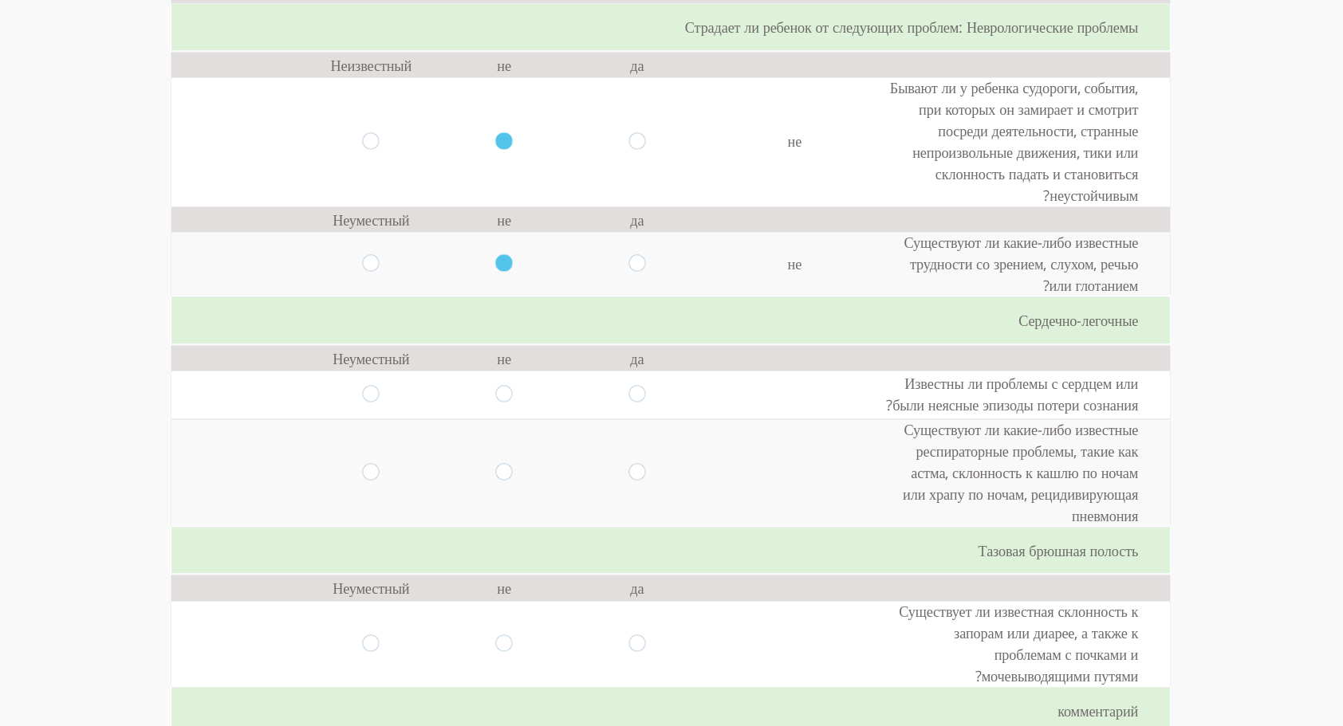
click at [504, 390] on td at bounding box center [504, 395] width 133 height 49
click at [500, 394] on input "radio" at bounding box center [503, 395] width 17 height 18
radio input "true"
click at [495, 472] on input "radio" at bounding box center [503, 473] width 17 height 18
radio input "true"
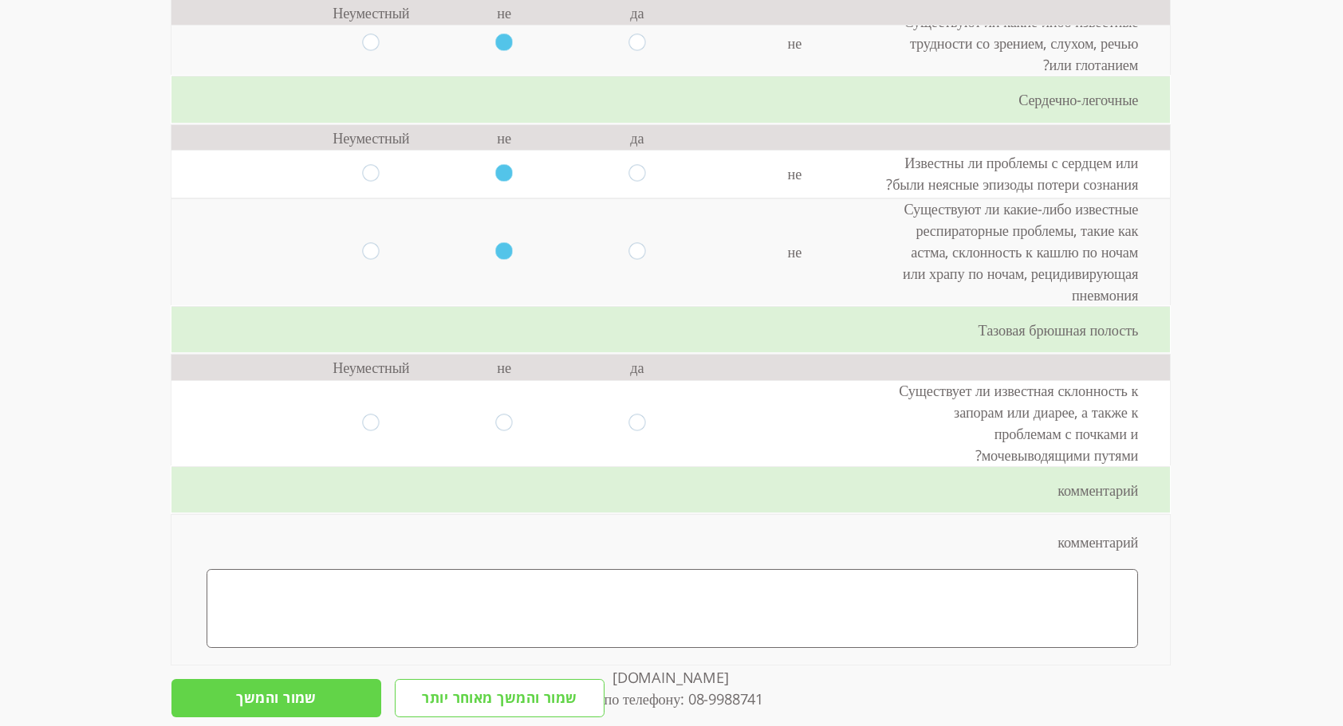
scroll to position [660, 0]
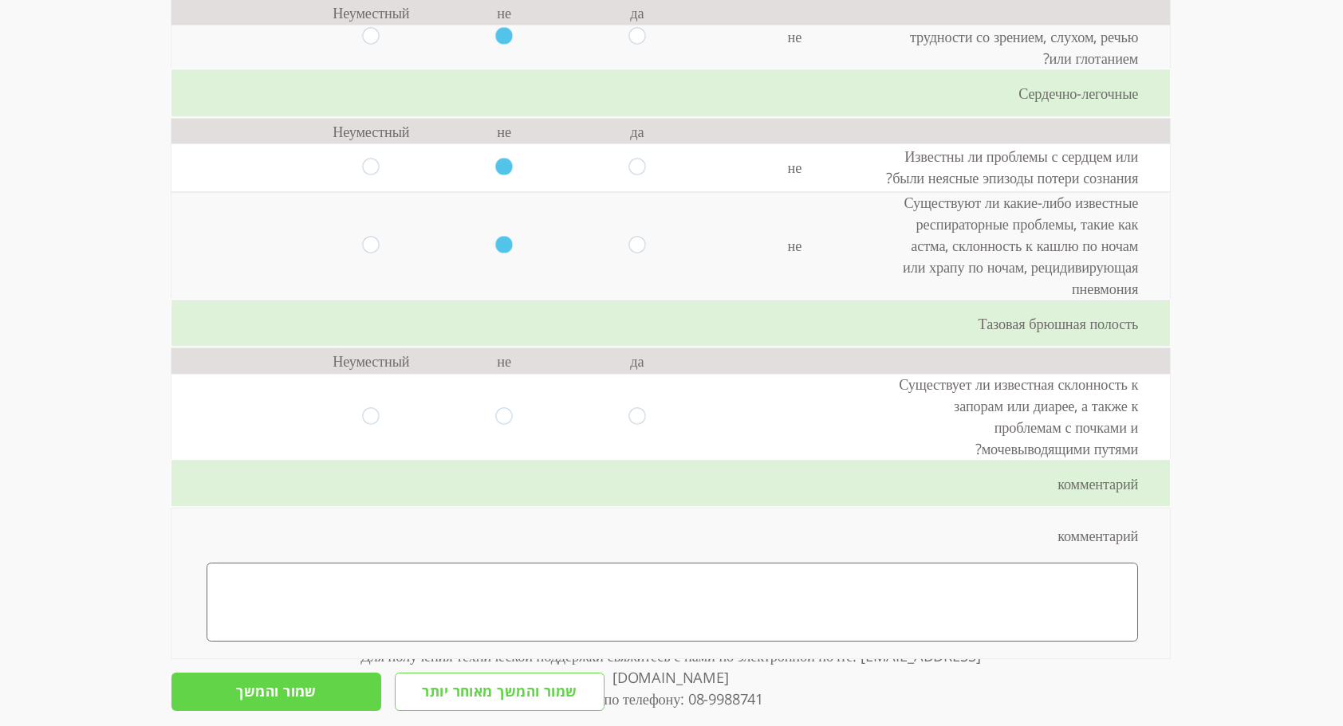
click at [495, 407] on input "radio" at bounding box center [503, 416] width 17 height 18
radio input "true"
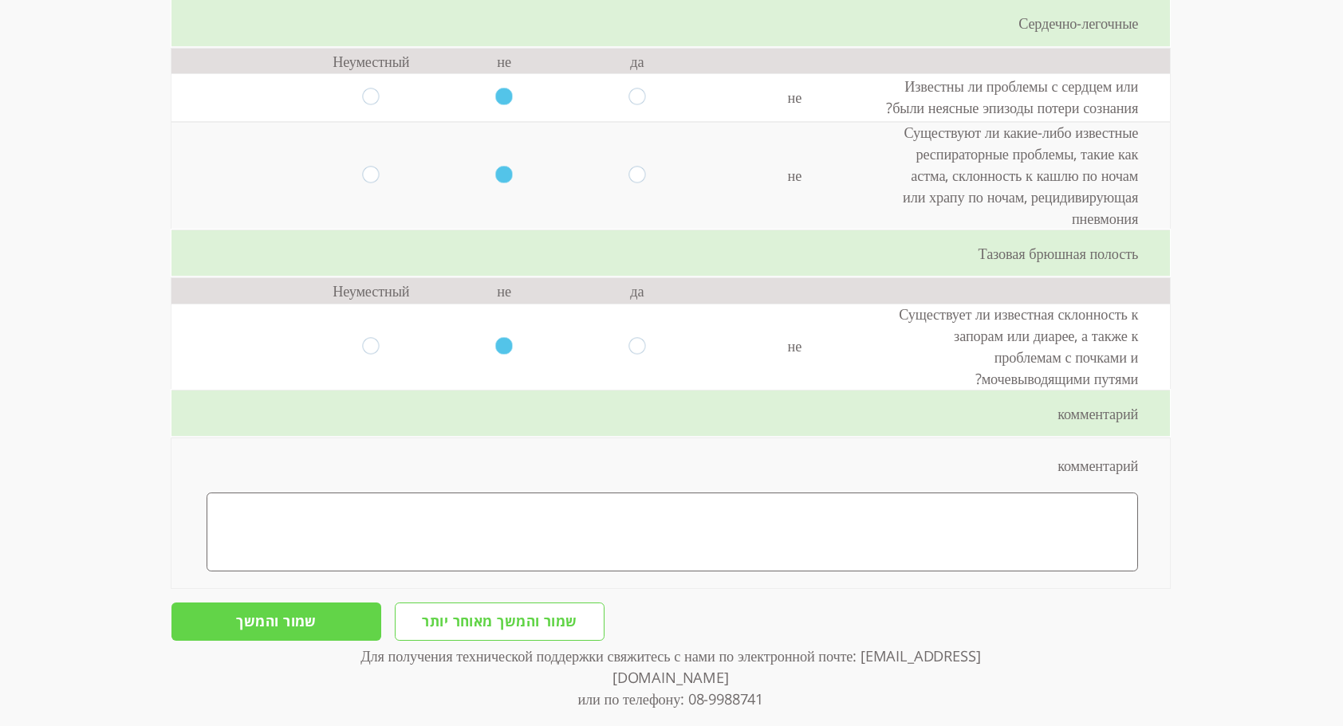
click at [316, 603] on input "שמור והמשך" at bounding box center [276, 622] width 210 height 38
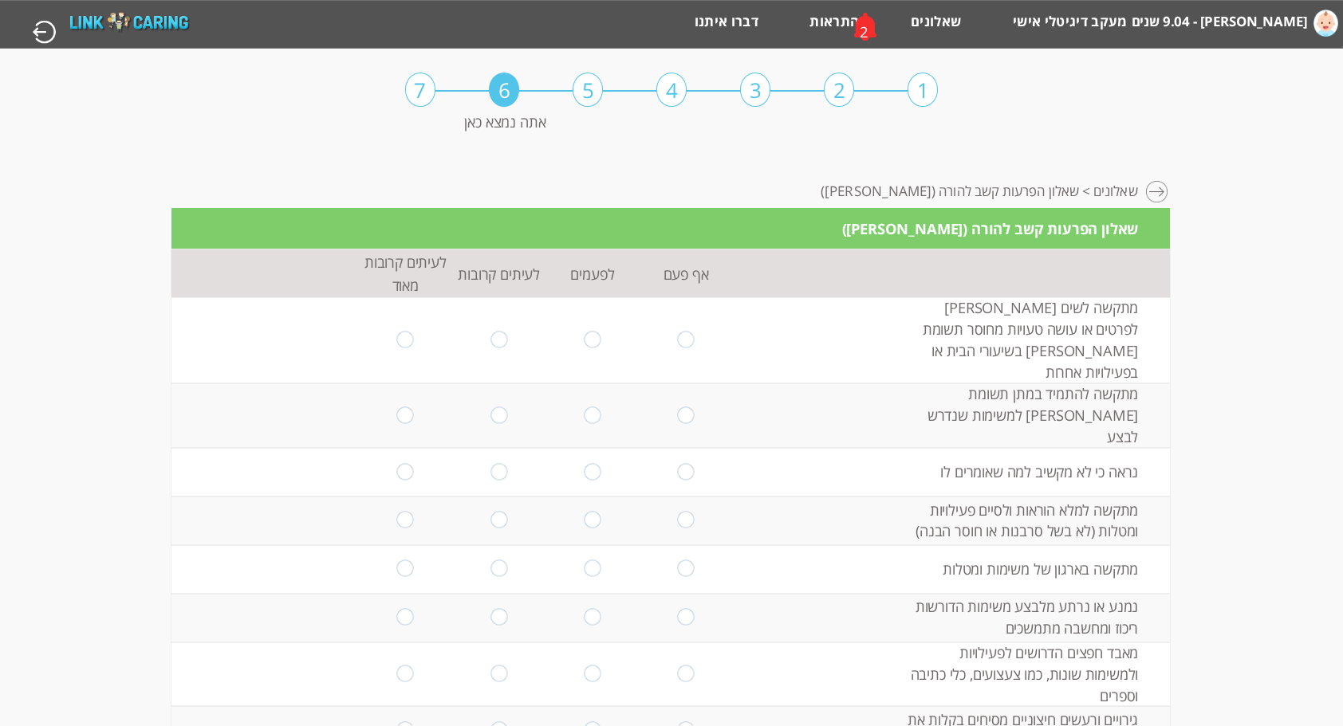
click at [1089, 316] on td "מתקשה לשים [PERSON_NAME] לפרטים או עושה טעויות מחוסר תשומת [PERSON_NAME] בשיעור…" at bounding box center [1036, 340] width 266 height 86
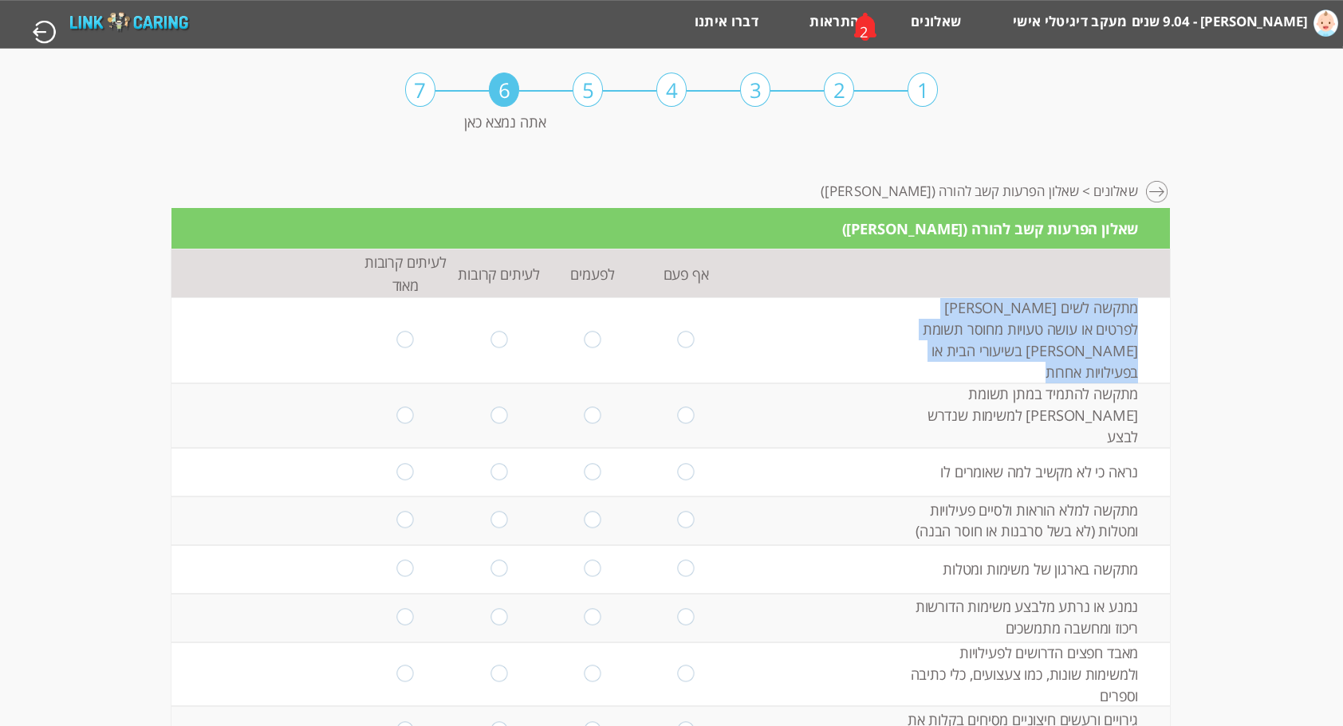
click at [1089, 316] on td "מתקשה לשים [PERSON_NAME] לפרטים או עושה טעויות מחוסר תשומת [PERSON_NAME] בשיעור…" at bounding box center [1036, 340] width 266 height 86
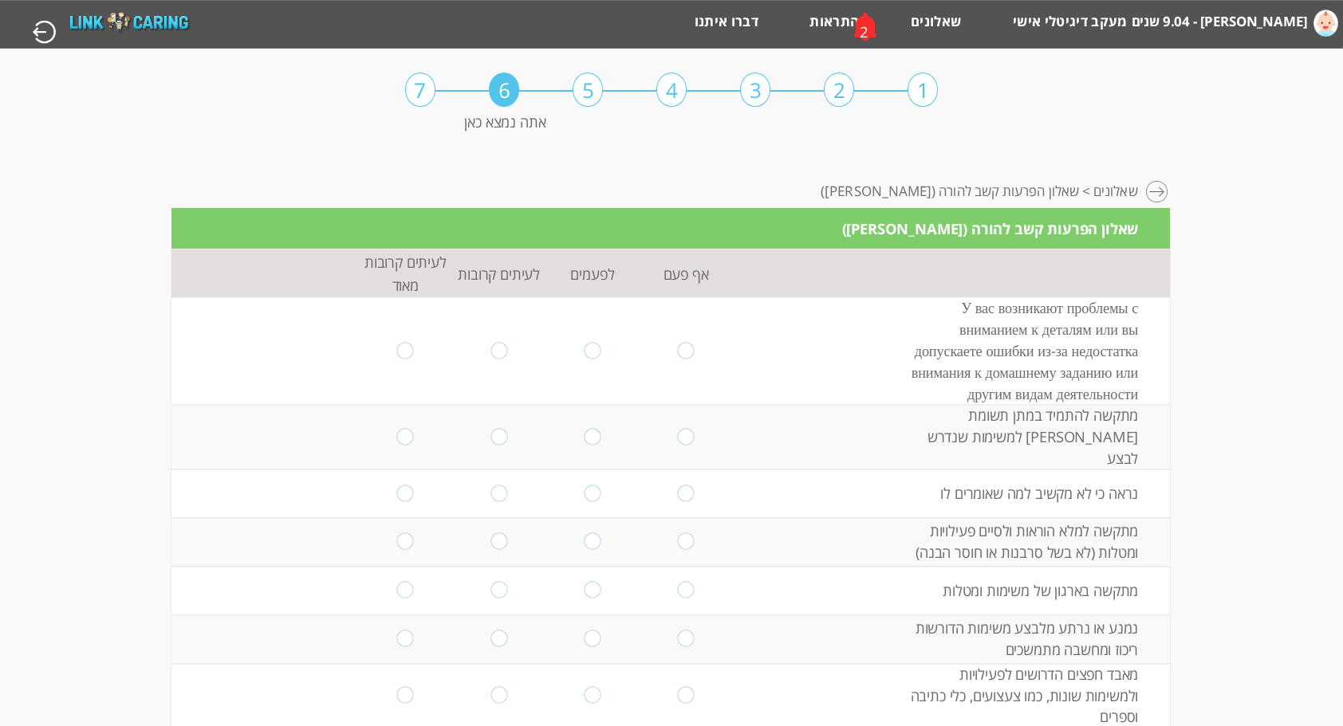
drag, startPoint x: 1034, startPoint y: 346, endPoint x: 831, endPoint y: 329, distance: 204.0
click at [831, 329] on td at bounding box center [818, 351] width 171 height 108
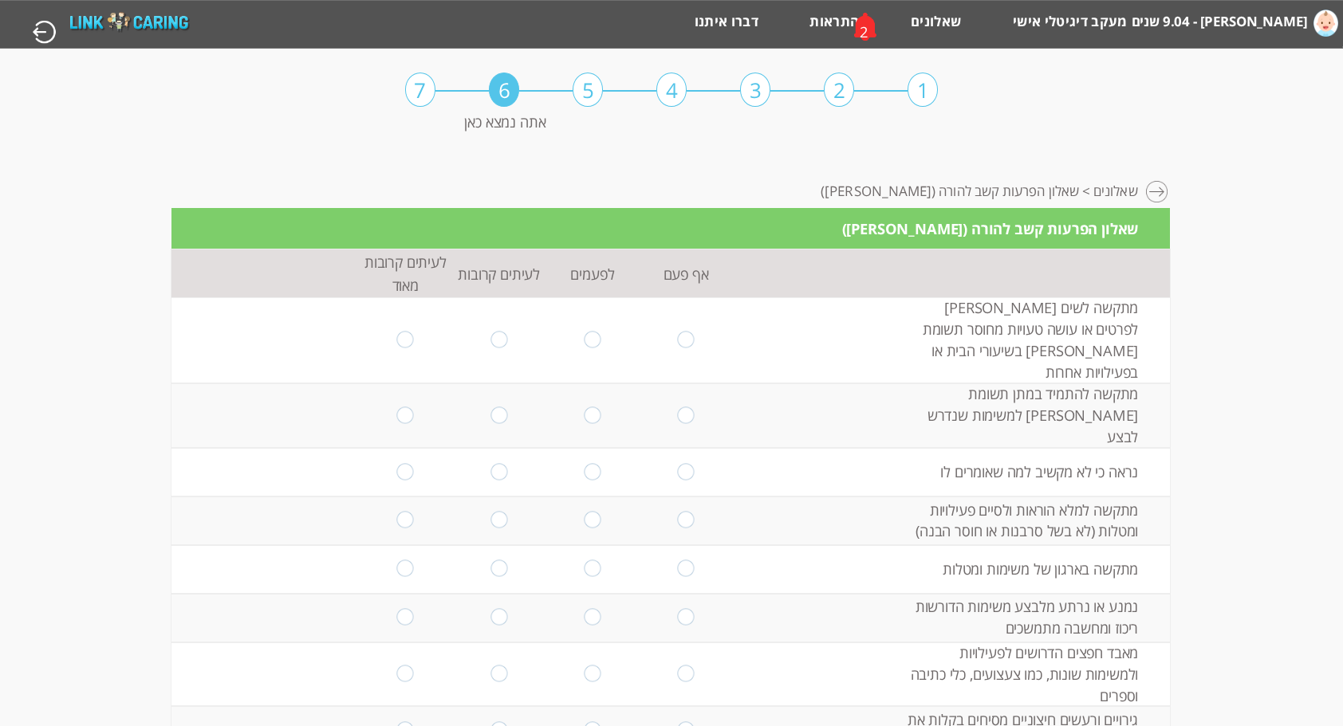
click at [1053, 301] on td "מתקשה לשים [PERSON_NAME] לפרטים או עושה טעויות מחוסר תשומת [PERSON_NAME] בשיעור…" at bounding box center [1036, 340] width 266 height 86
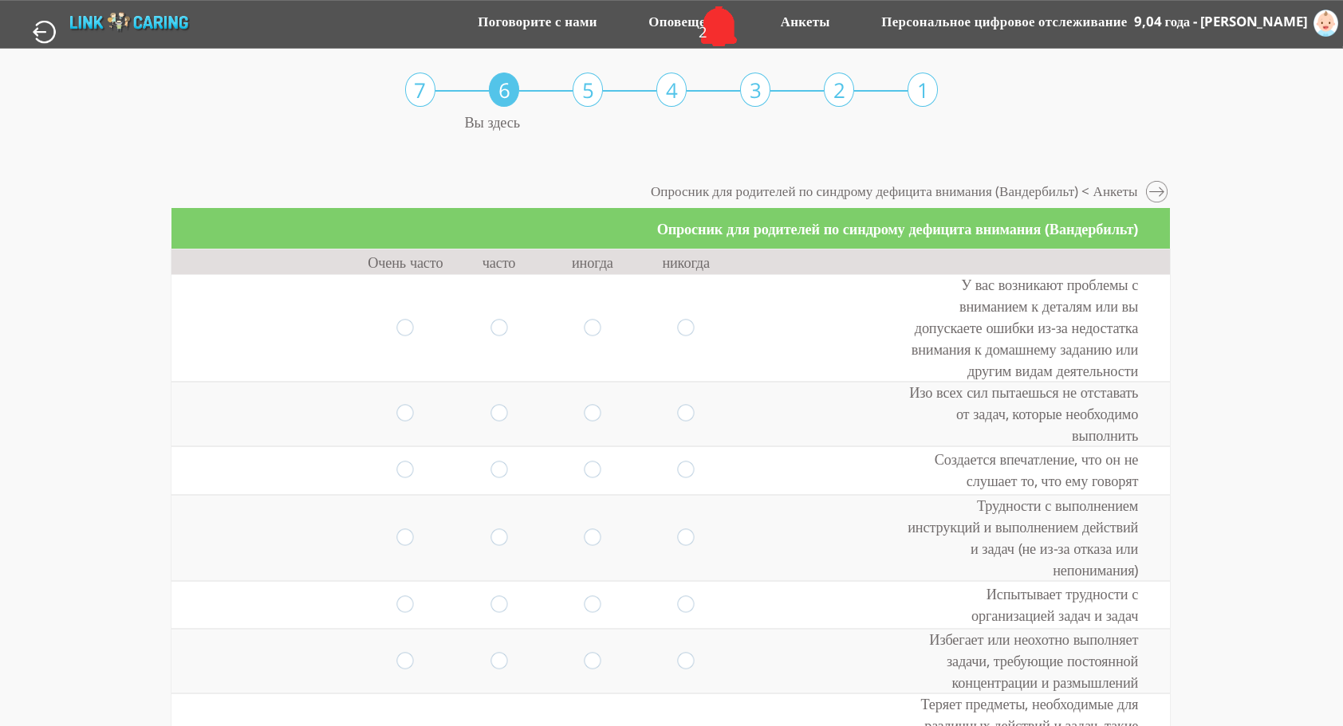
click at [490, 324] on input "radio" at bounding box center [498, 328] width 17 height 18
radio input "true"
click at [397, 331] on input "radio" at bounding box center [405, 328] width 17 height 18
radio input "true"
click at [492, 413] on input "radio" at bounding box center [498, 414] width 17 height 18
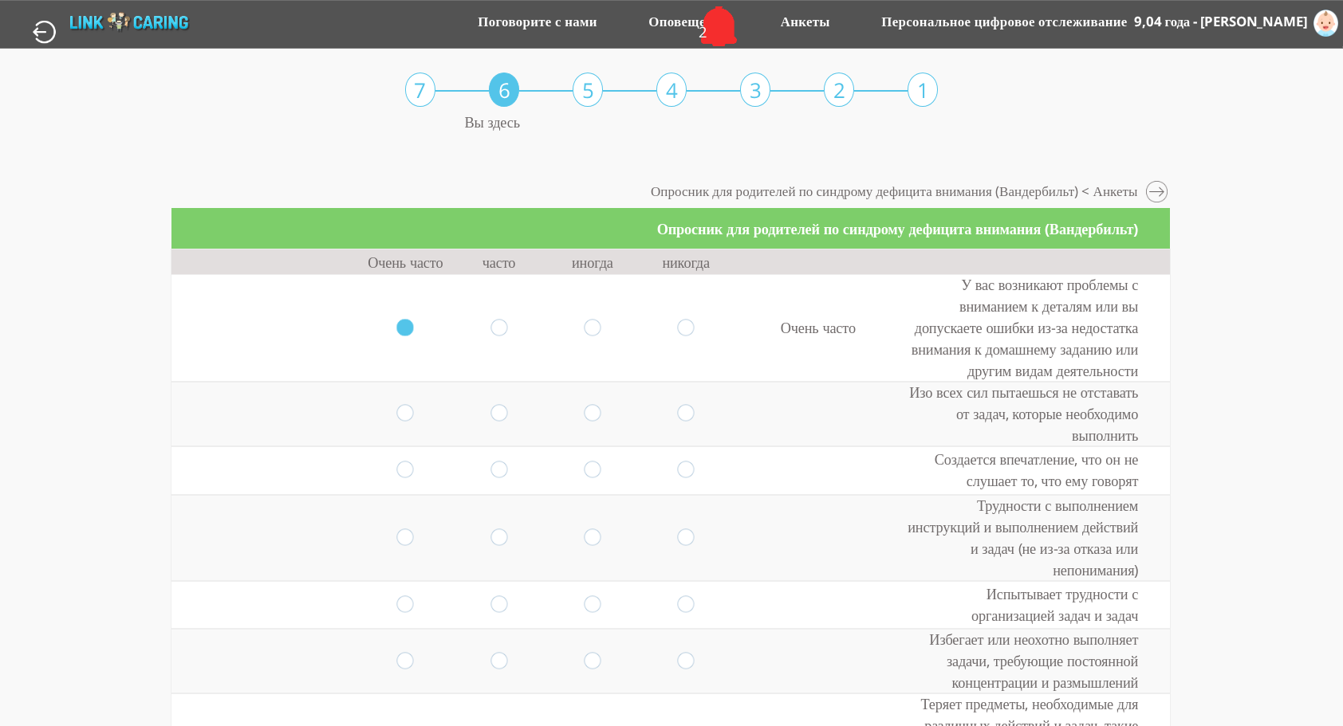
radio input "true"
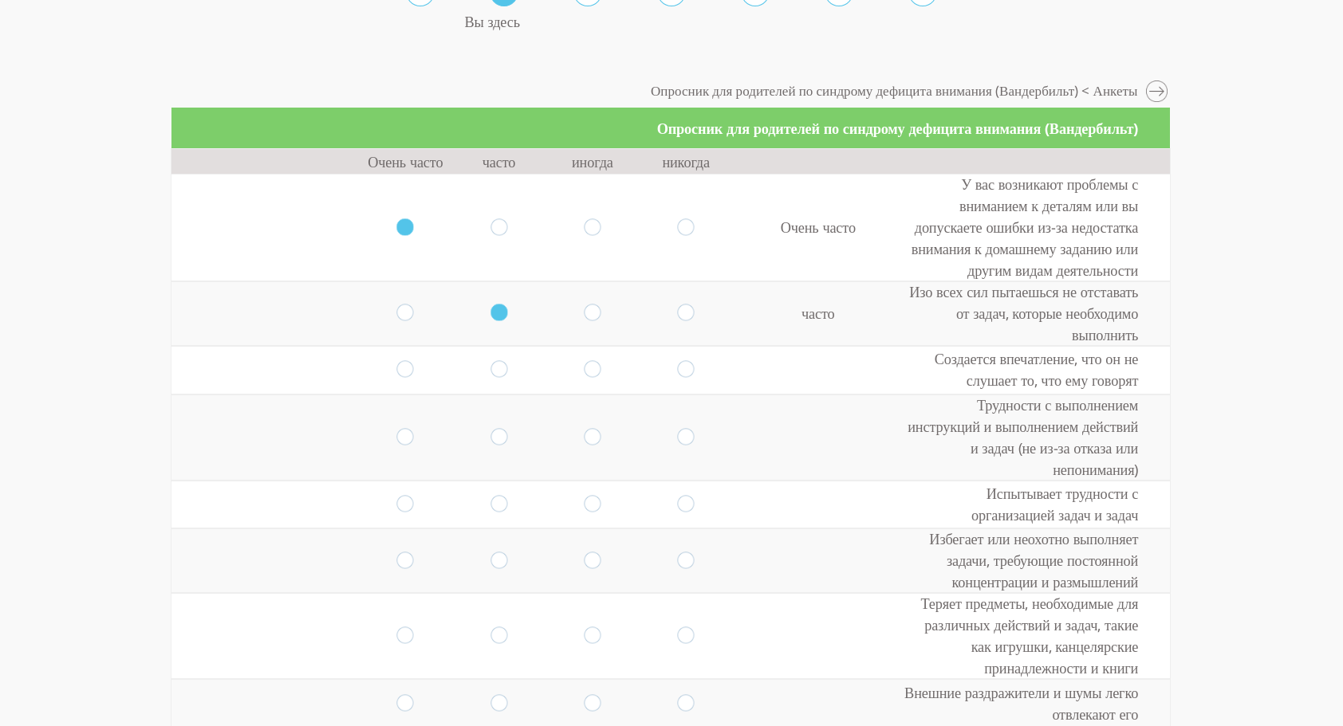
scroll to position [102, 0]
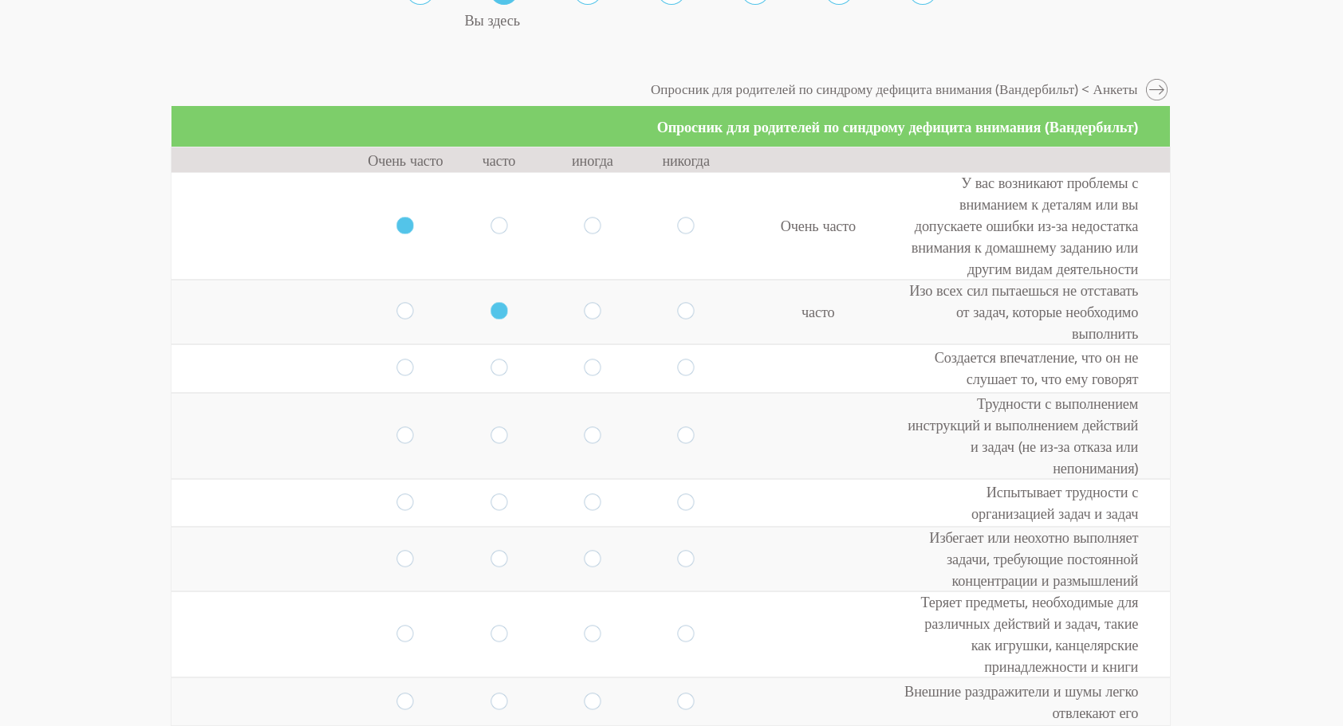
click at [496, 367] on input "radio" at bounding box center [498, 369] width 17 height 18
radio input "true"
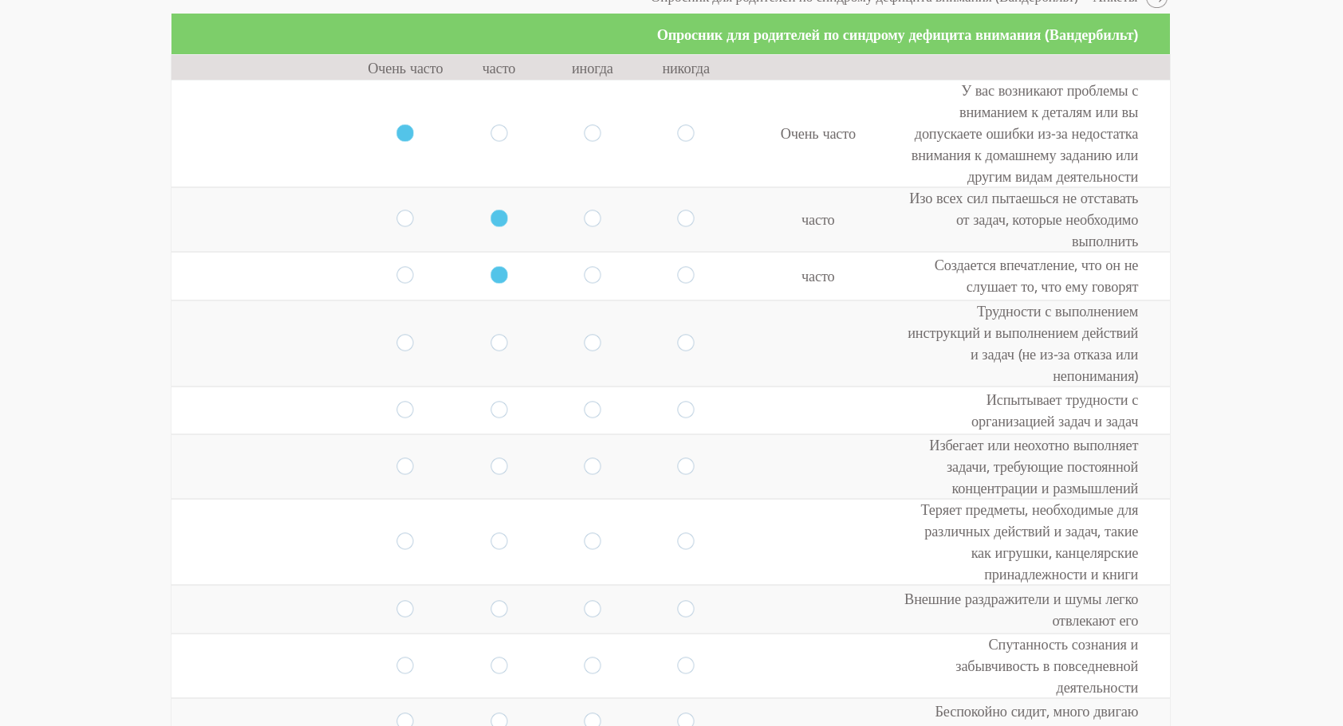
scroll to position [195, 0]
click at [490, 333] on input "radio" at bounding box center [498, 342] width 17 height 18
radio input "true"
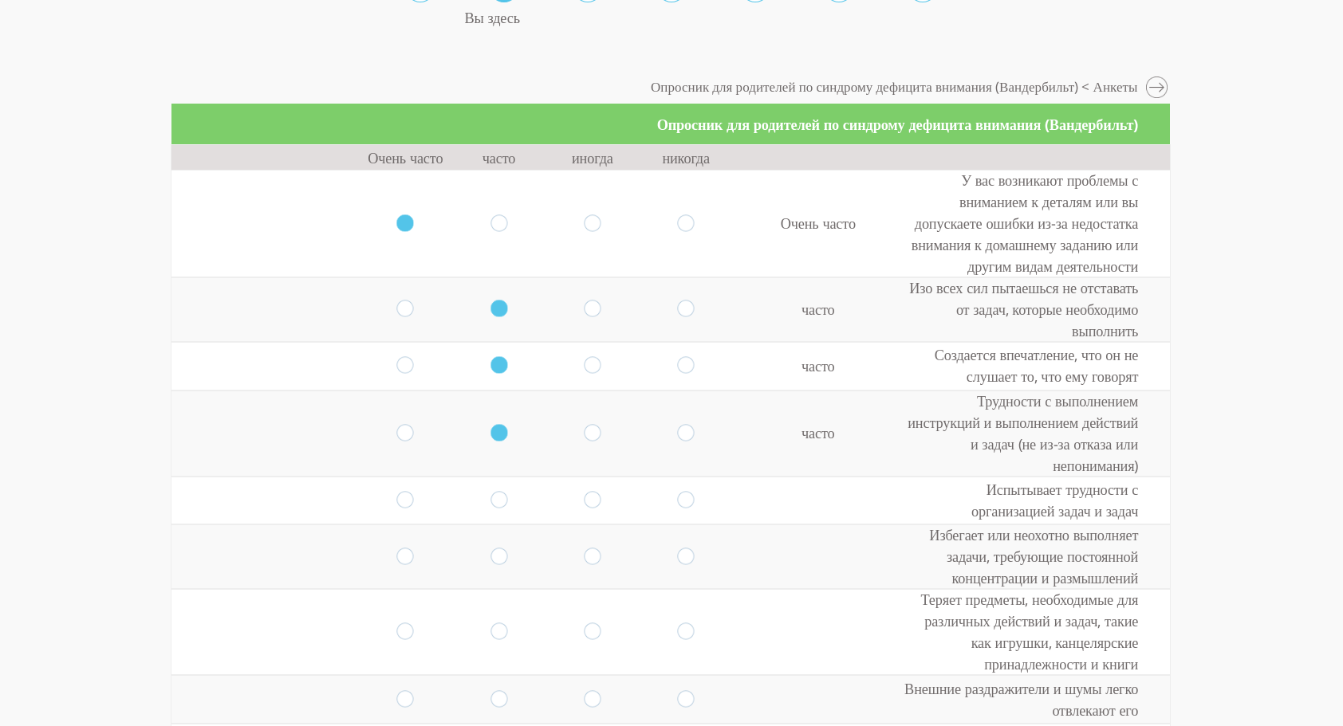
scroll to position [143, 0]
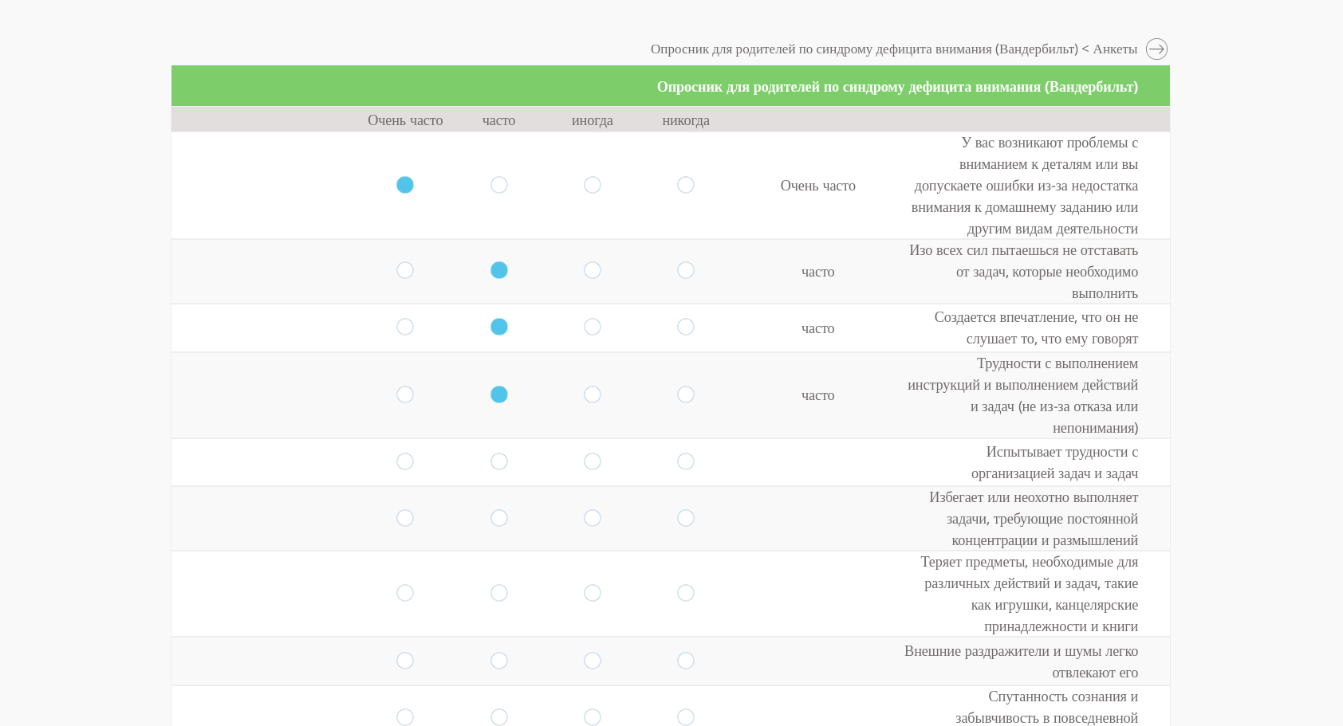
click at [585, 454] on input "radio" at bounding box center [592, 463] width 17 height 18
radio input "true"
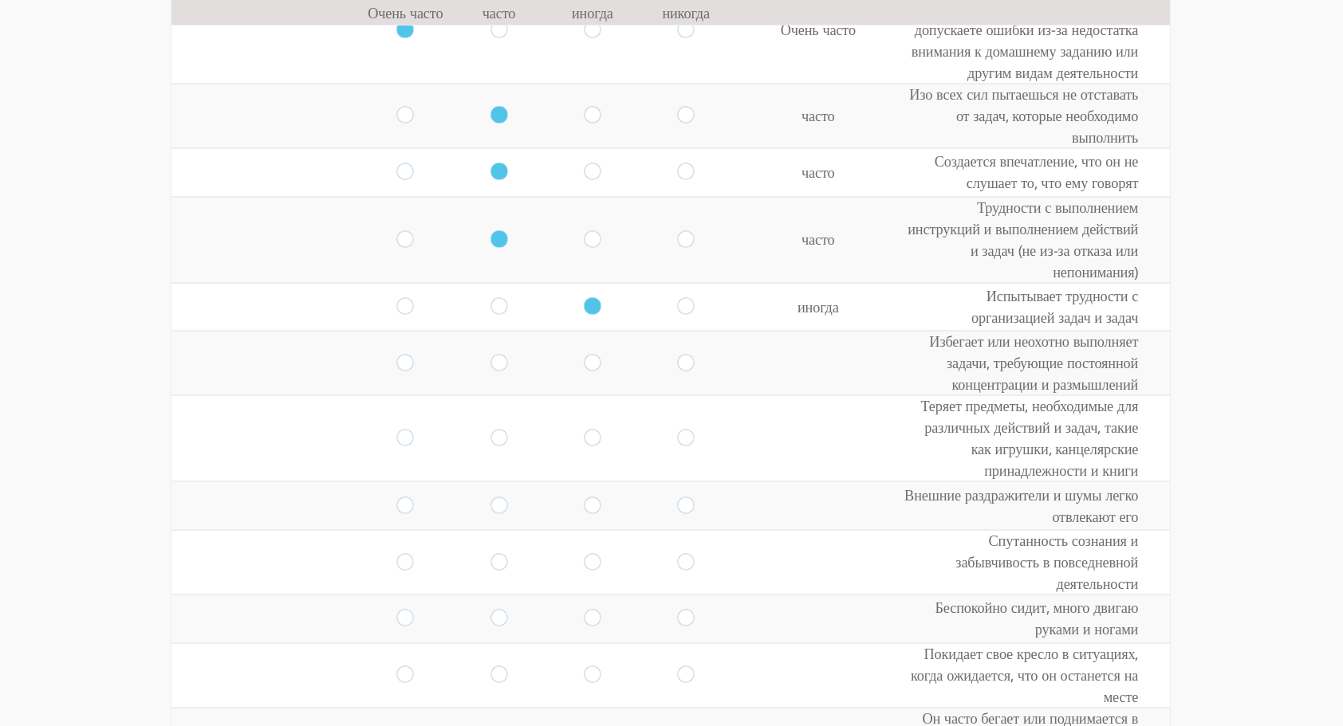
scroll to position [299, 0]
click at [397, 353] on input "radio" at bounding box center [405, 362] width 17 height 18
radio input "true"
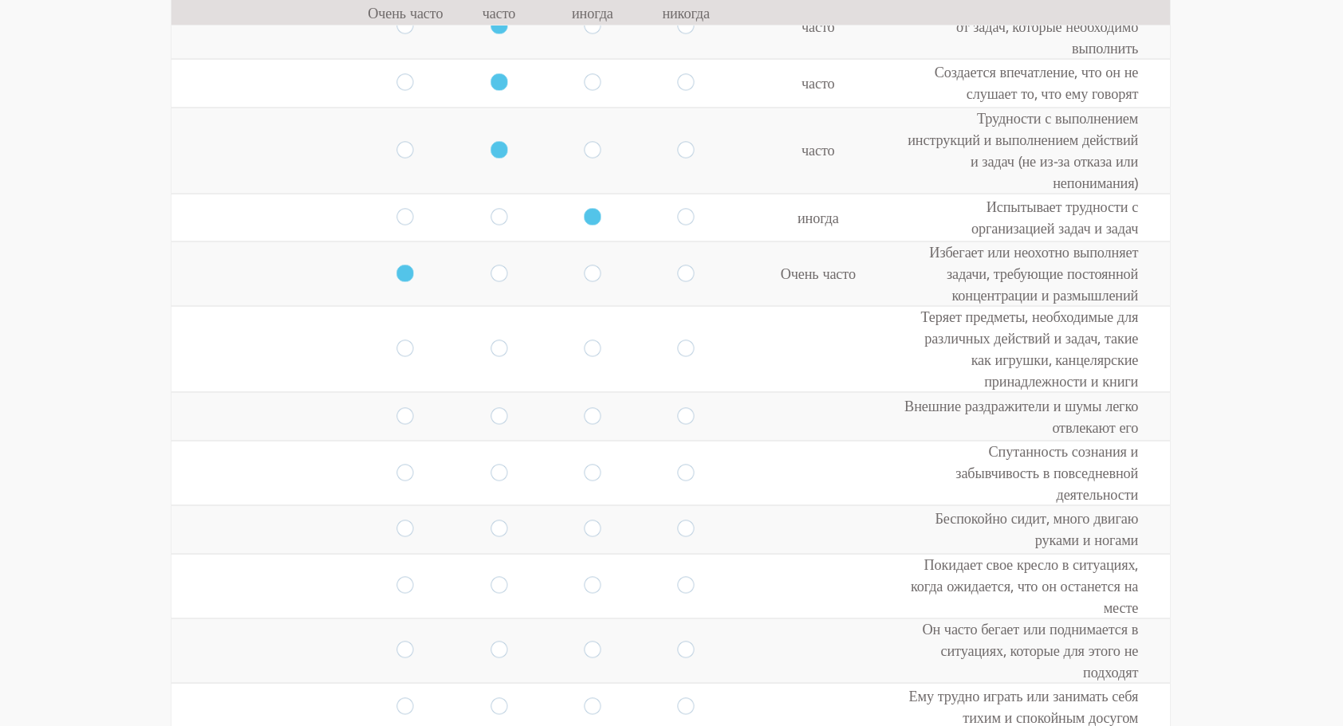
scroll to position [388, 0]
click at [587, 340] on input "radio" at bounding box center [592, 349] width 17 height 18
radio input "true"
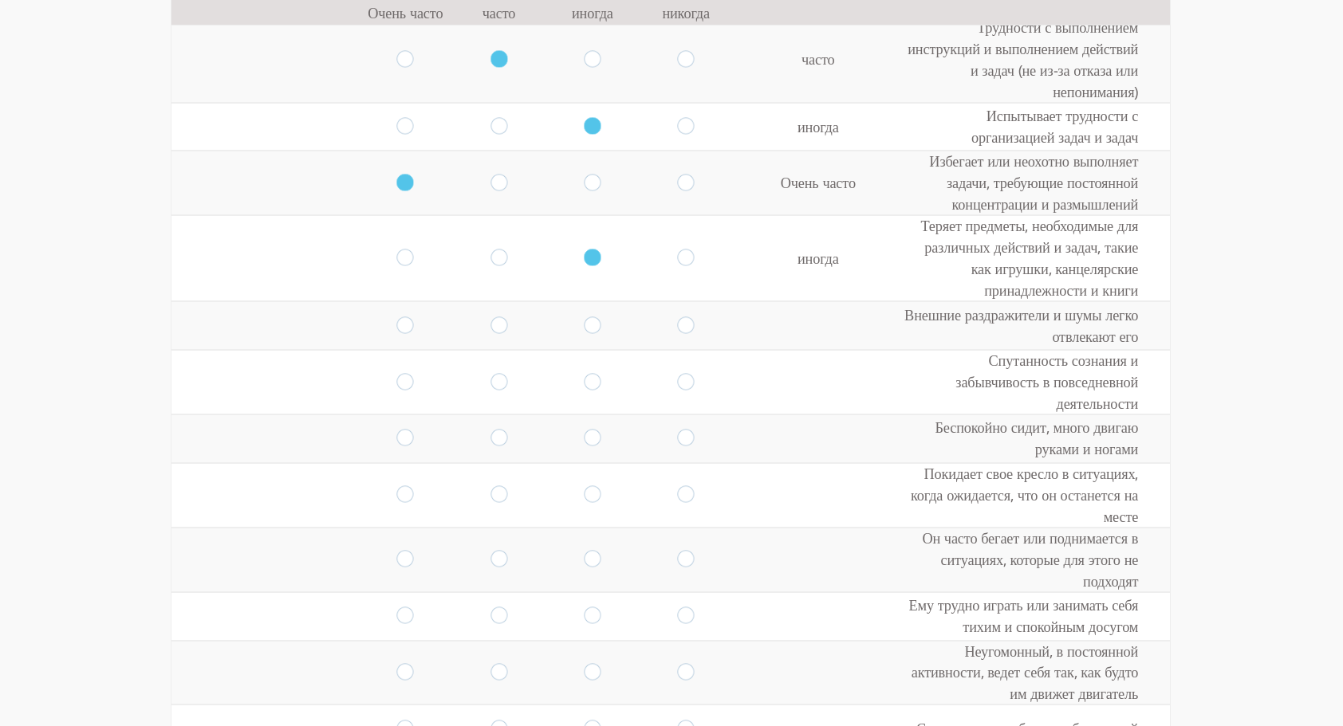
scroll to position [480, 0]
click at [399, 315] on input "radio" at bounding box center [405, 324] width 17 height 18
radio input "true"
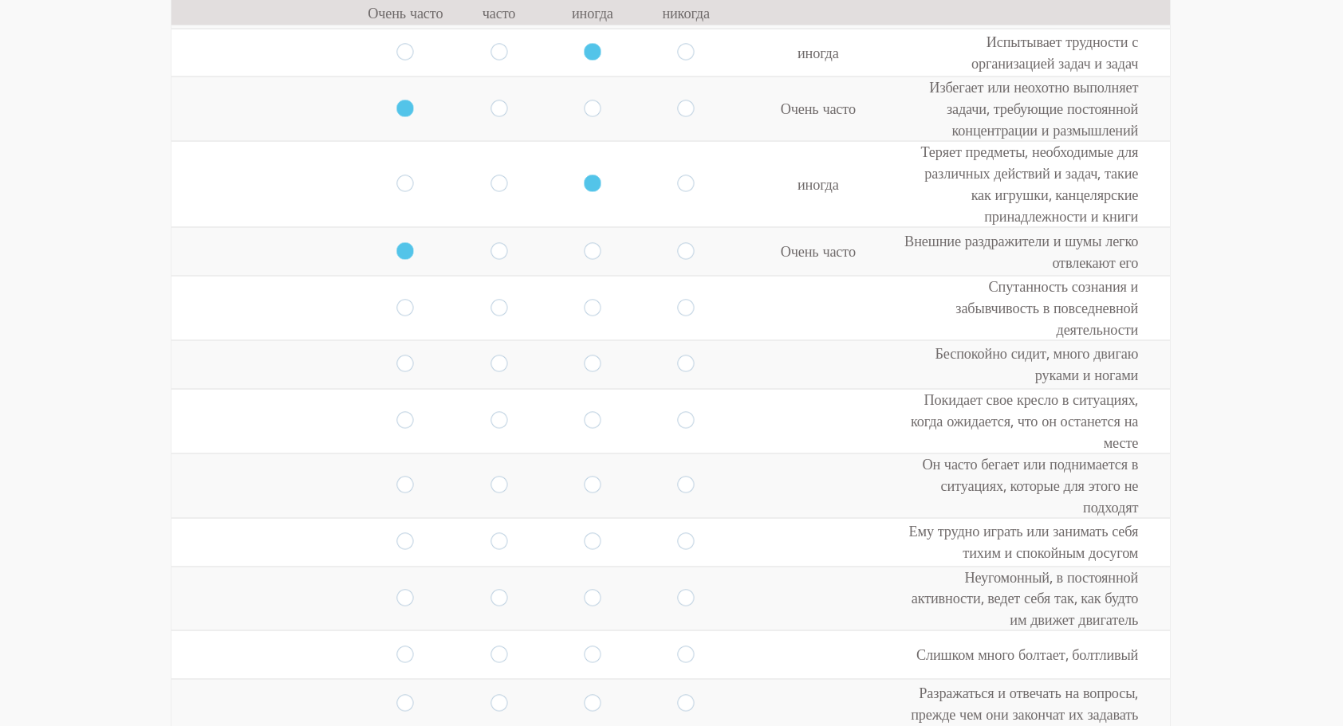
scroll to position [557, 0]
click at [584, 295] on input "radio" at bounding box center [592, 304] width 17 height 18
radio input "true"
click at [490, 352] on input "radio" at bounding box center [498, 361] width 17 height 18
radio input "true"
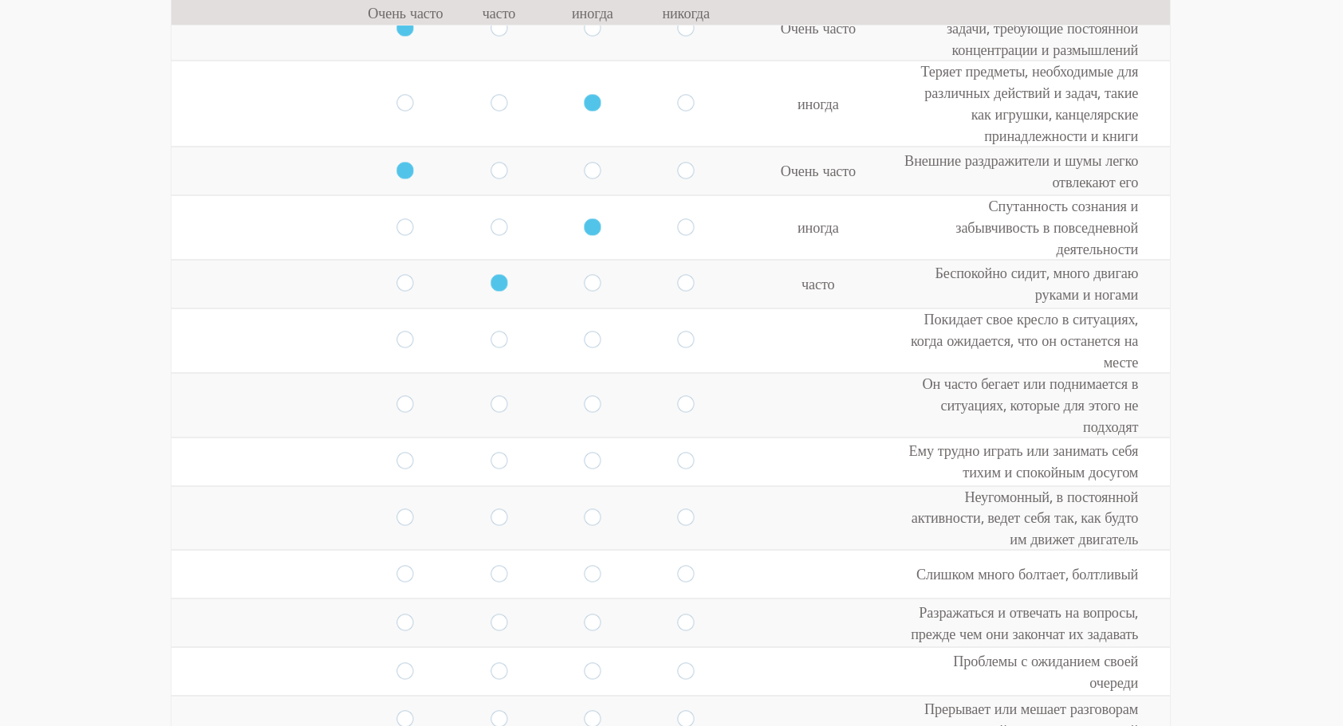
scroll to position [634, 0]
click at [401, 331] on input "radio" at bounding box center [405, 340] width 17 height 18
radio input "true"
click at [490, 331] on input "radio" at bounding box center [498, 340] width 17 height 18
radio input "true"
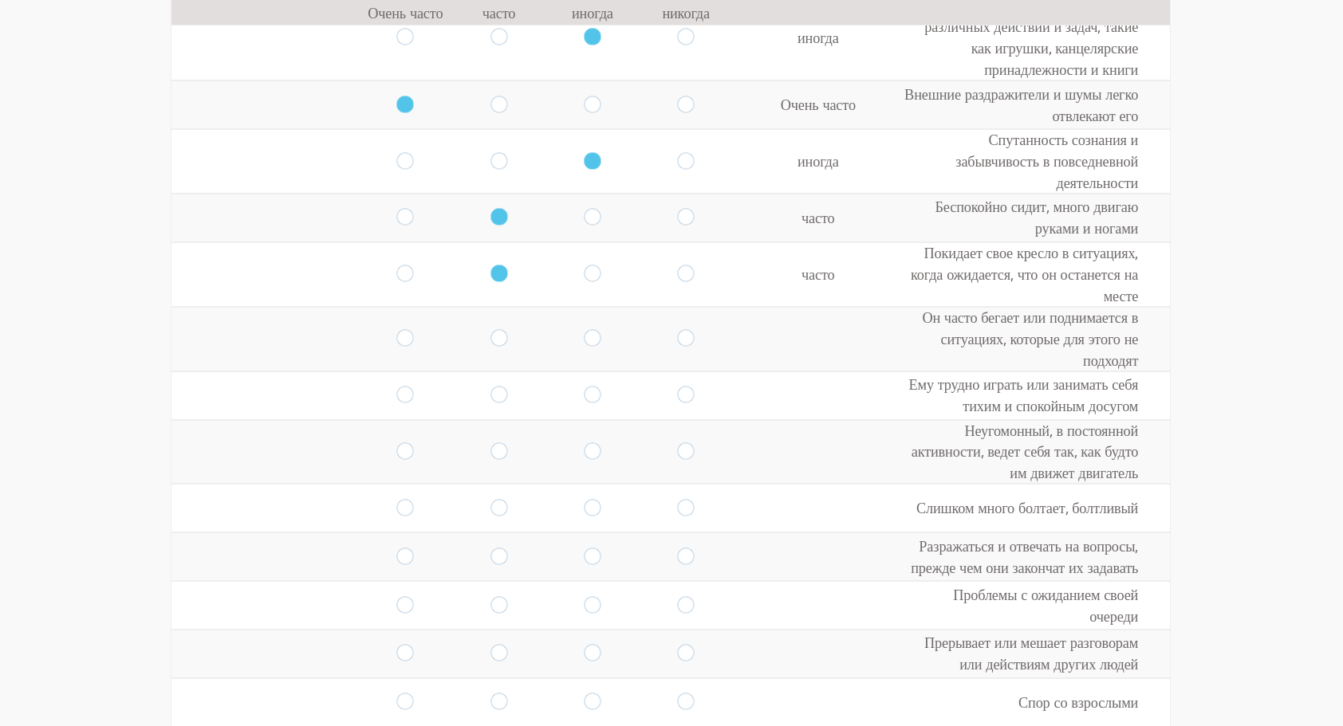
scroll to position [700, 0]
click at [584, 265] on input "radio" at bounding box center [592, 274] width 17 height 18
radio input "true"
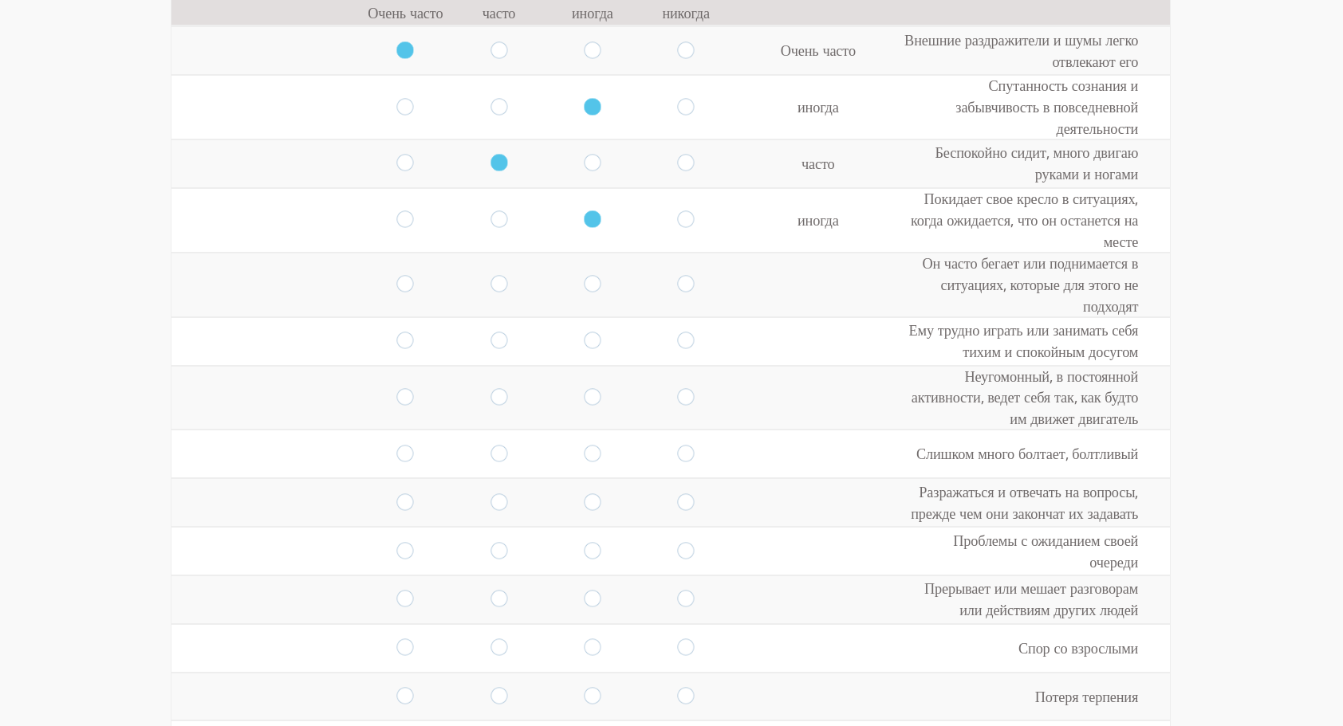
scroll to position [765, 0]
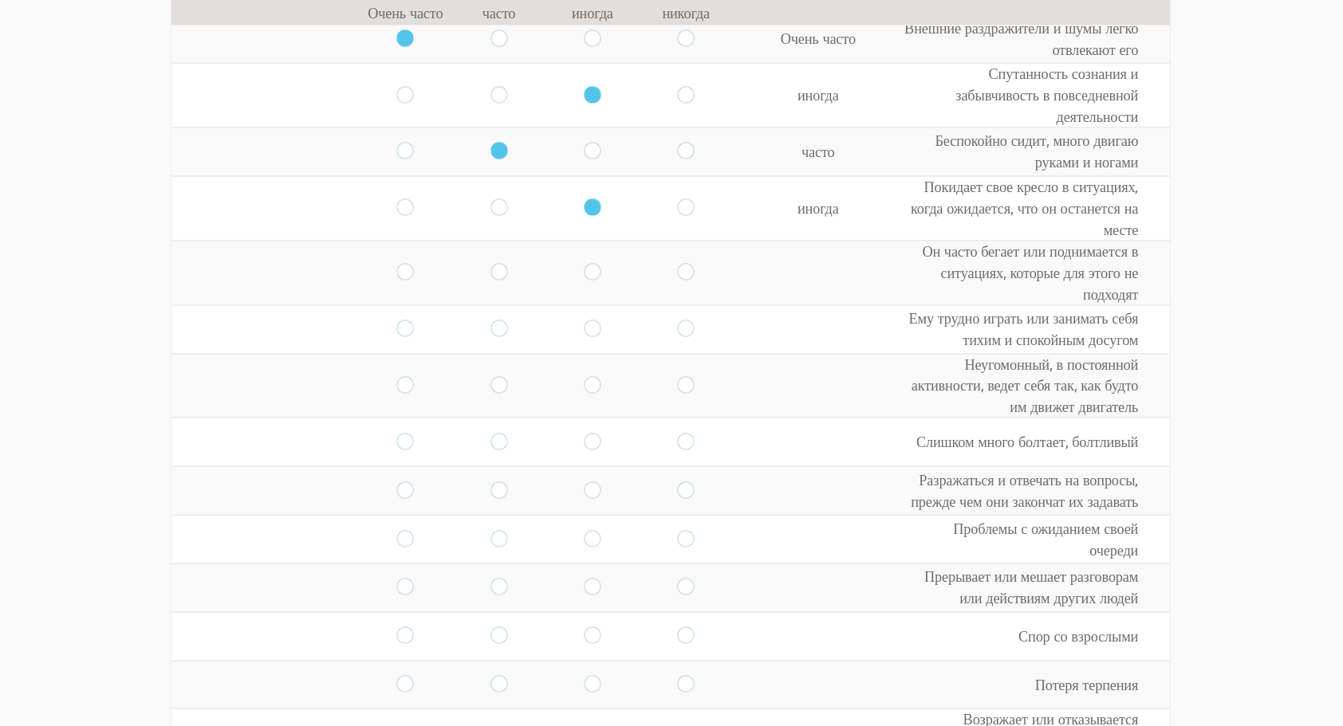
click at [490, 264] on input "radio" at bounding box center [498, 273] width 17 height 18
radio input "true"
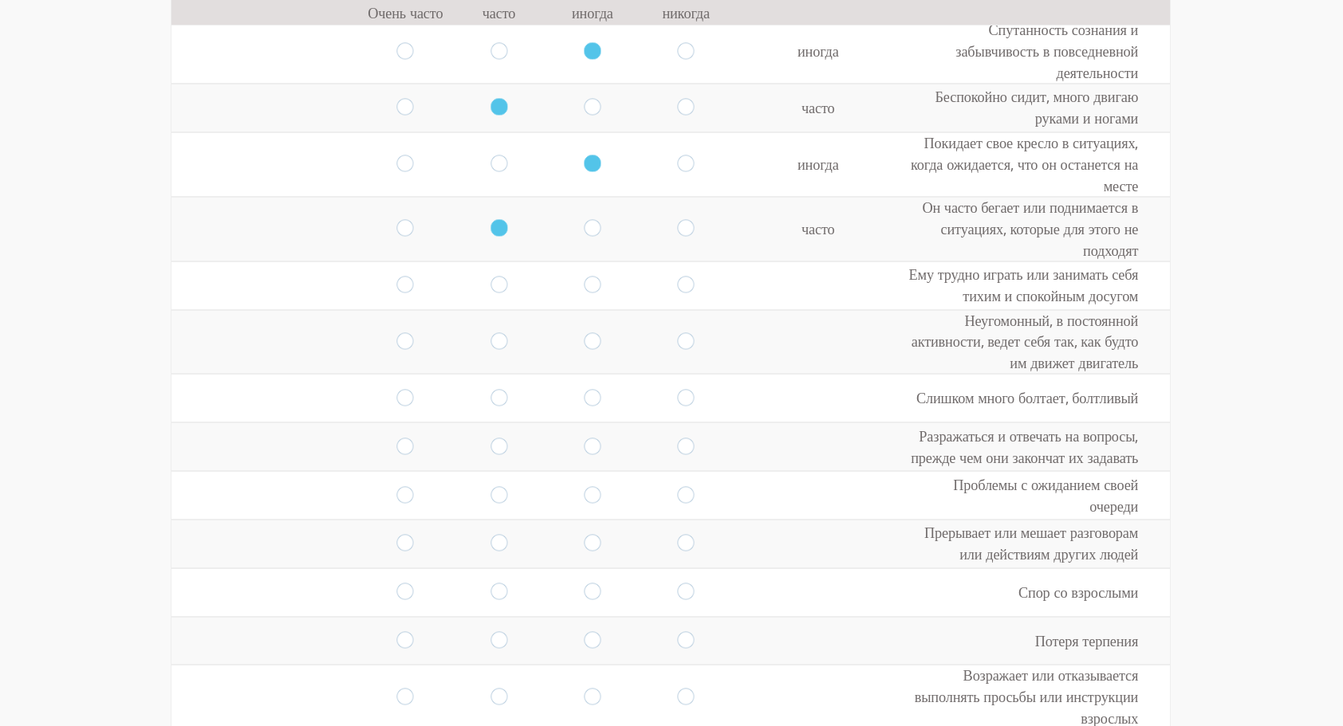
scroll to position [810, 0]
click at [586, 276] on input "radio" at bounding box center [592, 285] width 17 height 18
radio input "true"
click at [490, 332] on input "radio" at bounding box center [498, 341] width 17 height 18
radio input "true"
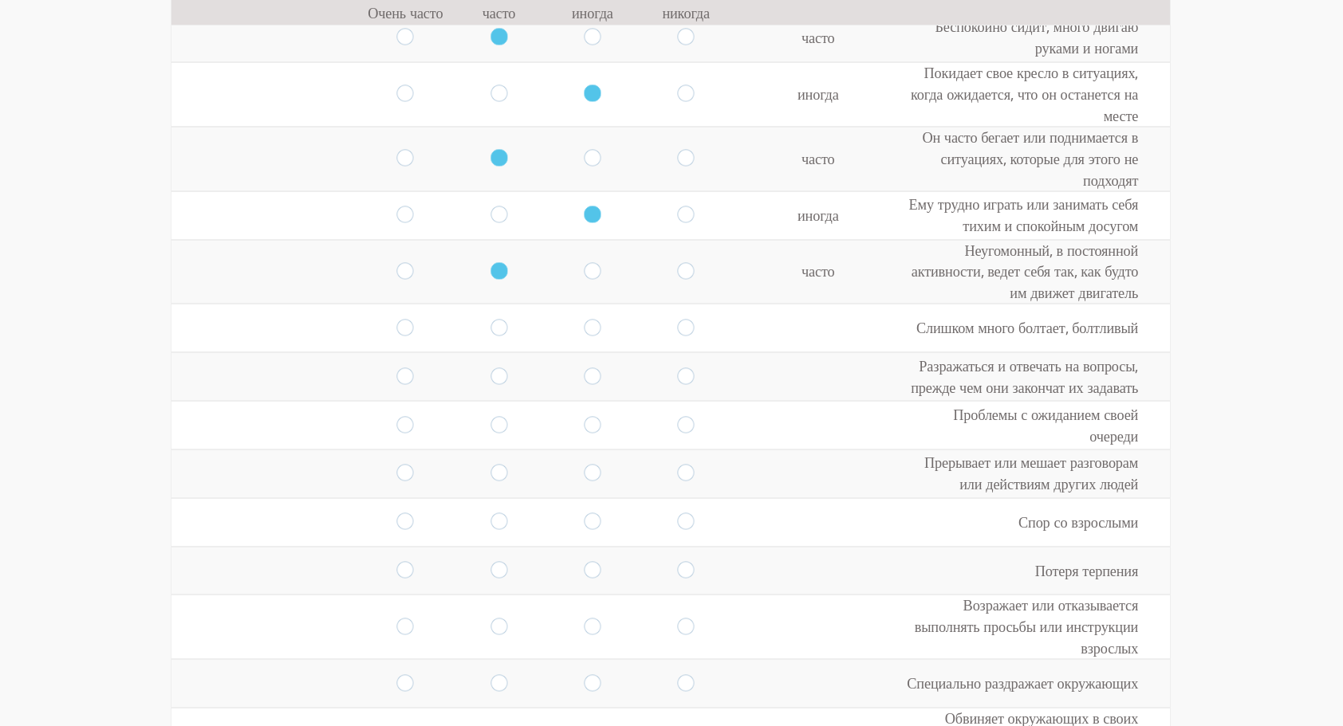
scroll to position [880, 0]
click at [491, 318] on input "radio" at bounding box center [498, 327] width 17 height 18
radio input "true"
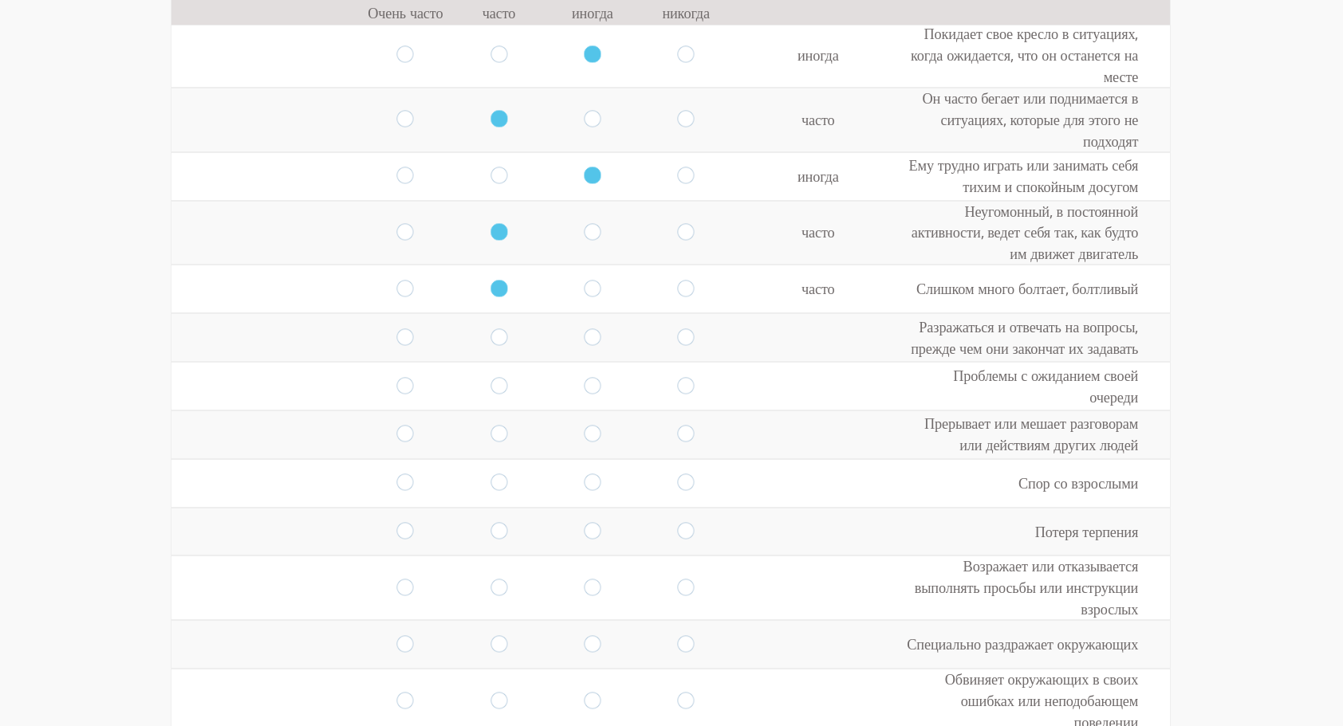
scroll to position [935, 0]
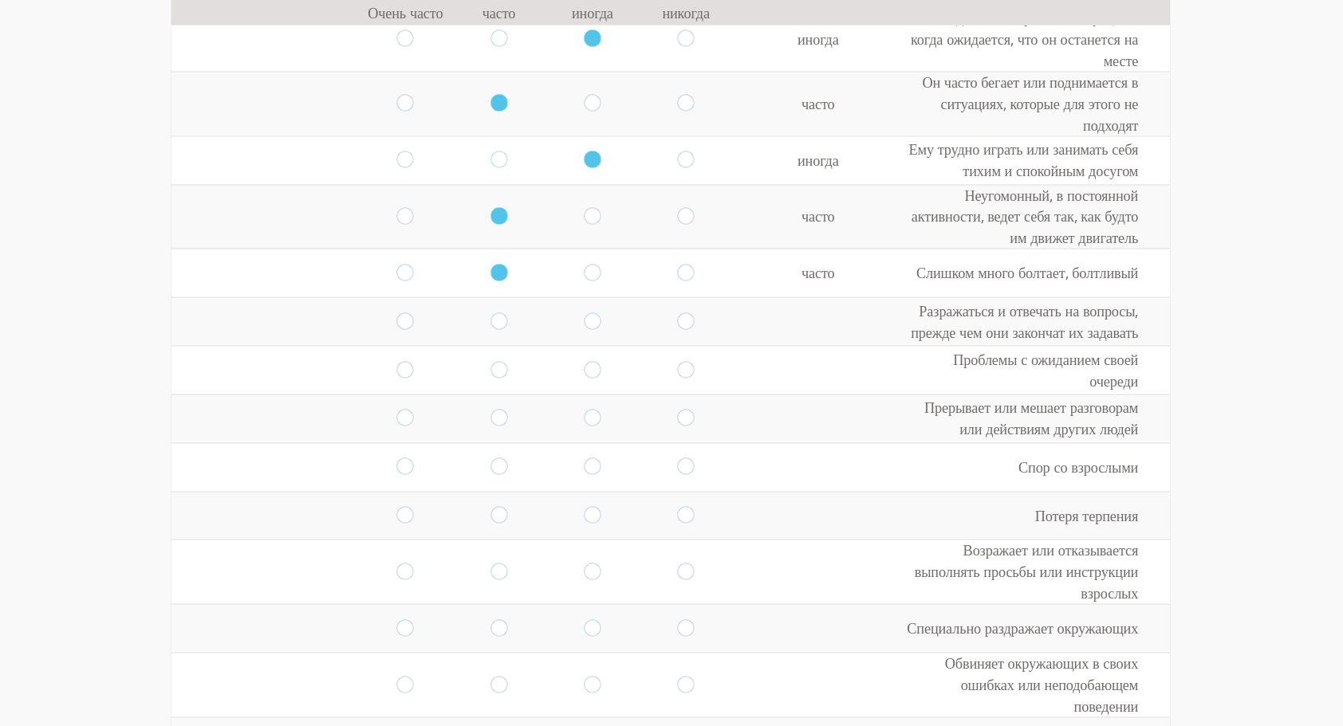
click at [585, 313] on input "radio" at bounding box center [592, 322] width 17 height 18
radio input "true"
click at [679, 313] on input "radio" at bounding box center [686, 322] width 17 height 18
radio input "true"
click at [494, 361] on input "radio" at bounding box center [498, 370] width 17 height 18
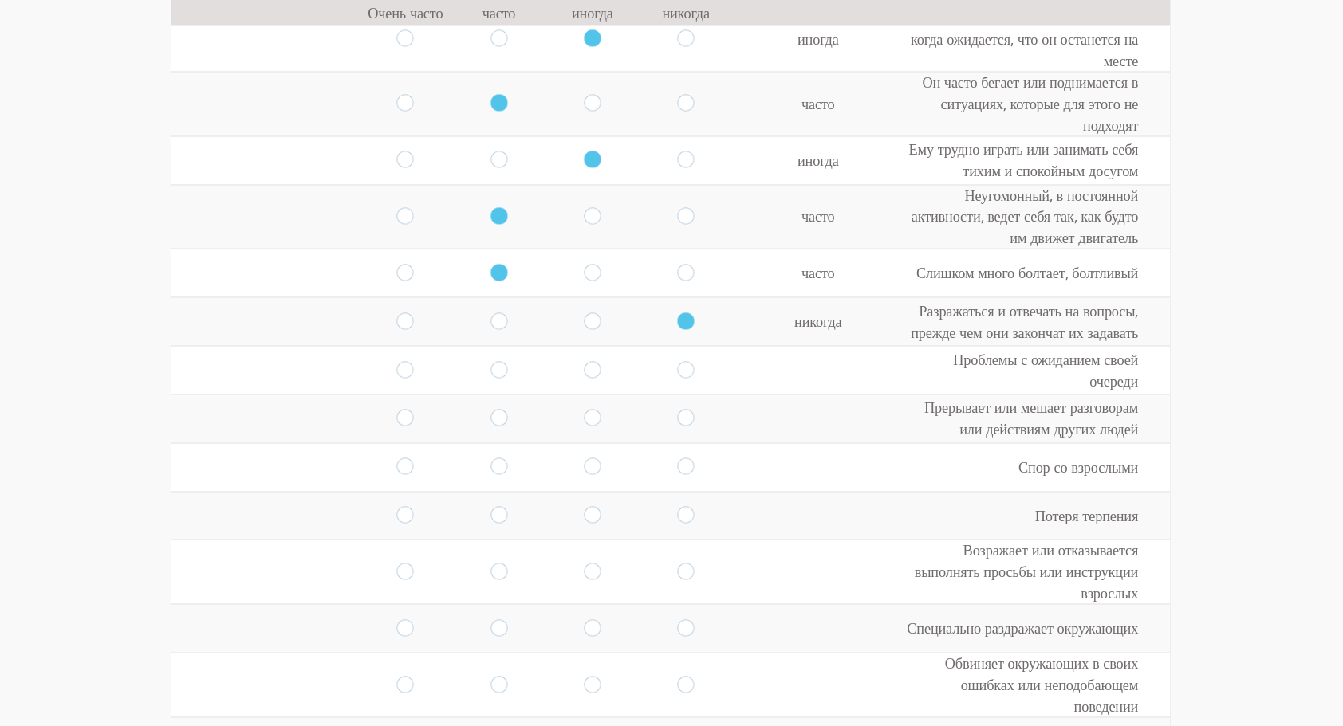
radio input "true"
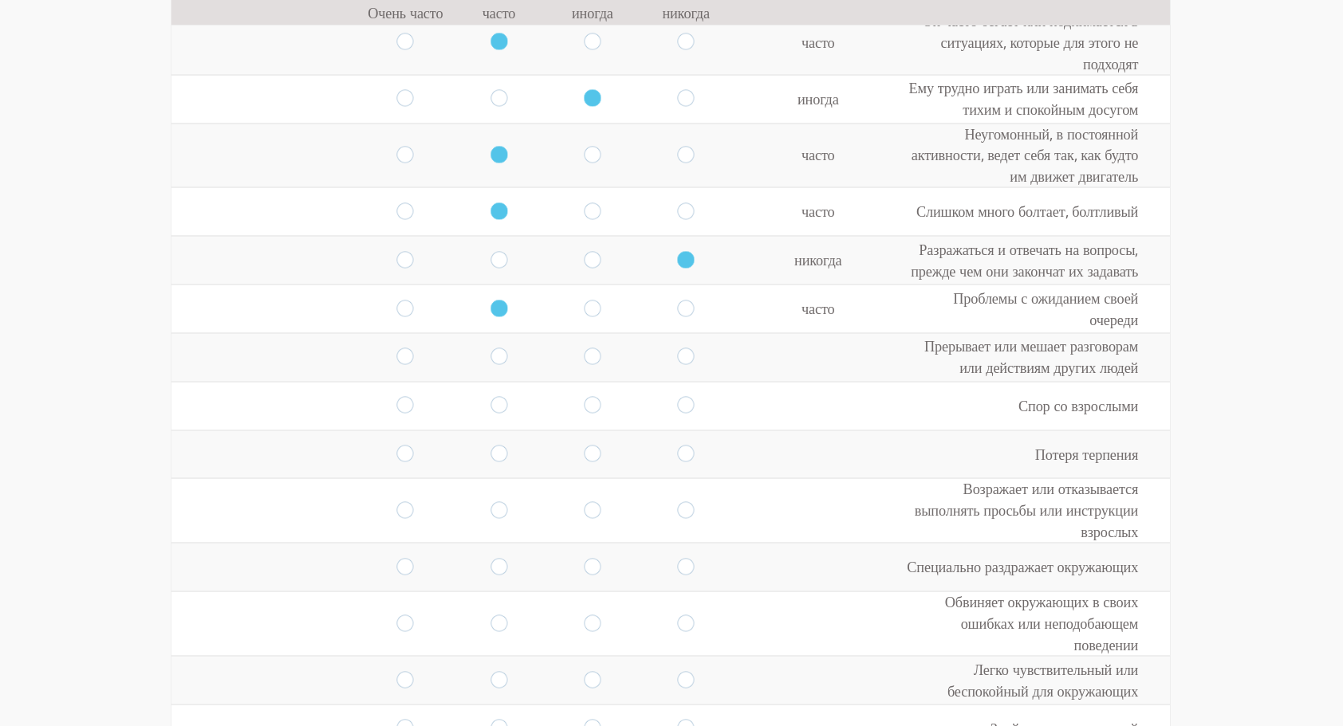
scroll to position [1003, 0]
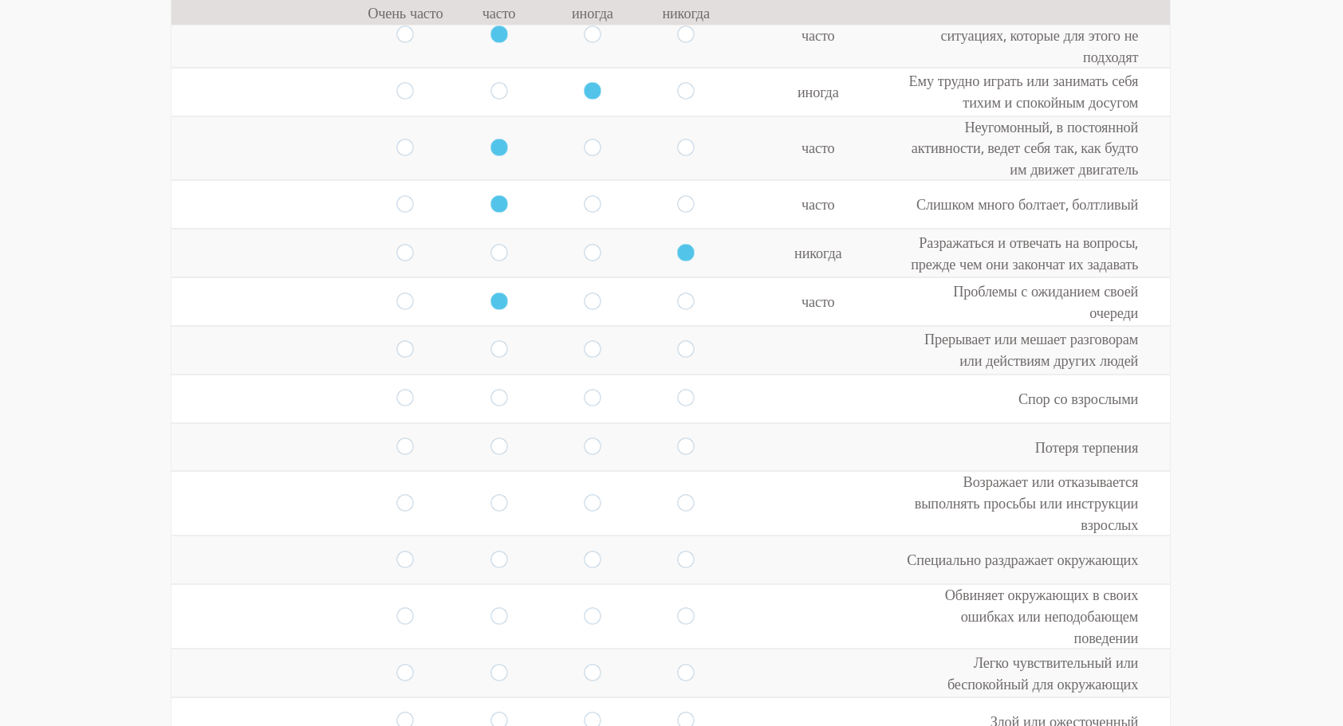
click at [584, 341] on input "radio" at bounding box center [592, 350] width 17 height 18
radio input "true"
click at [490, 390] on input "radio" at bounding box center [498, 399] width 17 height 18
radio input "true"
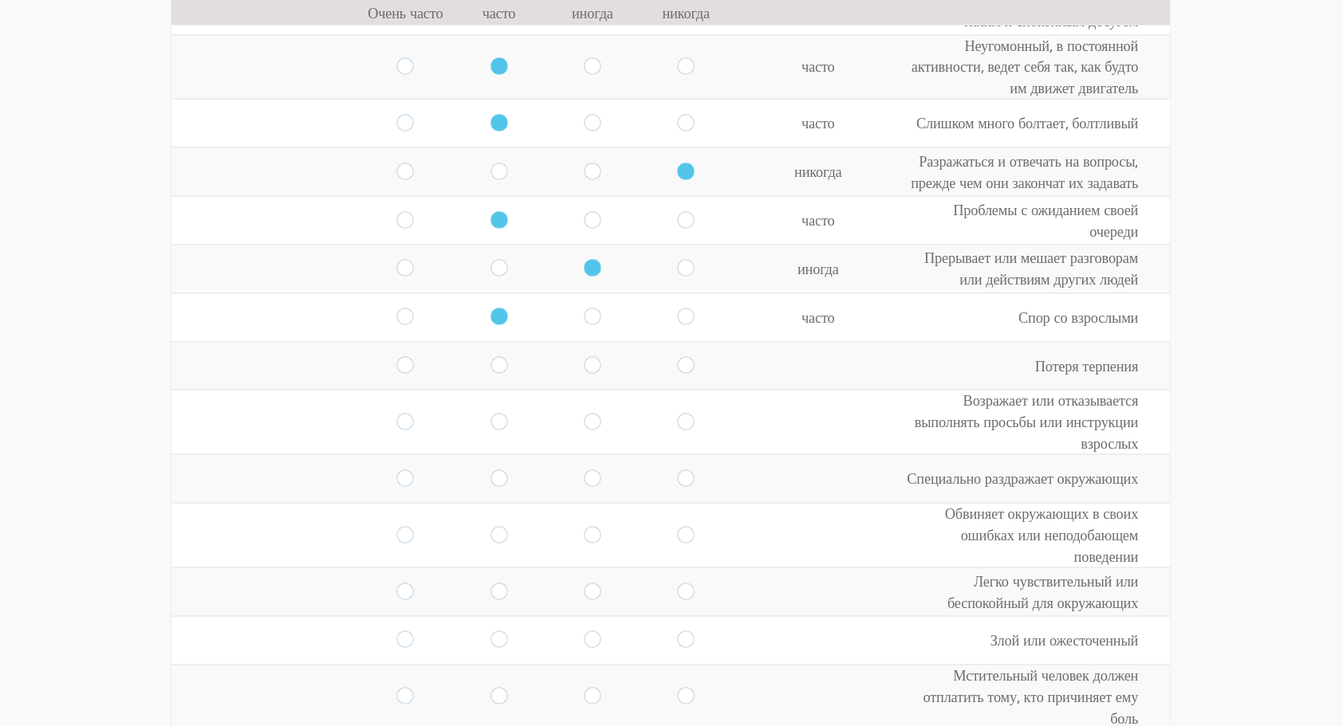
scroll to position [1085, 0]
click at [402, 356] on input "radio" at bounding box center [405, 365] width 17 height 18
radio input "true"
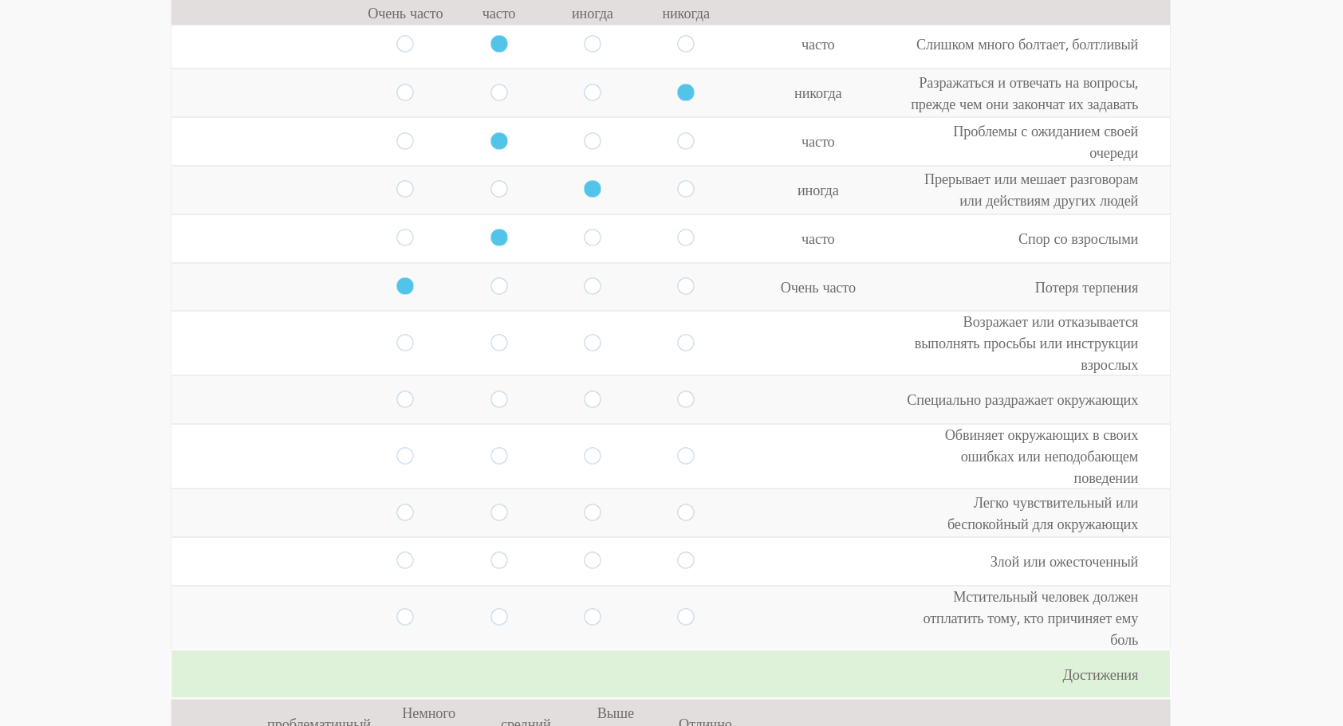
scroll to position [1176, 0]
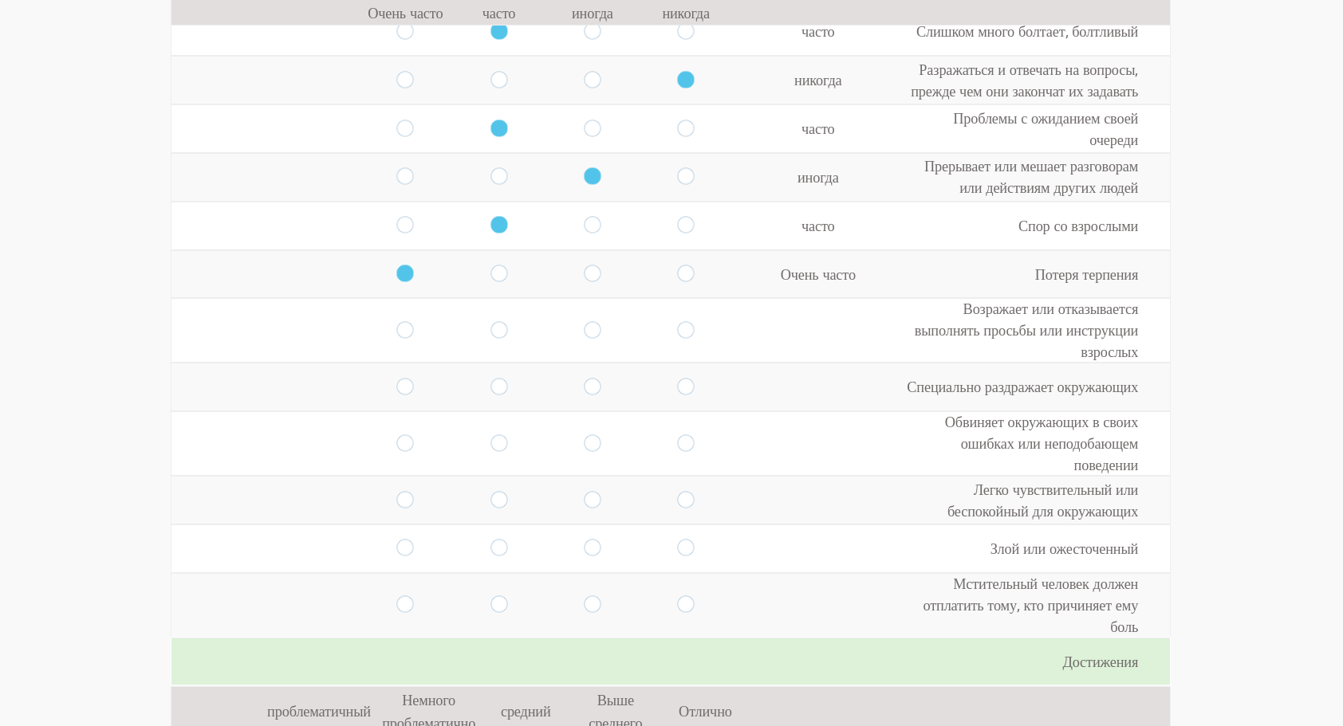
click at [490, 321] on input "radio" at bounding box center [498, 330] width 17 height 18
radio input "true"
click at [678, 378] on input "radio" at bounding box center [686, 387] width 17 height 18
radio input "true"
click at [397, 435] on input "radio" at bounding box center [405, 444] width 17 height 18
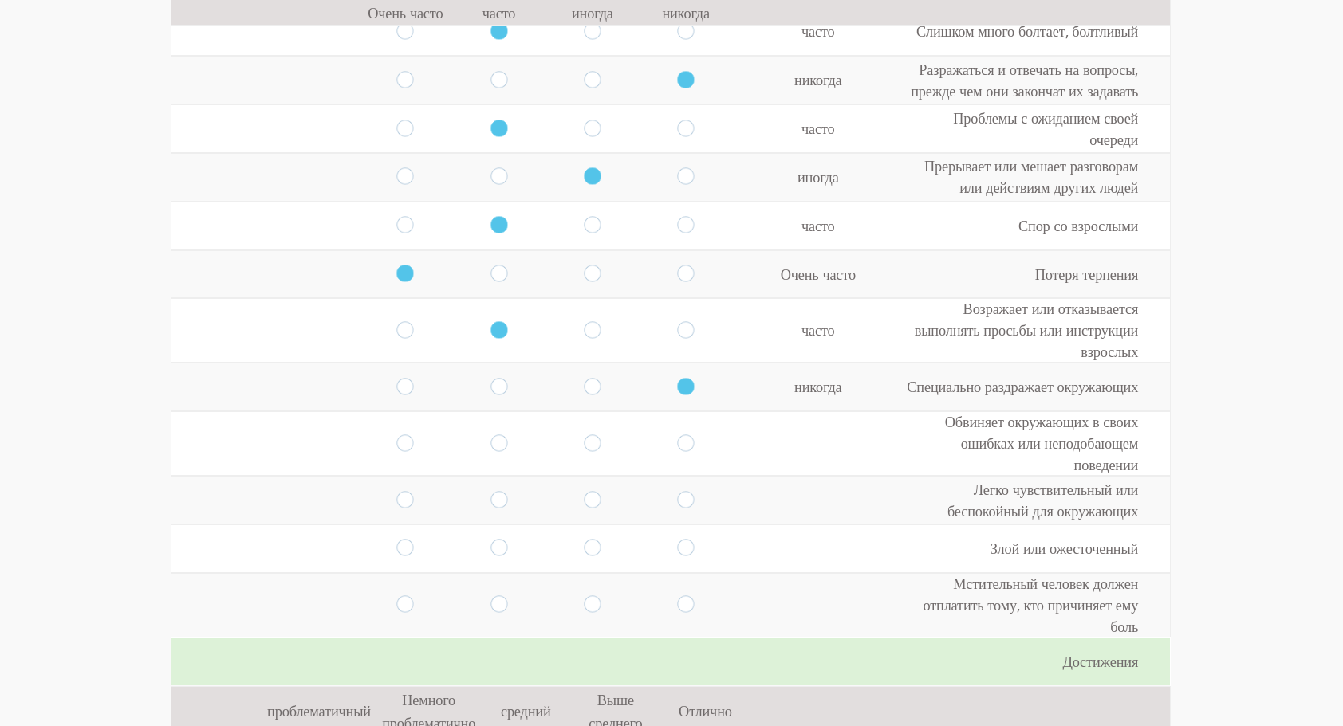
radio input "true"
click at [490, 491] on input "radio" at bounding box center [498, 500] width 17 height 18
radio input "true"
click at [490, 491] on input "radio" at bounding box center [498, 500] width 17 height 18
click at [678, 540] on input "radio" at bounding box center [686, 549] width 17 height 18
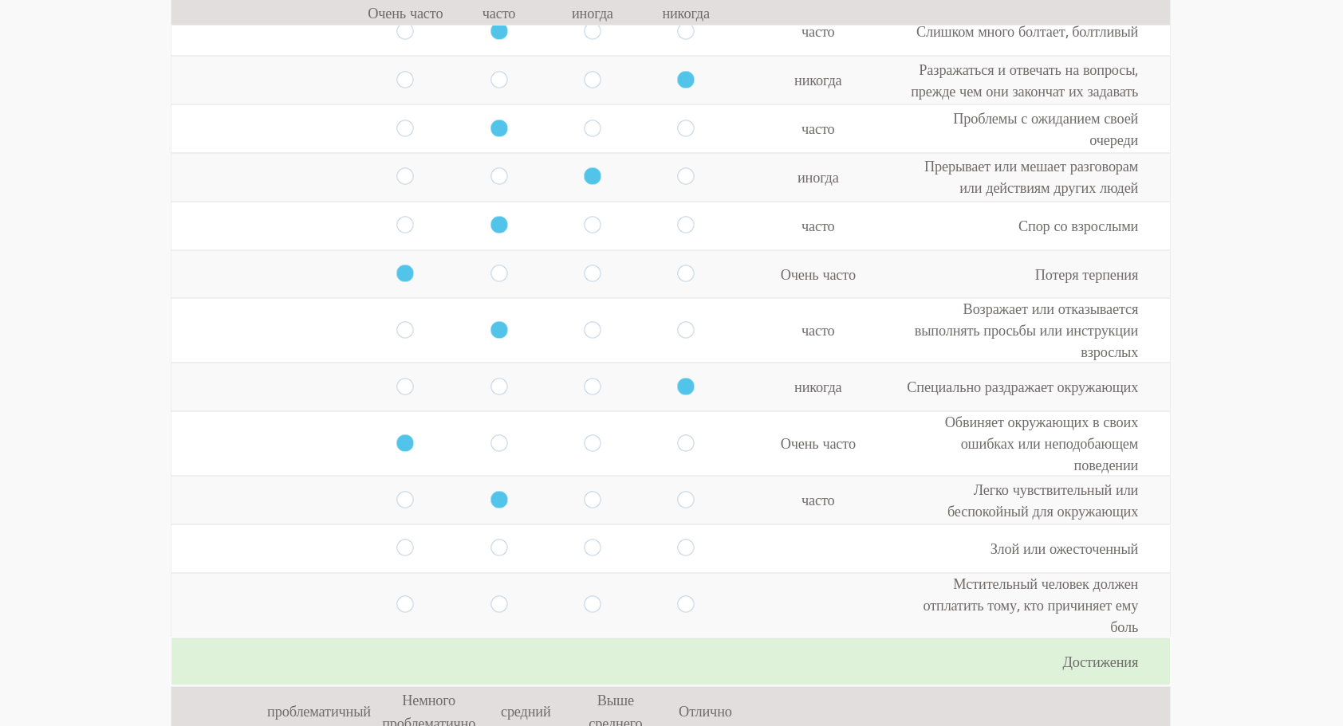
radio input "true"
click at [678, 596] on input "radio" at bounding box center [686, 605] width 17 height 18
radio input "true"
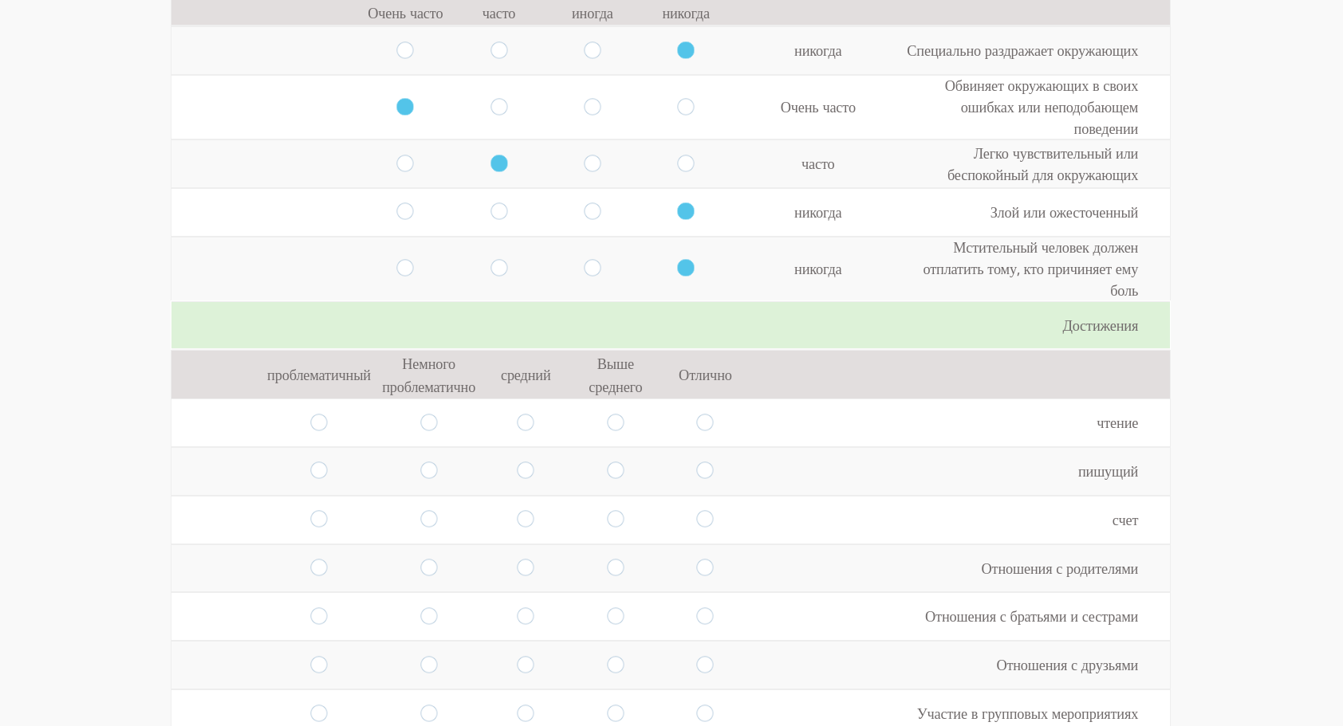
scroll to position [1528, 0]
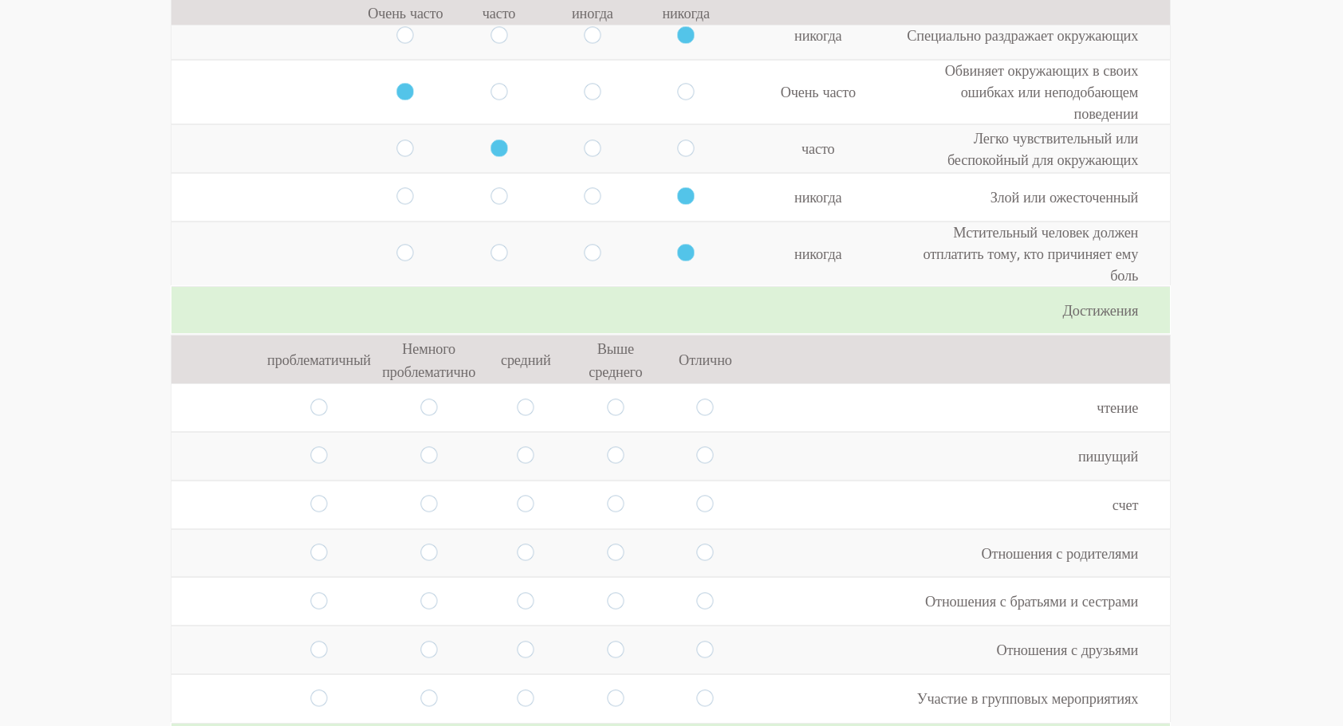
click at [311, 399] on input "radio" at bounding box center [318, 408] width 17 height 18
radio input "true"
click at [310, 447] on input "radio" at bounding box center [318, 456] width 17 height 18
radio input "true"
click at [310, 447] on input "radio" at bounding box center [318, 456] width 17 height 18
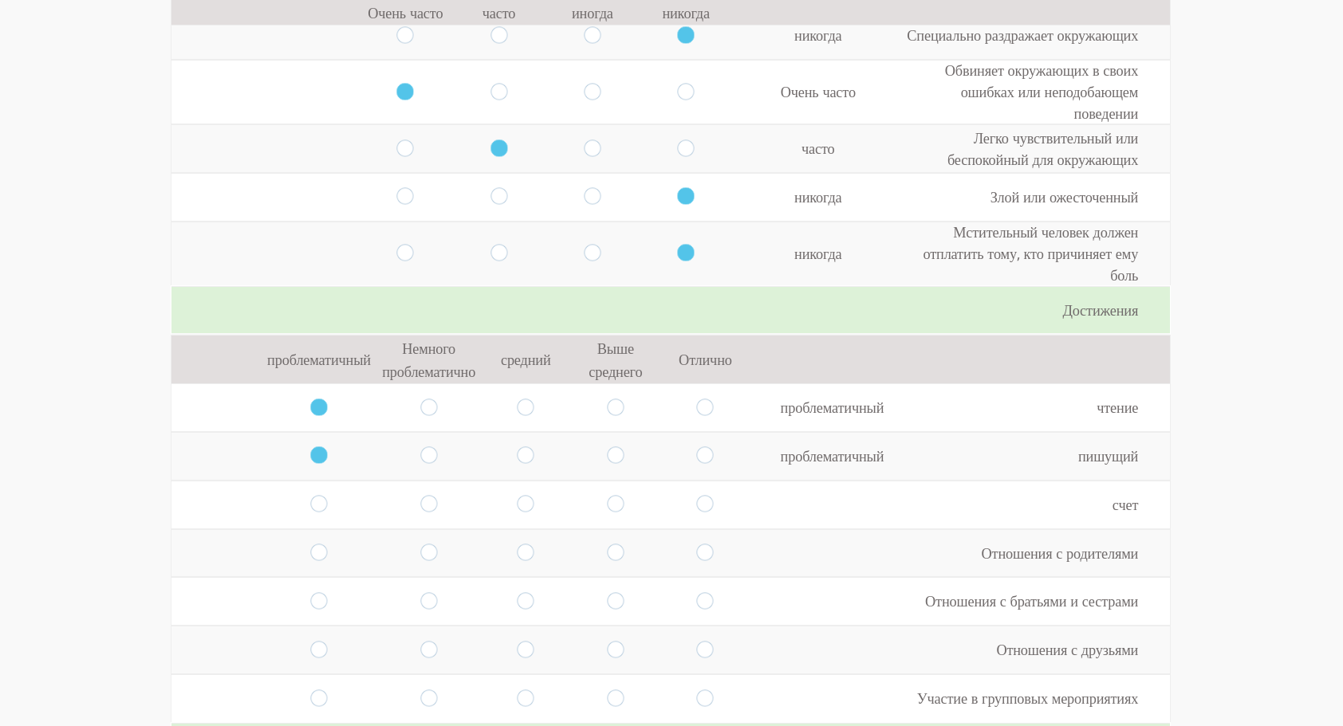
click at [517, 496] on input "radio" at bounding box center [525, 505] width 17 height 18
radio input "true"
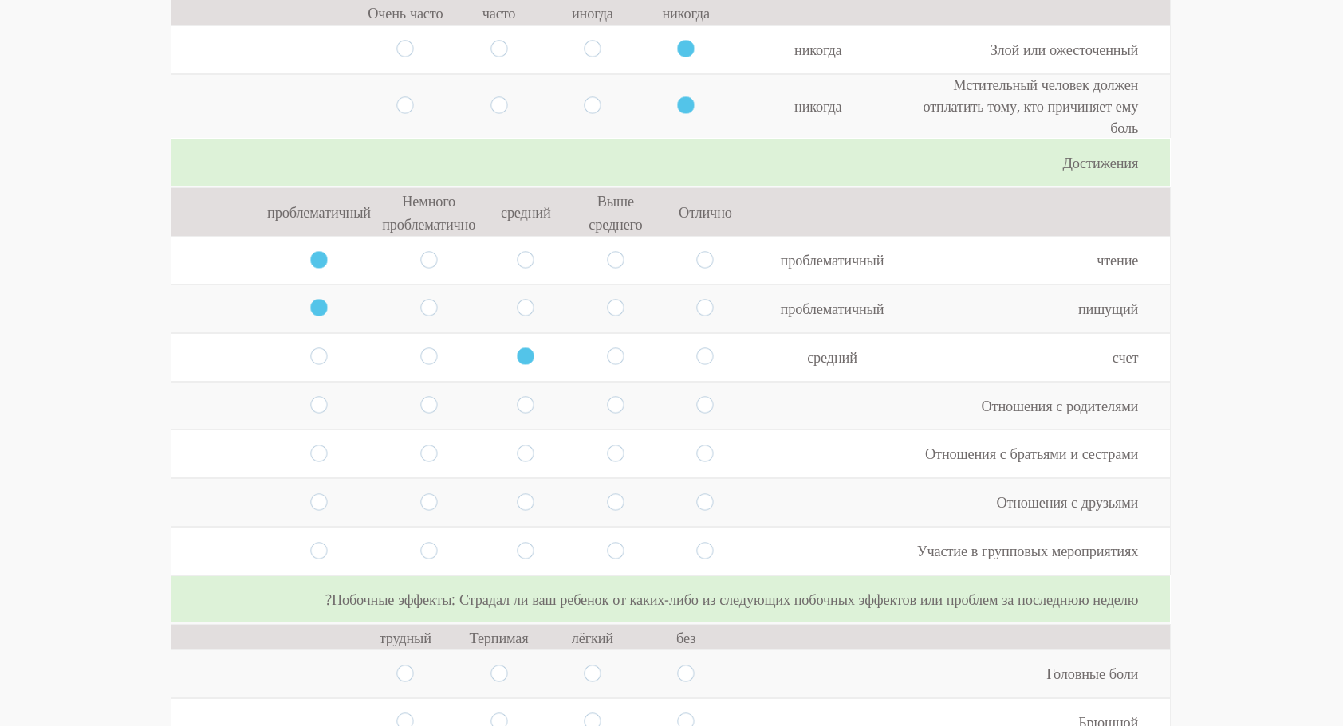
scroll to position [1685, 0]
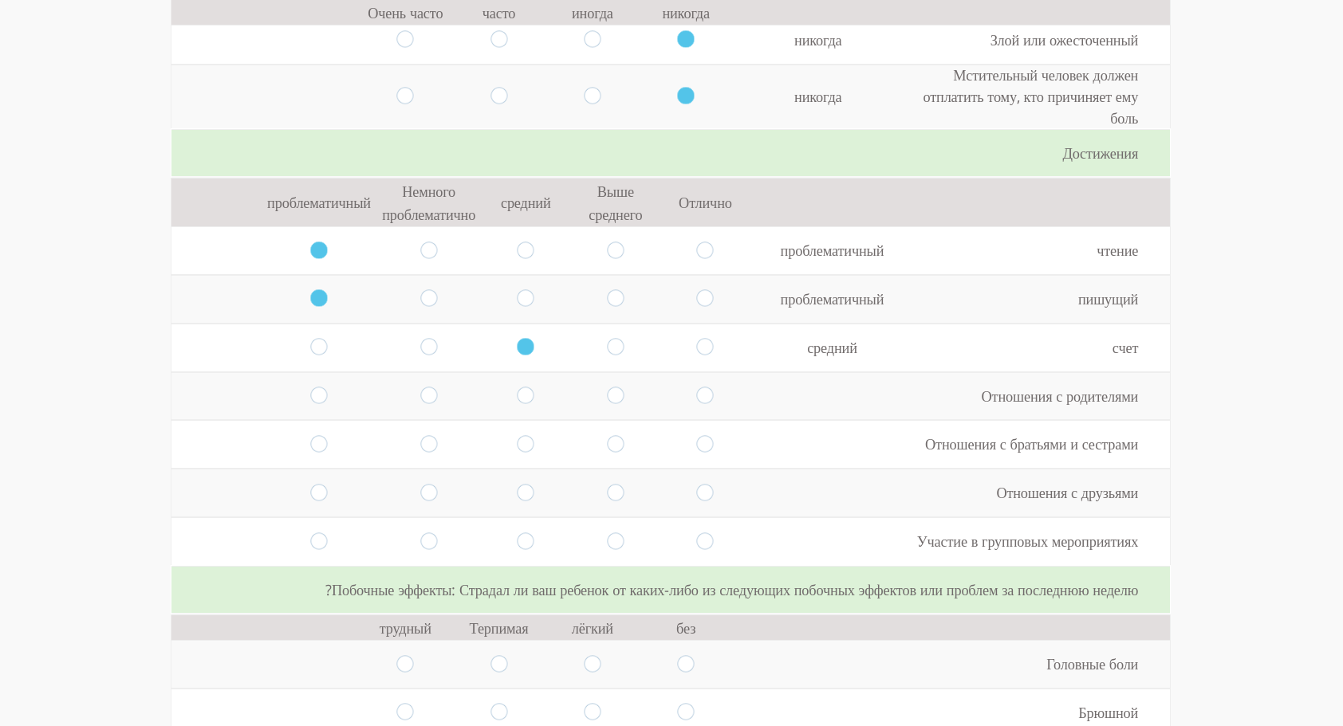
click at [518, 387] on input "radio" at bounding box center [525, 396] width 17 height 18
radio input "true"
click at [517, 435] on input "radio" at bounding box center [525, 444] width 17 height 18
radio input "true"
click at [517, 484] on input "radio" at bounding box center [525, 493] width 17 height 18
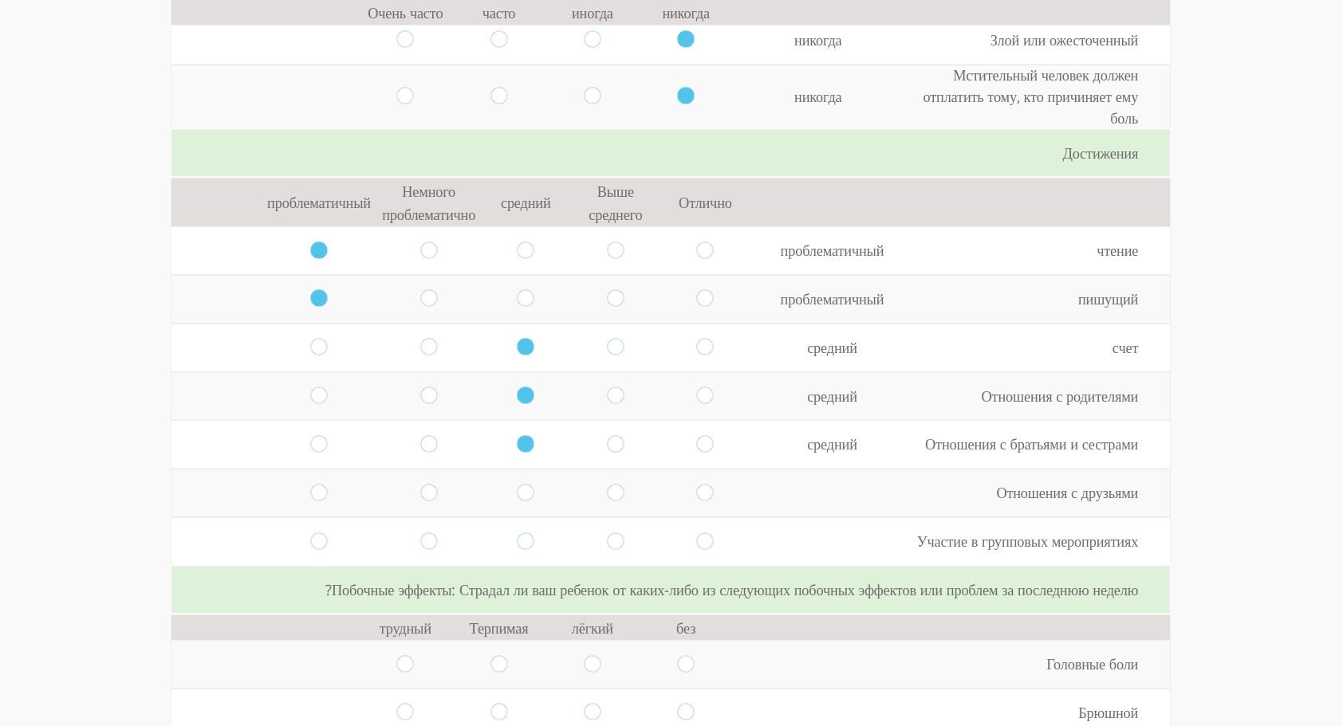
radio input "true"
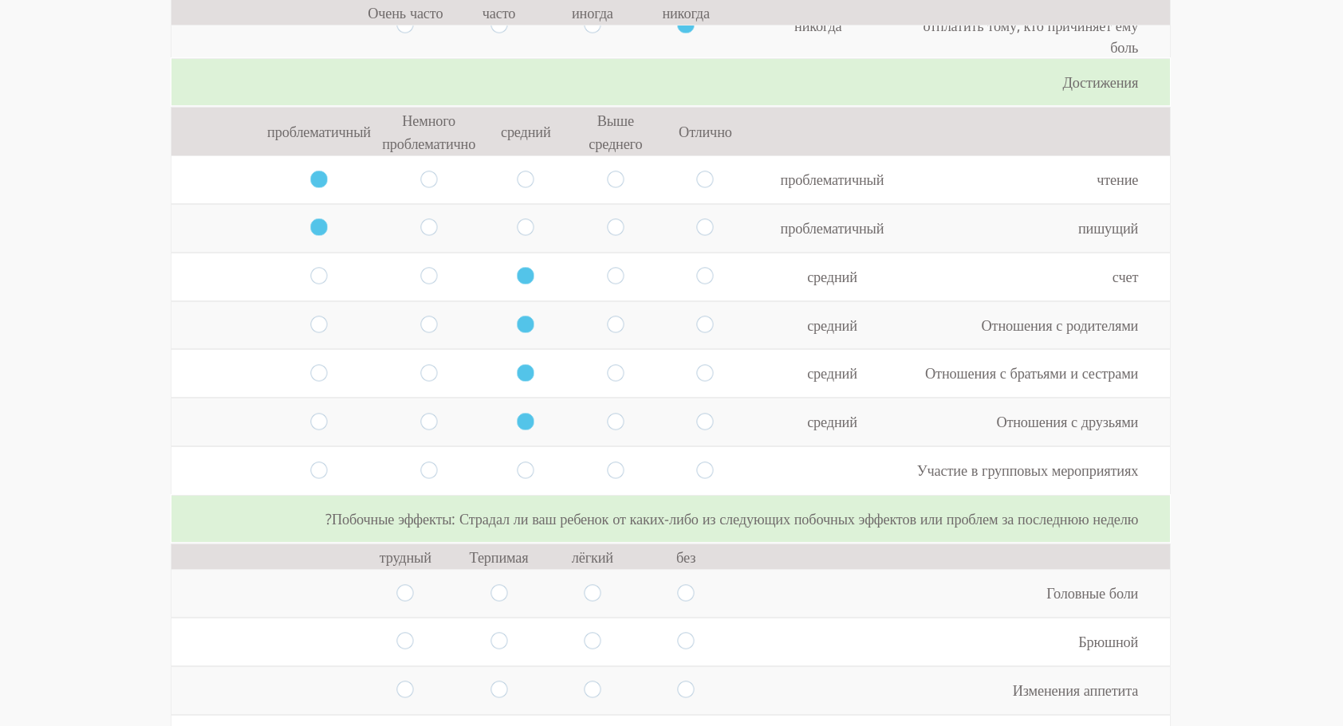
click at [420, 462] on input "radio" at bounding box center [428, 471] width 17 height 18
radio input "true"
click at [310, 462] on input "radio" at bounding box center [318, 471] width 17 height 18
radio input "true"
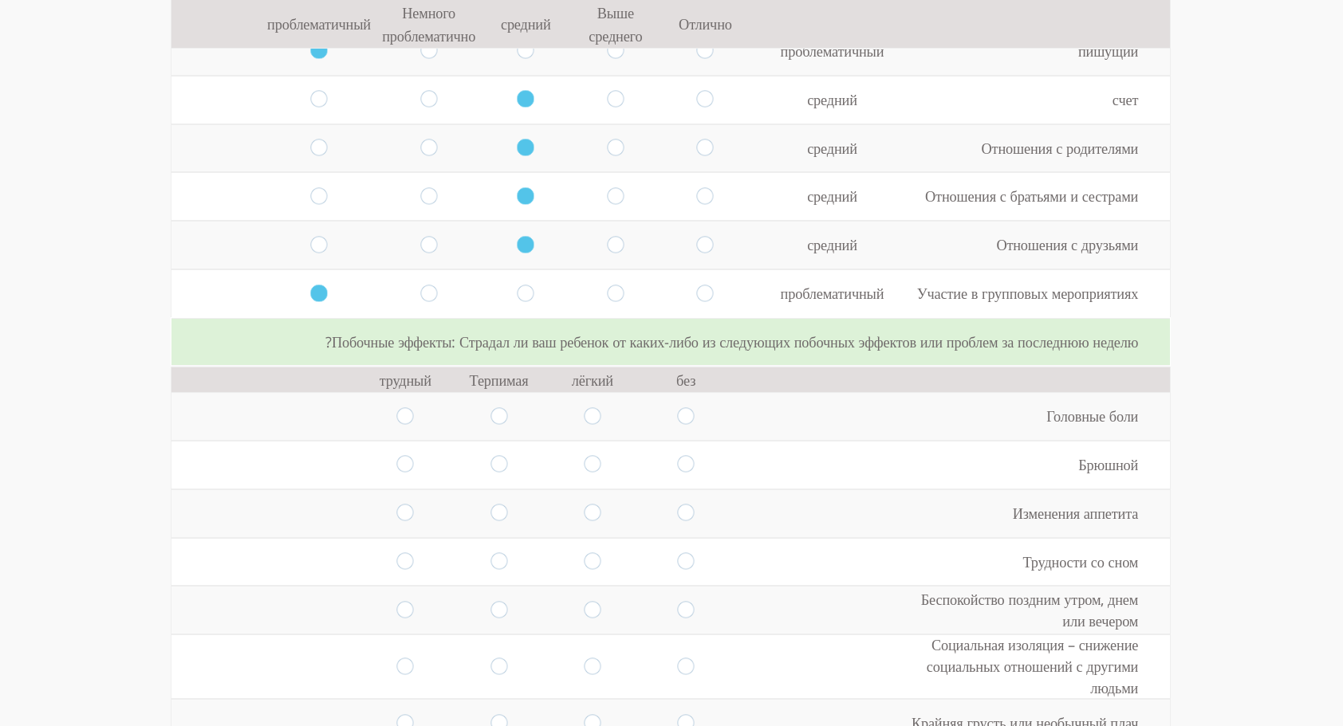
scroll to position [1938, 0]
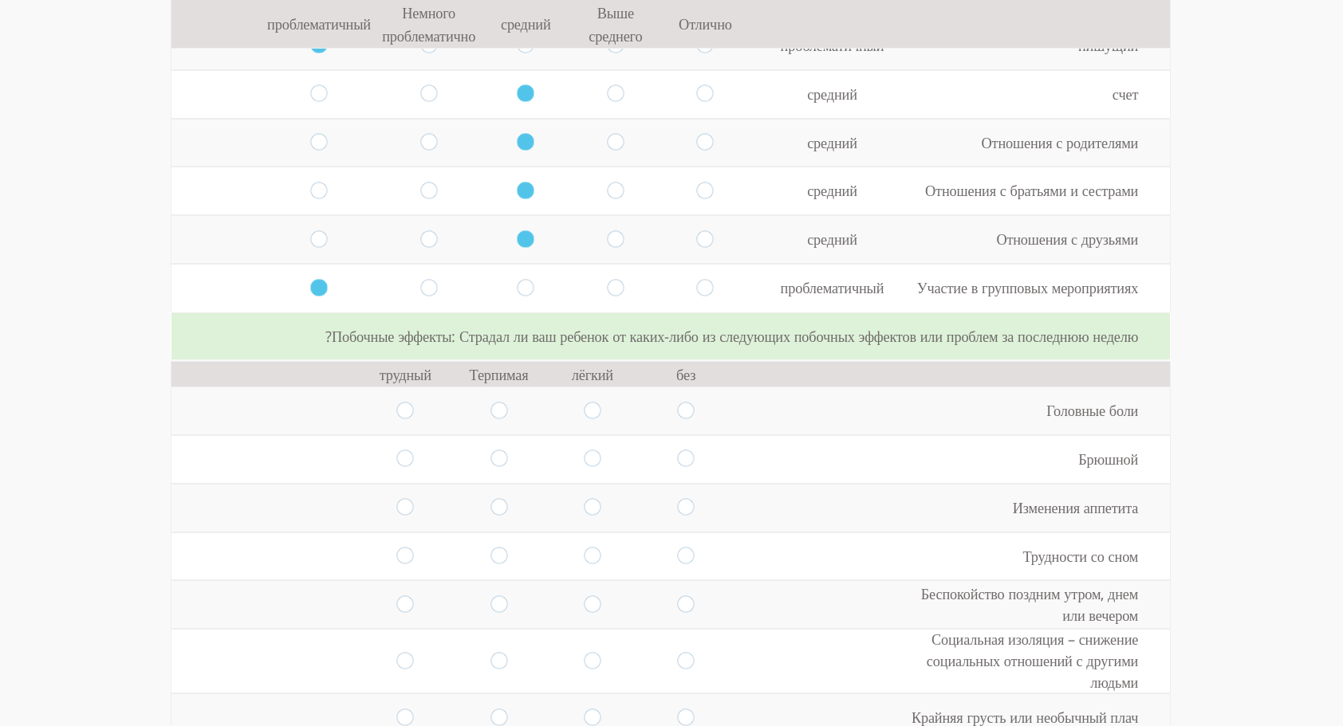
click at [678, 402] on input "radio" at bounding box center [686, 411] width 17 height 18
radio input "true"
click at [678, 435] on td at bounding box center [685, 459] width 93 height 49
click at [682, 451] on input "radio" at bounding box center [686, 460] width 17 height 18
radio input "true"
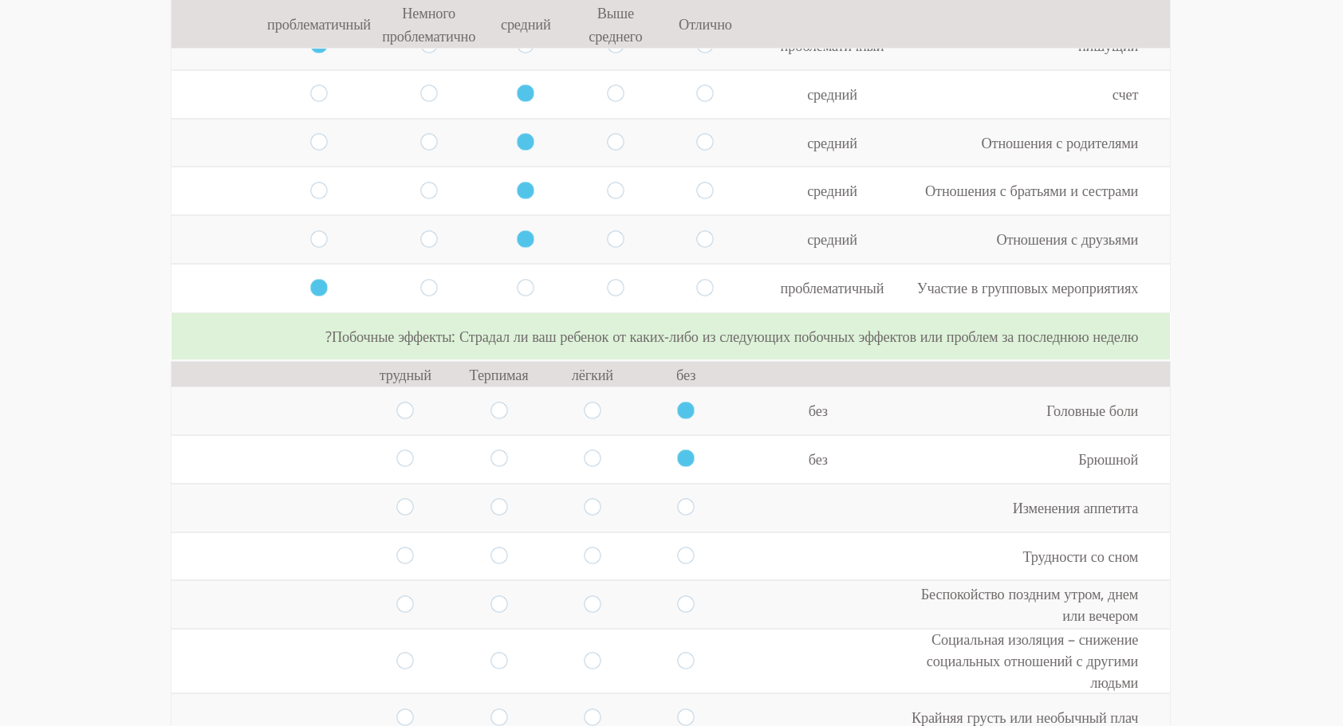
click at [681, 499] on input "radio" at bounding box center [686, 508] width 17 height 18
radio input "true"
click at [681, 499] on input "radio" at bounding box center [686, 508] width 17 height 18
click at [681, 547] on input "radio" at bounding box center [686, 556] width 17 height 18
radio input "true"
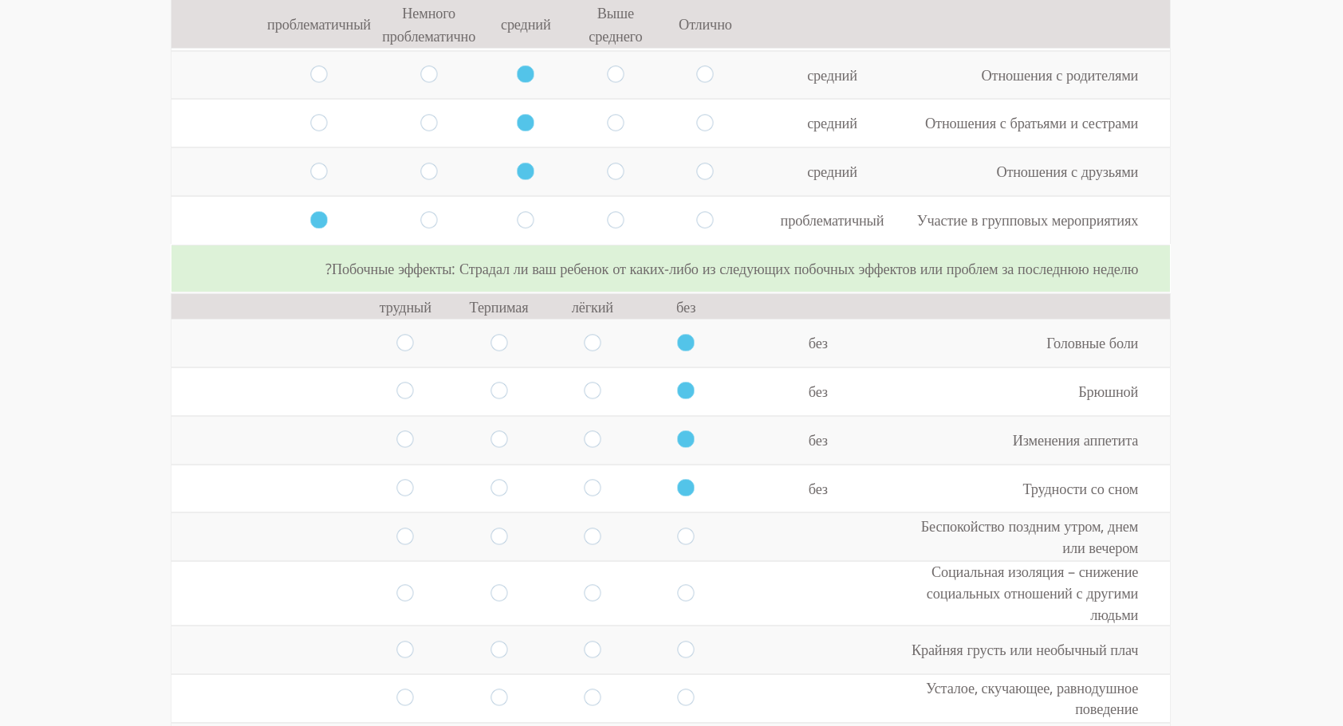
scroll to position [2052, 0]
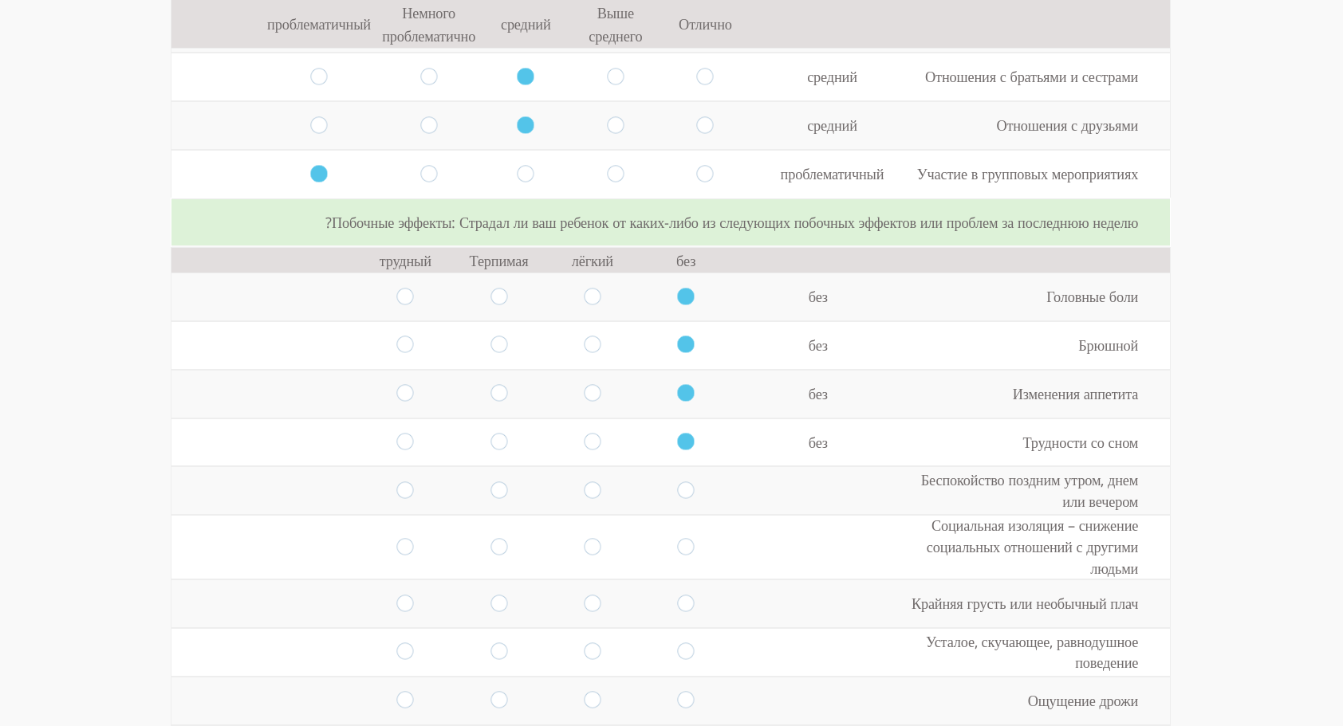
click at [666, 466] on td at bounding box center [685, 490] width 93 height 49
click at [679, 482] on input "radio" at bounding box center [686, 491] width 17 height 18
radio input "true"
click at [573, 515] on td at bounding box center [591, 547] width 93 height 65
click at [584, 538] on input "radio" at bounding box center [592, 547] width 17 height 18
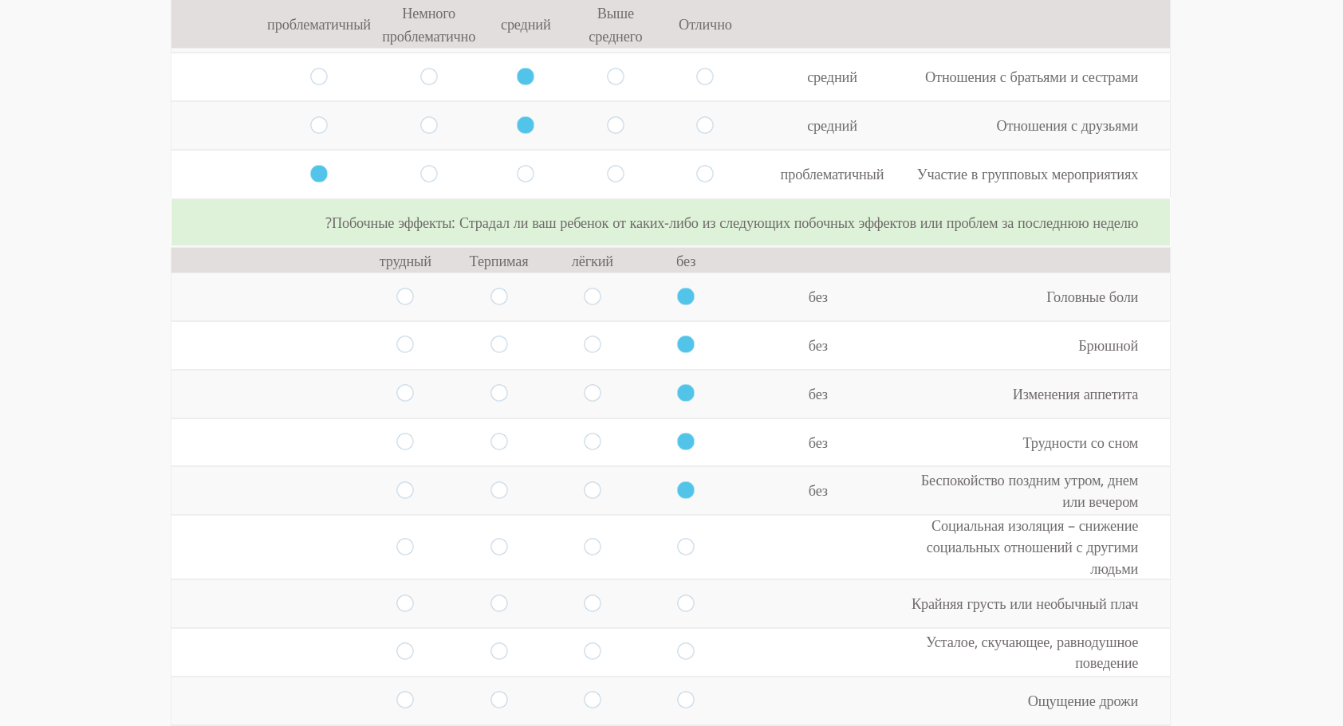
radio input "true"
click at [490, 595] on input "radio" at bounding box center [498, 604] width 17 height 18
radio input "true"
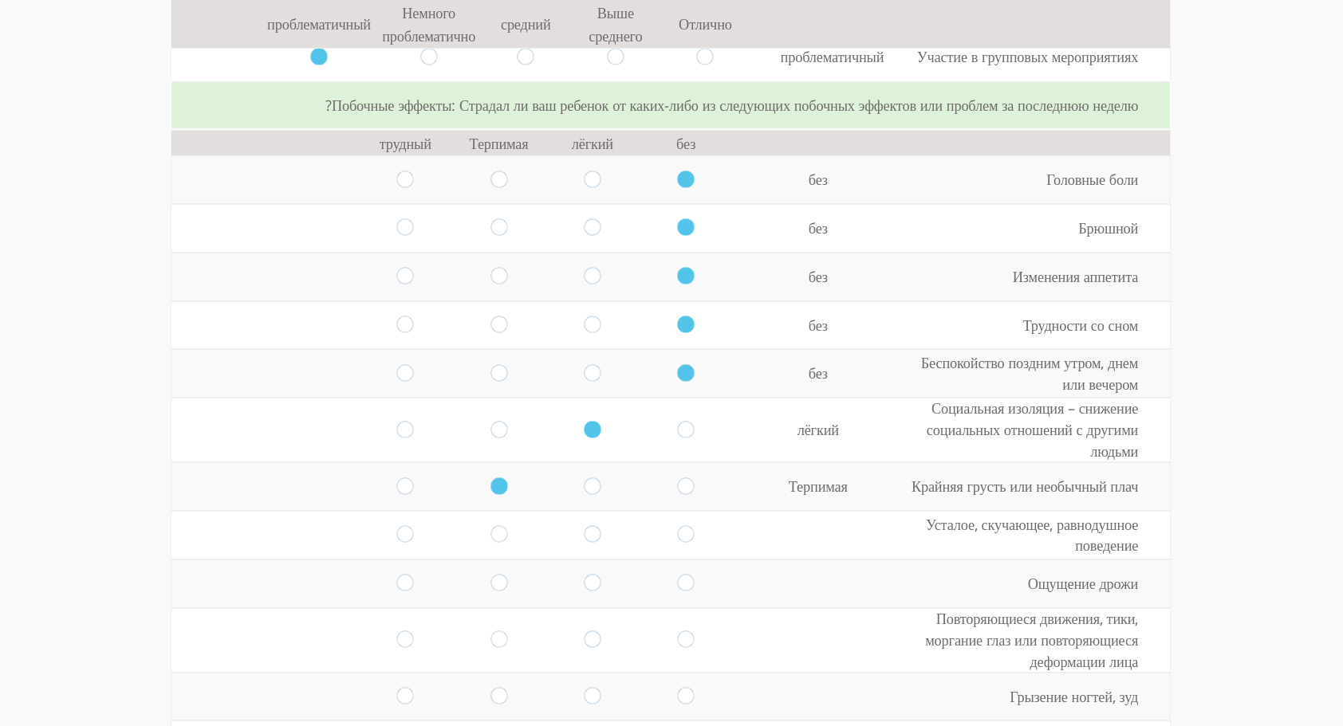
scroll to position [2173, 0]
click at [397, 474] on input "radio" at bounding box center [405, 483] width 17 height 18
radio input "true"
click at [392, 508] on td at bounding box center [405, 532] width 93 height 49
click at [397, 523] on input "radio" at bounding box center [405, 532] width 17 height 18
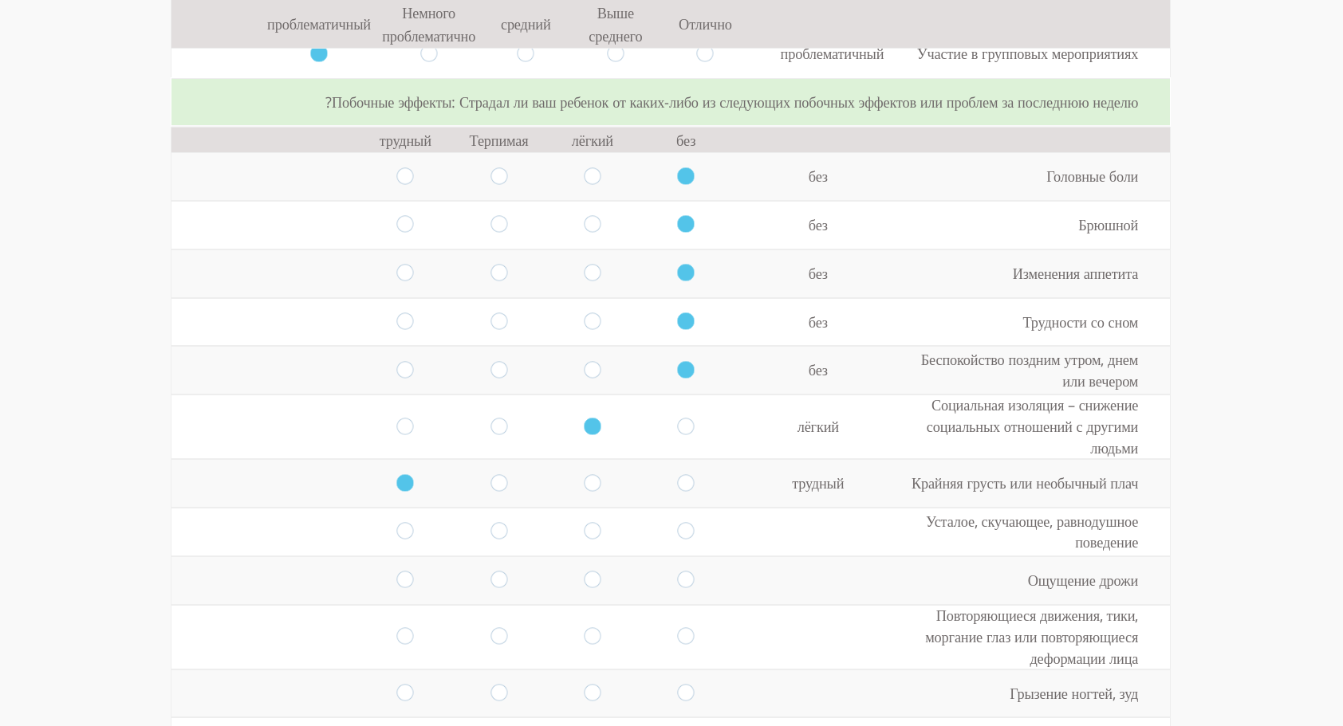
radio input "true"
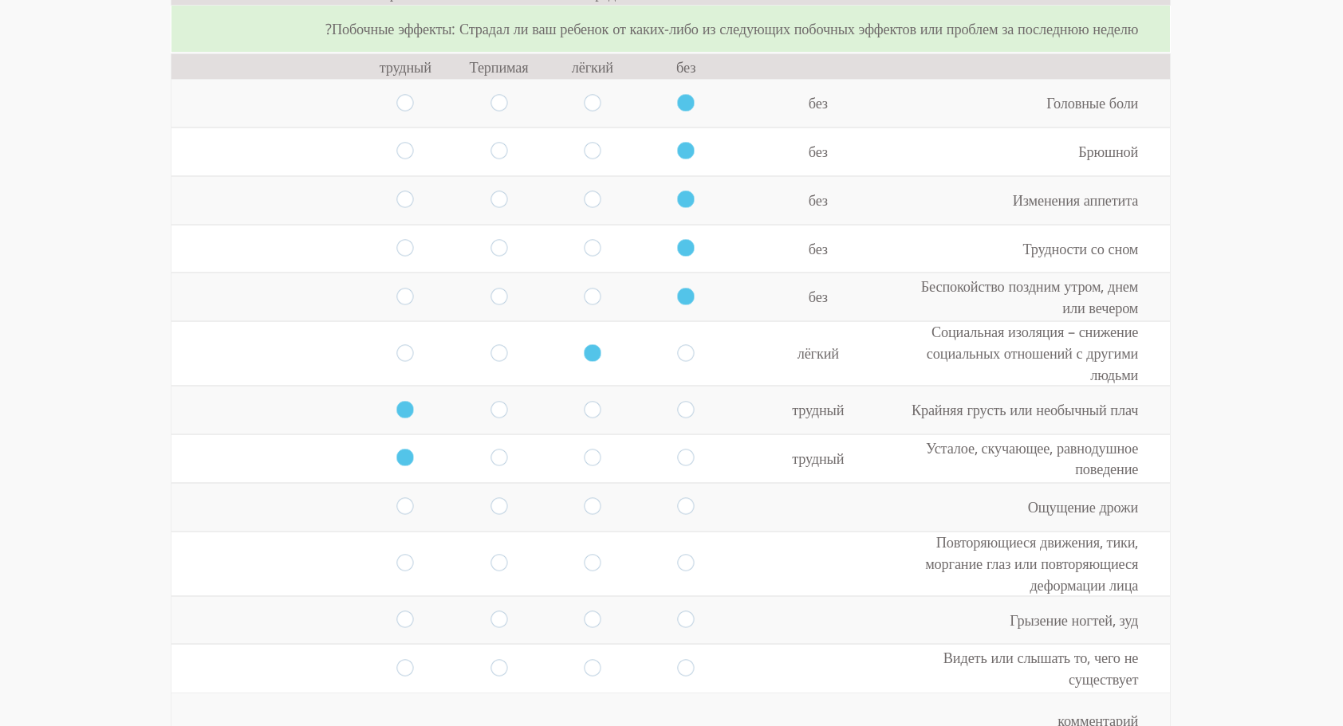
scroll to position [2247, 0]
click at [490, 400] on input "radio" at bounding box center [498, 409] width 17 height 18
radio input "true"
click at [490, 449] on input "radio" at bounding box center [498, 458] width 17 height 18
radio input "true"
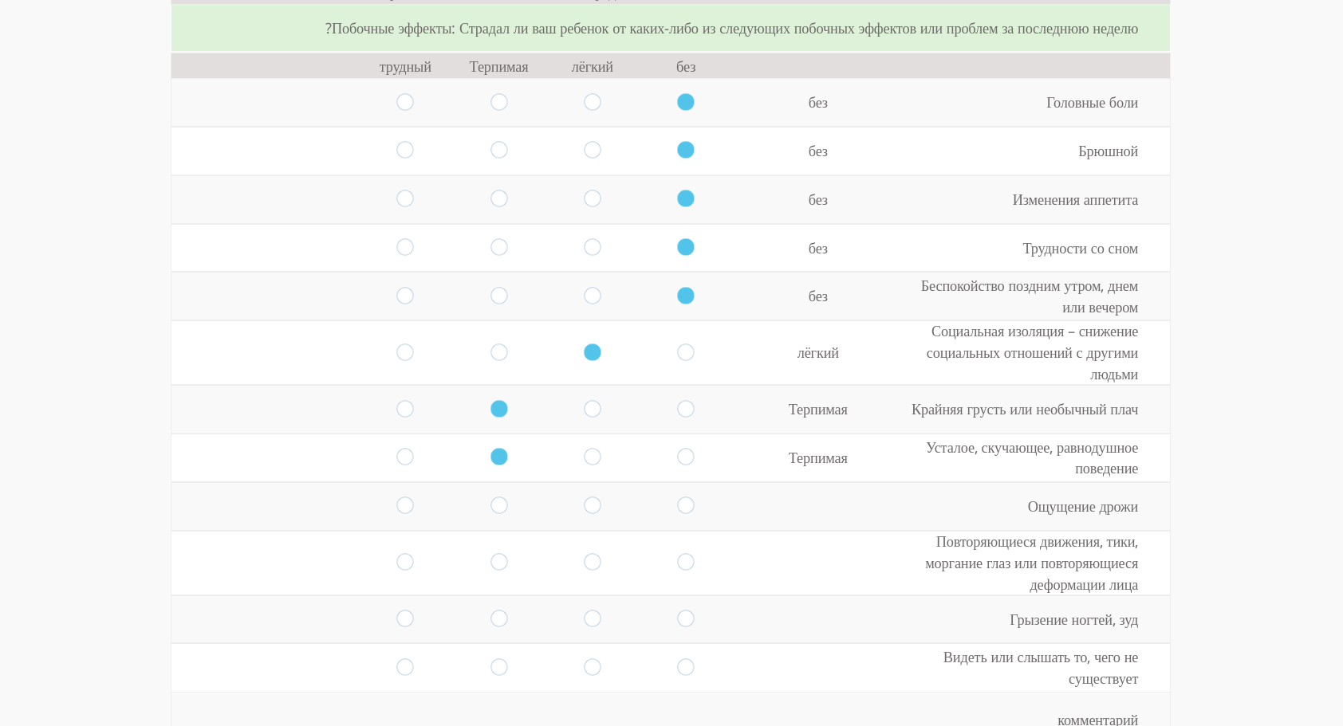
click at [679, 498] on input "radio" at bounding box center [686, 507] width 17 height 18
radio input "true"
click at [681, 554] on input "radio" at bounding box center [686, 563] width 17 height 18
radio input "true"
click at [681, 554] on input "radio" at bounding box center [686, 563] width 17 height 18
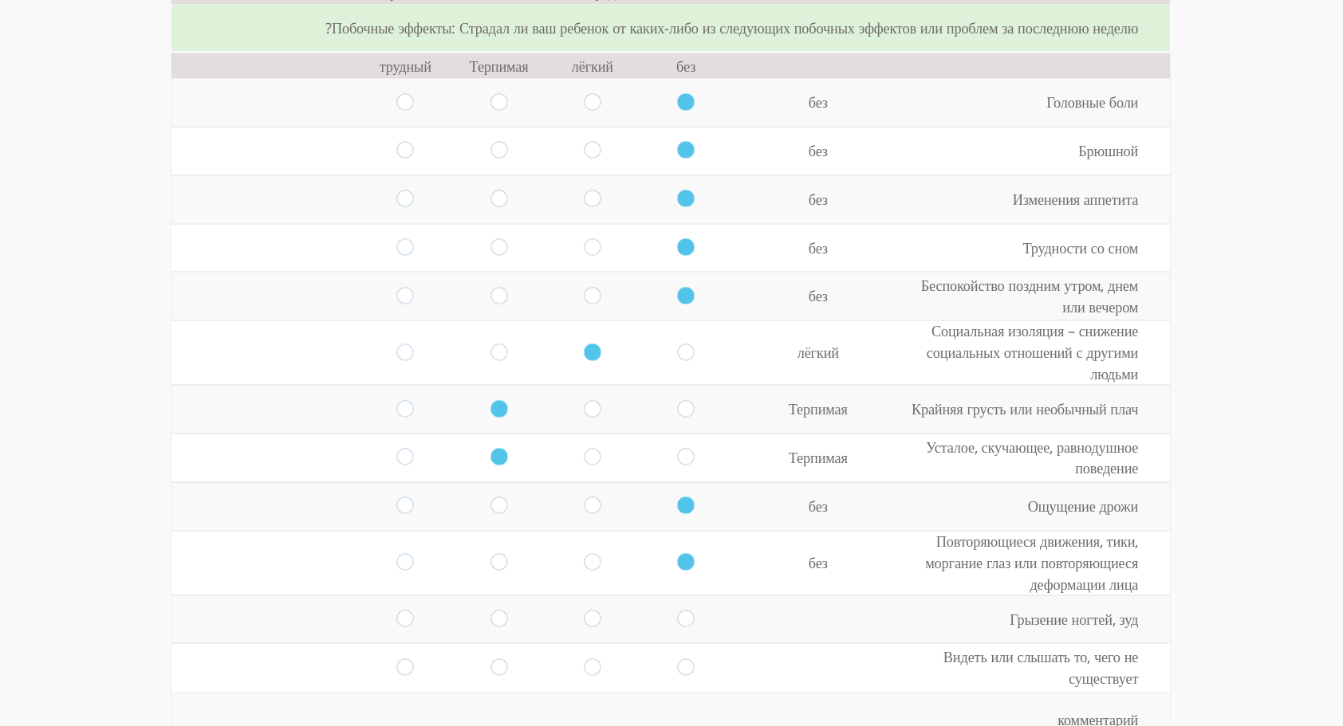
click at [682, 611] on input "radio" at bounding box center [686, 620] width 17 height 18
radio input "true"
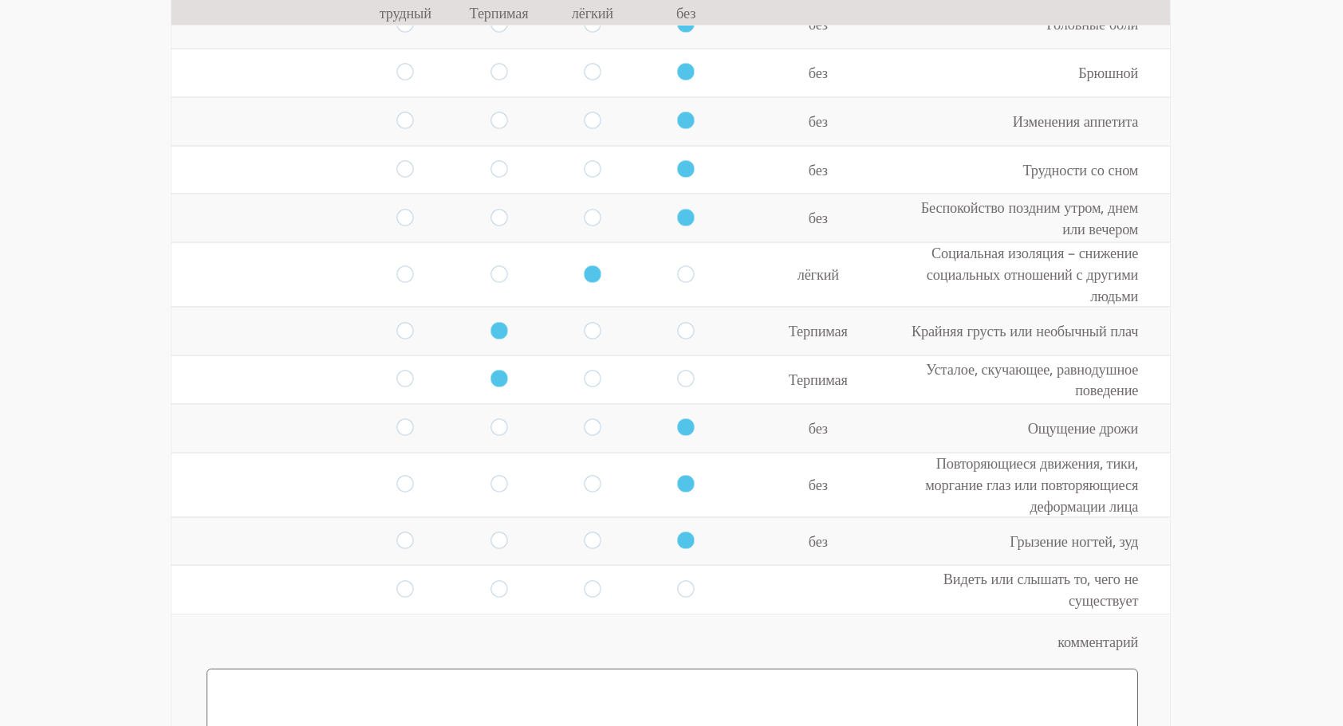
scroll to position [2326, 0]
click at [678, 580] on input "radio" at bounding box center [686, 589] width 17 height 18
radio input "true"
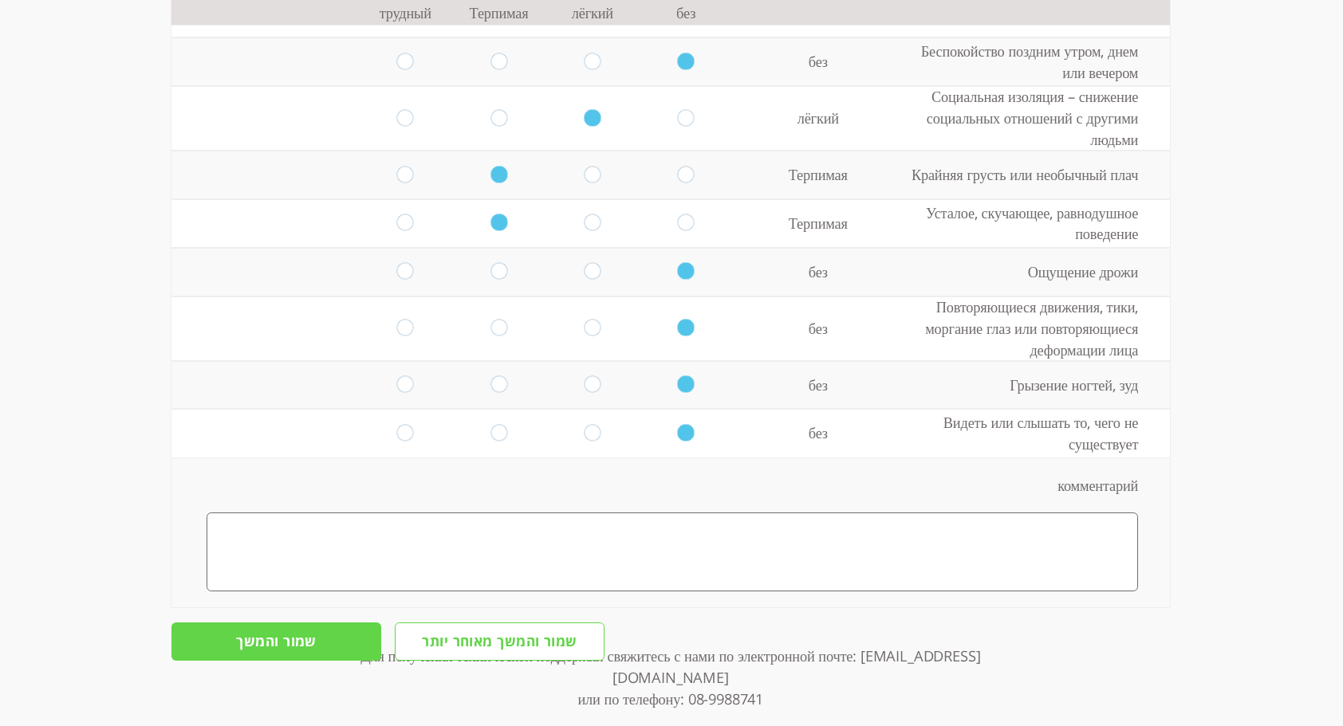
scroll to position [2485, 0]
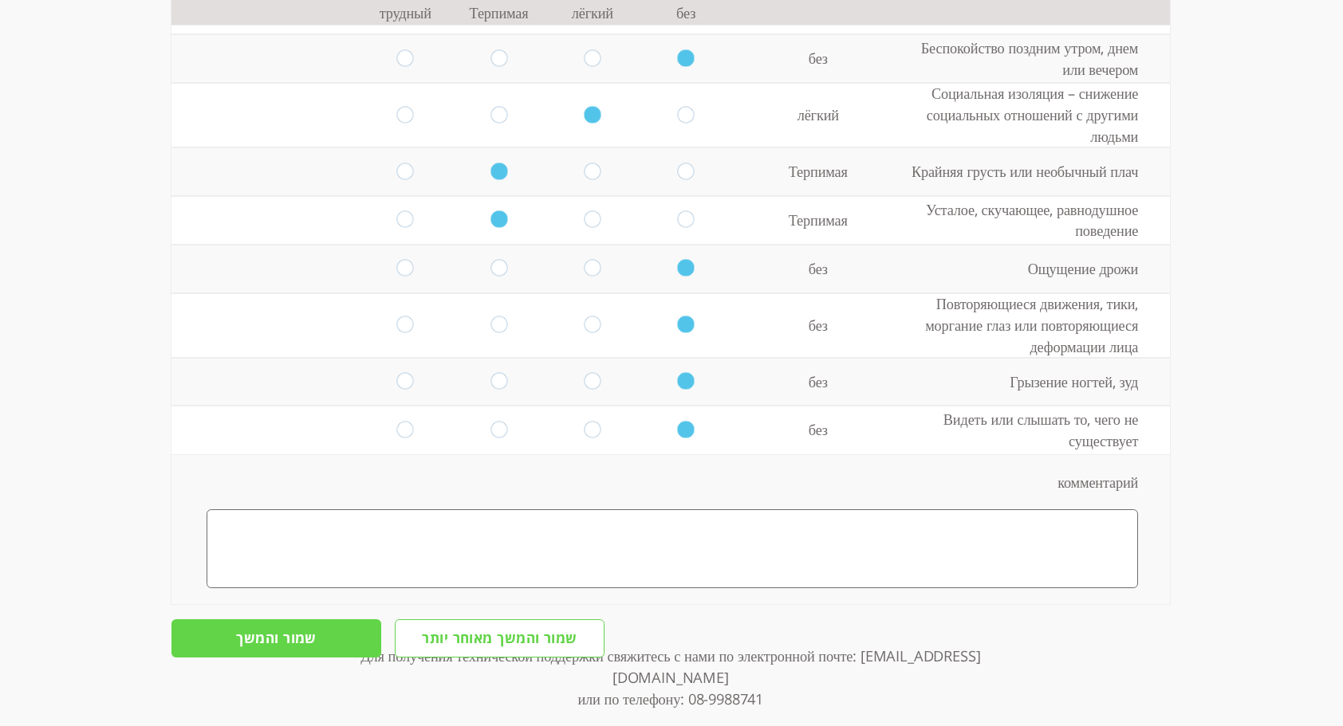
click at [285, 620] on input "שמור והמשך" at bounding box center [276, 639] width 210 height 38
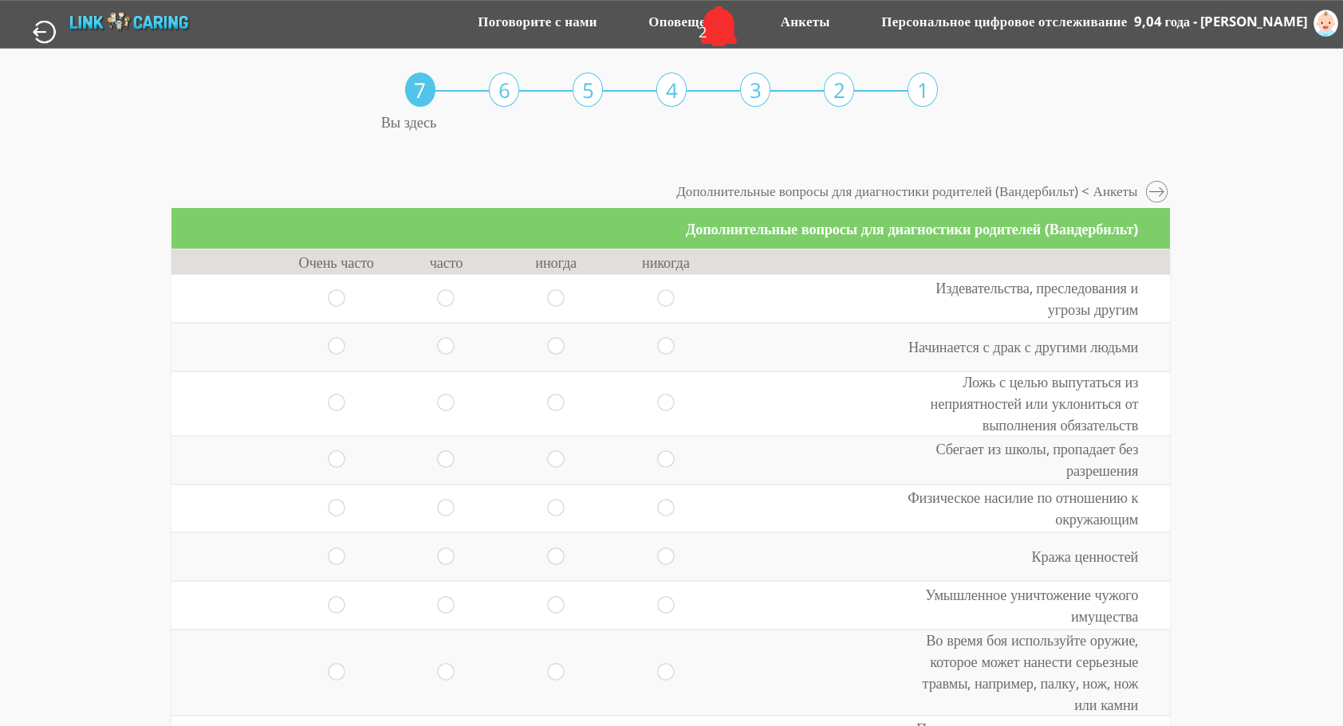
click at [659, 292] on input "radio" at bounding box center [665, 298] width 17 height 18
radio input "true"
click at [444, 343] on input "radio" at bounding box center [446, 347] width 17 height 18
radio input "true"
click at [549, 403] on input "radio" at bounding box center [556, 404] width 17 height 18
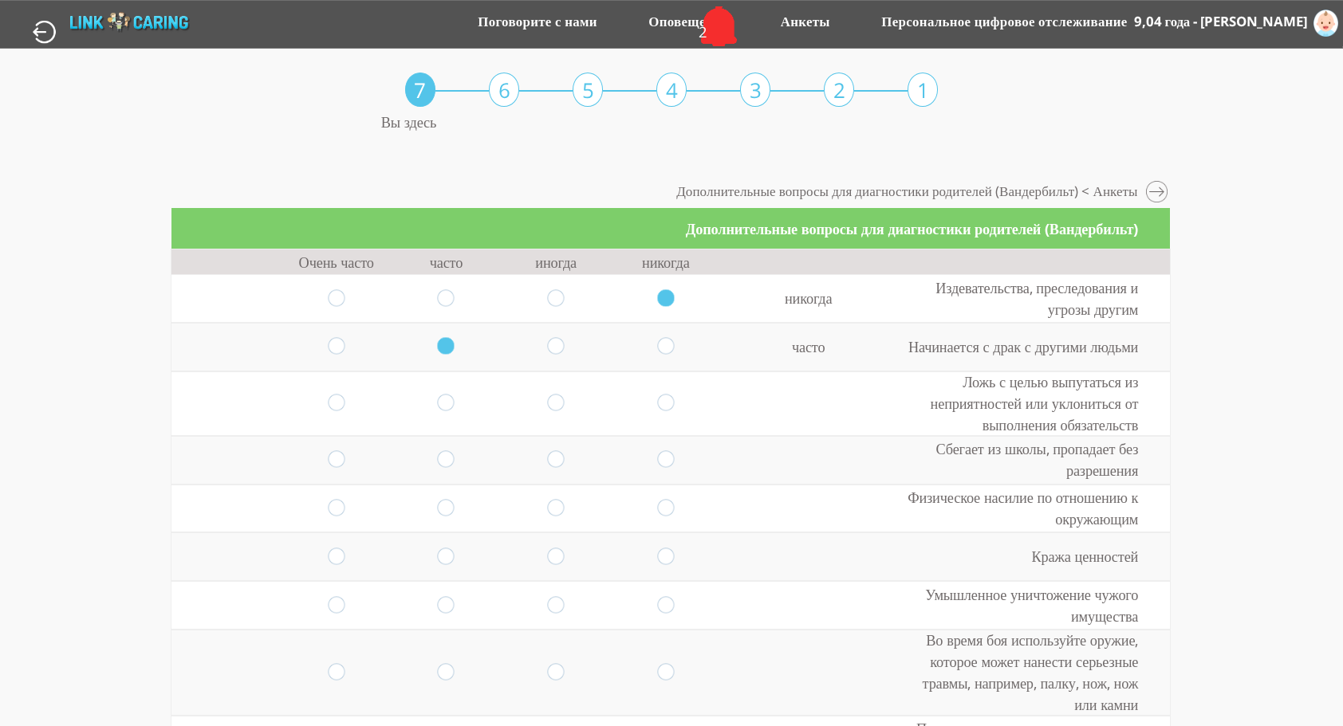
radio input "true"
click at [445, 464] on input "radio" at bounding box center [446, 460] width 17 height 18
radio input "true"
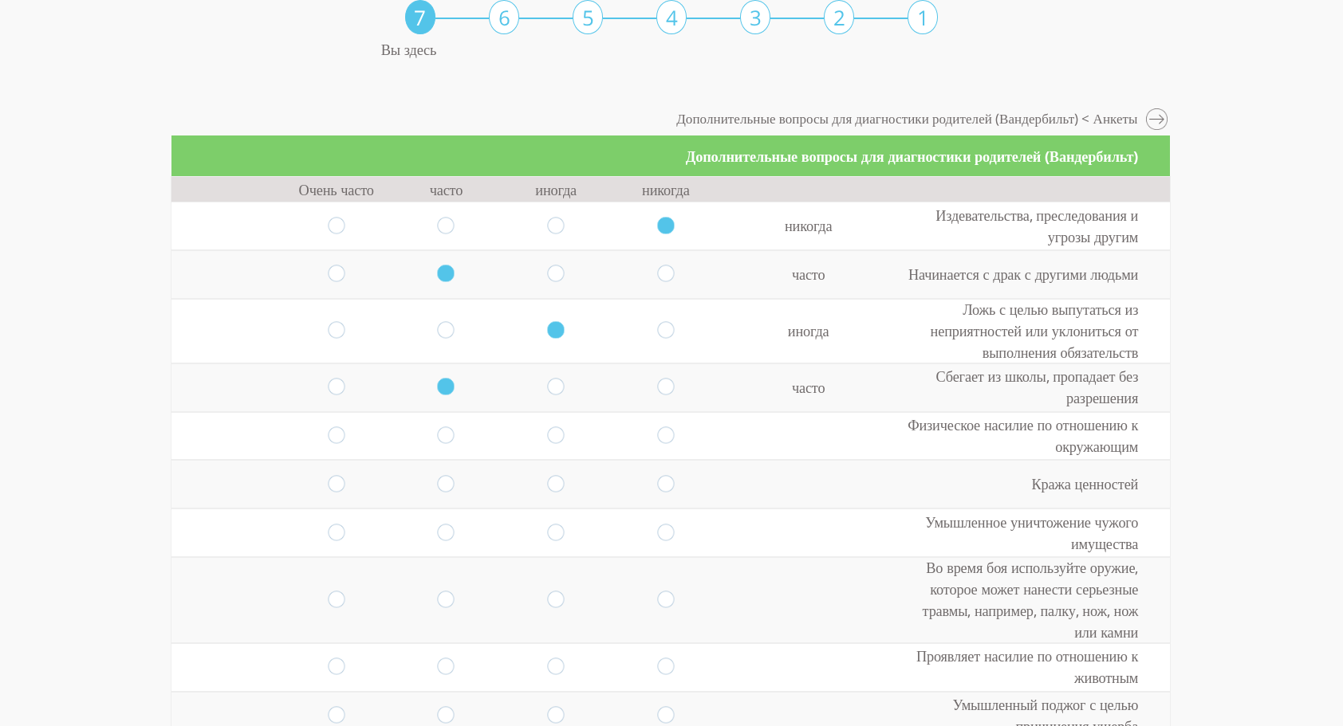
scroll to position [73, 0]
click at [659, 433] on input "radio" at bounding box center [665, 436] width 17 height 18
radio input "true"
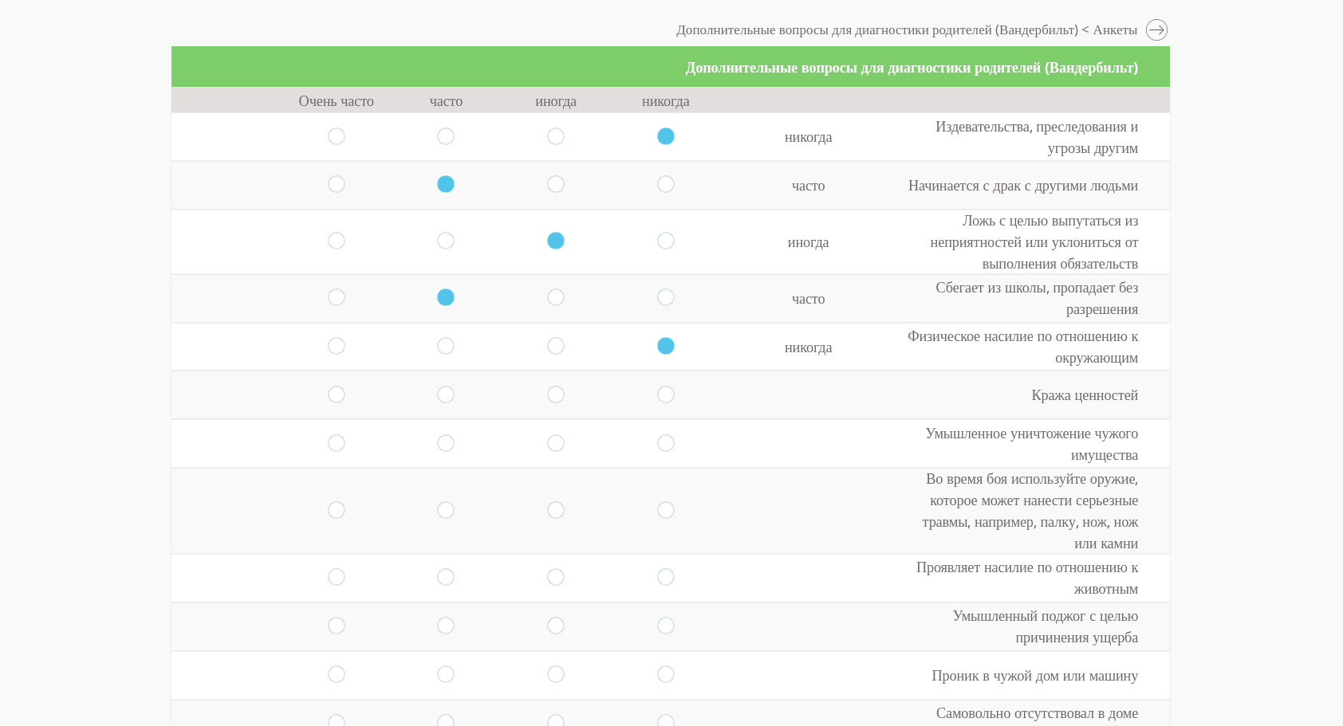
scroll to position [163, 0]
click at [657, 388] on input "radio" at bounding box center [665, 394] width 17 height 18
radio input "true"
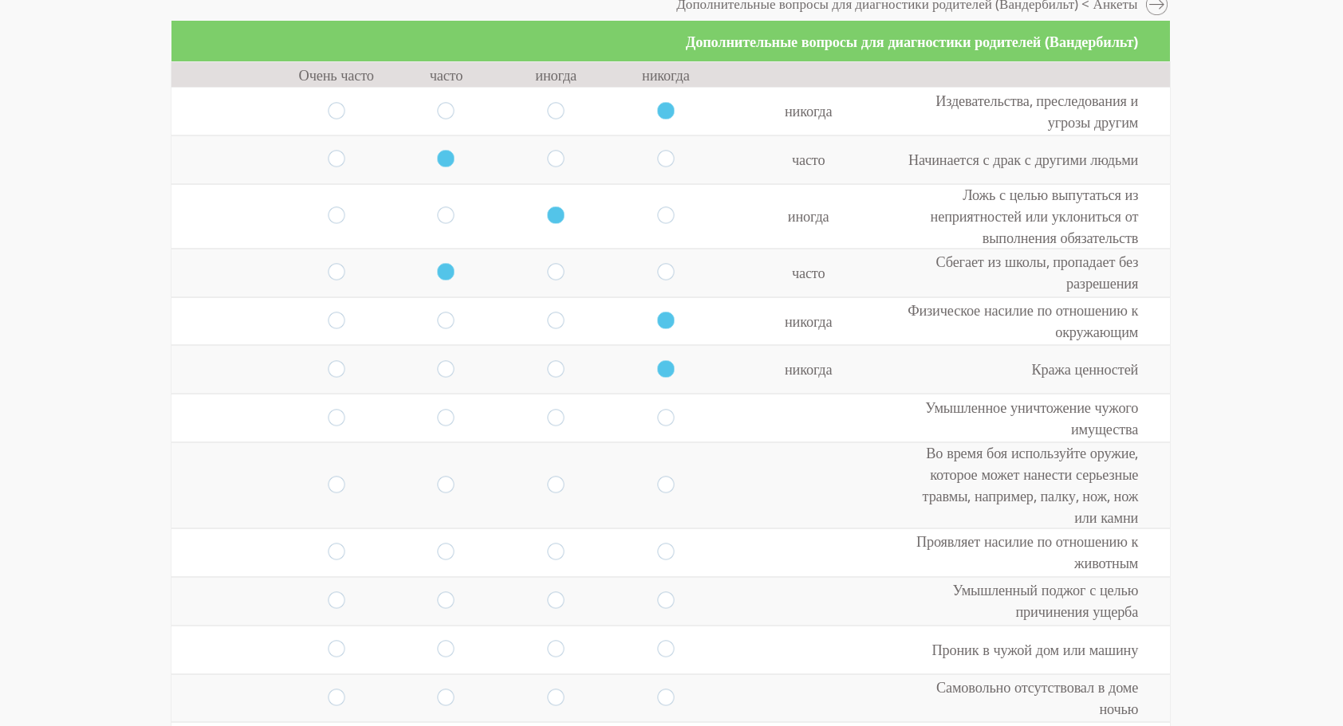
scroll to position [195, 0]
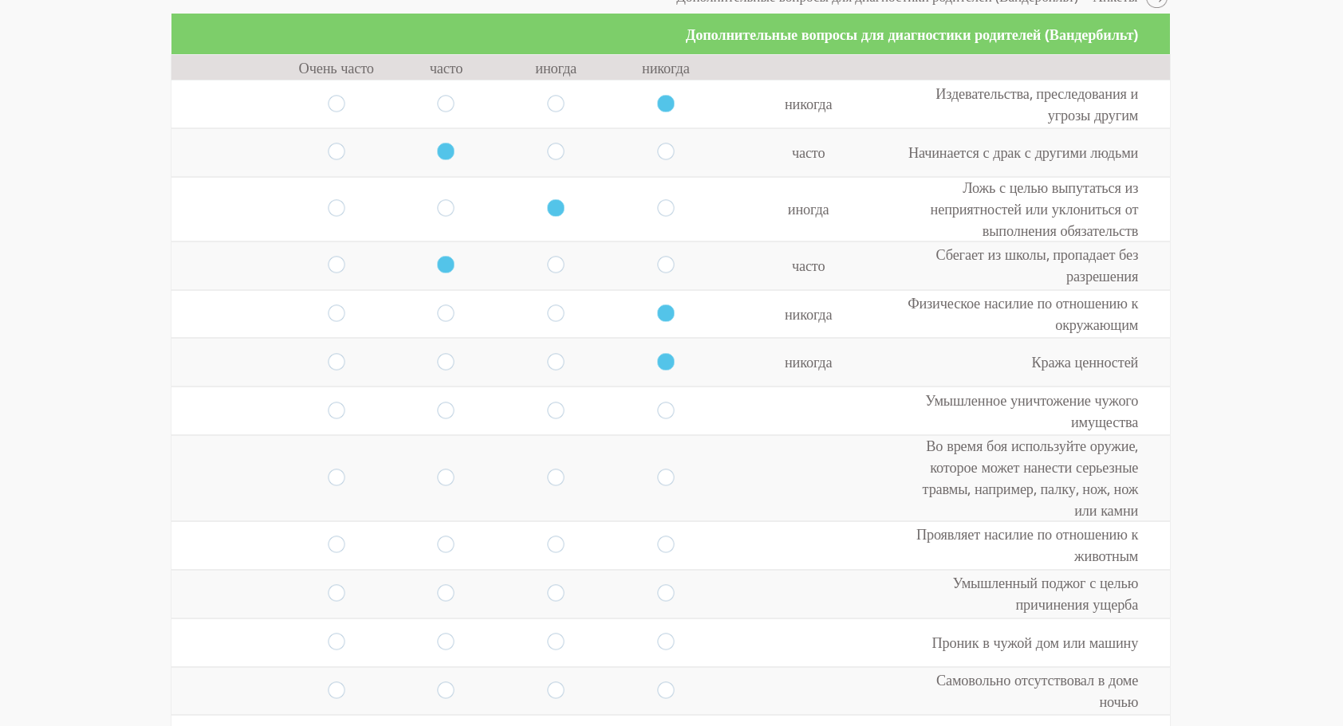
click at [548, 412] on input "radio" at bounding box center [556, 411] width 17 height 18
radio input "true"
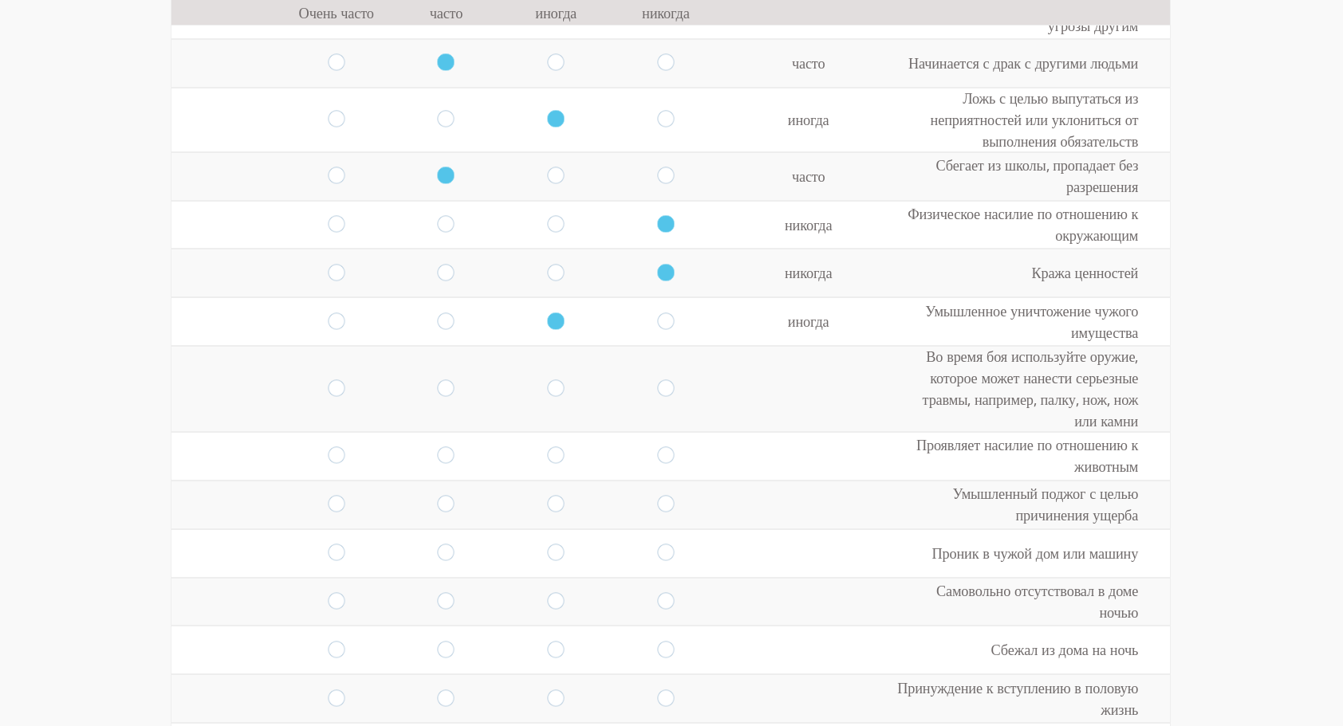
scroll to position [283, 0]
click at [657, 383] on input "radio" at bounding box center [665, 390] width 17 height 18
radio input "true"
click at [660, 454] on input "radio" at bounding box center [665, 457] width 17 height 18
radio input "true"
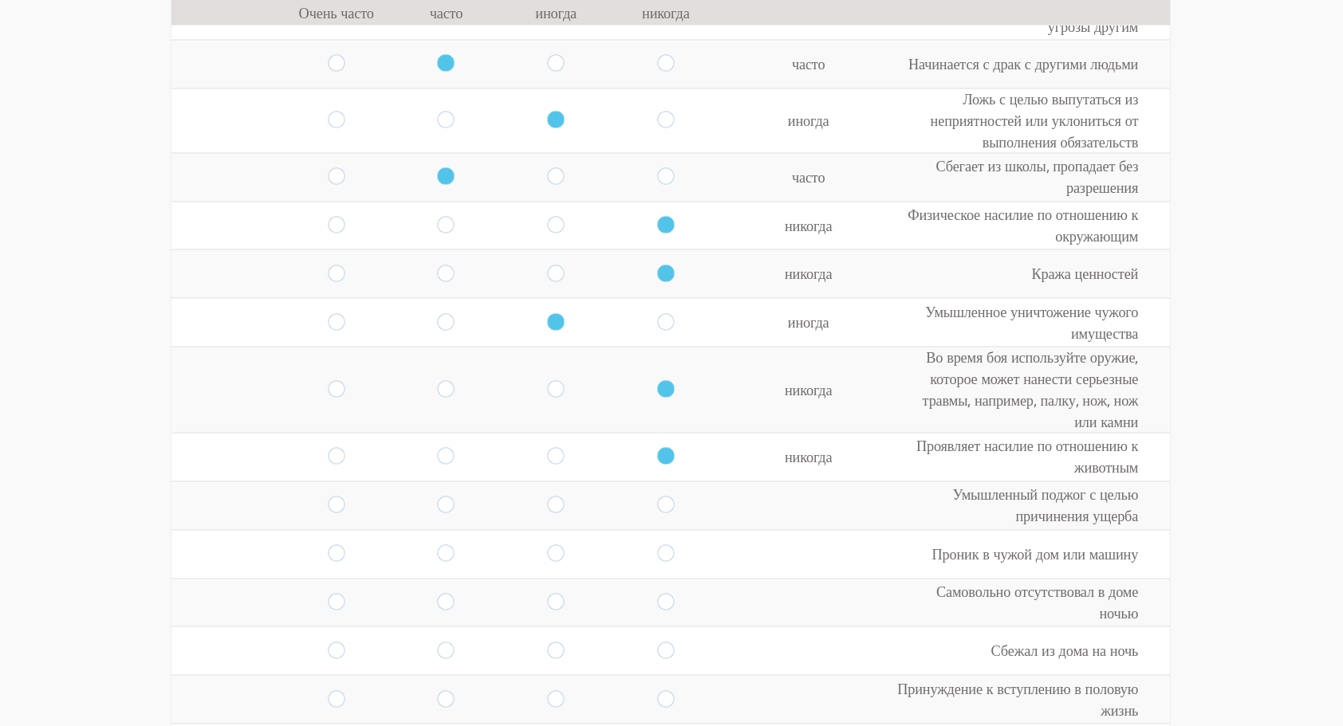
click at [659, 499] on input "radio" at bounding box center [665, 506] width 17 height 18
radio input "true"
click at [659, 555] on input "radio" at bounding box center [665, 554] width 17 height 18
radio input "true"
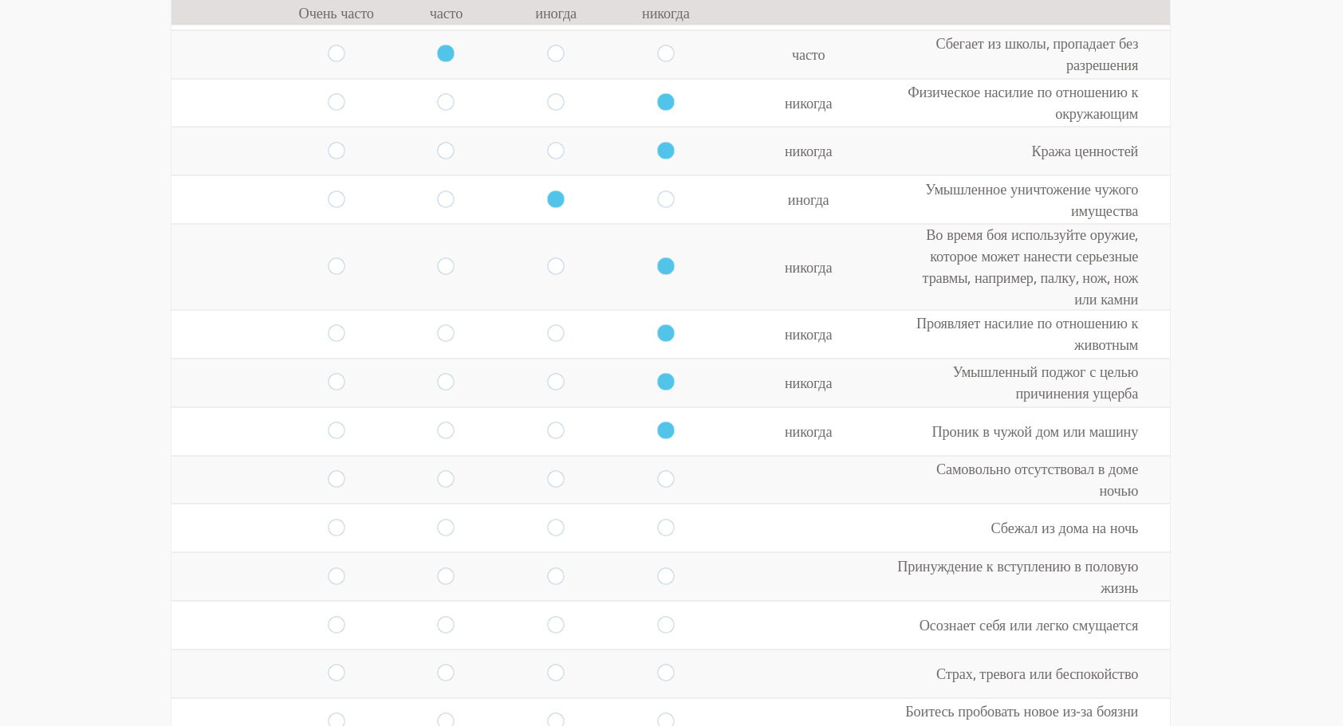
scroll to position [422, 0]
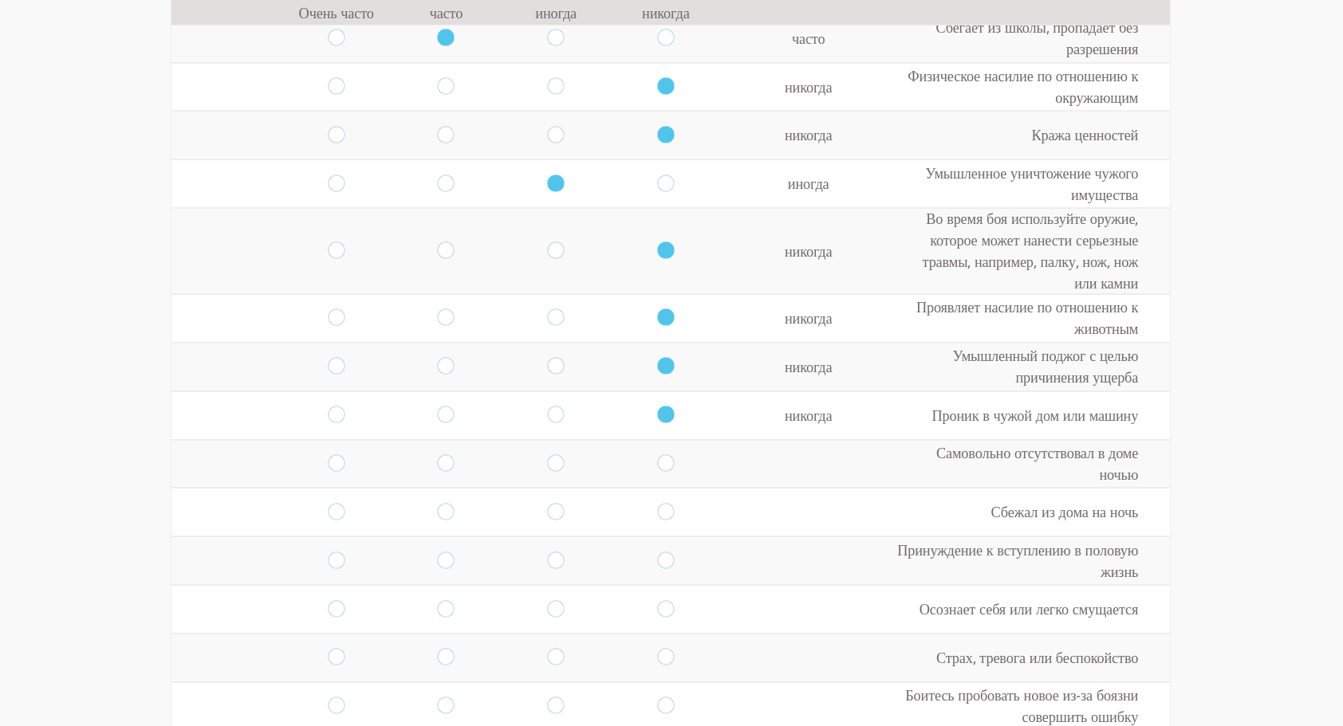
click at [660, 465] on input "radio" at bounding box center [665, 463] width 17 height 18
radio input "true"
click at [659, 509] on input "radio" at bounding box center [665, 512] width 17 height 18
radio input "true"
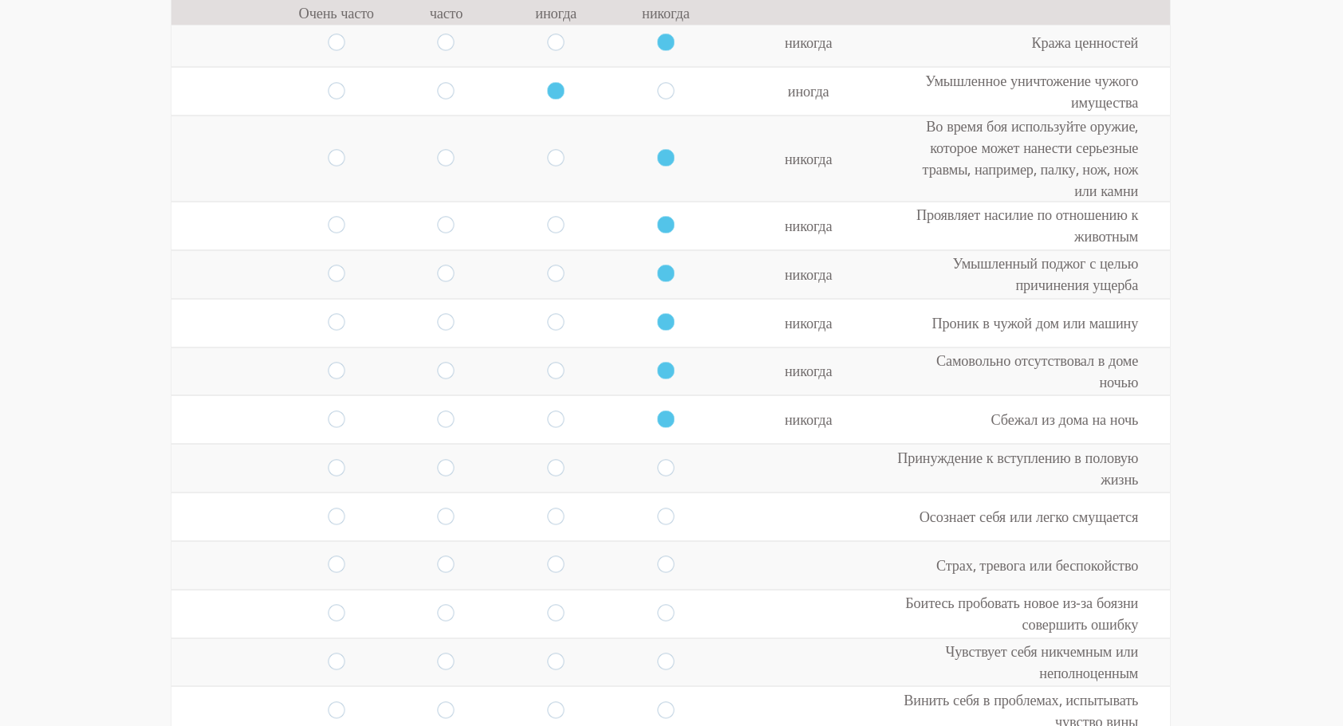
scroll to position [523, 0]
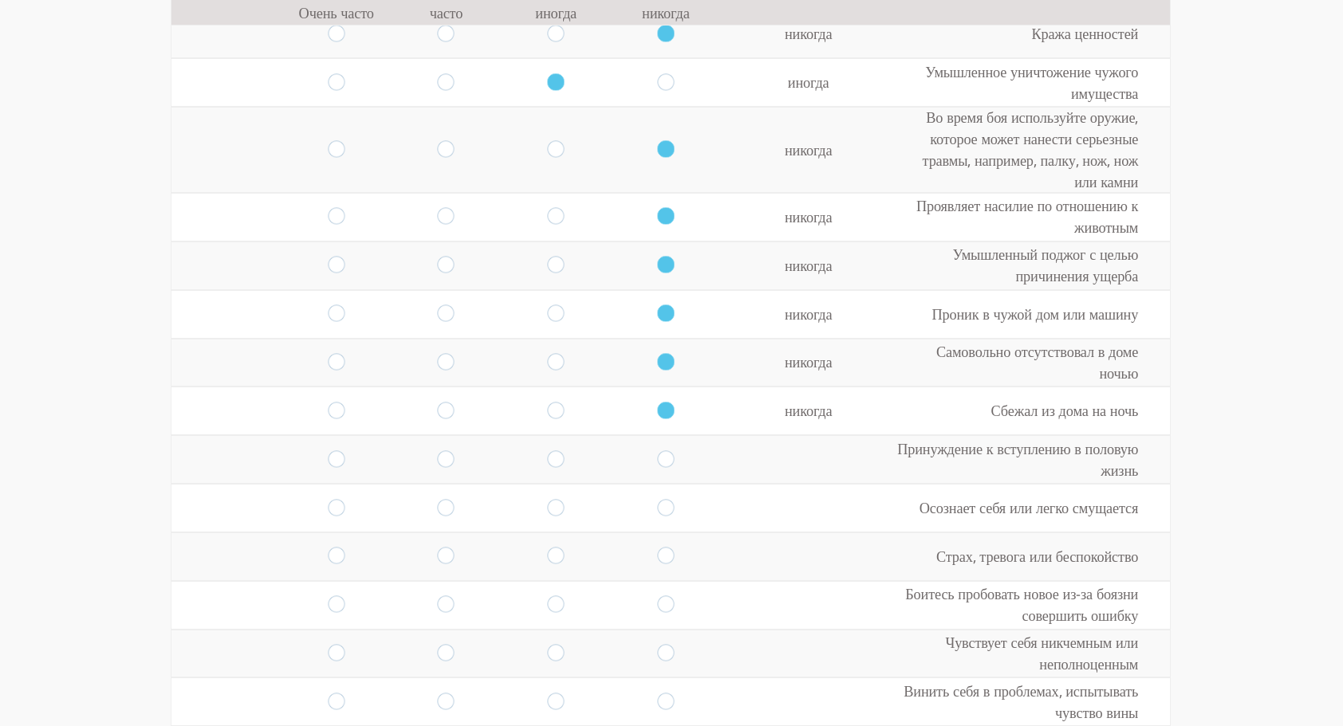
click at [657, 454] on input "radio" at bounding box center [665, 460] width 17 height 18
radio input "true"
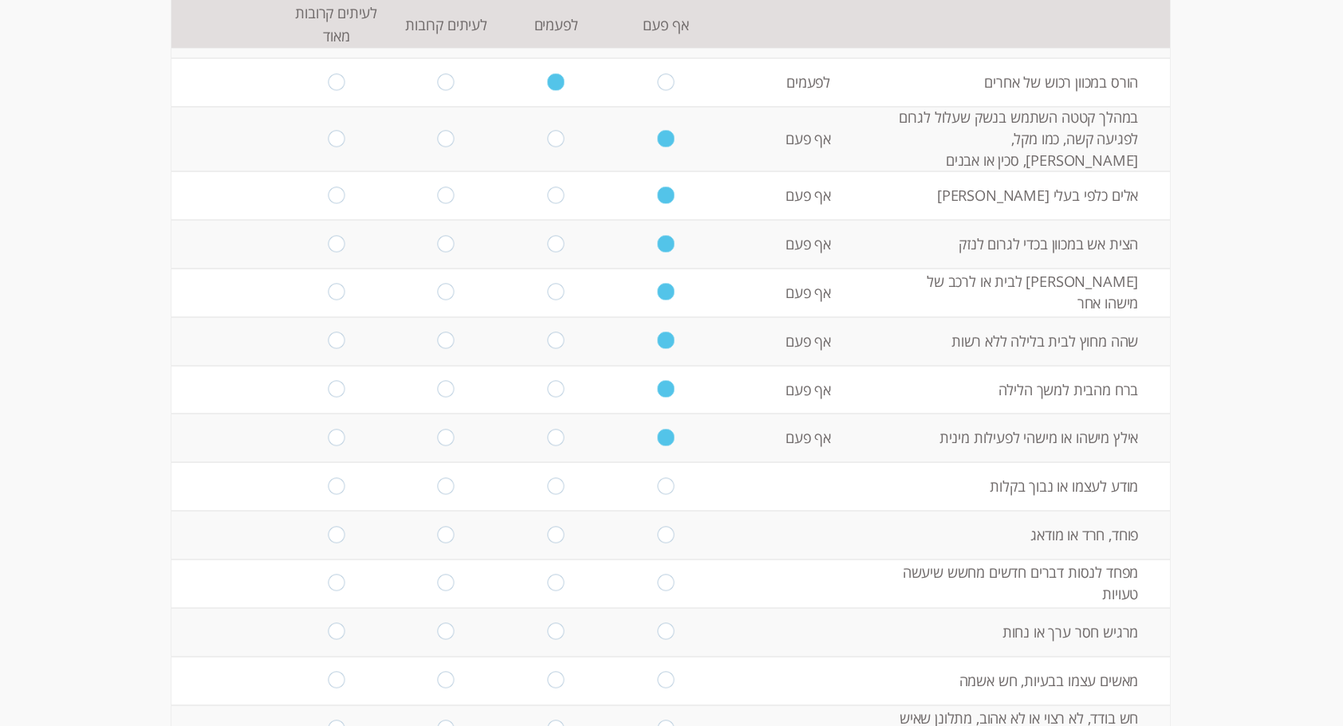
click at [1112, 470] on td "מודע לעצמו או נבוך בקלות" at bounding box center [1032, 486] width 273 height 49
drag, startPoint x: 1112, startPoint y: 470, endPoint x: 1139, endPoint y: 480, distance: 29.8
click at [1139, 480] on td "מודע לעצמו או נבוך בקלות" at bounding box center [1032, 486] width 273 height 49
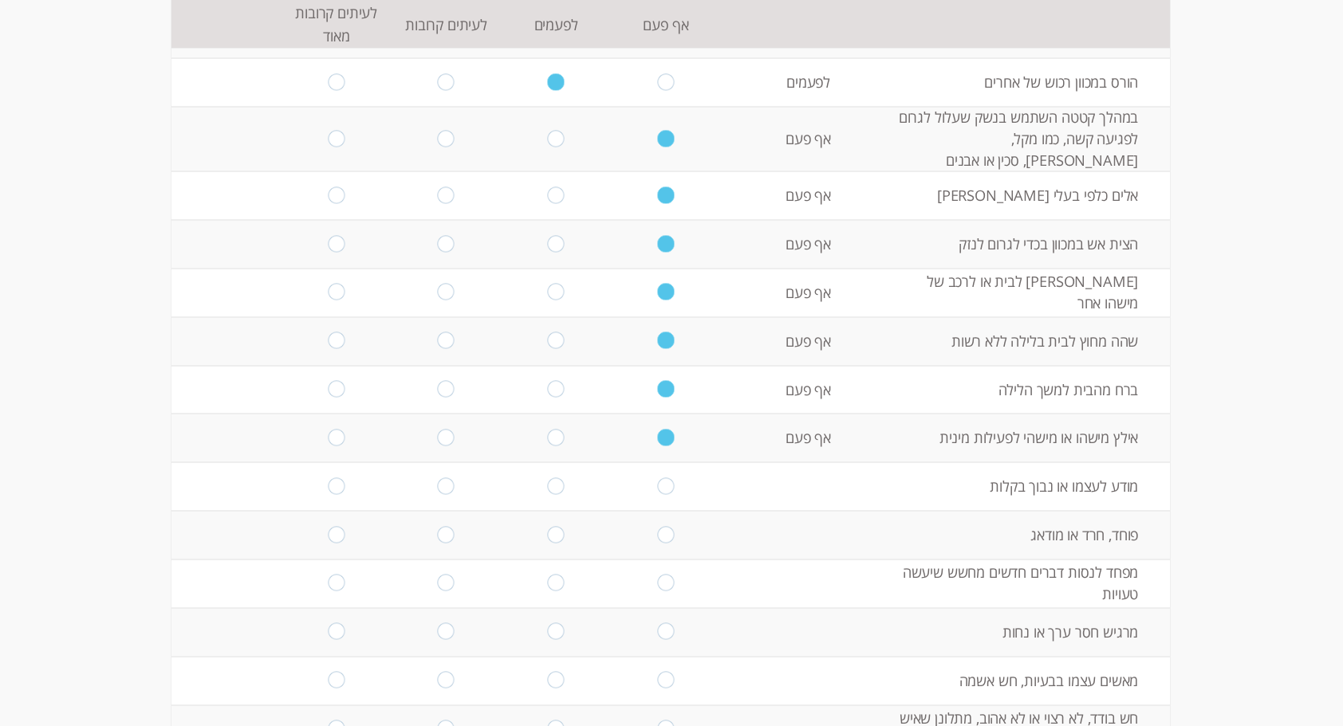
click at [1154, 511] on td "פוחד, חרד או מודאג" at bounding box center [1032, 535] width 273 height 49
click at [1125, 469] on td "מודע לעצמו או נבוך בקלות" at bounding box center [1032, 486] width 273 height 49
click at [1115, 394] on td "ברח מהבית למשך הלילה" at bounding box center [1032, 390] width 273 height 49
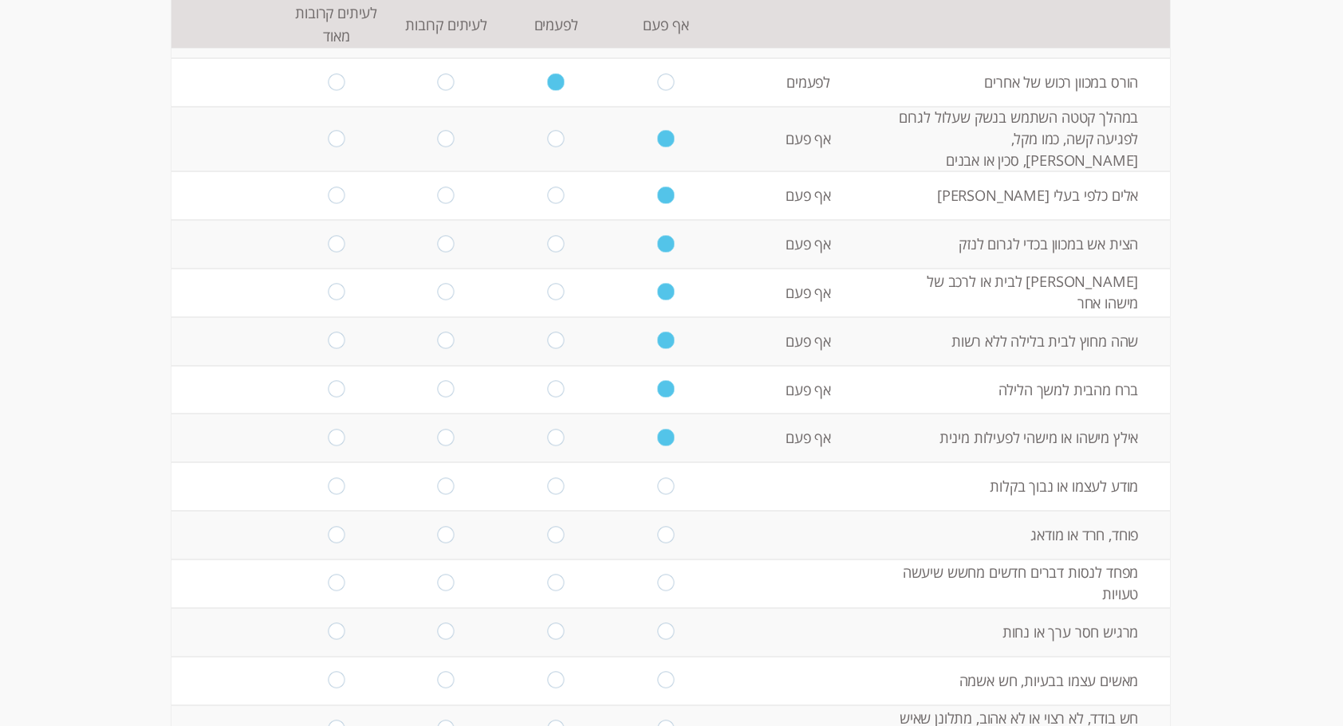
click at [1125, 462] on td "מודע לעצמו או נבוך בקלות" at bounding box center [1032, 486] width 273 height 49
copy td "מודע לעצמו או נבוך בקלות"
click at [911, 472] on td "מודע לעצמו או נבוך בקלות" at bounding box center [1032, 486] width 273 height 49
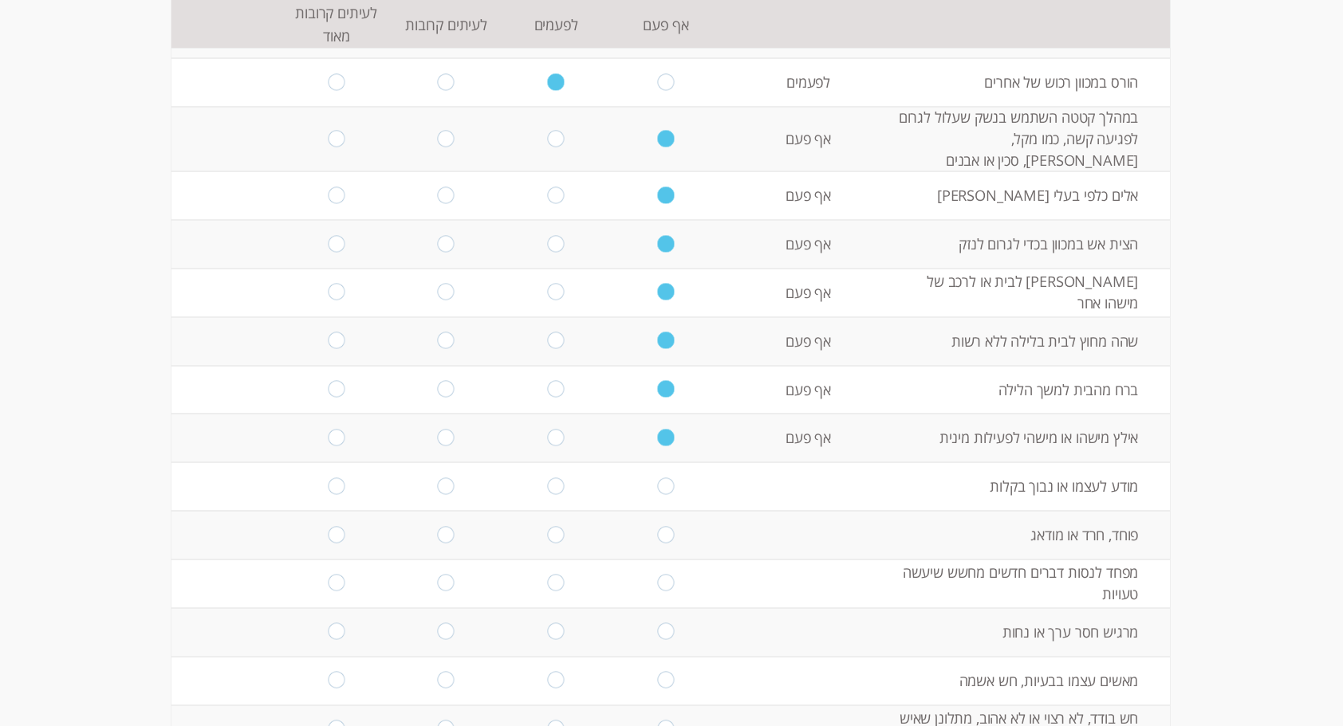
click at [438, 478] on input "radio" at bounding box center [446, 487] width 17 height 18
radio input "true"
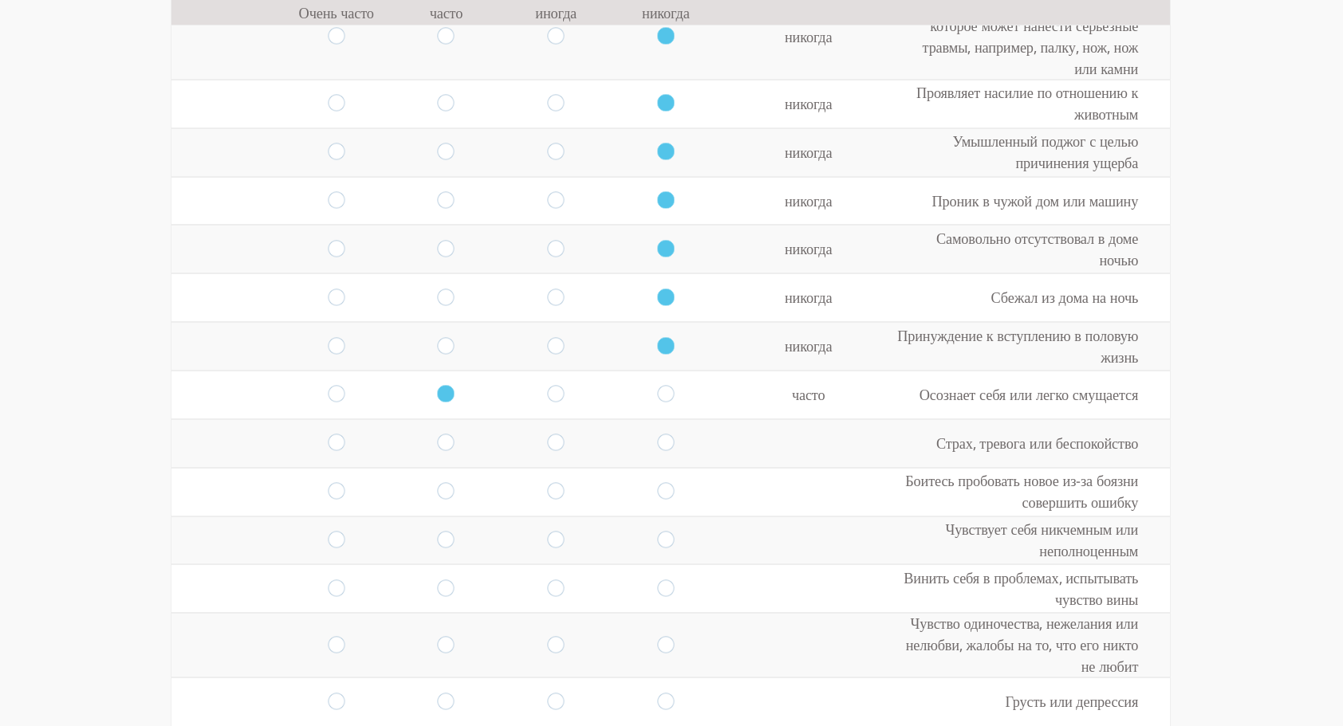
scroll to position [624, 0]
click at [328, 438] on input "radio" at bounding box center [336, 440] width 17 height 18
radio input "true"
click at [328, 486] on input "radio" at bounding box center [336, 489] width 17 height 18
click at [328, 539] on input "radio" at bounding box center [336, 537] width 17 height 18
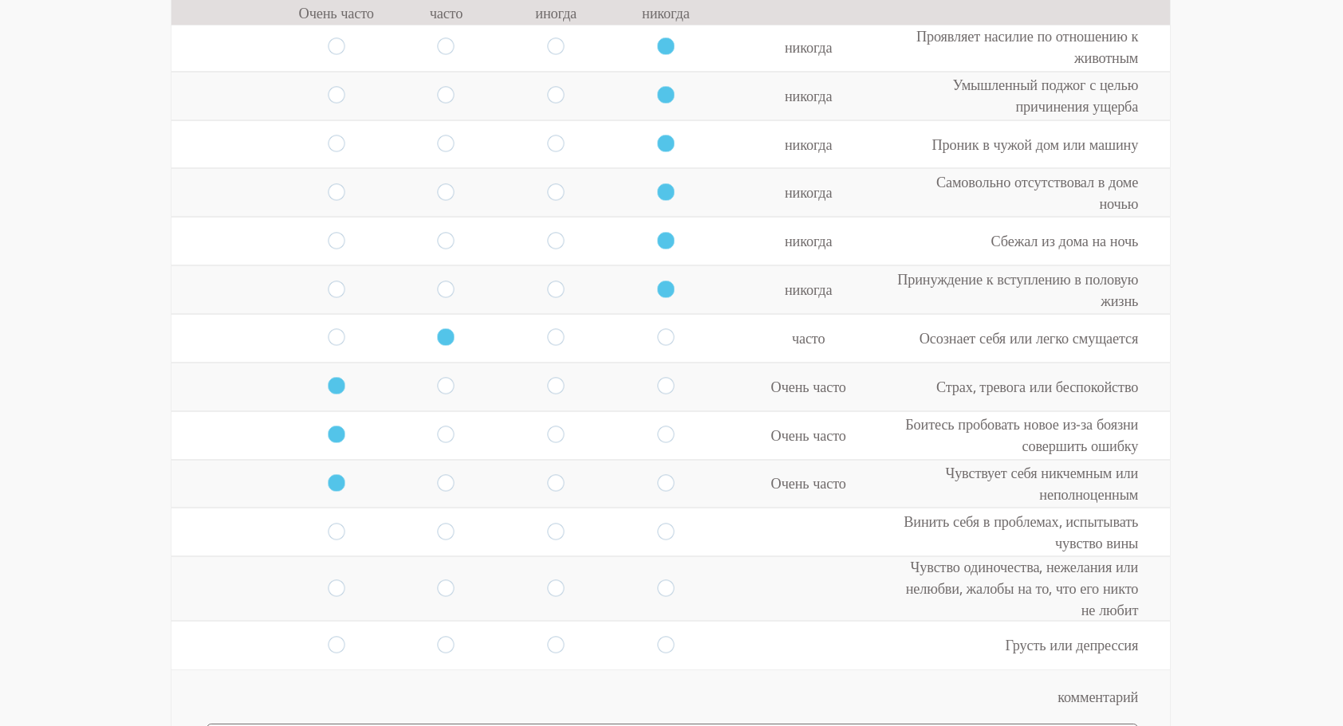
scroll to position [693, 0]
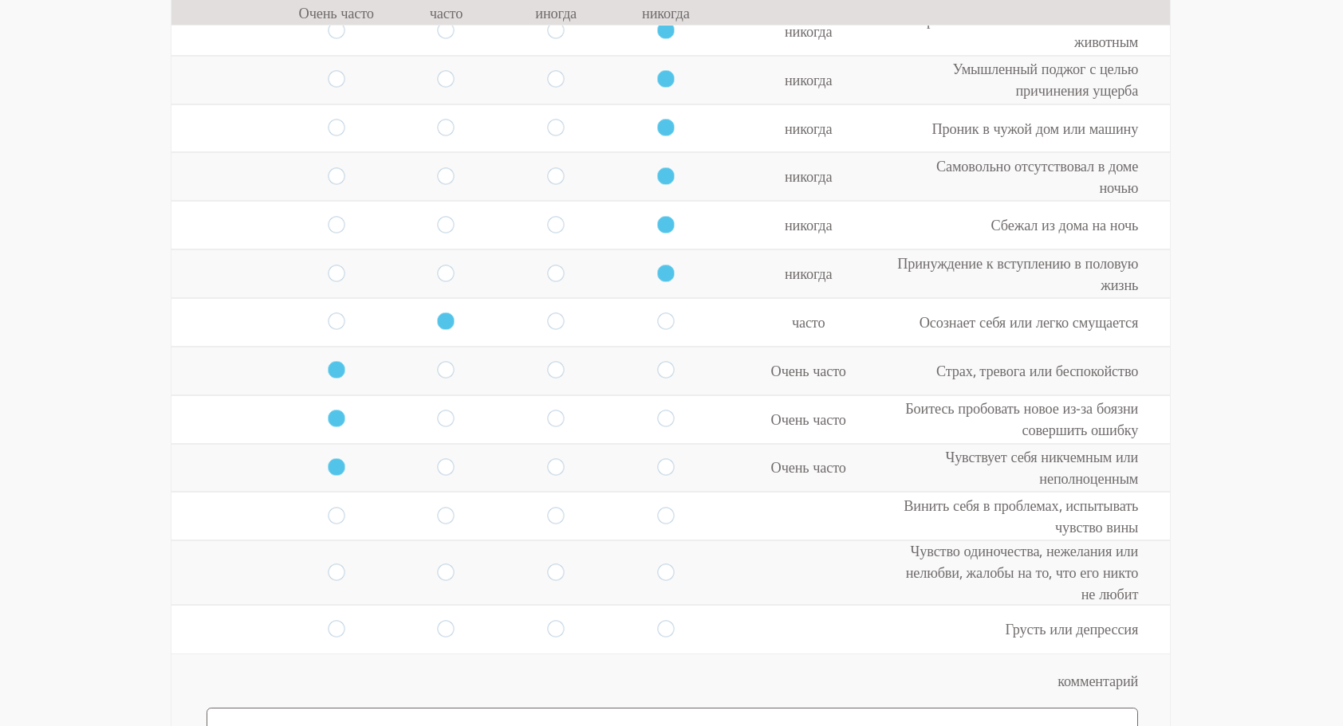
click at [328, 517] on input "radio" at bounding box center [336, 516] width 17 height 18
click at [552, 514] on input "radio" at bounding box center [556, 516] width 17 height 18
click at [332, 569] on input "radio" at bounding box center [336, 573] width 17 height 18
click at [552, 626] on input "radio" at bounding box center [556, 629] width 17 height 18
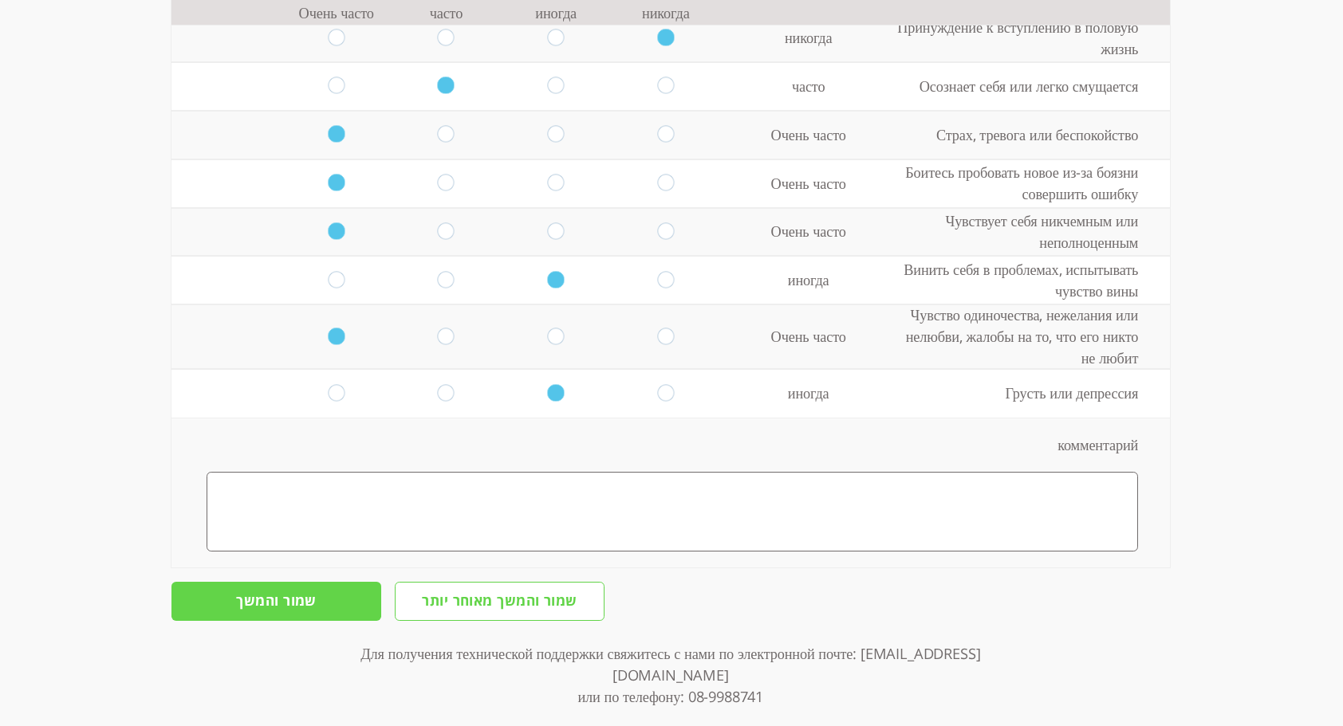
click at [306, 603] on input "שמור והמשך" at bounding box center [276, 601] width 210 height 38
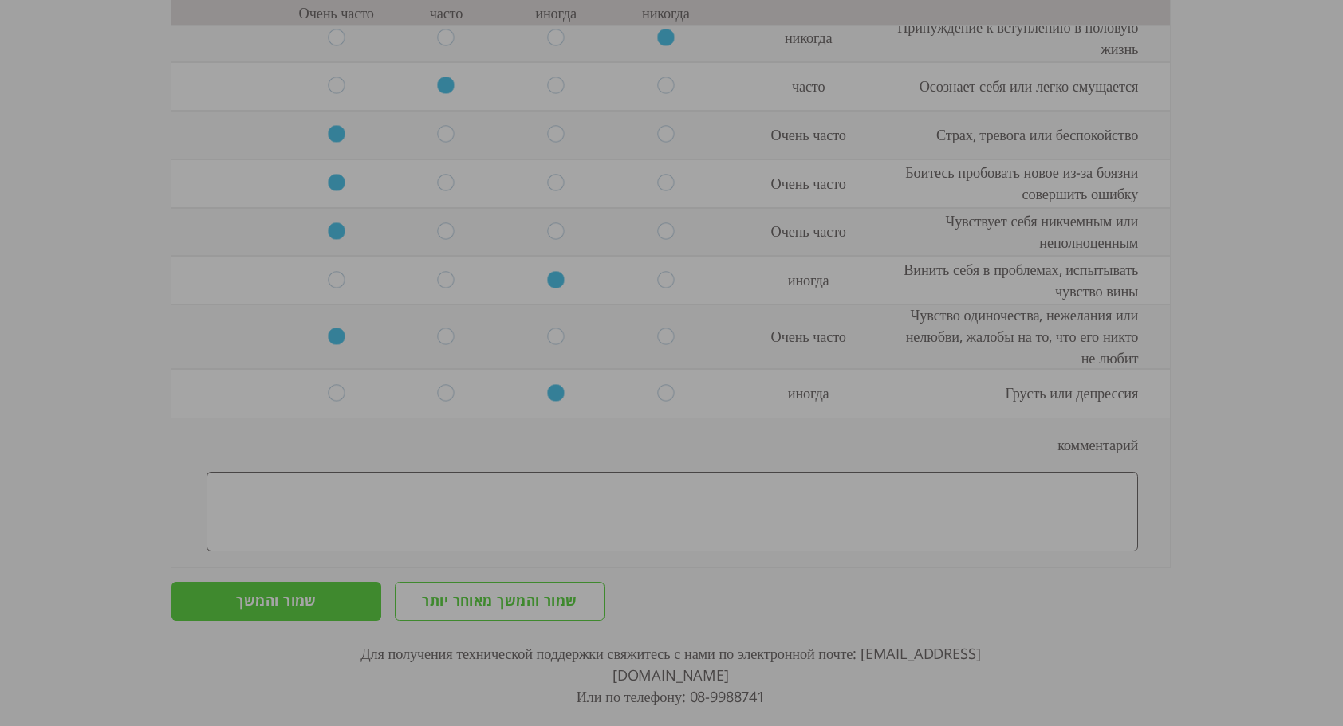
scroll to position [0, 0]
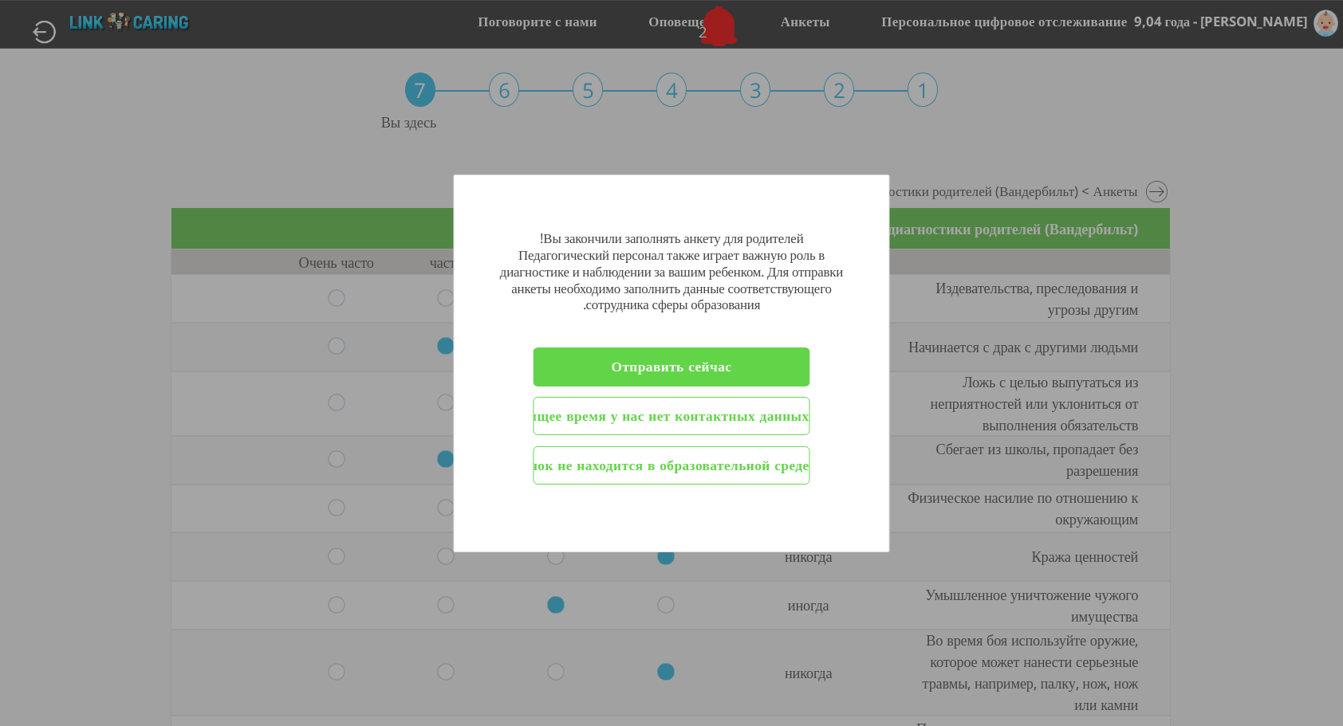
click at [690, 356] on input "שלחו עכשיו" at bounding box center [671, 367] width 277 height 38
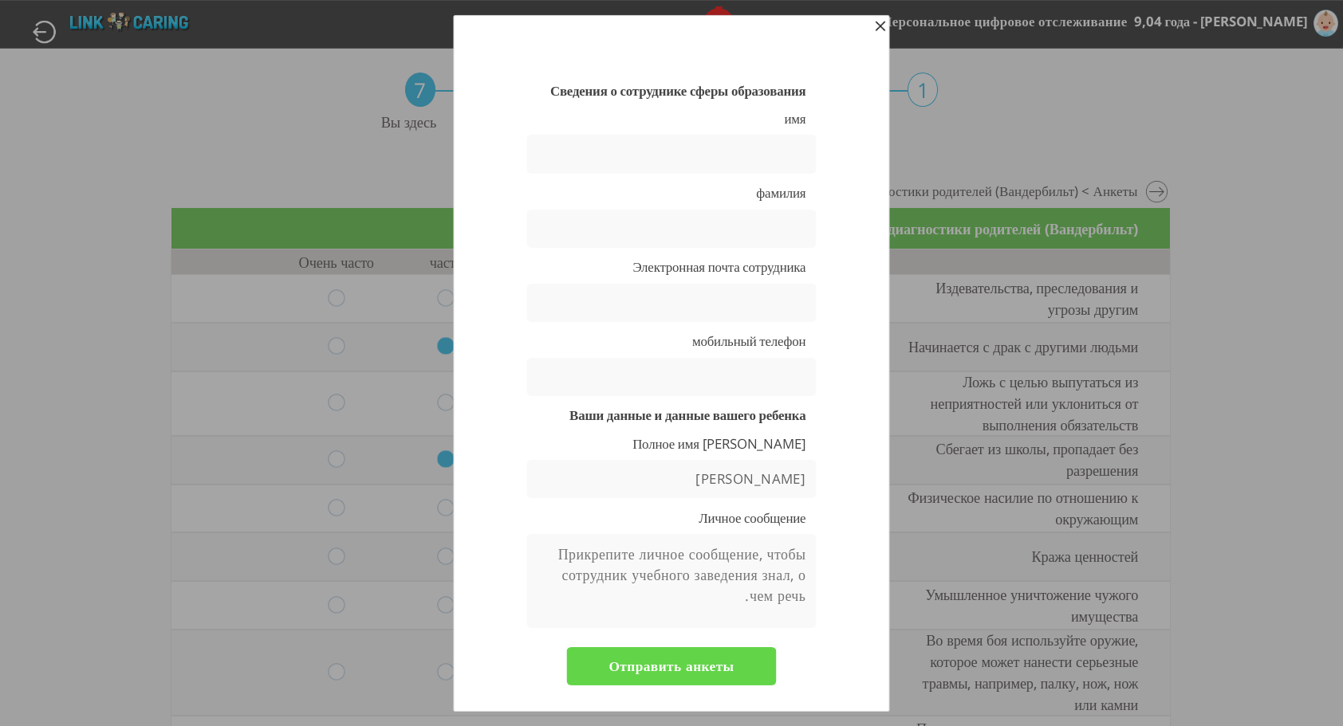
click at [740, 151] on input "text" at bounding box center [670, 154] width 289 height 38
click at [760, 131] on div "Сведения о сотруднике сферы образования имя фамилия Электронная почта сотрудник…" at bounding box center [672, 424] width 364 height 683
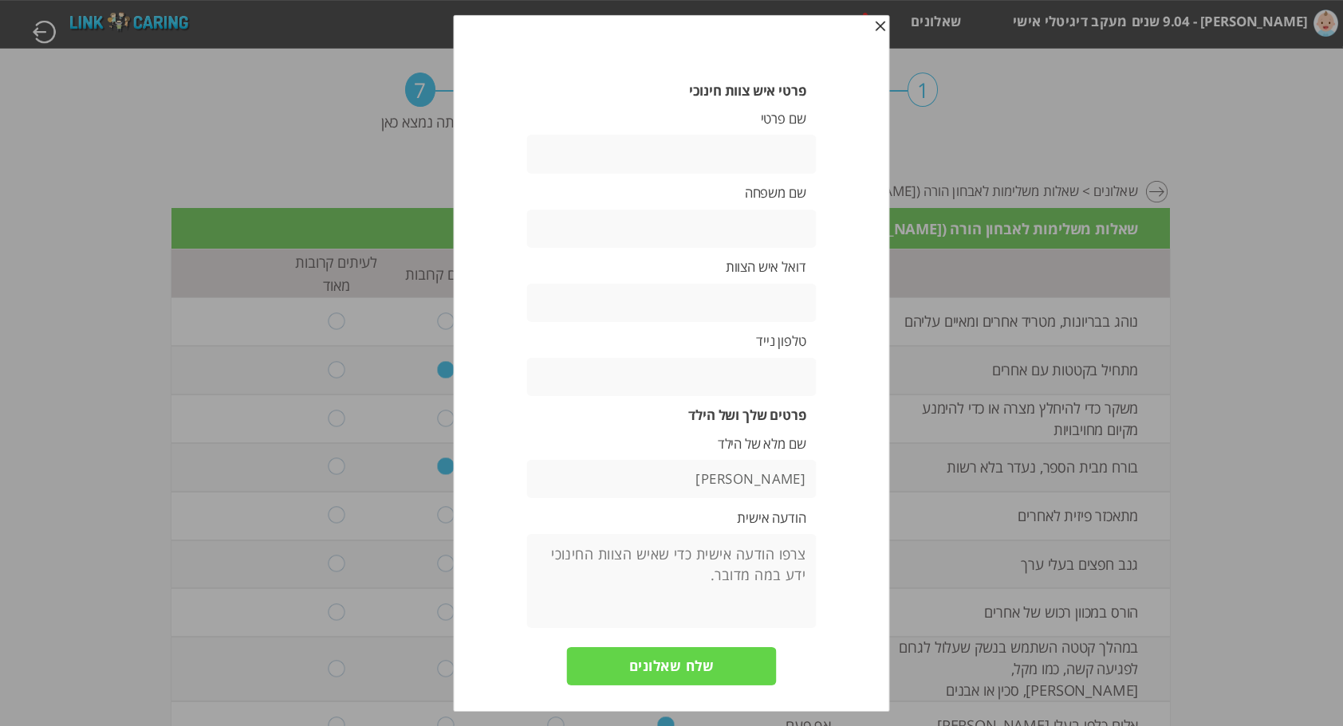
click at [787, 159] on input "text" at bounding box center [670, 154] width 289 height 38
click at [770, 234] on input "text" at bounding box center [670, 228] width 289 height 38
click at [781, 313] on input "text" at bounding box center [670, 303] width 289 height 38
click at [725, 303] on input "[EMAIL_ADDRESS][DOMAIN_NAME]" at bounding box center [670, 303] width 289 height 38
click at [772, 376] on input "text" at bounding box center [670, 377] width 289 height 38
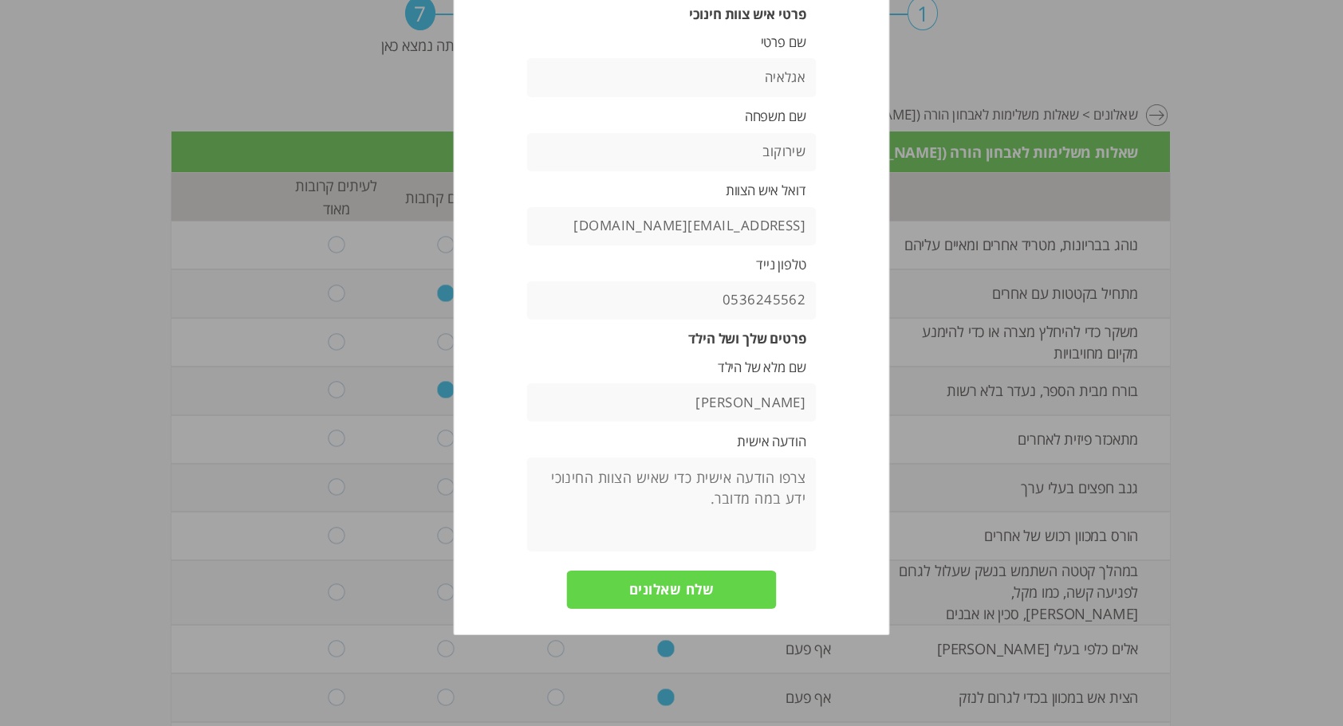
scroll to position [76, 0]
click at [722, 593] on input "שלח שאלונים" at bounding box center [671, 591] width 210 height 38
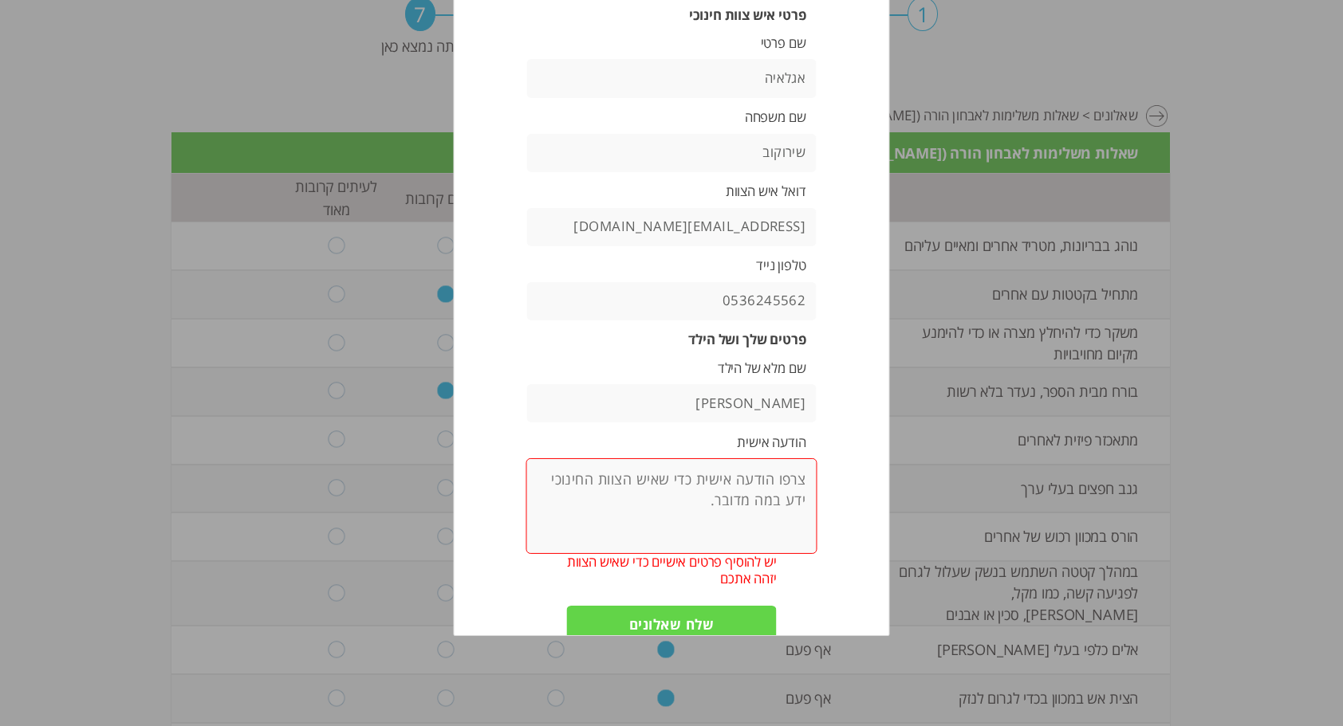
click at [762, 494] on textarea at bounding box center [670, 506] width 291 height 96
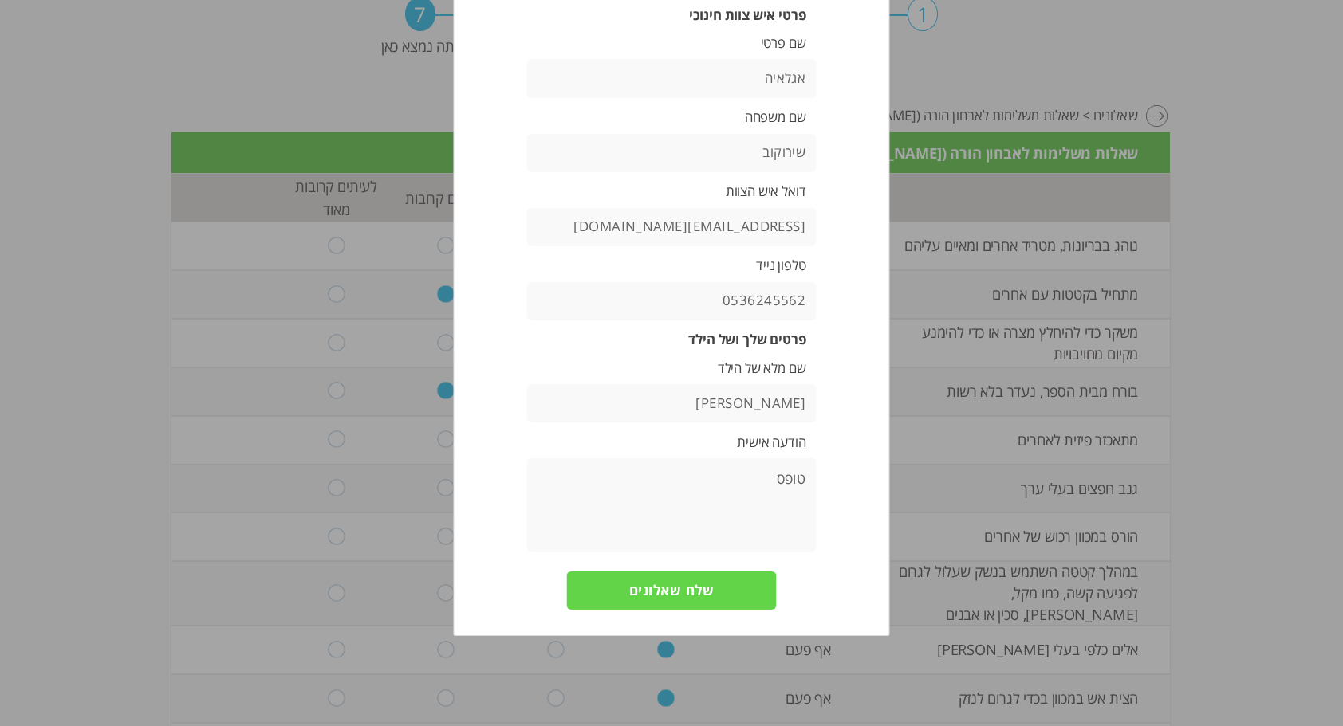
click at [727, 590] on input "שלח שאלונים" at bounding box center [671, 591] width 210 height 38
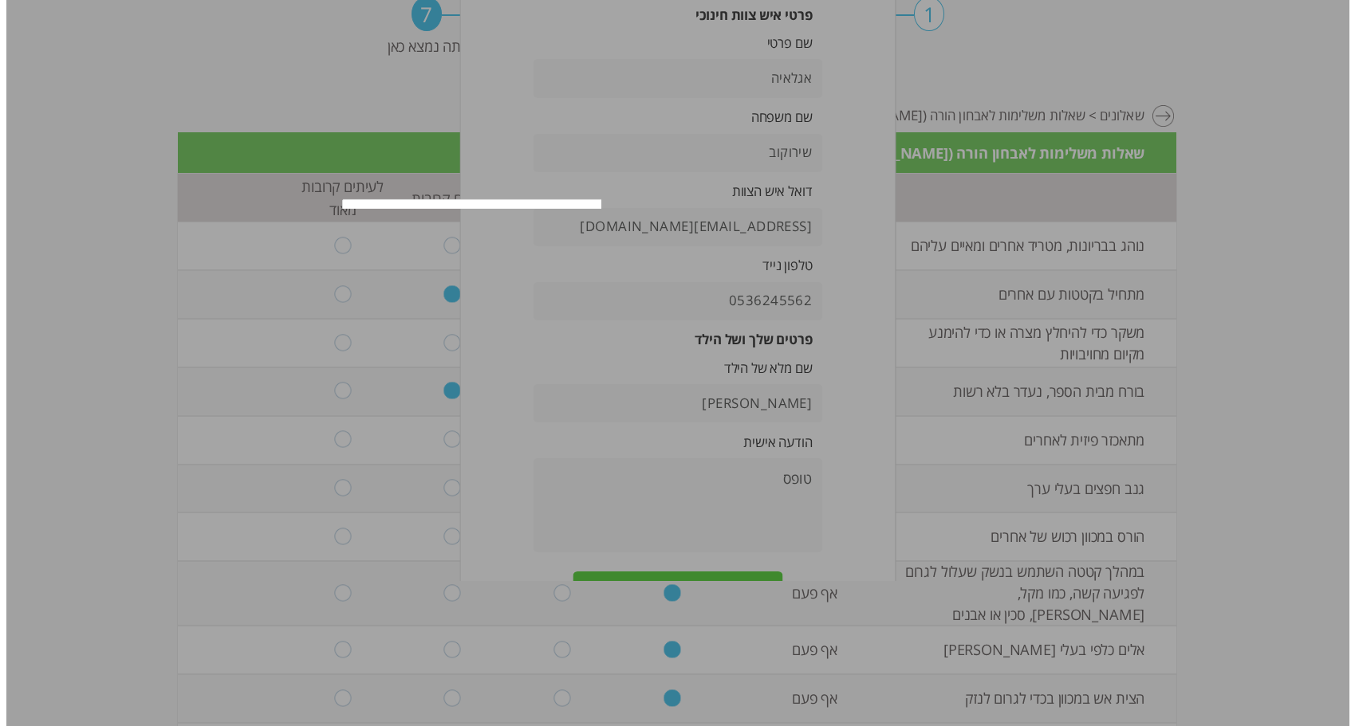
scroll to position [0, 0]
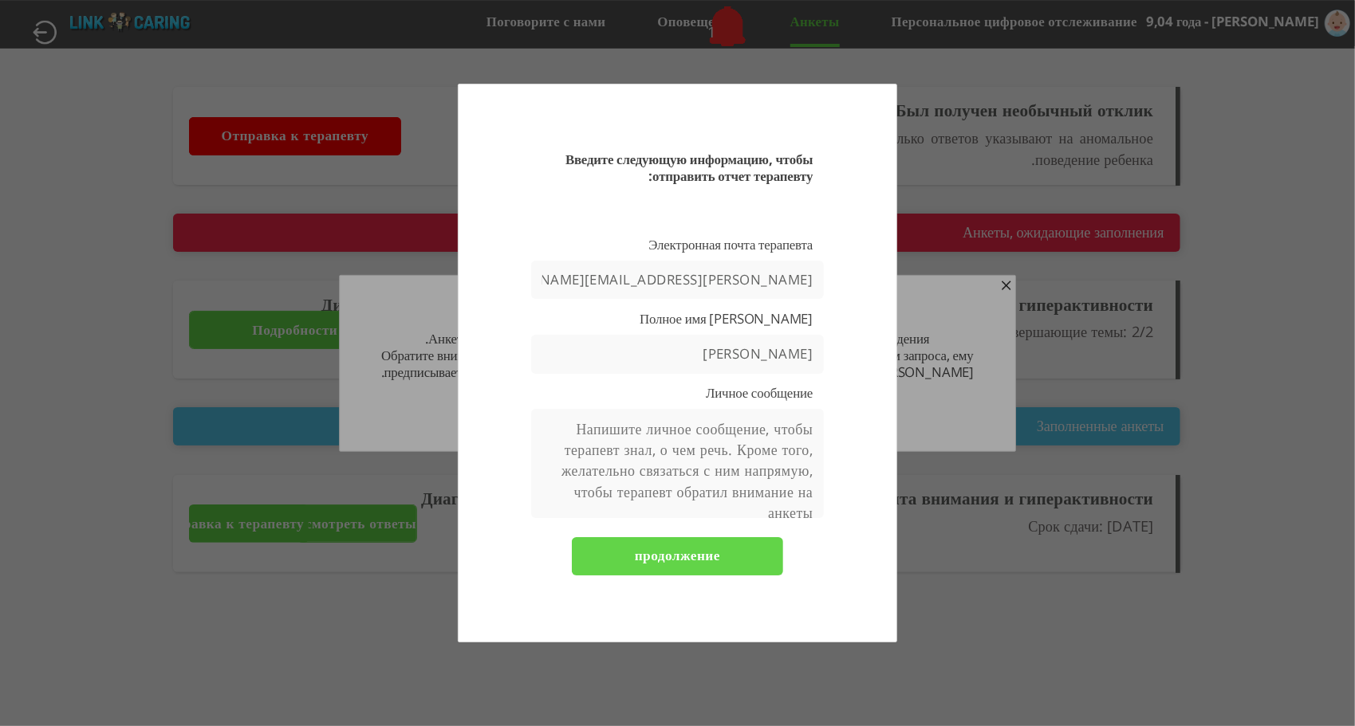
click at [776, 281] on input "[PERSON_NAME][EMAIL_ADDRESS][DOMAIN_NAME]" at bounding box center [677, 280] width 292 height 38
click at [764, 461] on textarea at bounding box center [677, 463] width 292 height 108
click at [729, 560] on input "המשך" at bounding box center [677, 556] width 211 height 38
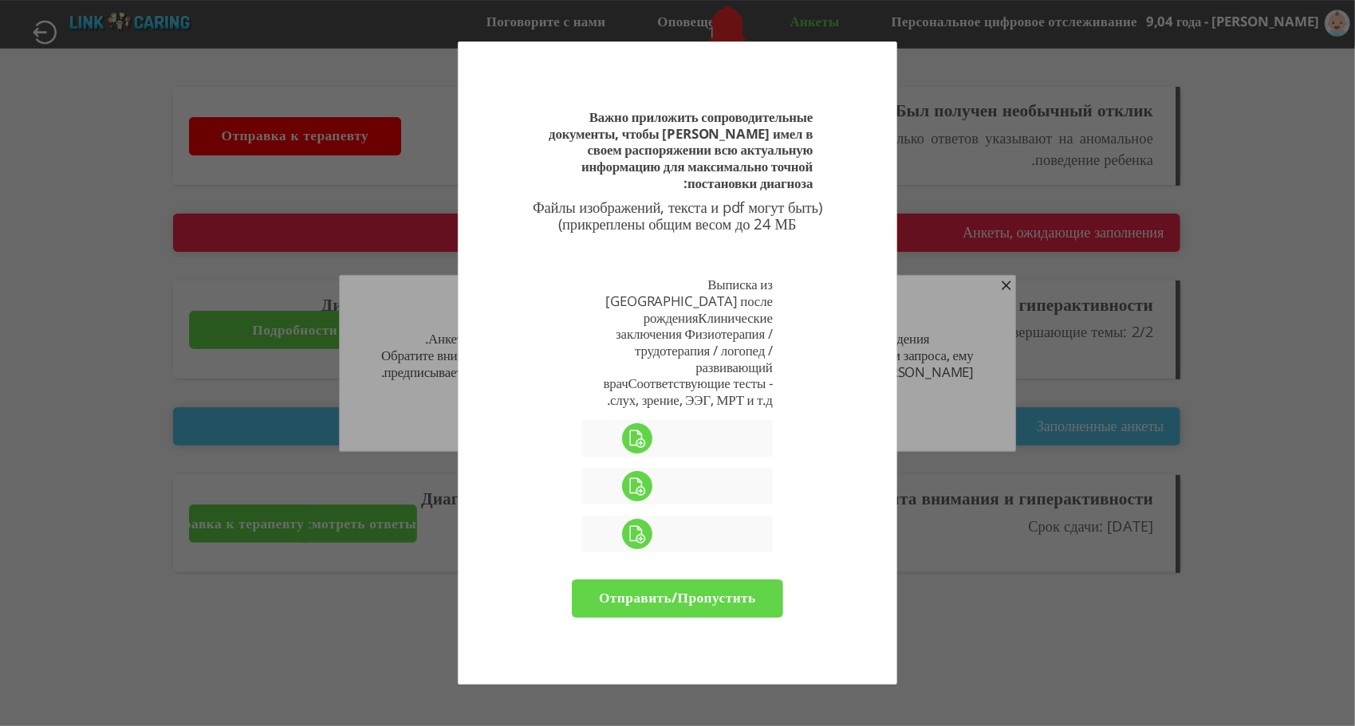
click at [112, 372] on div at bounding box center [677, 363] width 1355 height 726
click at [643, 431] on label at bounding box center [637, 438] width 271 height 37
click at [0, 0] on input "file" at bounding box center [0, 0] width 0 height 0
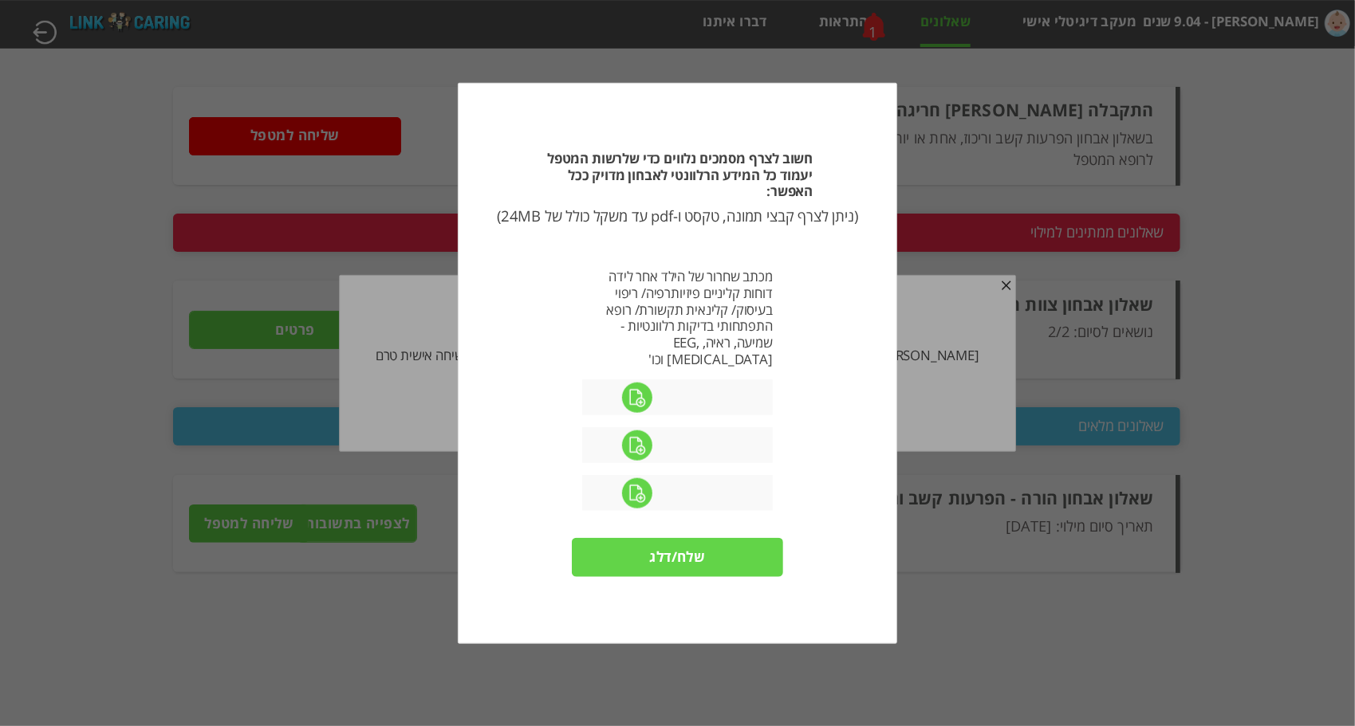
click at [520, 538] on div "חשוב לצרף מסמכים נלווים כדי שלרשות המטפל יעמוד כל המידע הרלוונטי לאבחון מדויק כ…" at bounding box center [677, 369] width 367 height 437
click at [646, 384] on label at bounding box center [637, 398] width 271 height 37
click at [0, 0] on input "file" at bounding box center [0, 0] width 0 height 0
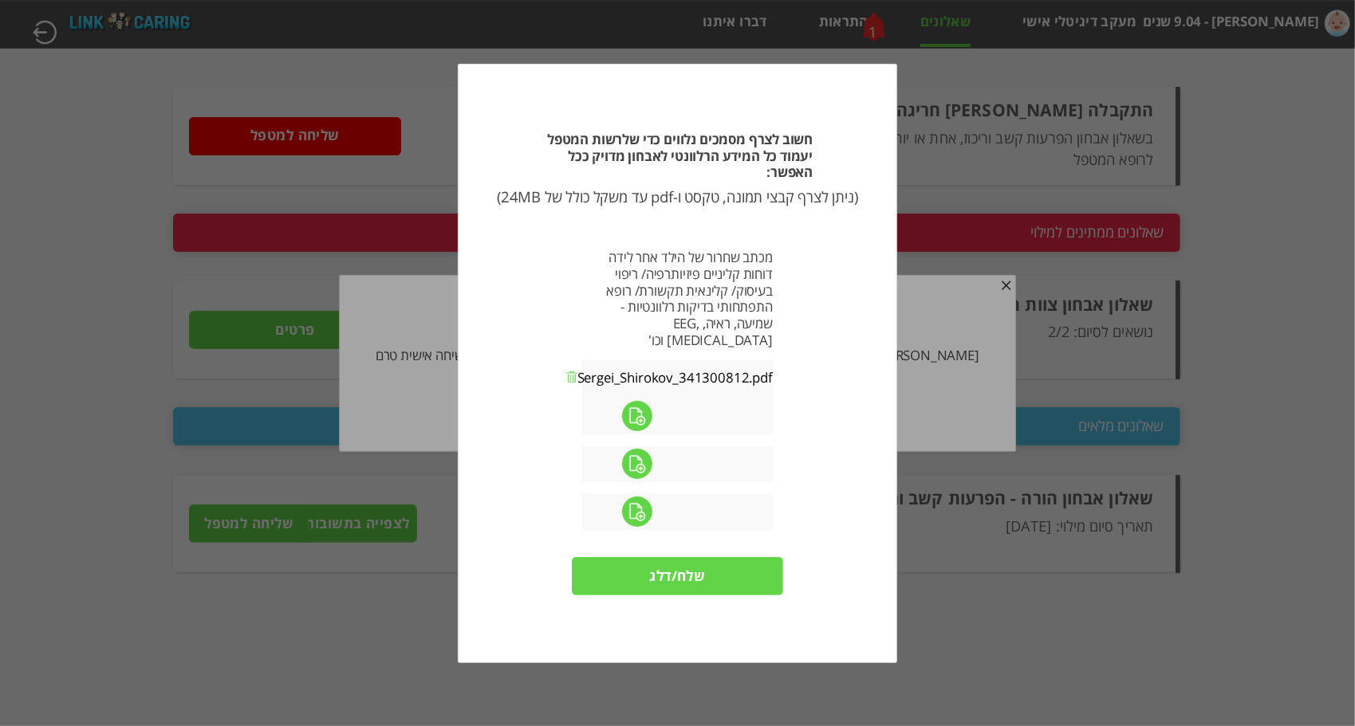
click at [698, 568] on input "שלח/דלג" at bounding box center [677, 576] width 211 height 38
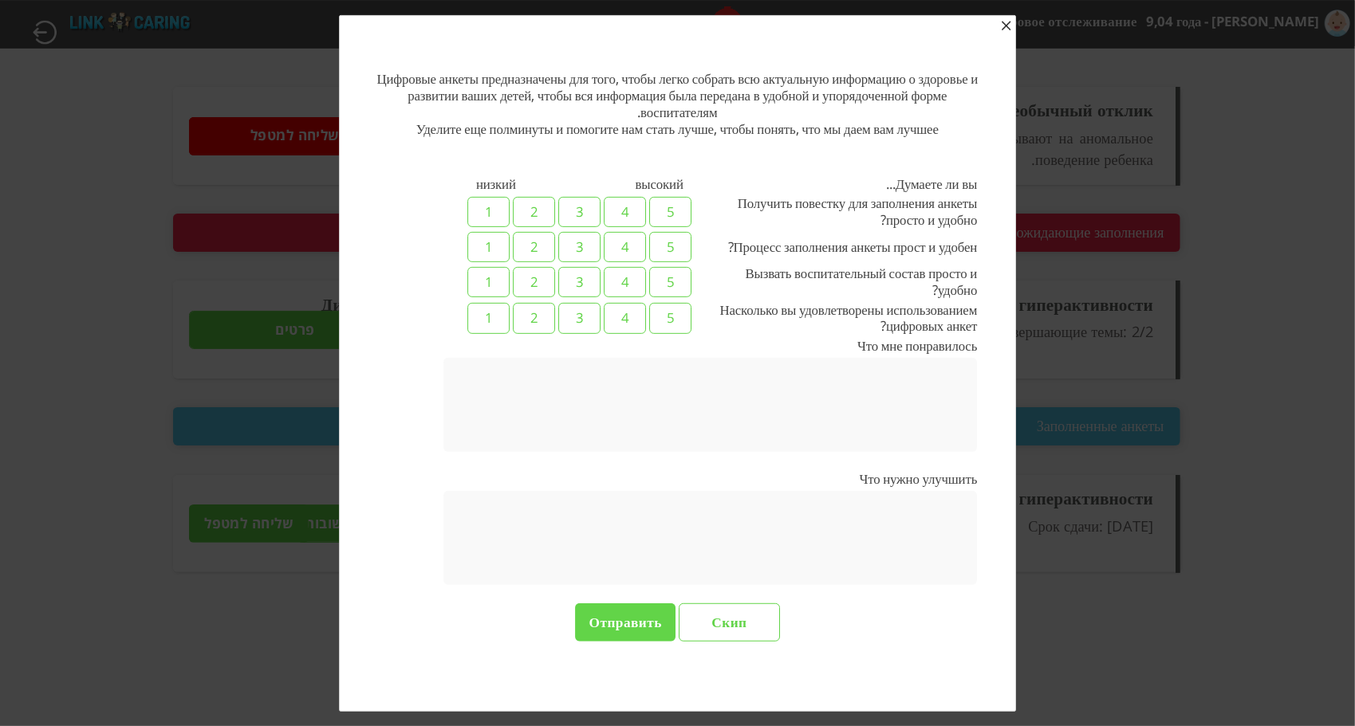
click at [674, 211] on label "5" at bounding box center [670, 212] width 42 height 30
click at [969, 211] on input "5" at bounding box center [974, 208] width 10 height 22
click at [670, 242] on label "5" at bounding box center [670, 247] width 42 height 30
click at [969, 242] on input "5" at bounding box center [974, 243] width 10 height 22
click at [670, 316] on label "5" at bounding box center [670, 318] width 42 height 30
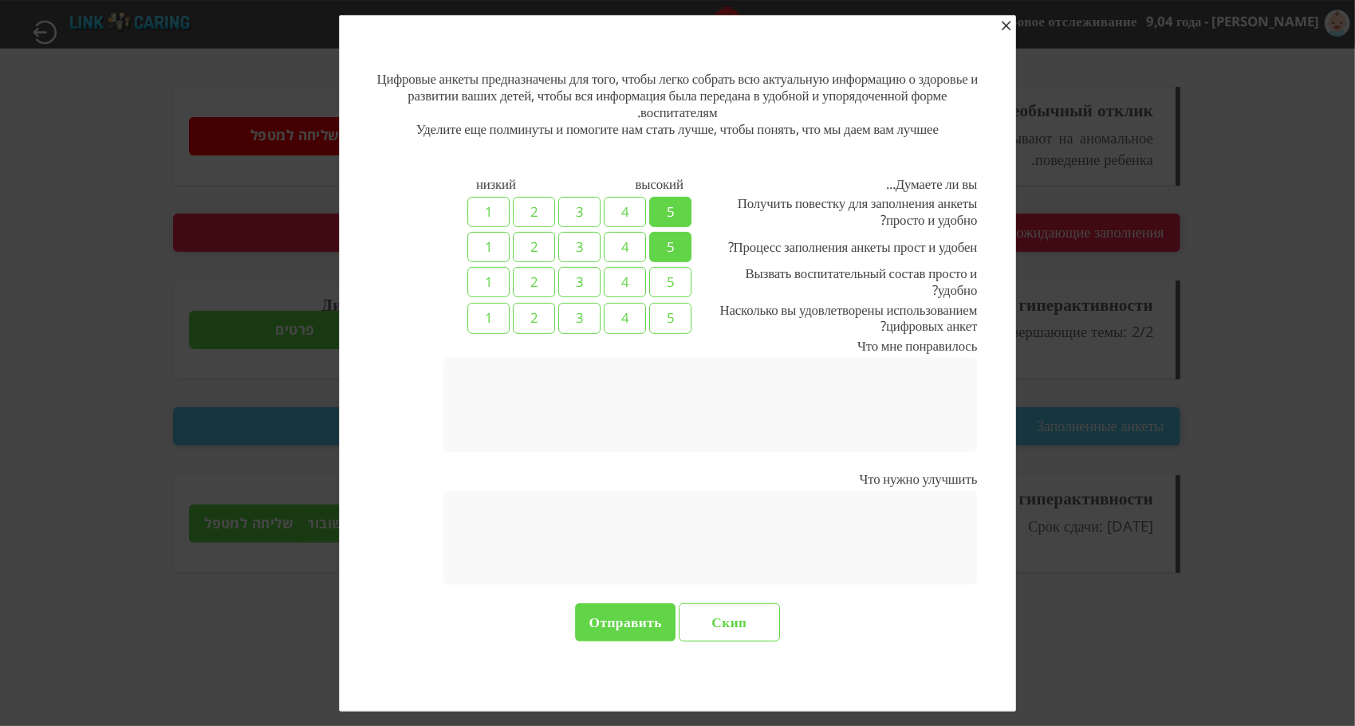
click at [969, 316] on input "5" at bounding box center [974, 314] width 10 height 22
click at [624, 625] on input "שלח" at bounding box center [625, 623] width 100 height 38
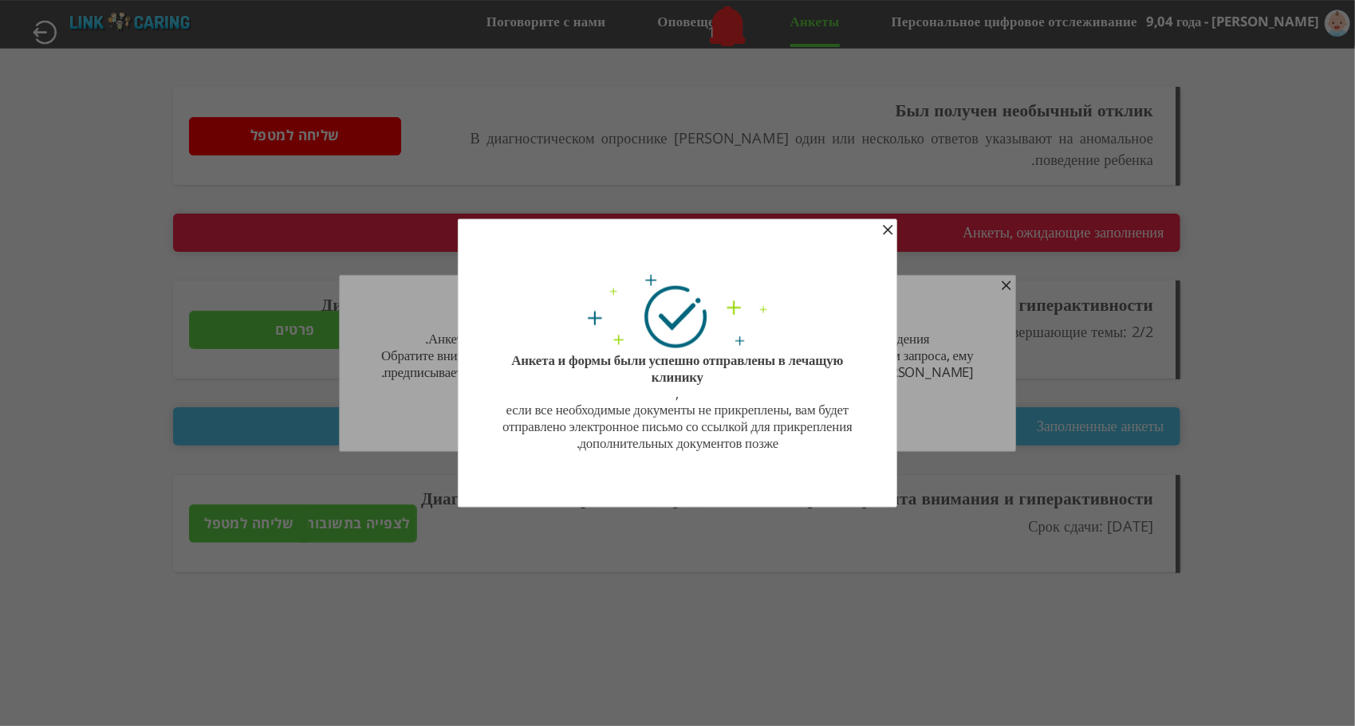
click at [881, 226] on span "button" at bounding box center [887, 231] width 13 height 13
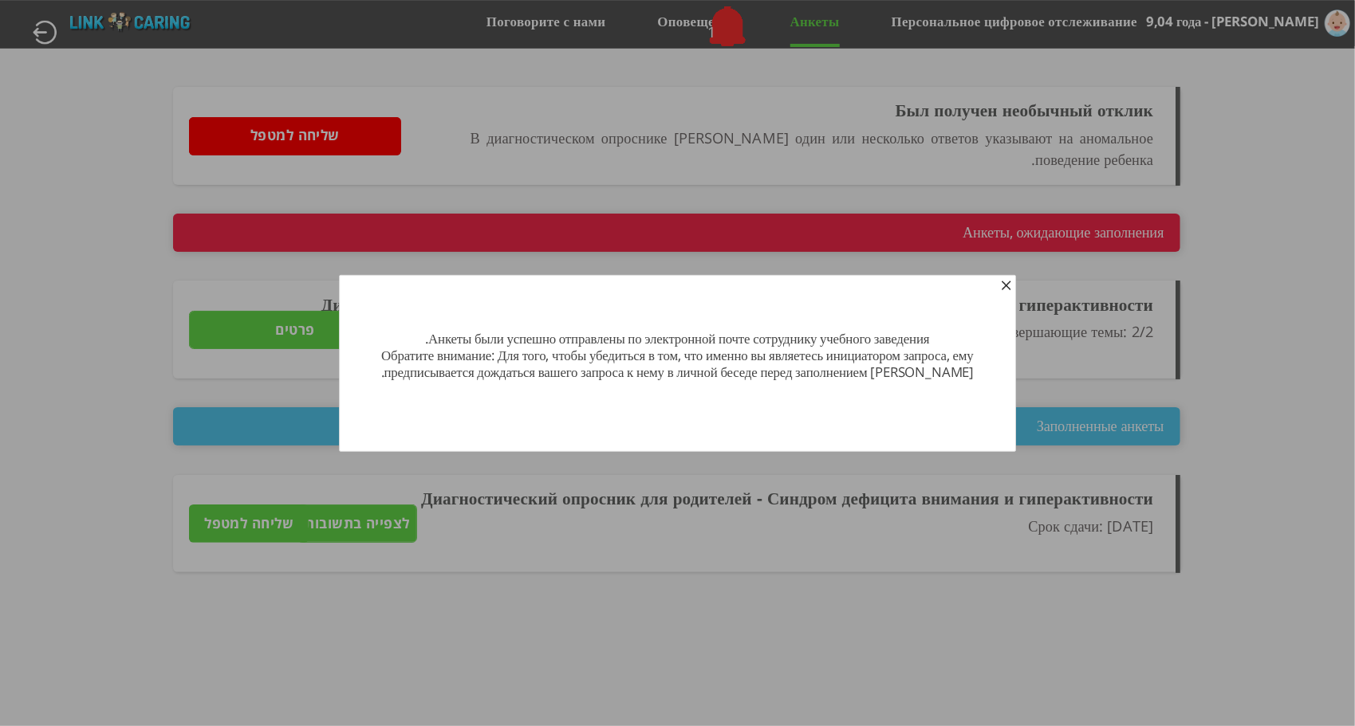
click at [1002, 290] on span "button" at bounding box center [1006, 287] width 13 height 13
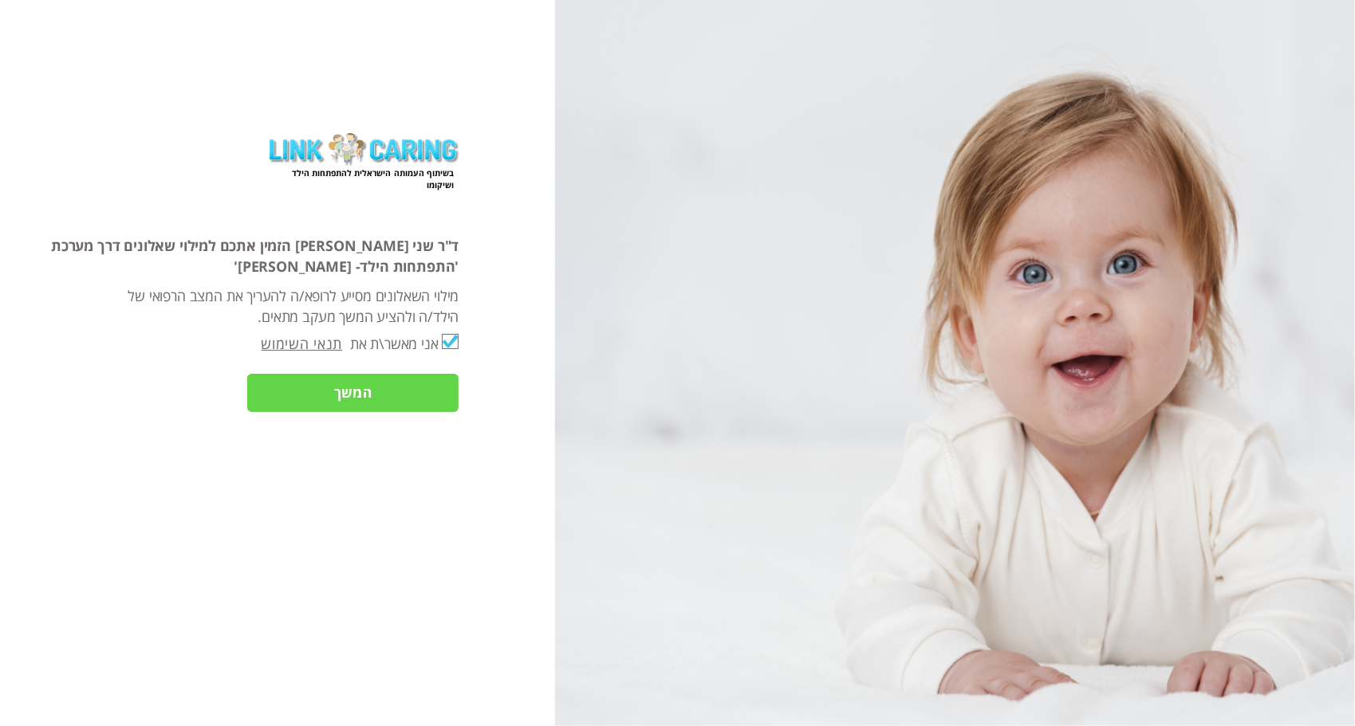
click at [412, 391] on input "המשך" at bounding box center [352, 393] width 211 height 38
